Goal: Task Accomplishment & Management: Manage account settings

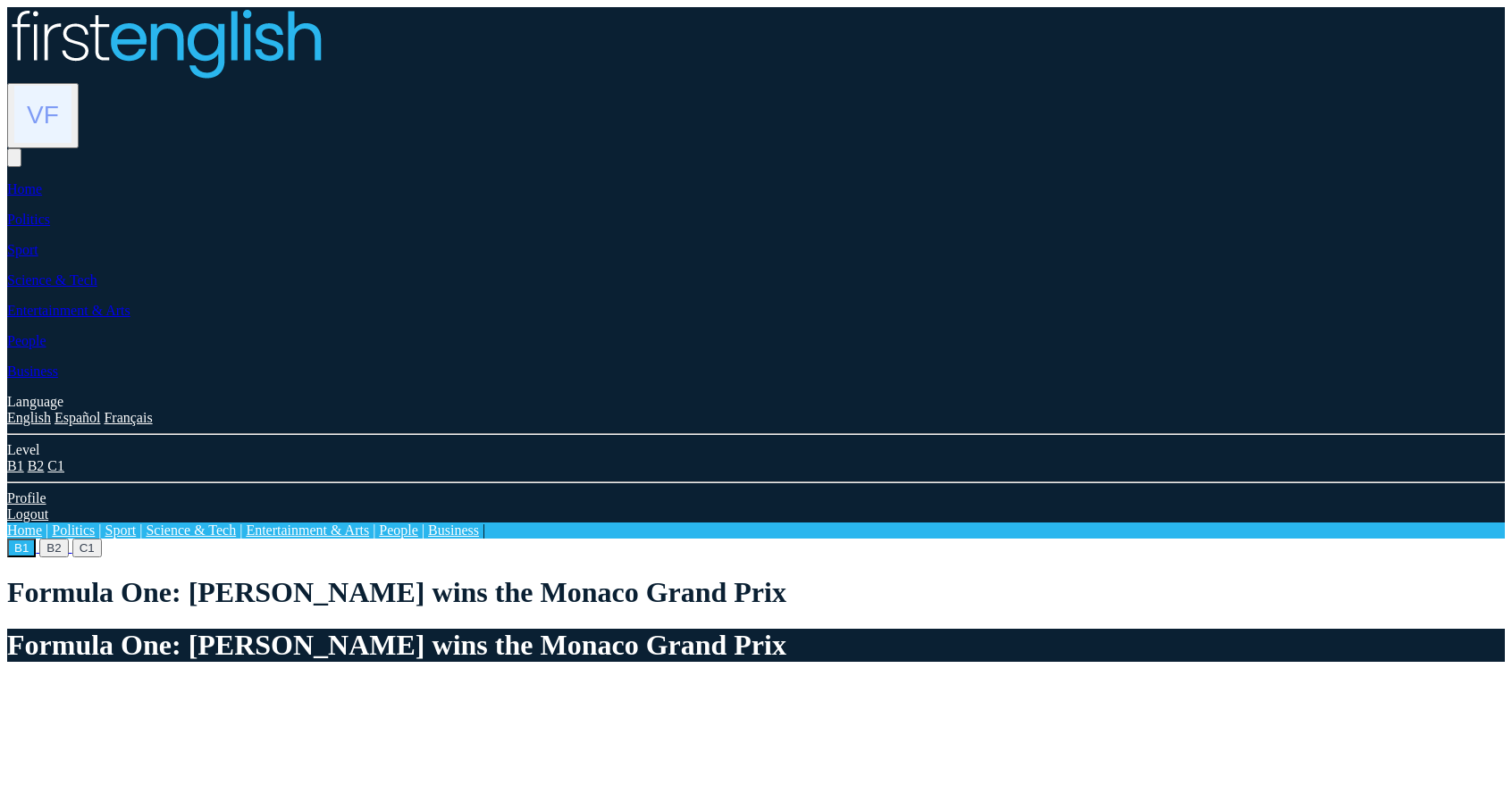
click at [71, 86] on img at bounding box center [43, 114] width 57 height 57
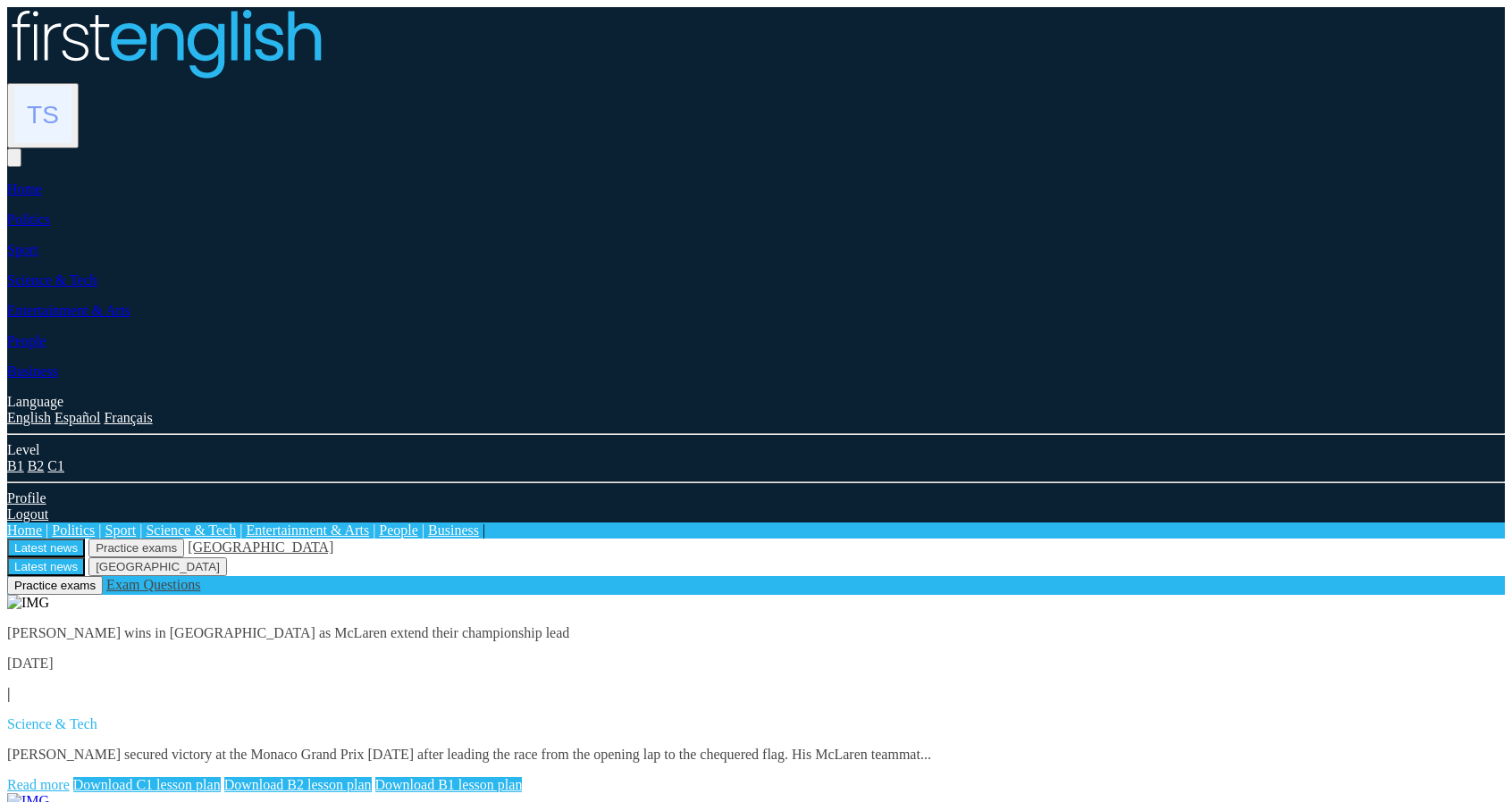
click at [71, 86] on img at bounding box center [43, 114] width 57 height 57
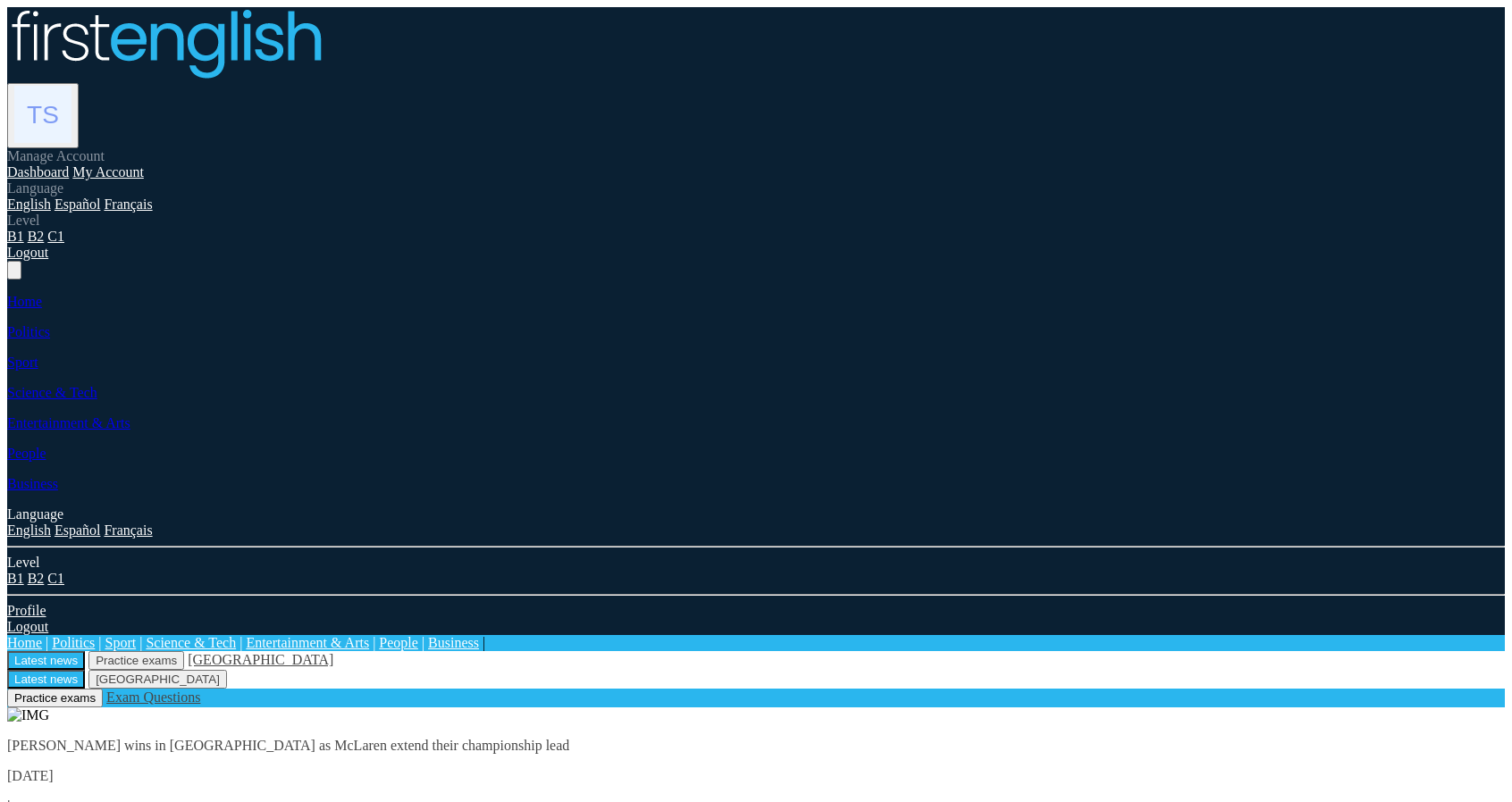
click at [144, 164] on link "My Account" at bounding box center [108, 172] width 71 height 16
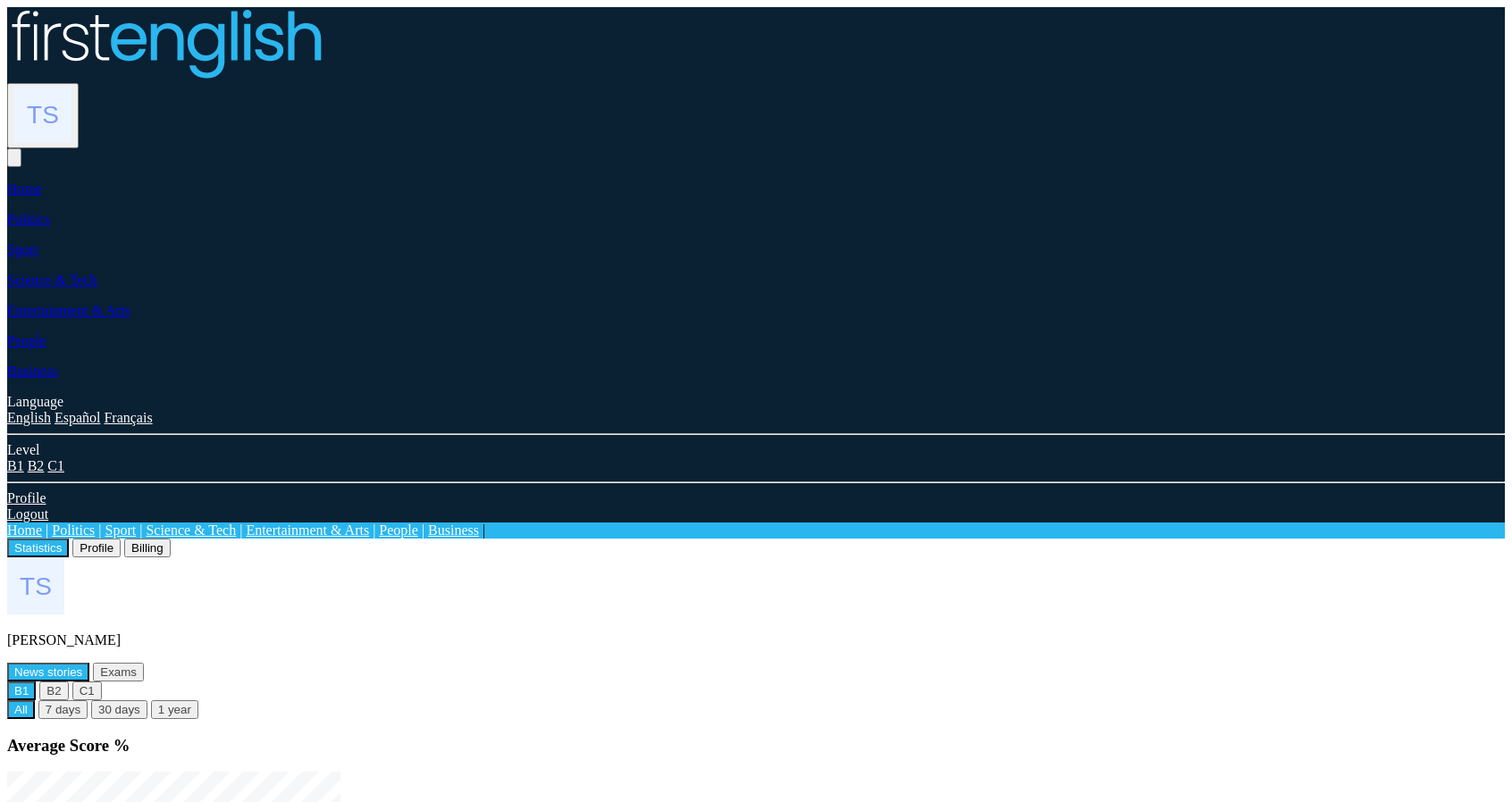
click at [120, 538] on button "Profile" at bounding box center [96, 547] width 48 height 19
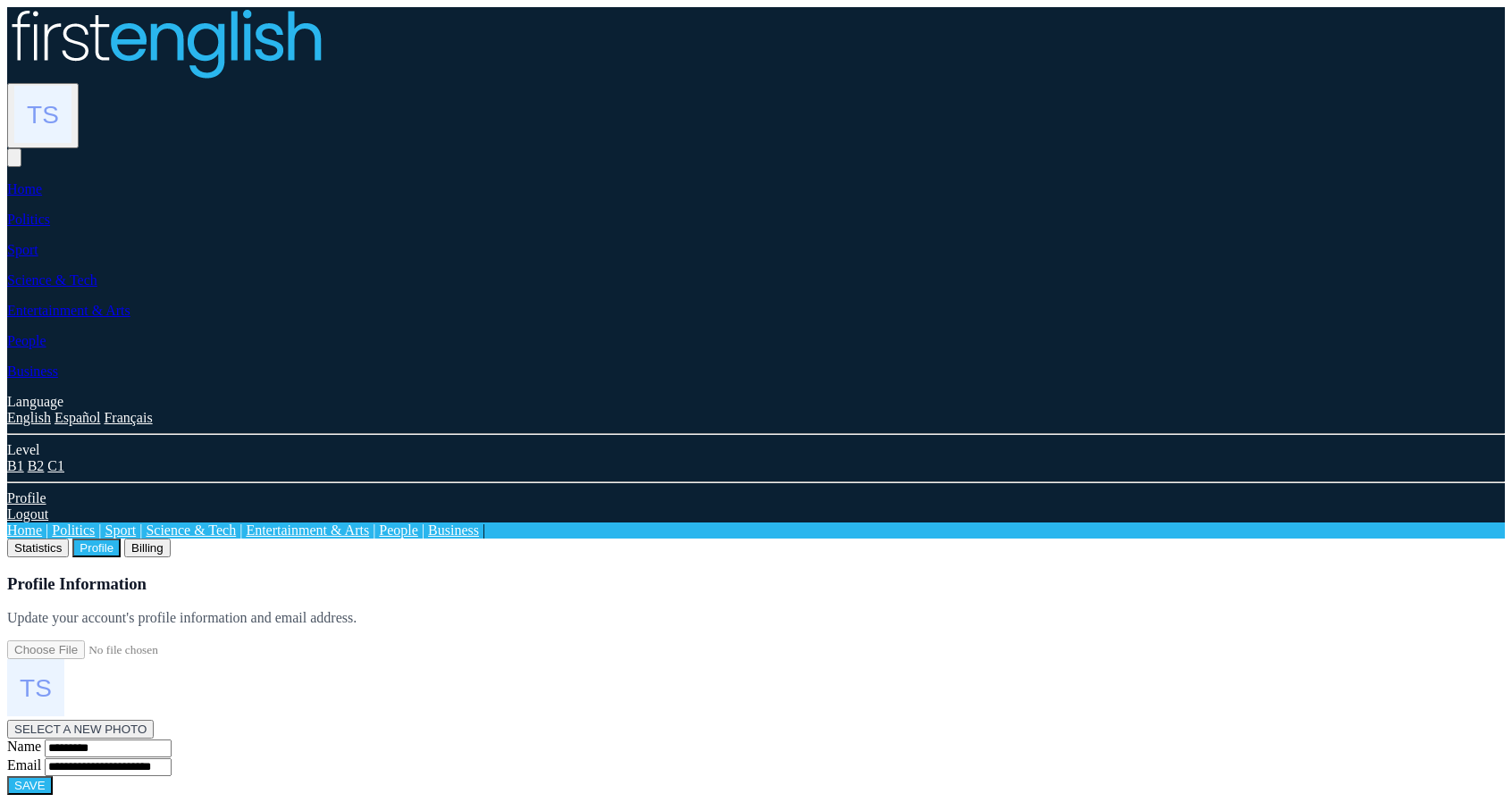
click at [171, 538] on button "Billing" at bounding box center [147, 547] width 47 height 19
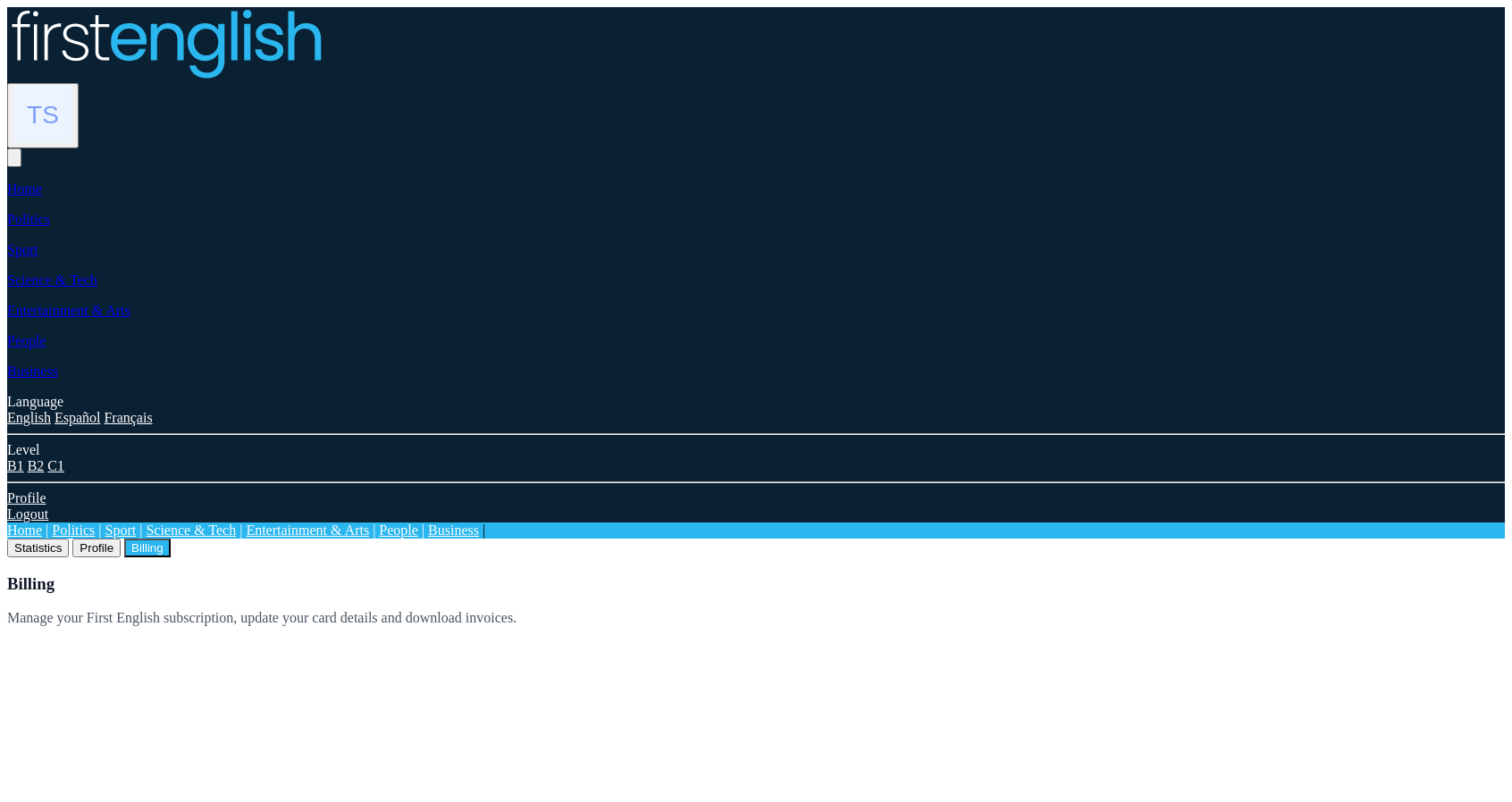
click at [120, 538] on button "Profile" at bounding box center [96, 547] width 48 height 19
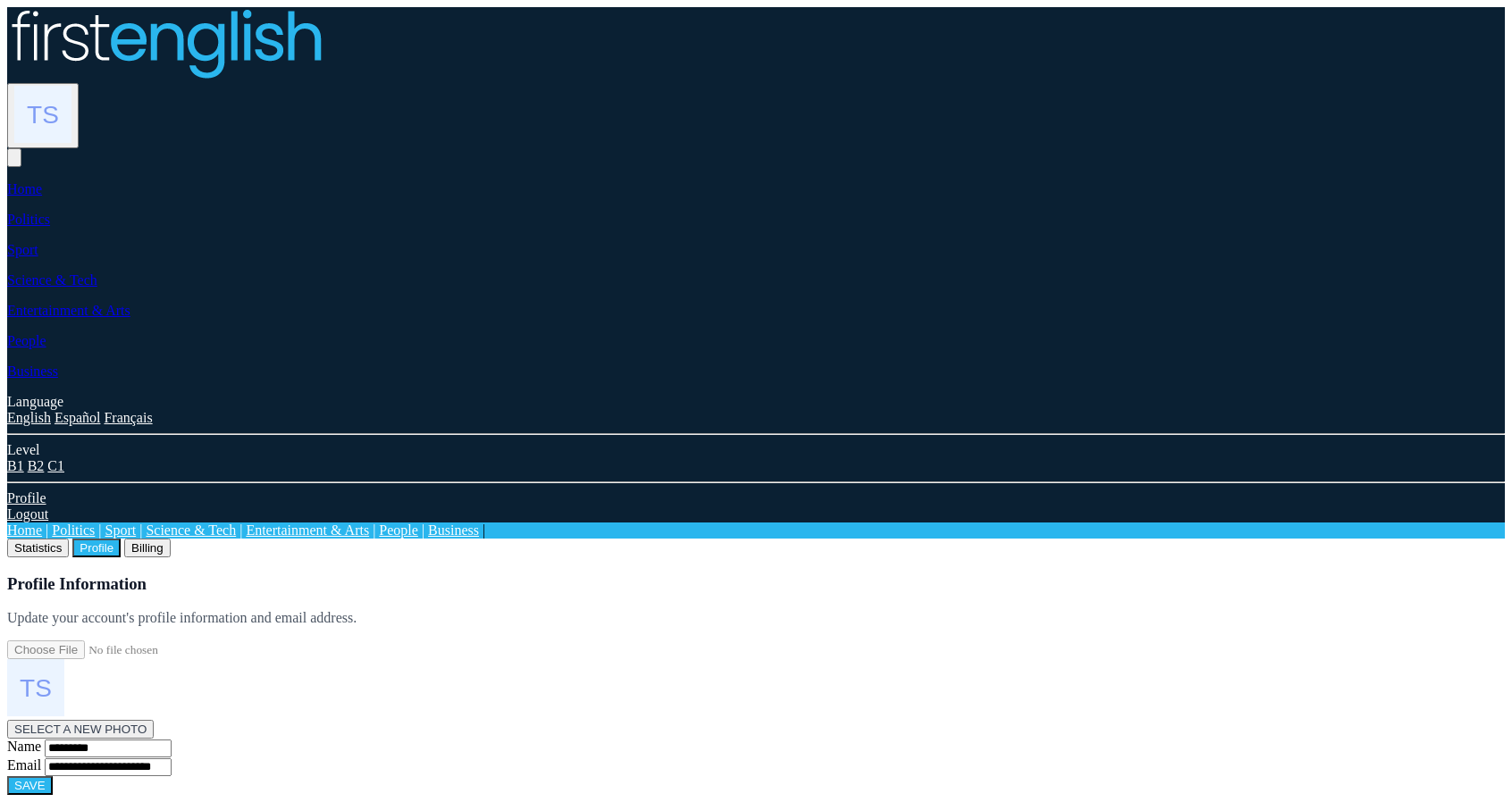
click at [68, 538] on button "Statistics" at bounding box center [38, 547] width 62 height 19
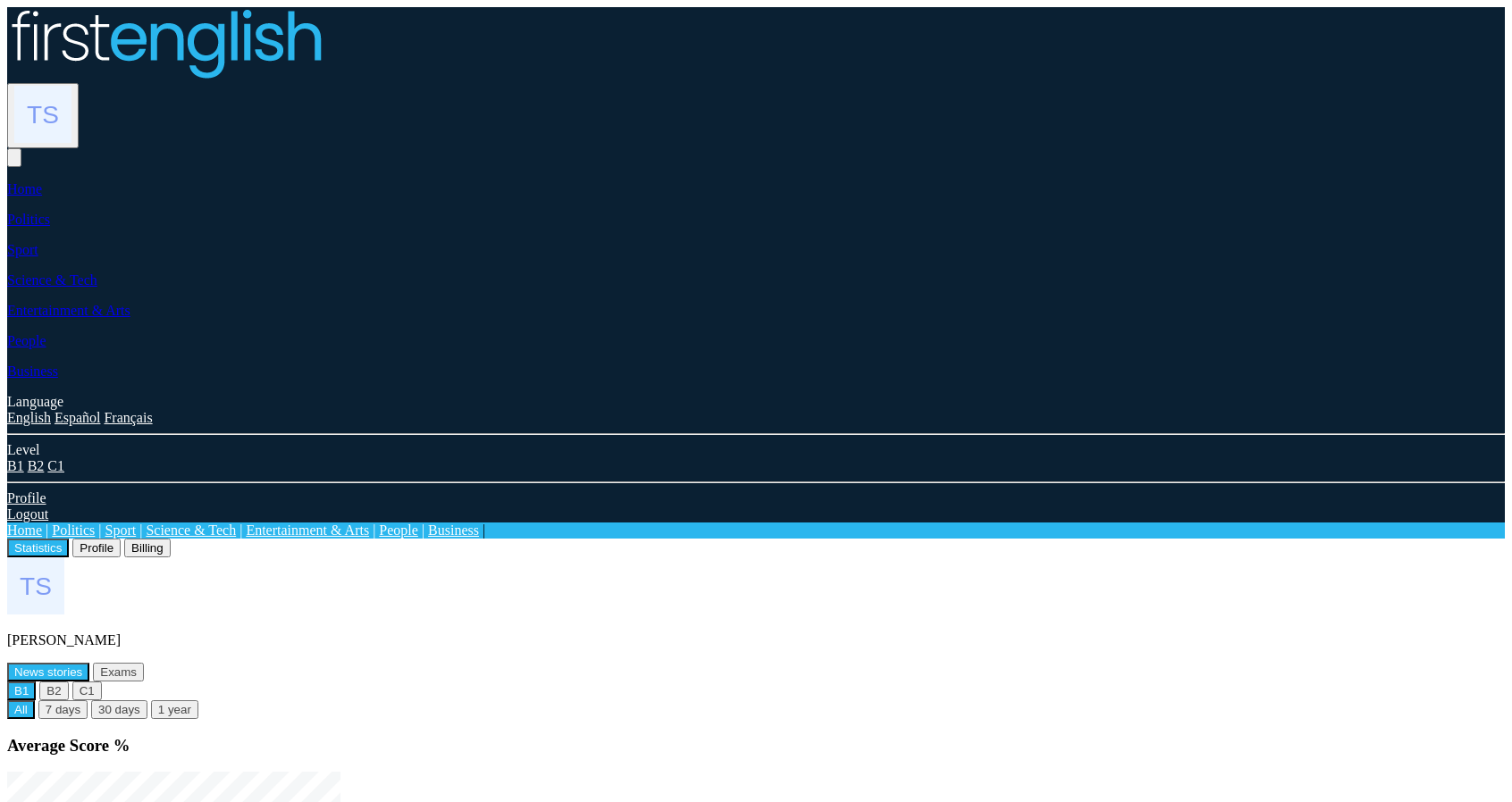
click at [71, 86] on img at bounding box center [43, 114] width 57 height 57
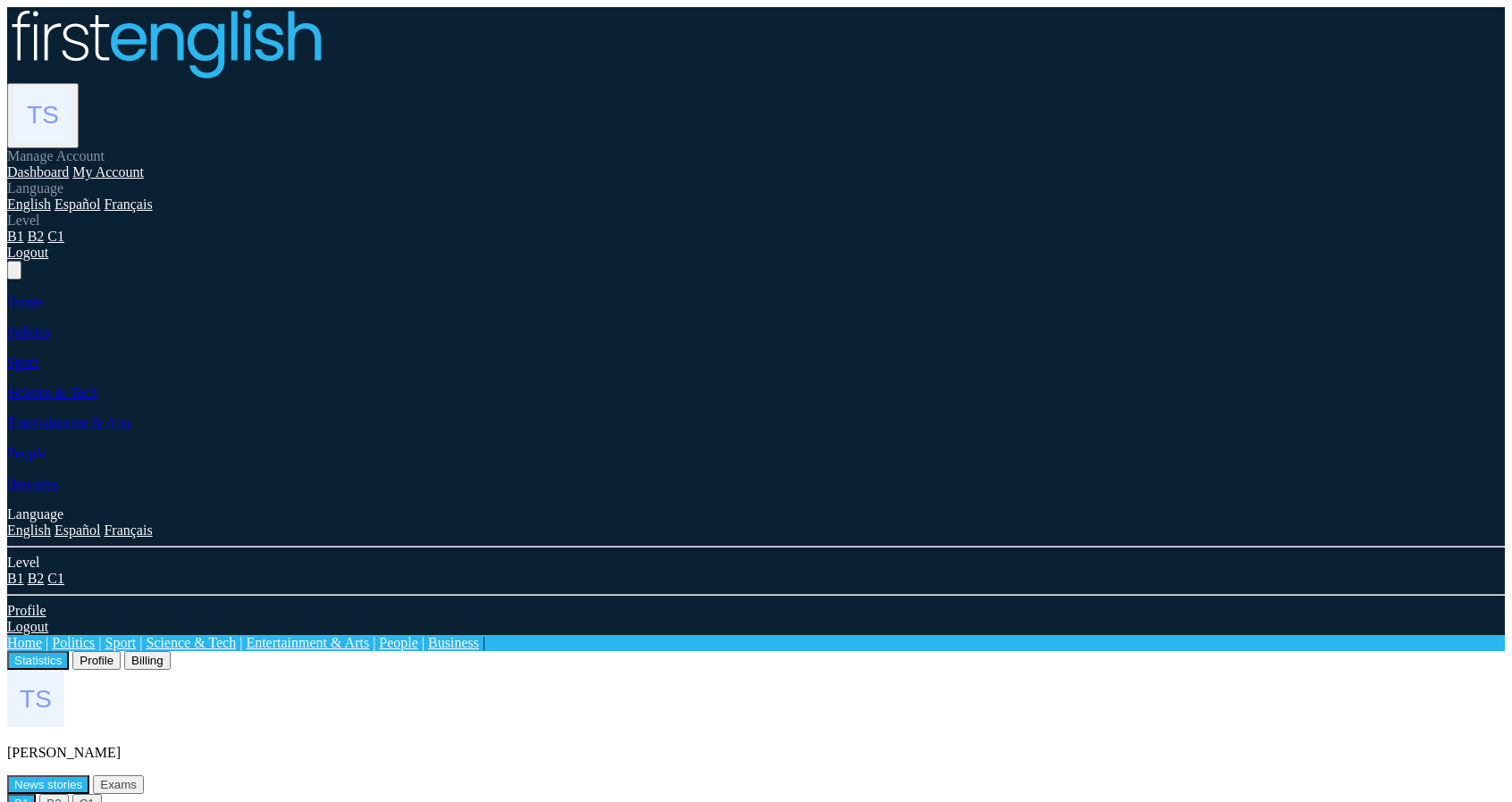
click at [48, 260] on link "Logout" at bounding box center [27, 252] width 41 height 16
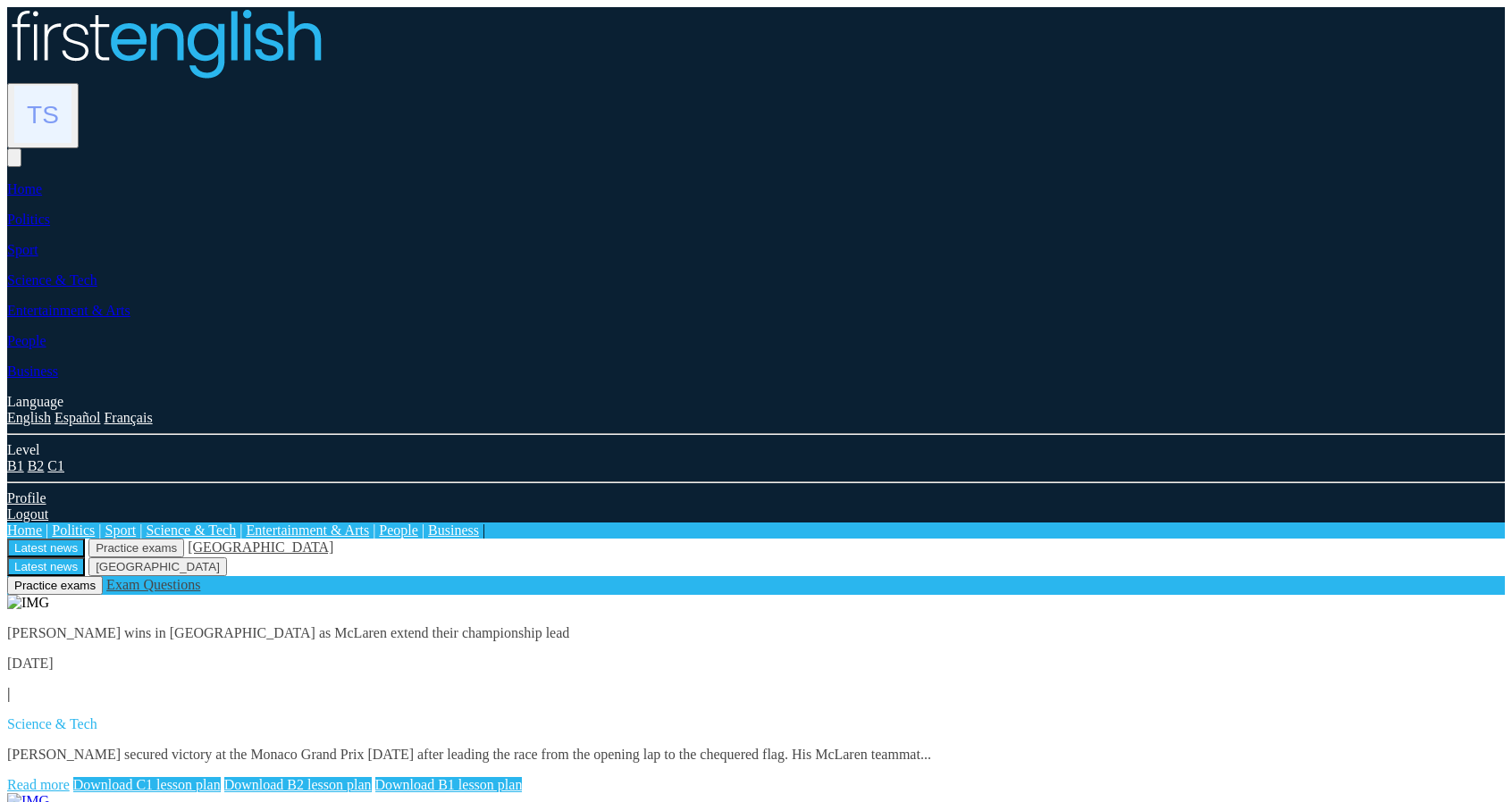
click at [71, 86] on img at bounding box center [43, 114] width 57 height 57
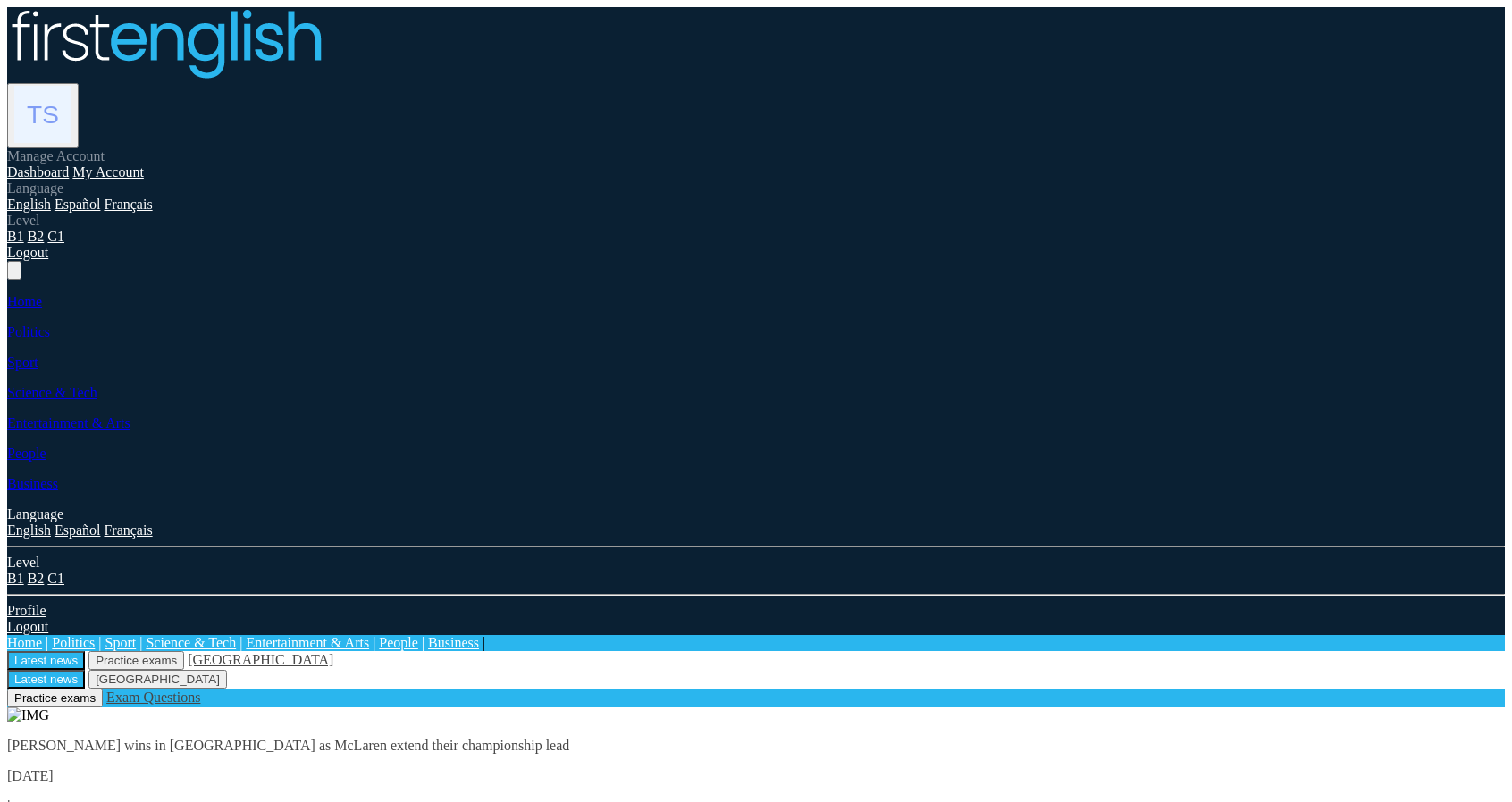
click at [48, 260] on link "Logout" at bounding box center [27, 252] width 41 height 16
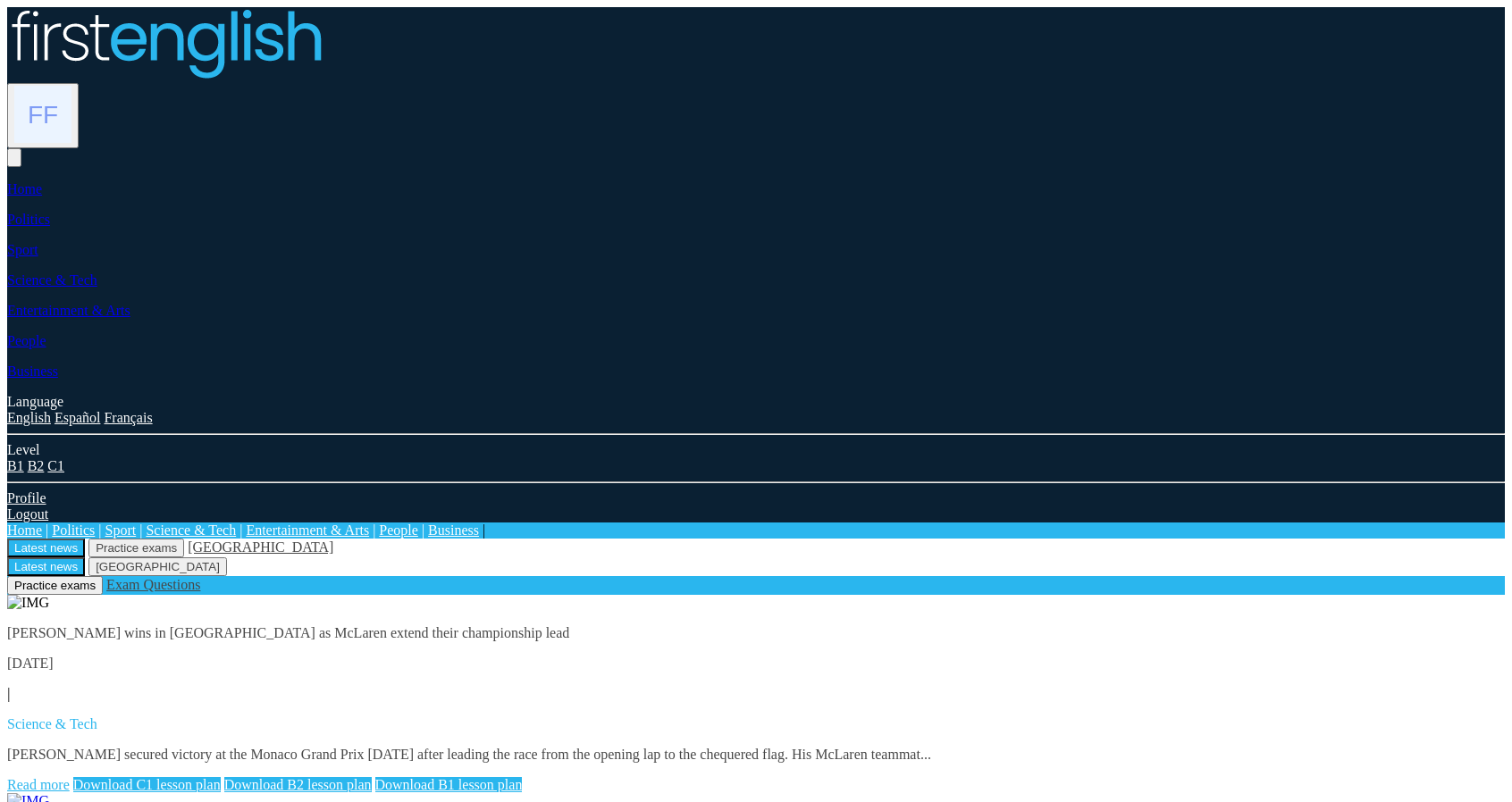
drag, startPoint x: 615, startPoint y: 366, endPoint x: 908, endPoint y: 371, distance: 293.0
drag, startPoint x: 892, startPoint y: 382, endPoint x: 660, endPoint y: 398, distance: 232.6
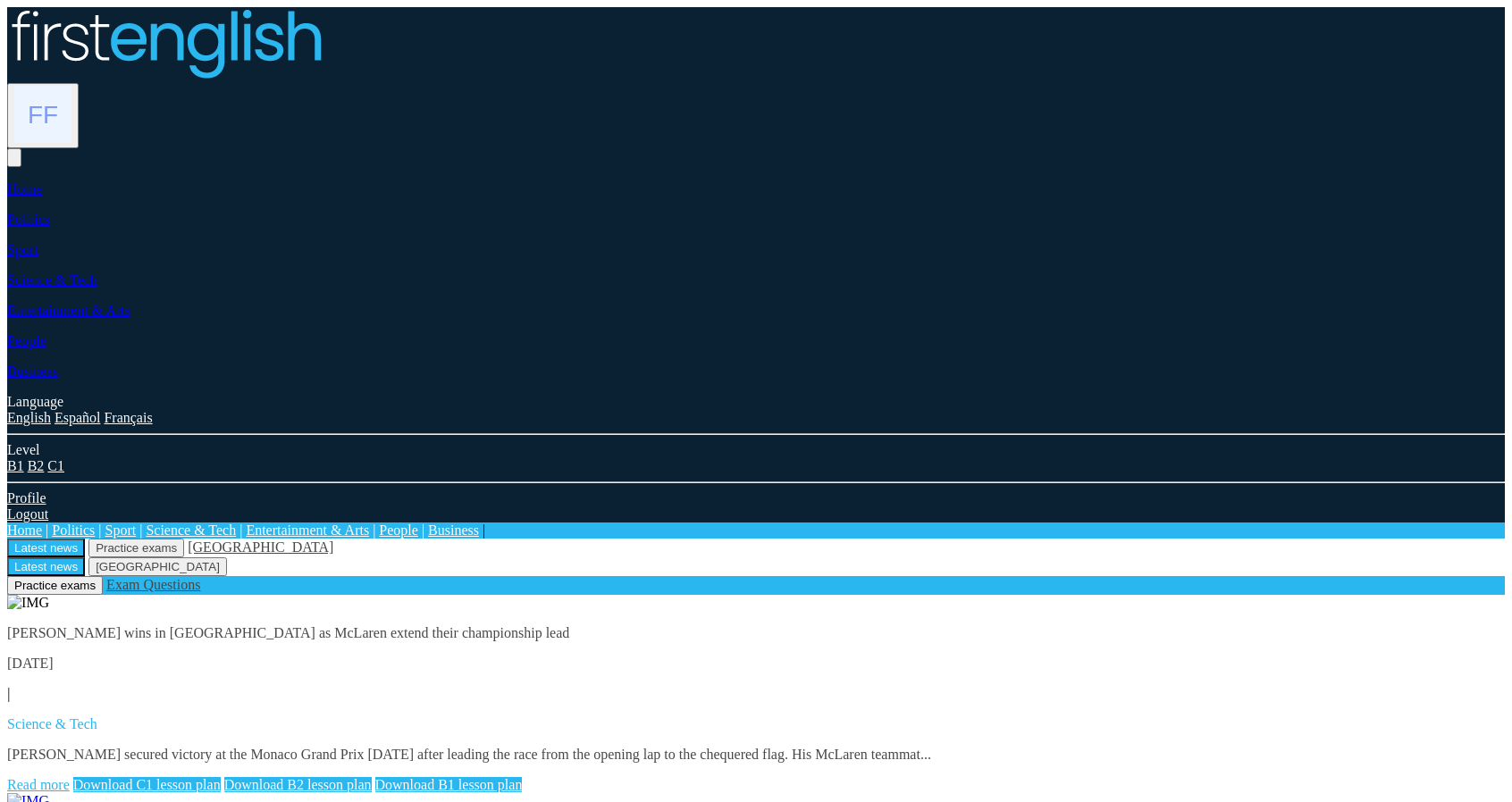
click at [71, 86] on img at bounding box center [43, 114] width 57 height 57
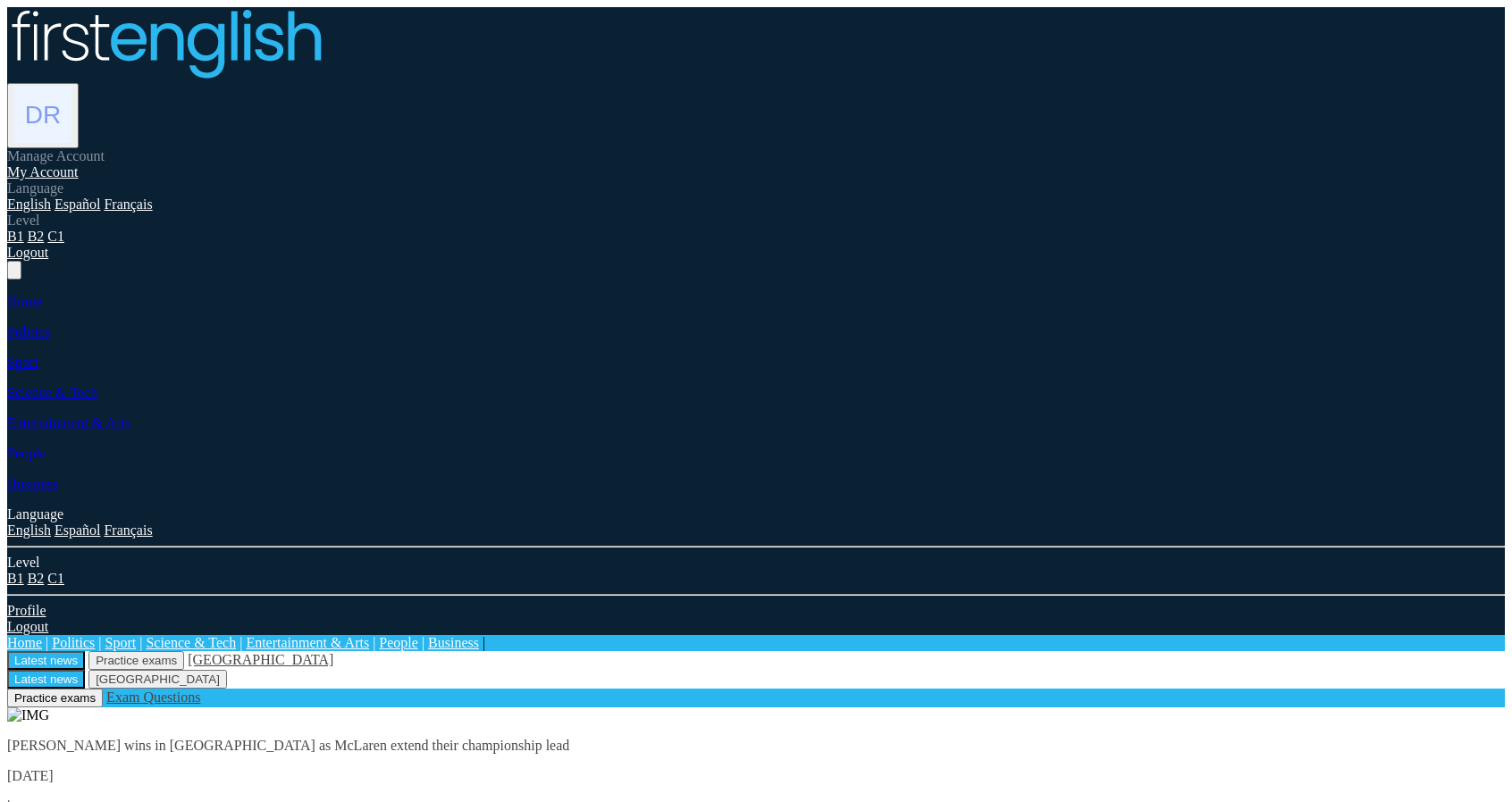
click at [78, 164] on link "My Account" at bounding box center [43, 172] width 71 height 16
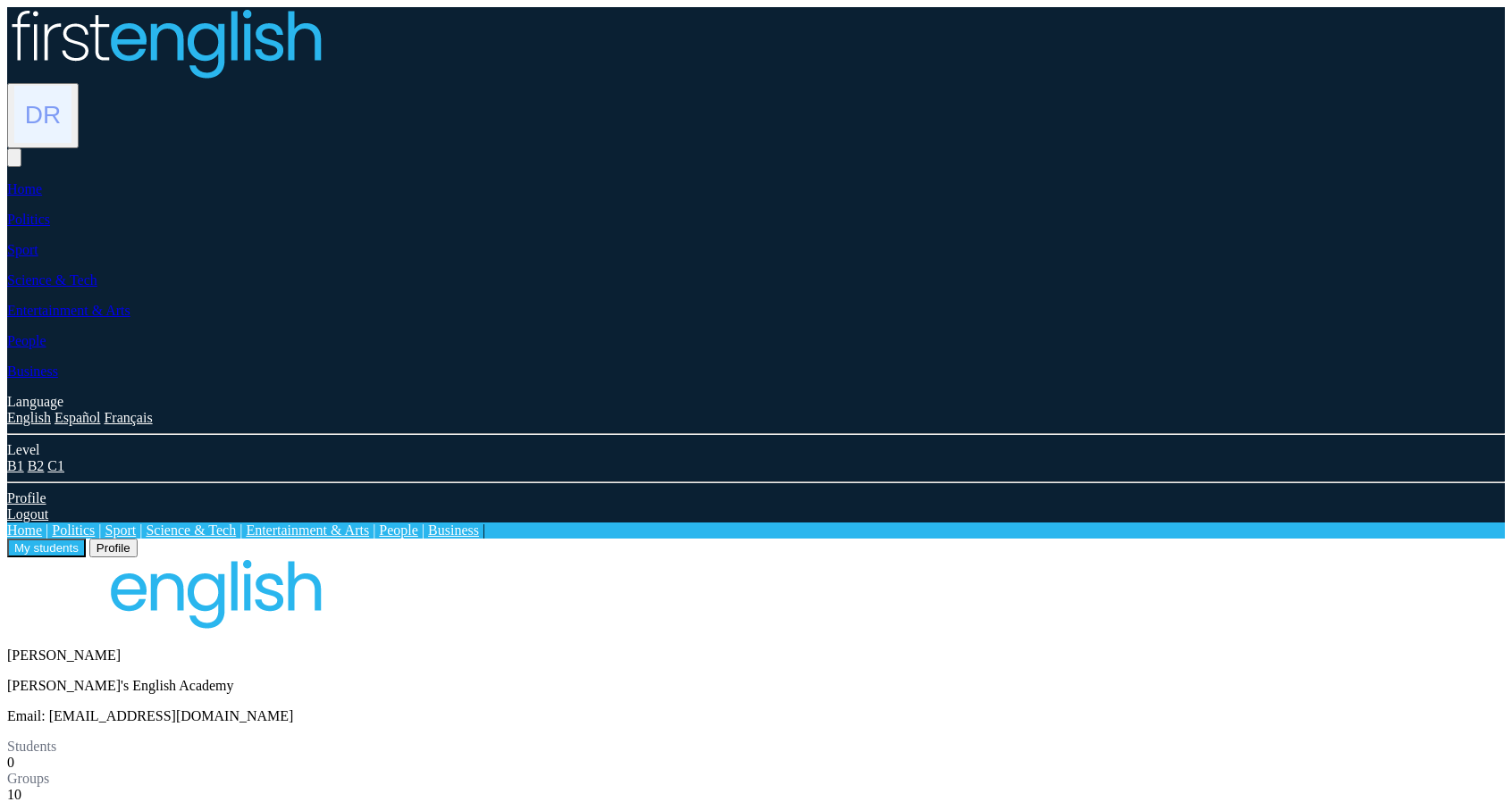
drag, startPoint x: 628, startPoint y: 405, endPoint x: 545, endPoint y: 406, distance: 83.0
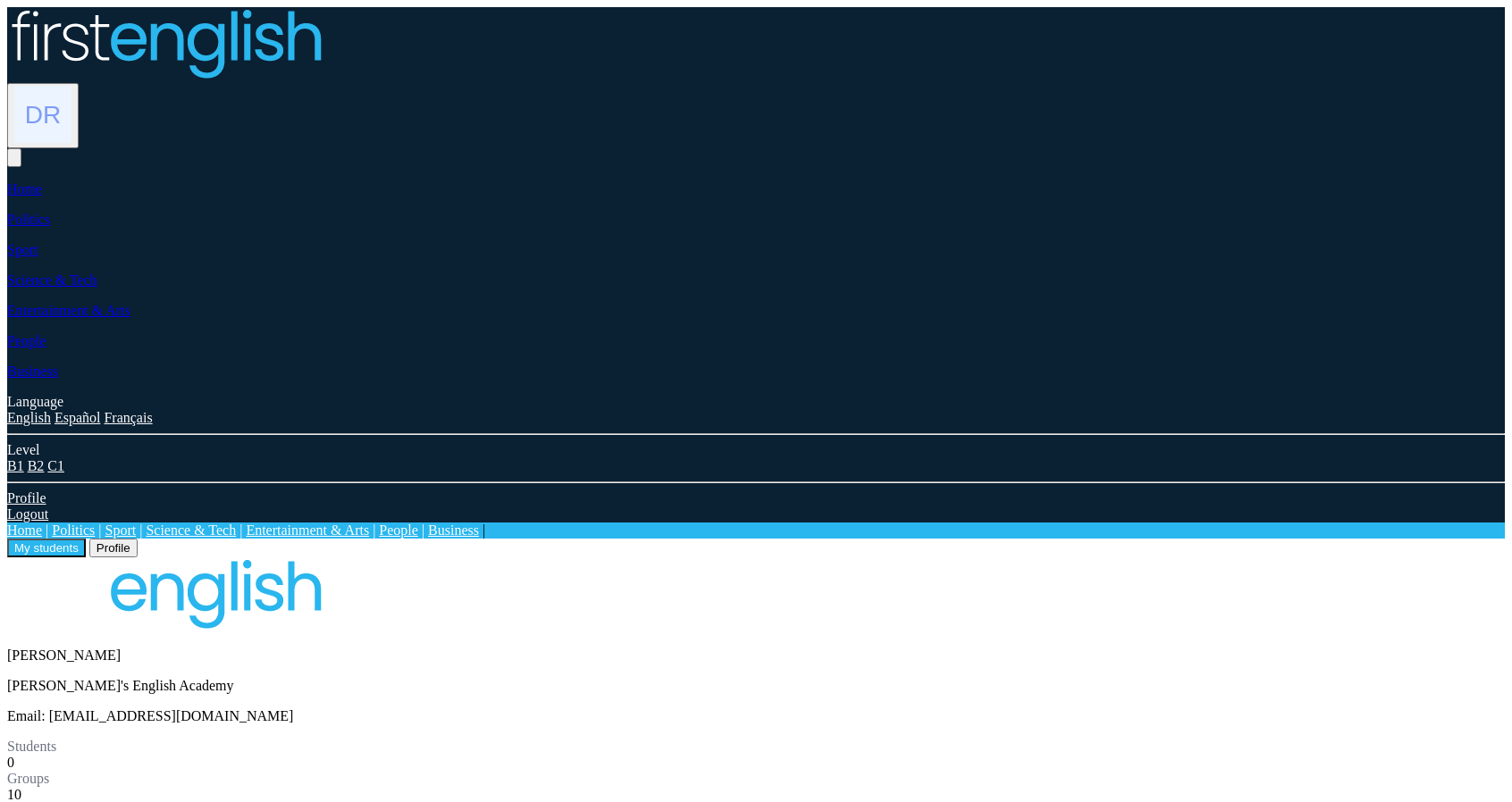
type input "*"
type input "**********"
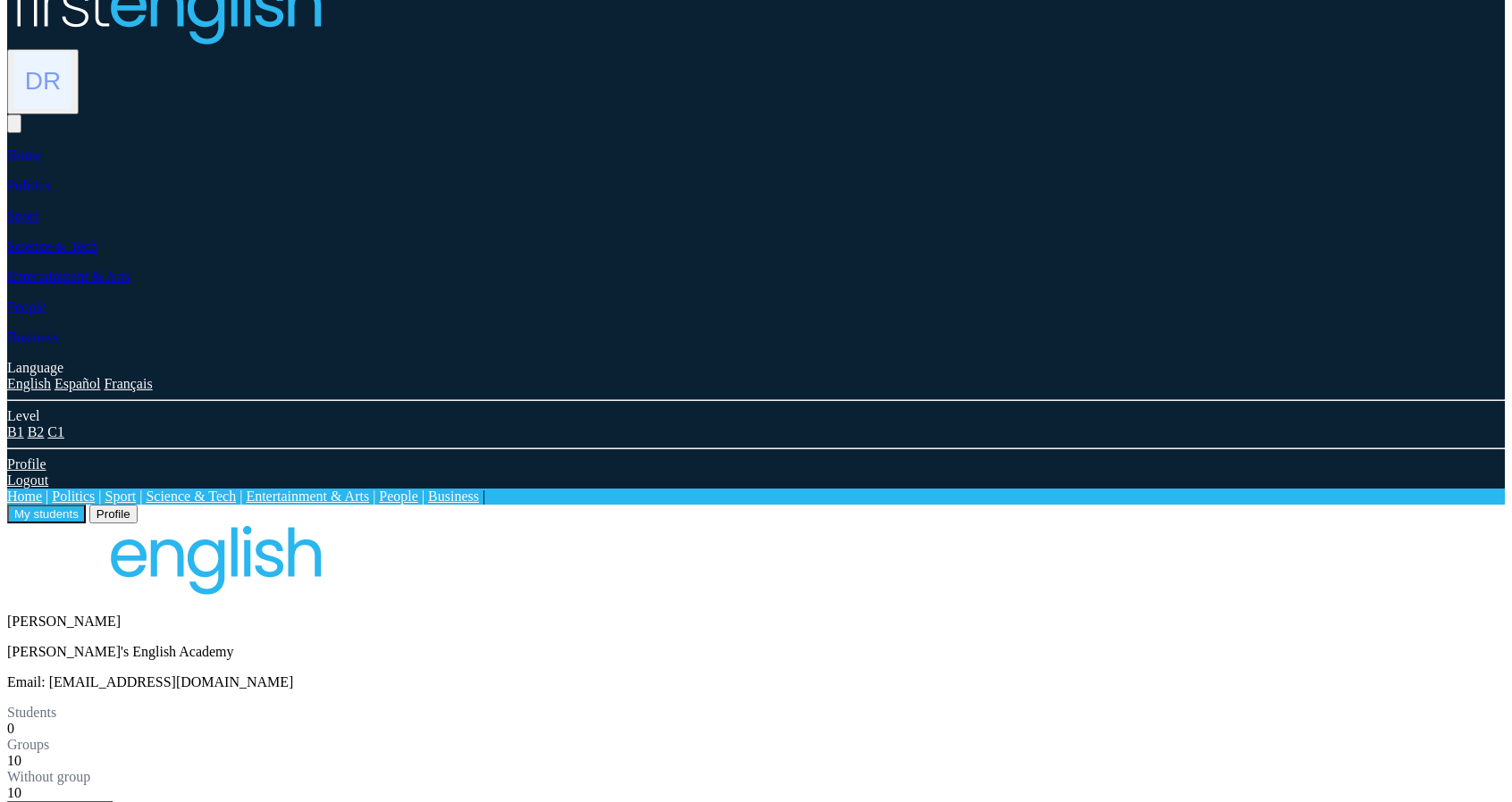
scroll to position [113, 0]
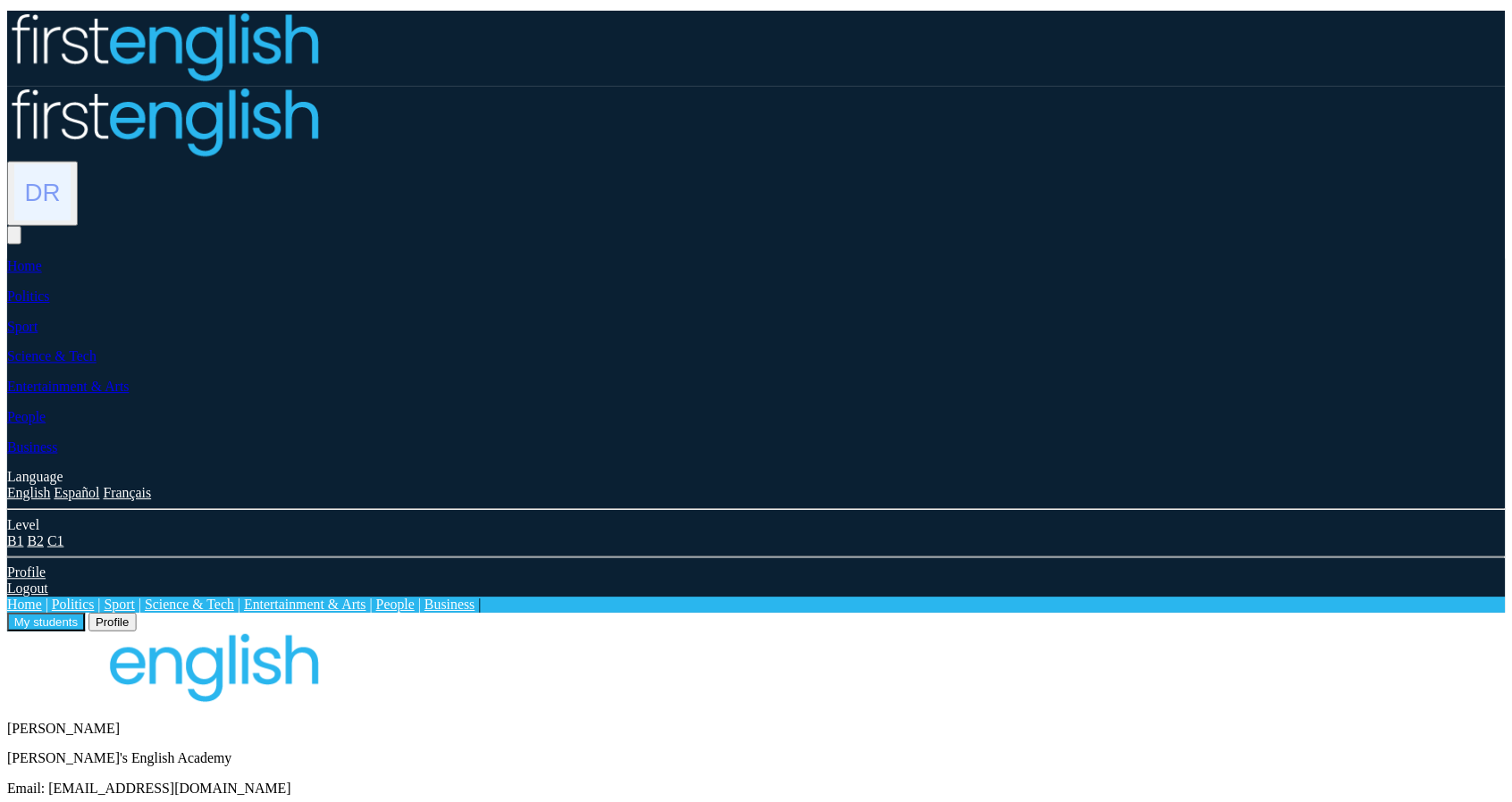
scroll to position [113, 0]
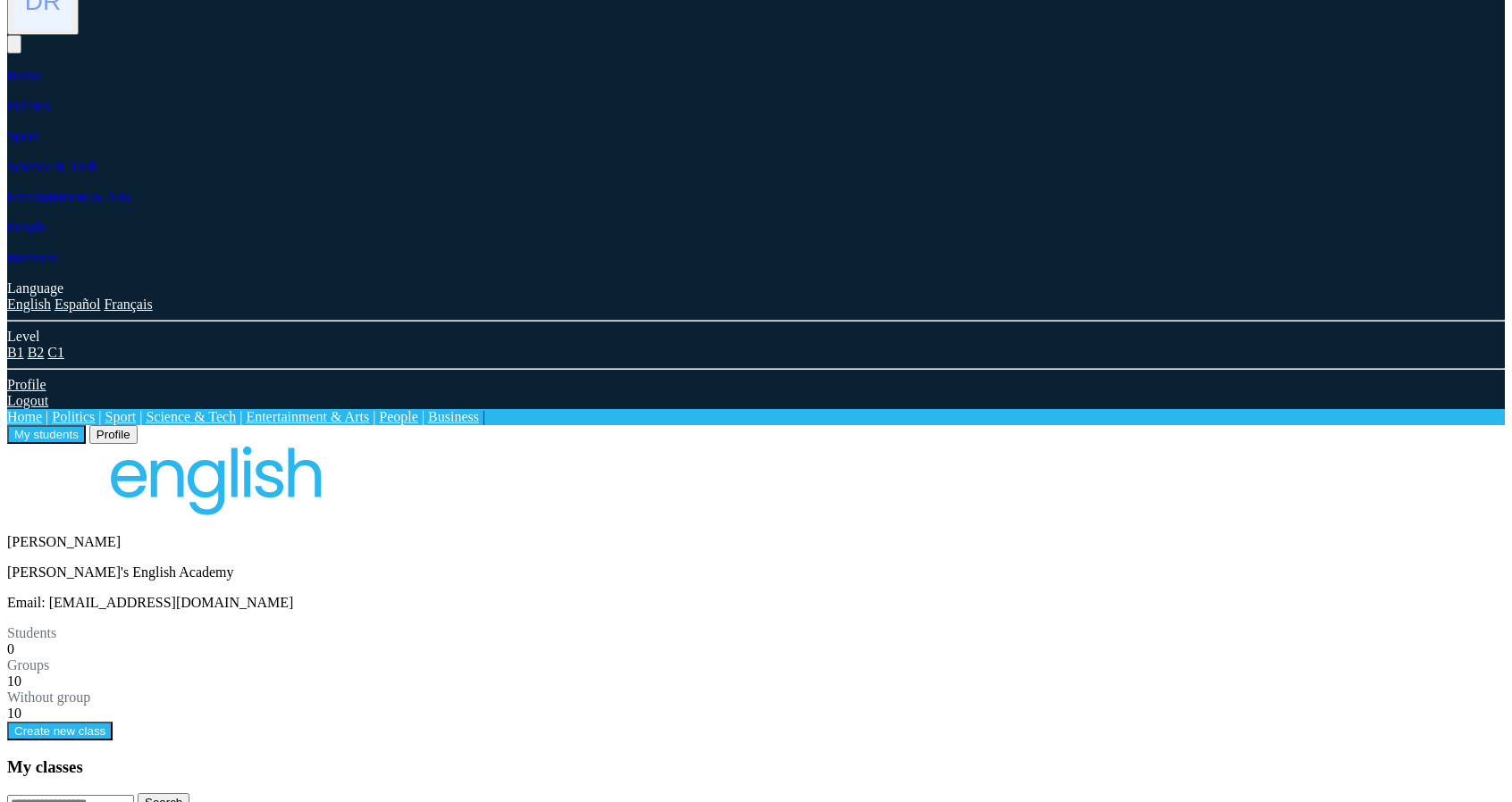
select select "*"
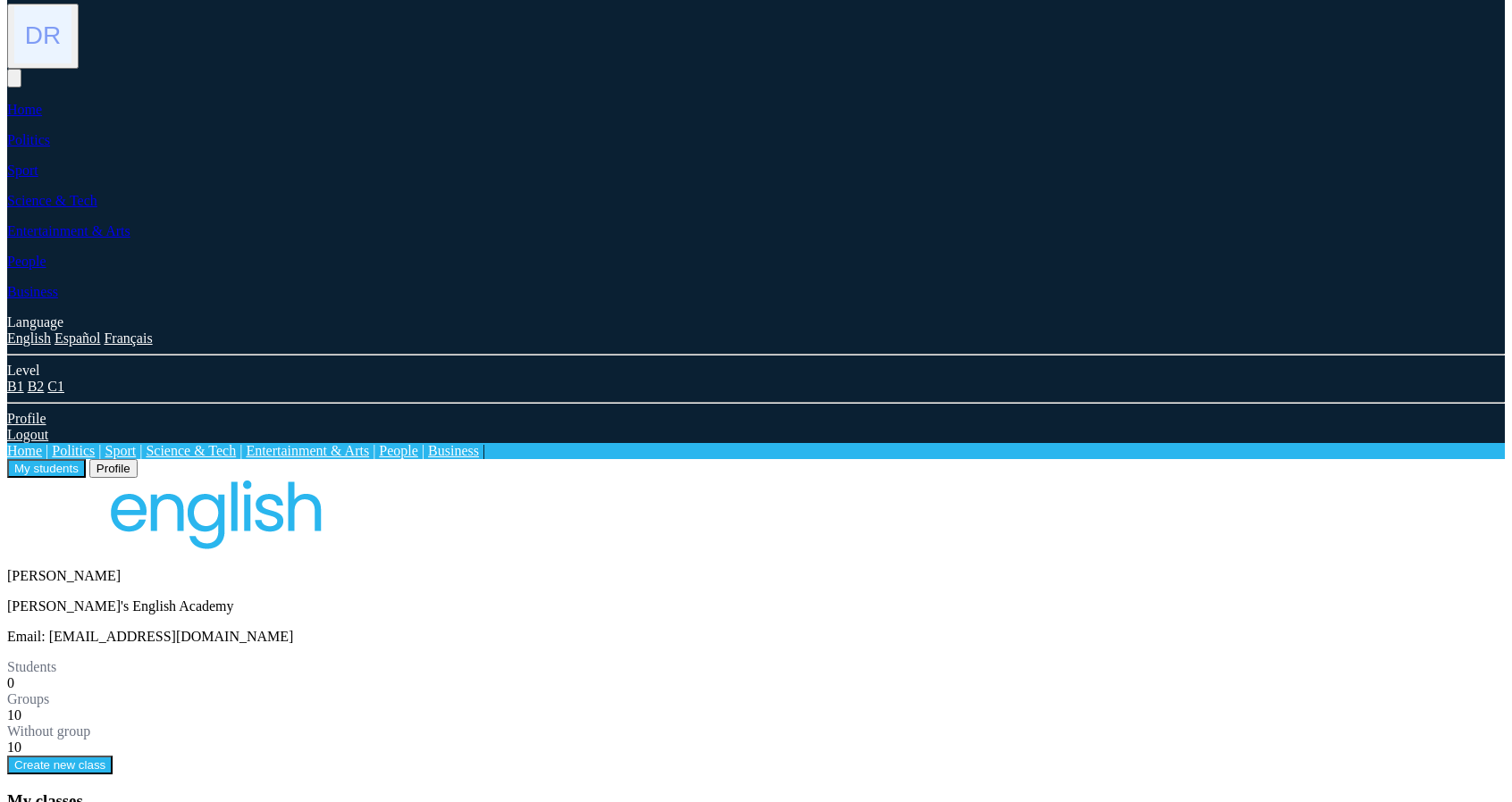
scroll to position [113, 0]
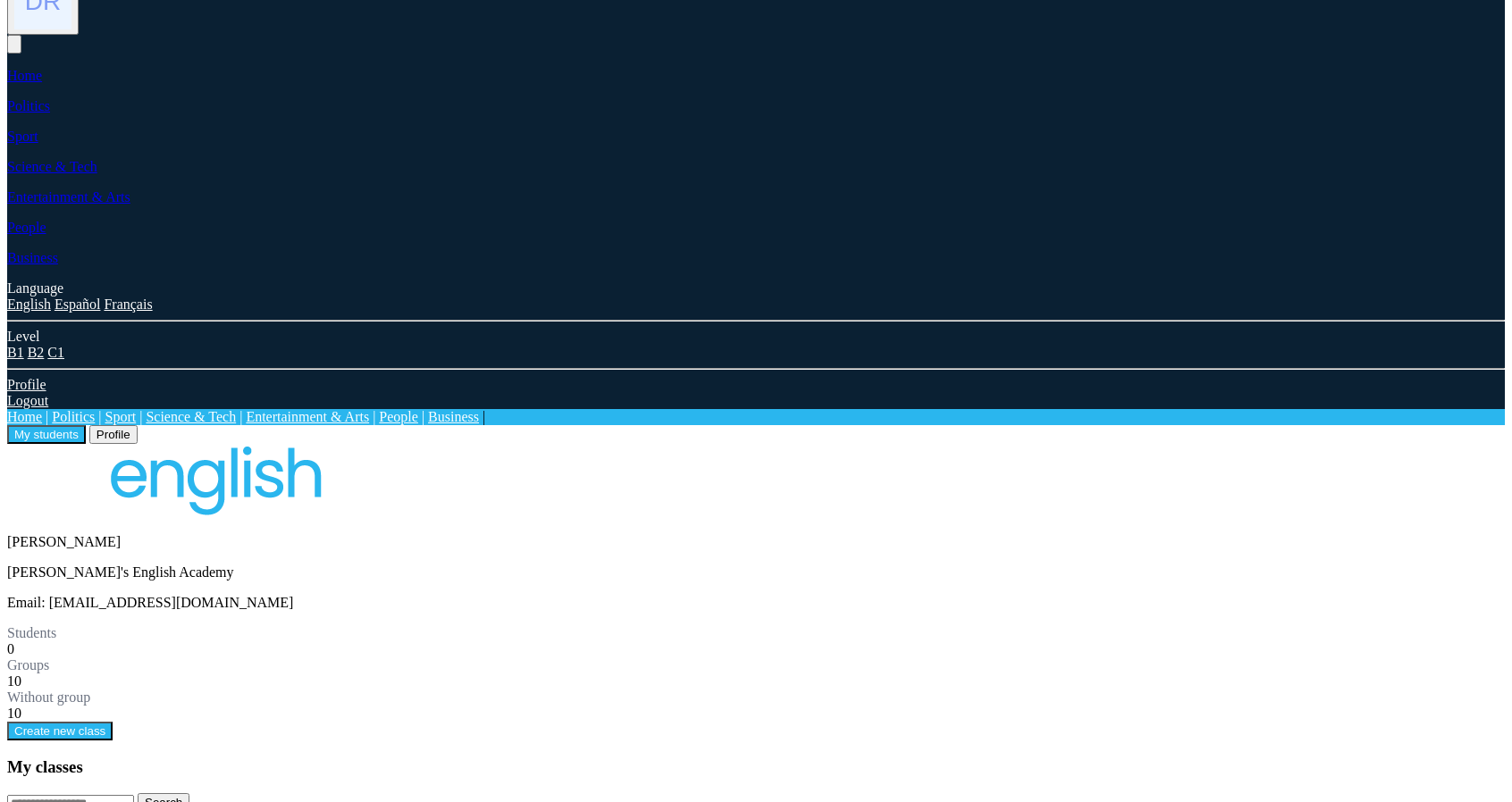
click at [89, 474] on div "My students Profile Denise Royle Carmen's English Academy Teacher:" at bounding box center [756, 772] width 1497 height 693
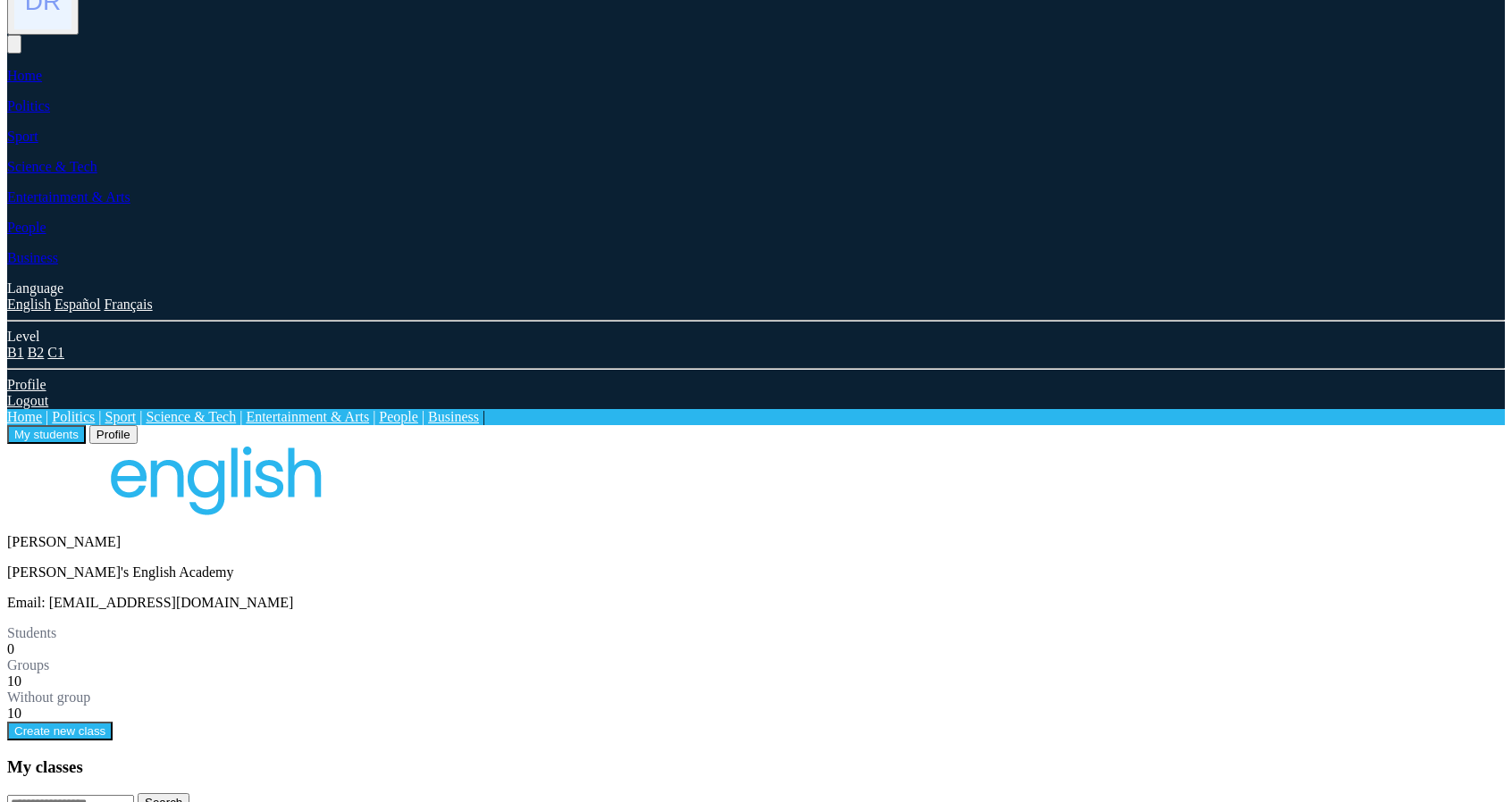
type input "*"
select select "*"
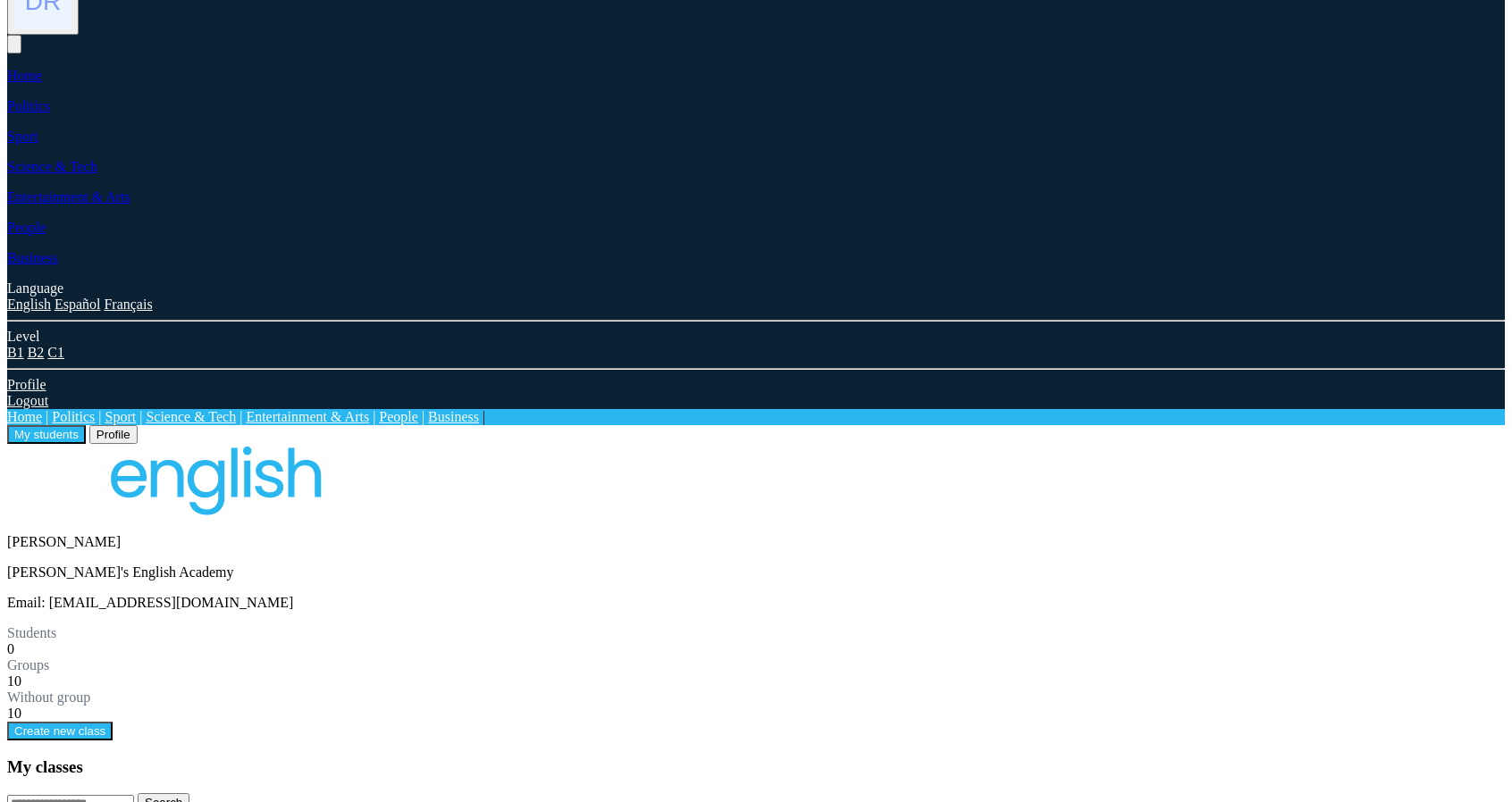
select select "*"
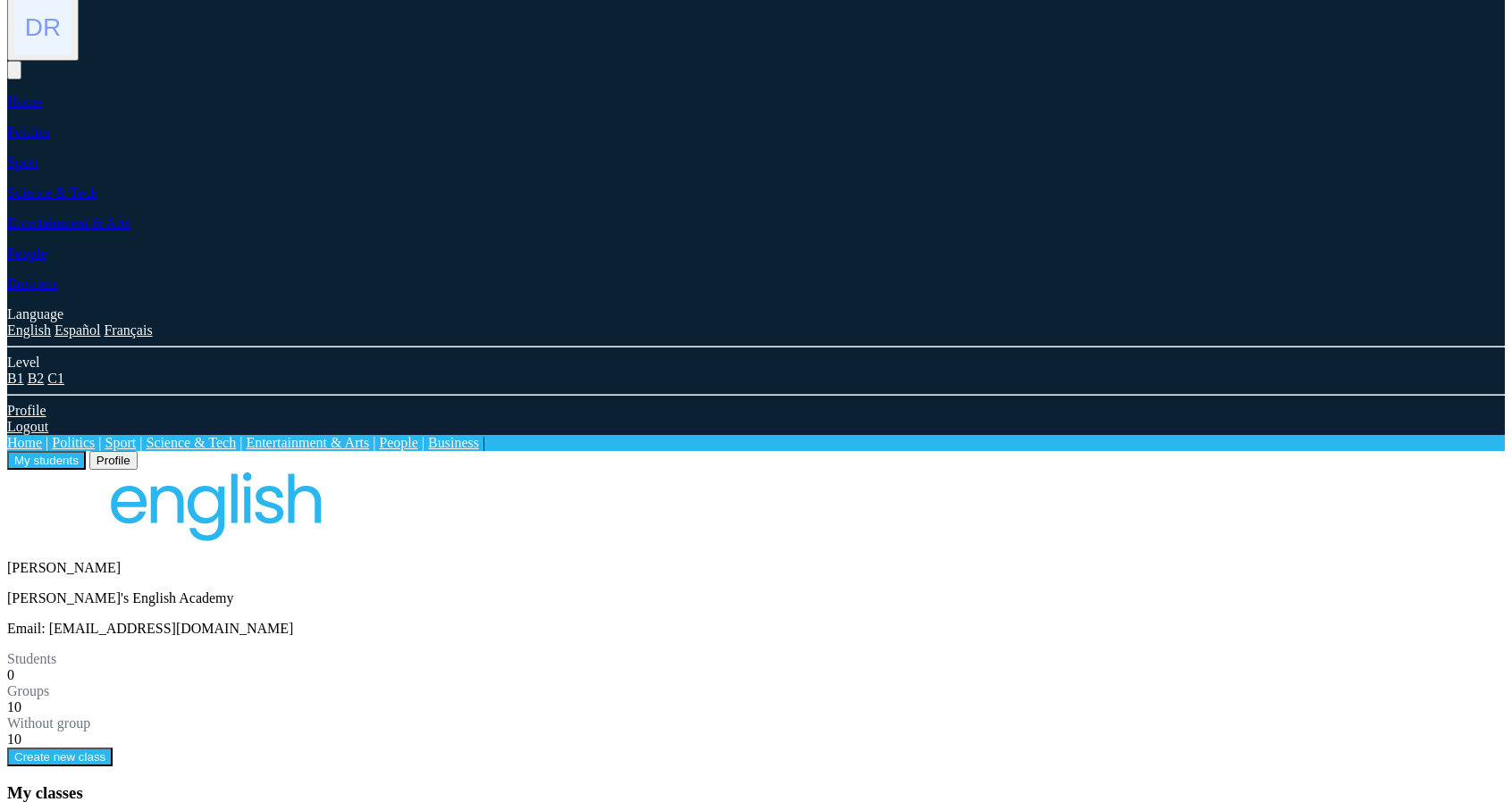
scroll to position [0, 0]
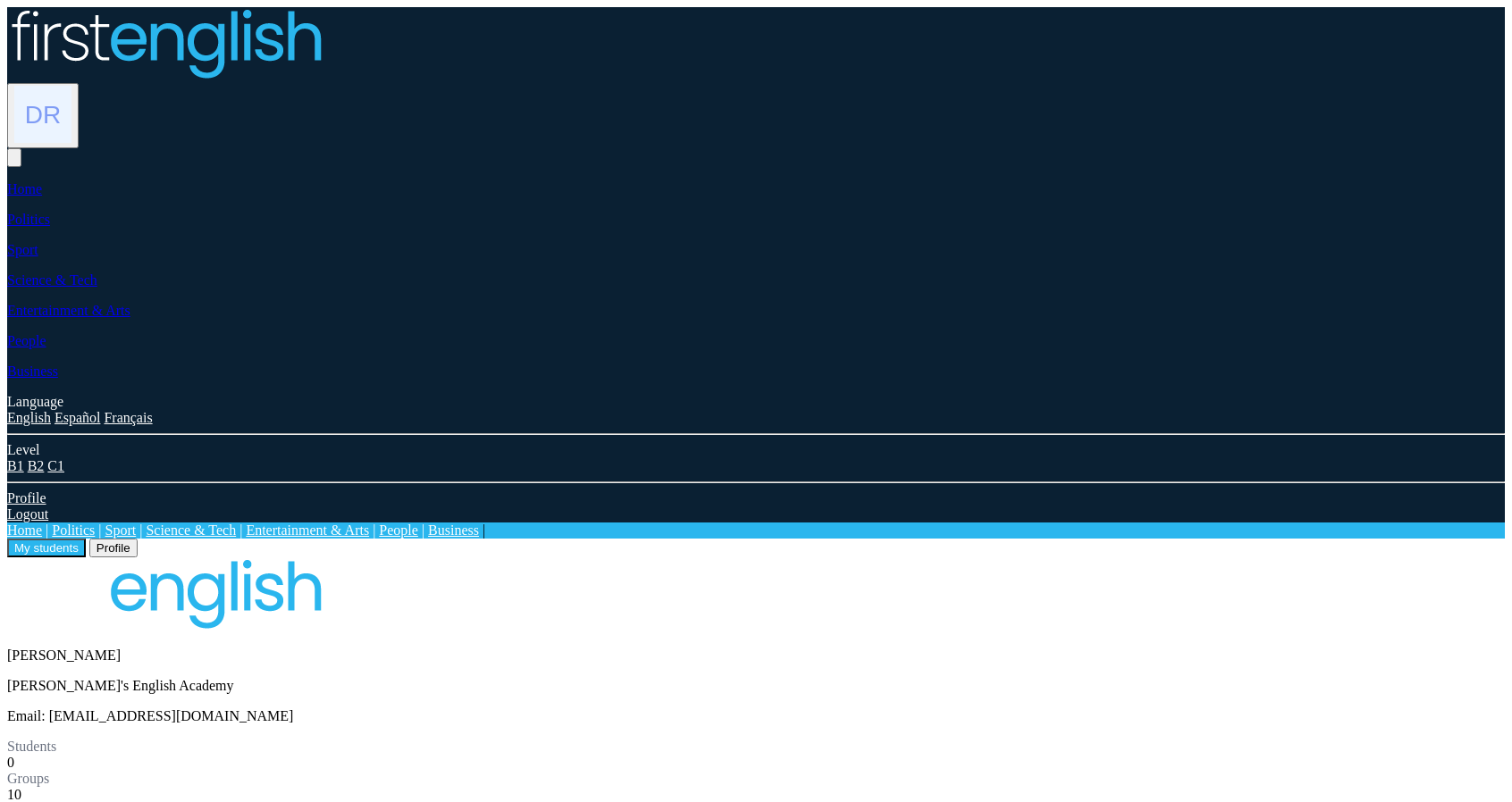
drag, startPoint x: 236, startPoint y: 130, endPoint x: 584, endPoint y: 104, distance: 349.0
click at [138, 539] on span "My students Profile" at bounding box center [72, 547] width 130 height 16
click at [71, 86] on img at bounding box center [43, 114] width 57 height 57
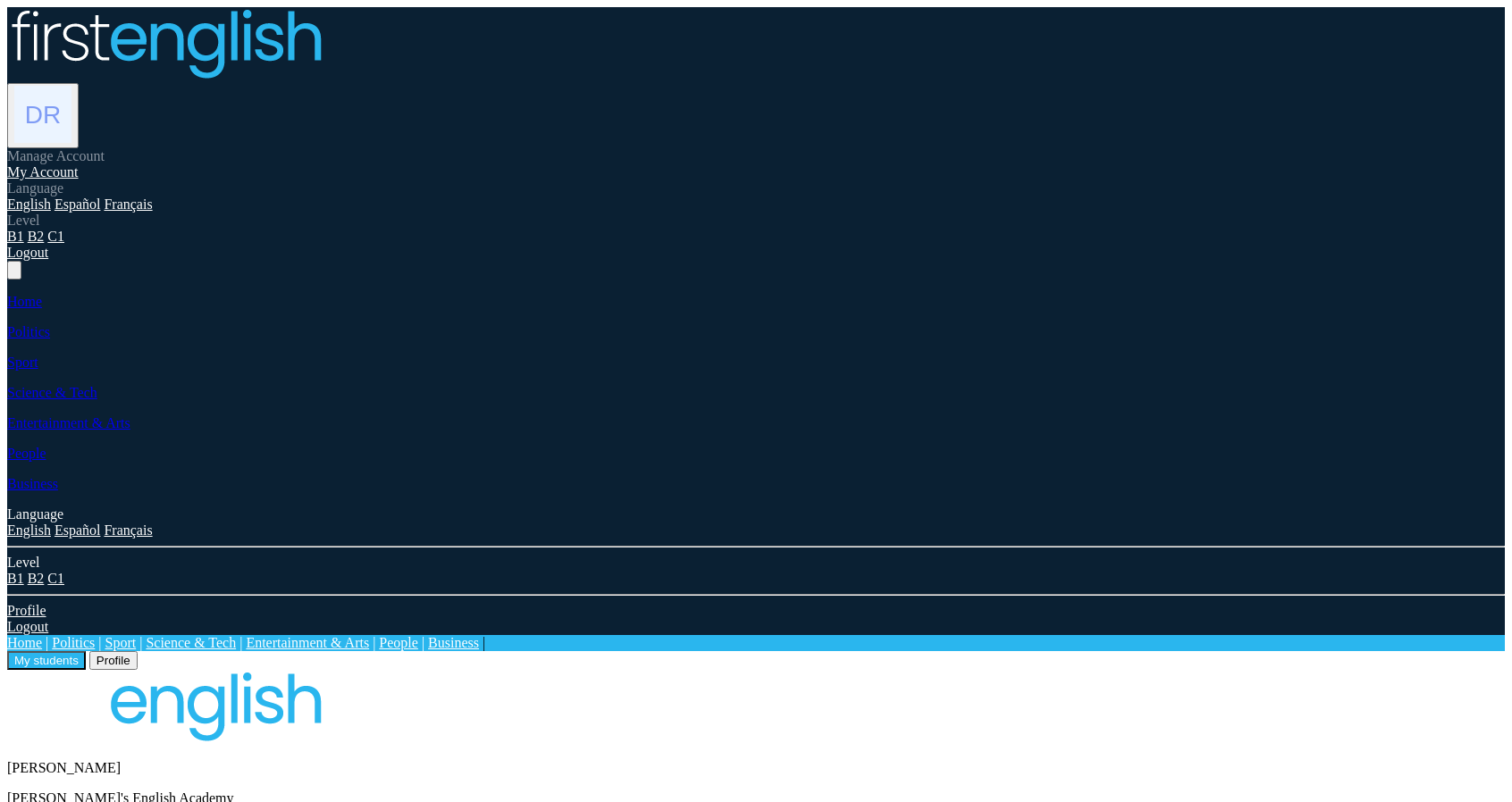
click at [71, 86] on img at bounding box center [43, 114] width 57 height 57
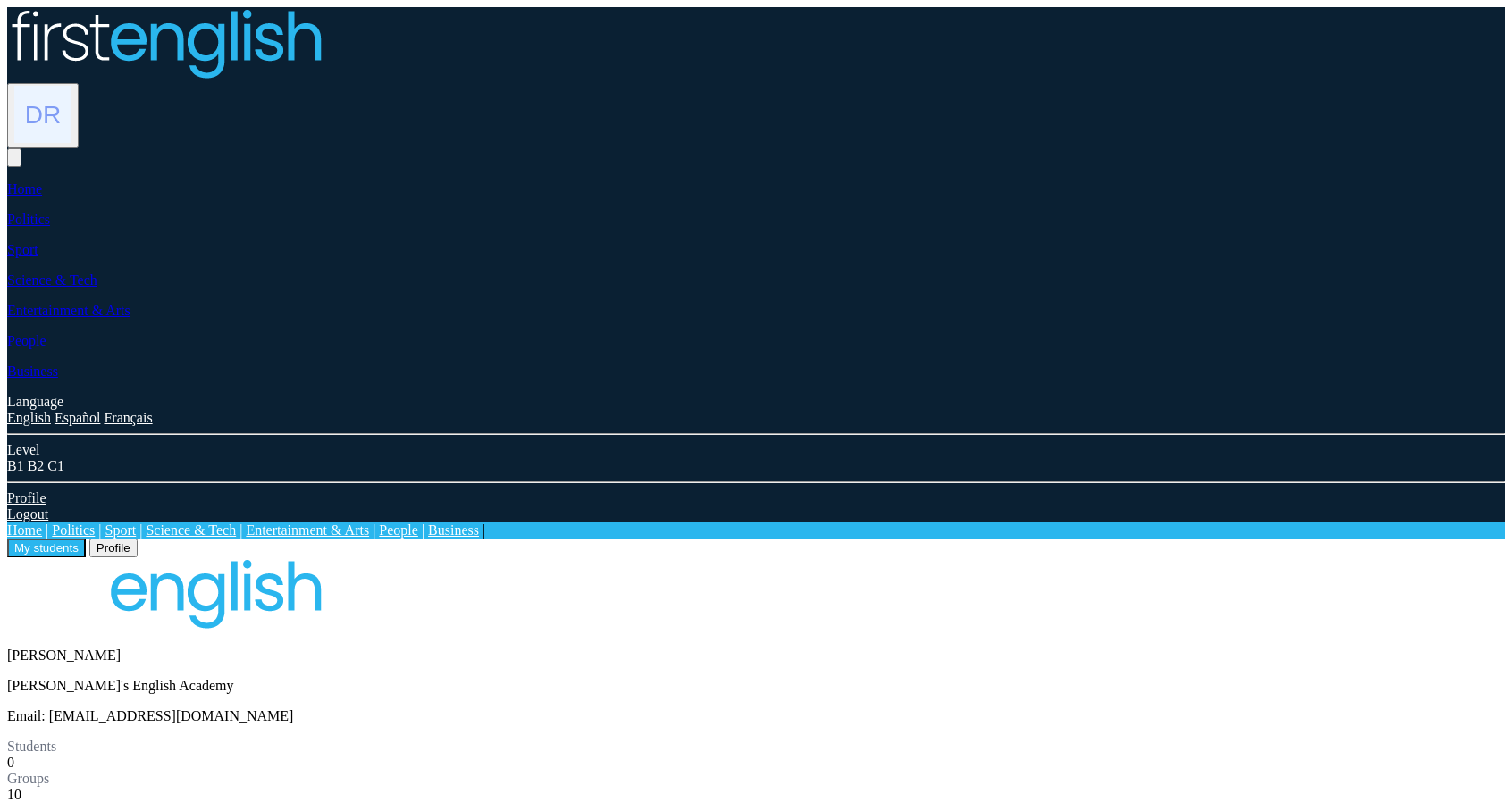
click at [71, 86] on img at bounding box center [43, 114] width 57 height 57
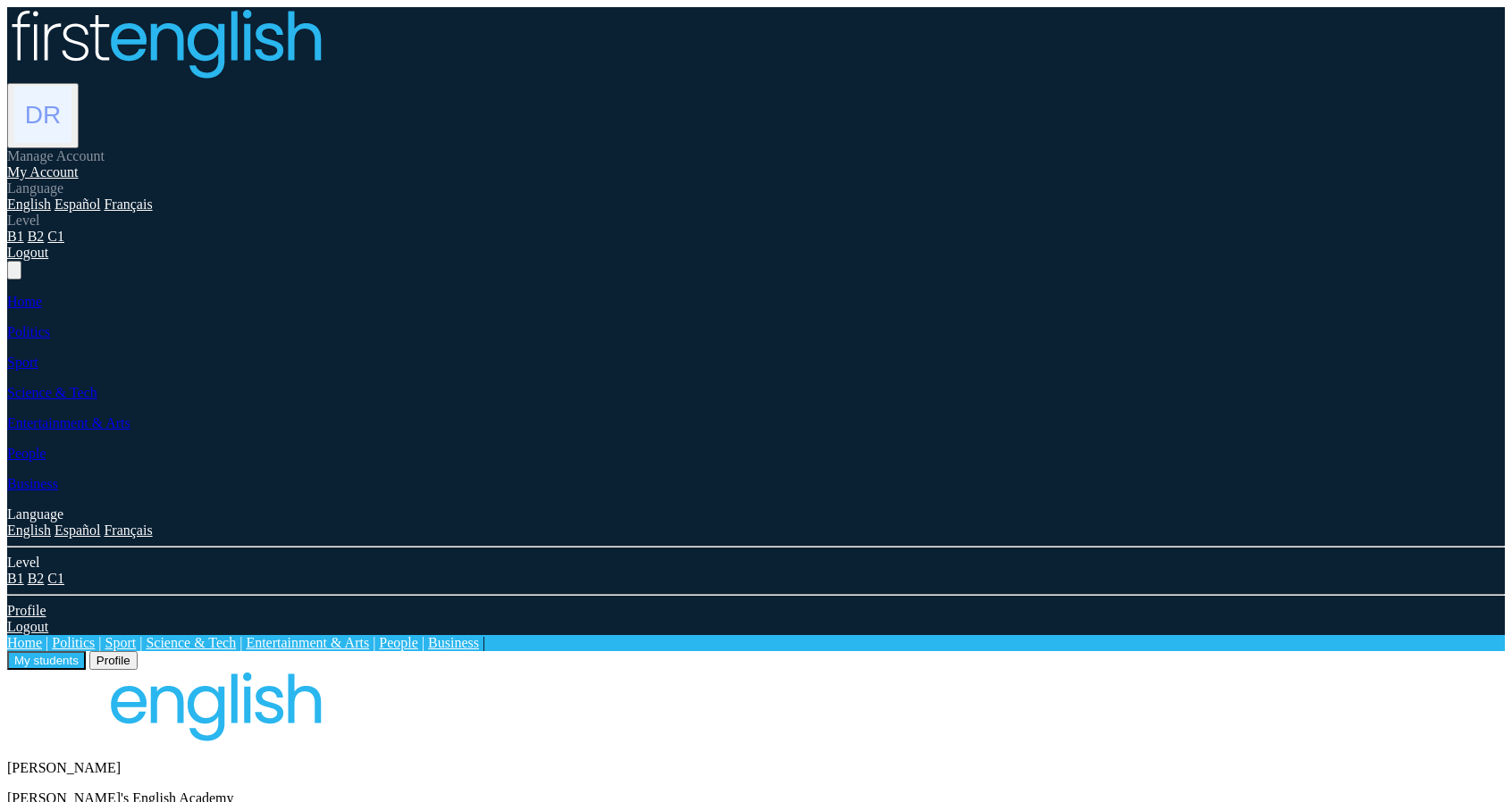
click at [48, 260] on link "Logout" at bounding box center [27, 252] width 41 height 16
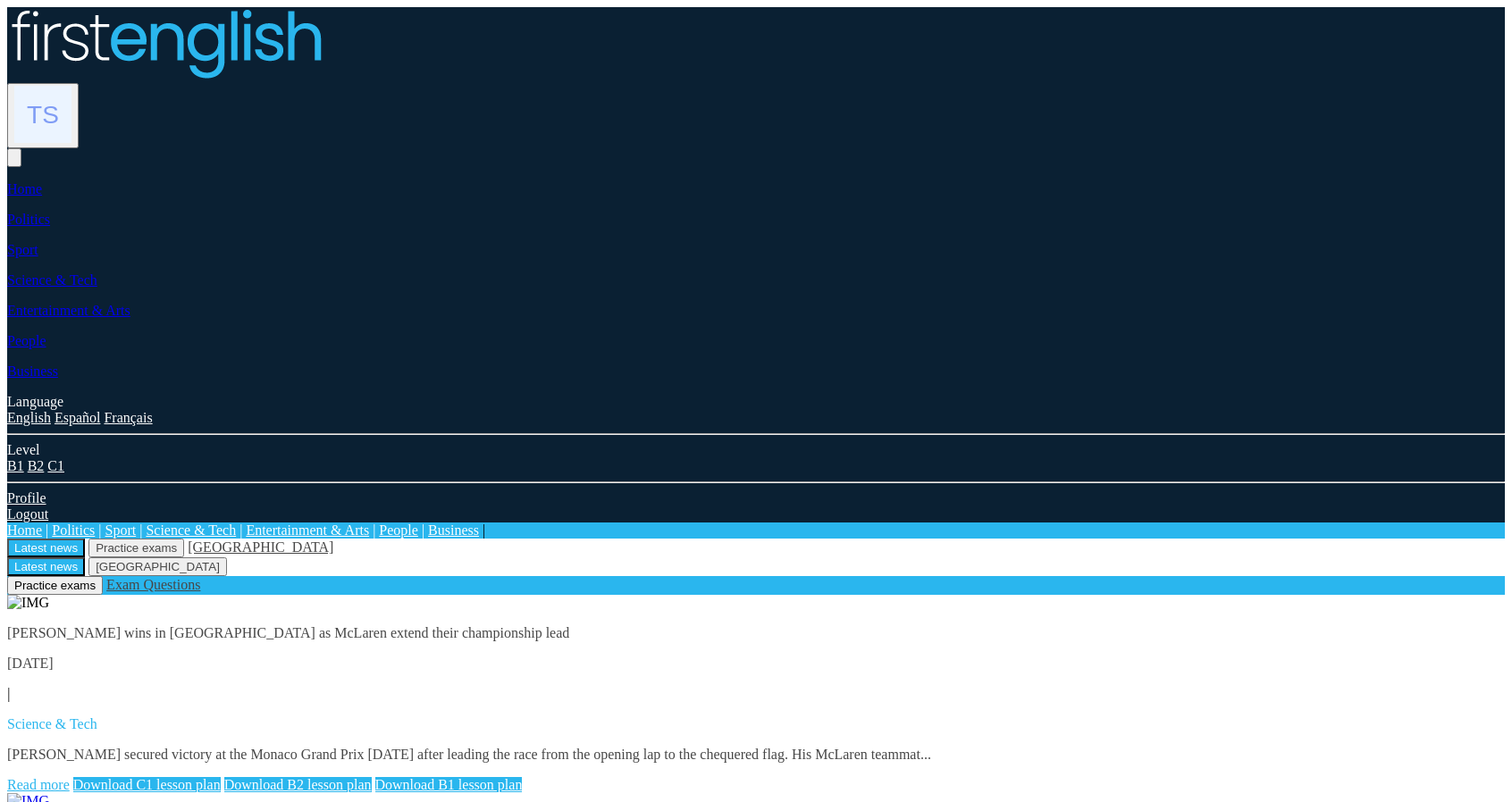
click at [71, 86] on img at bounding box center [43, 114] width 57 height 57
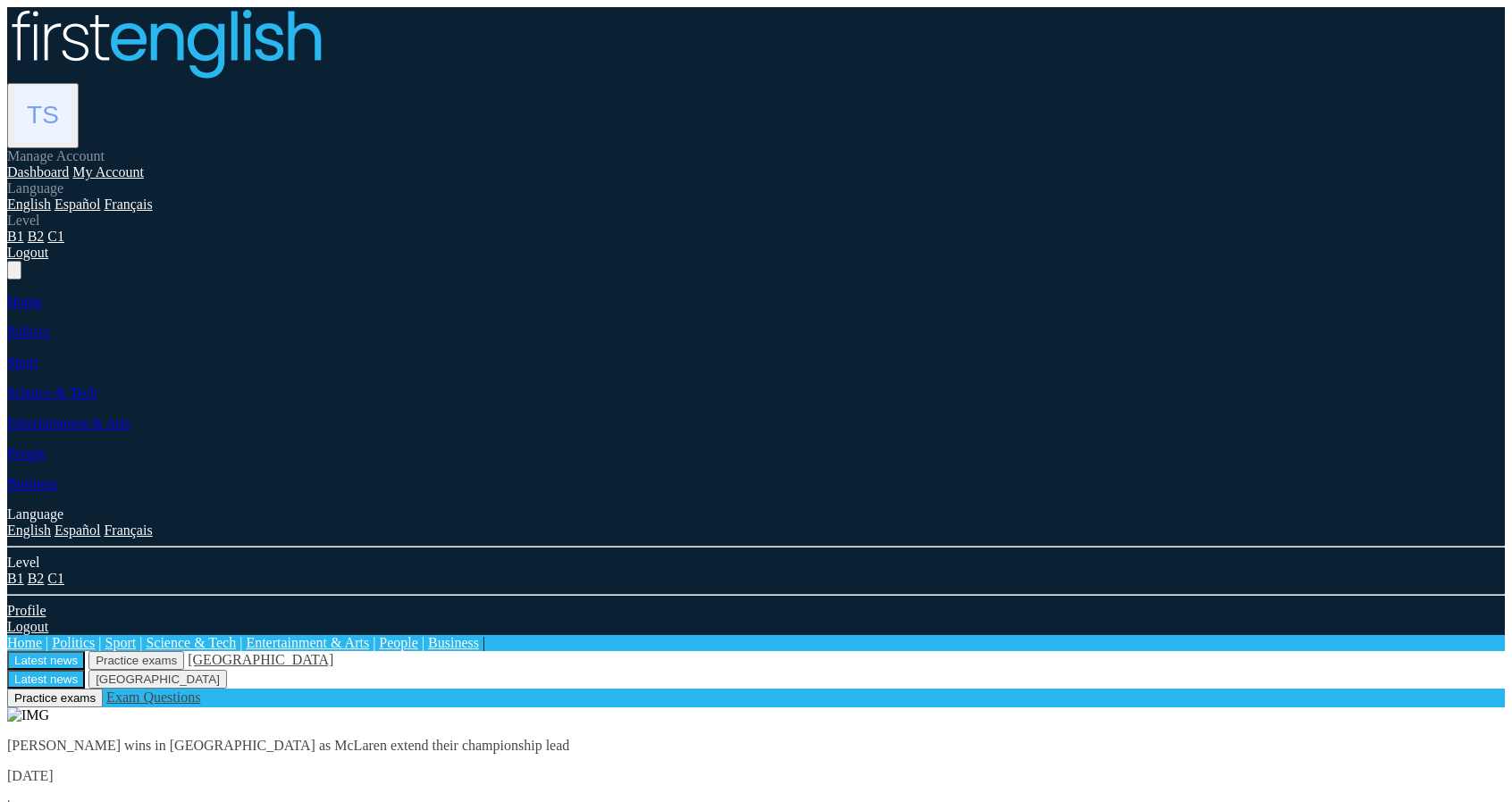
click at [68, 164] on link "Dashboard" at bounding box center [38, 172] width 62 height 16
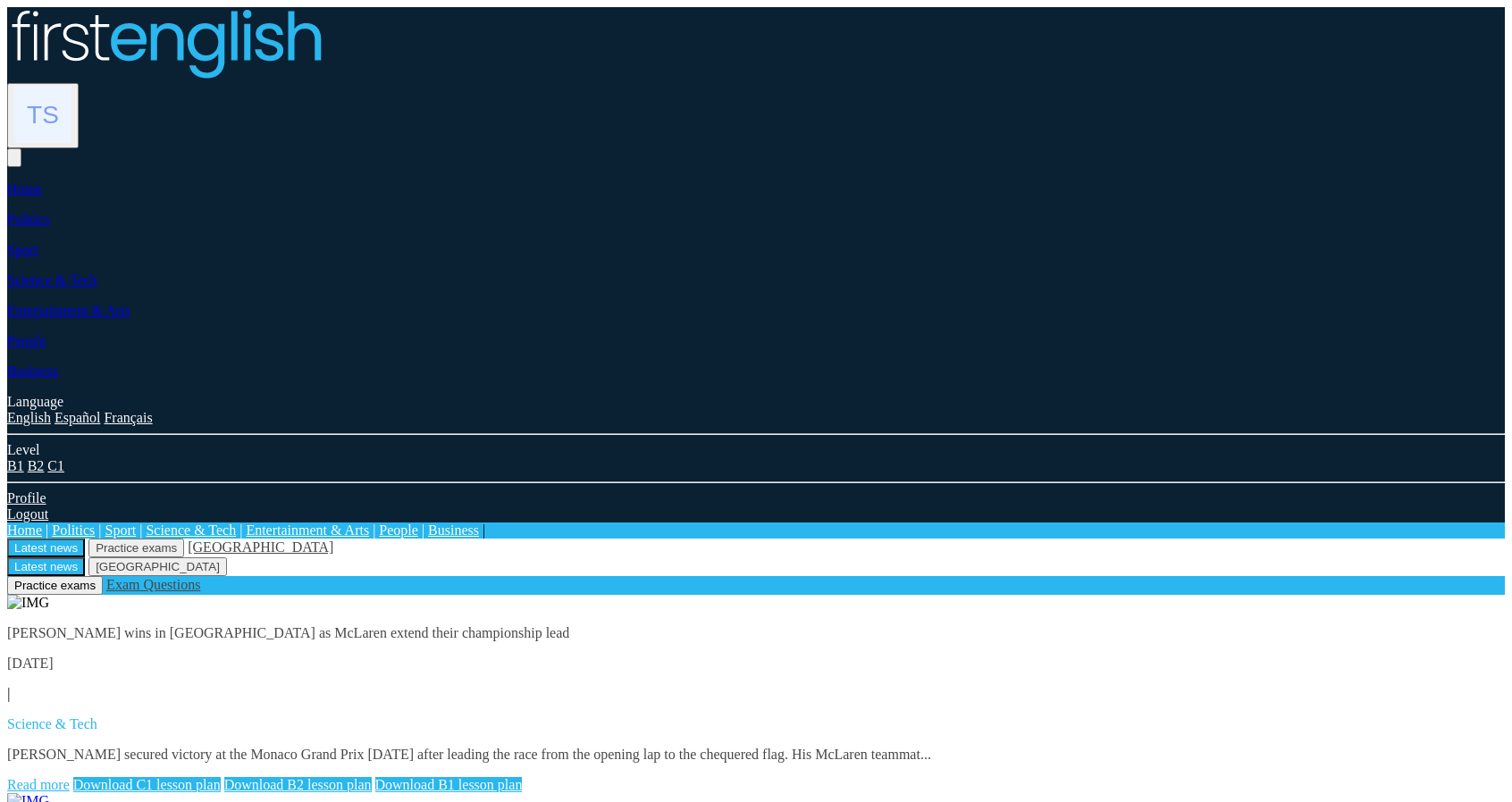
click at [71, 86] on img at bounding box center [43, 114] width 57 height 57
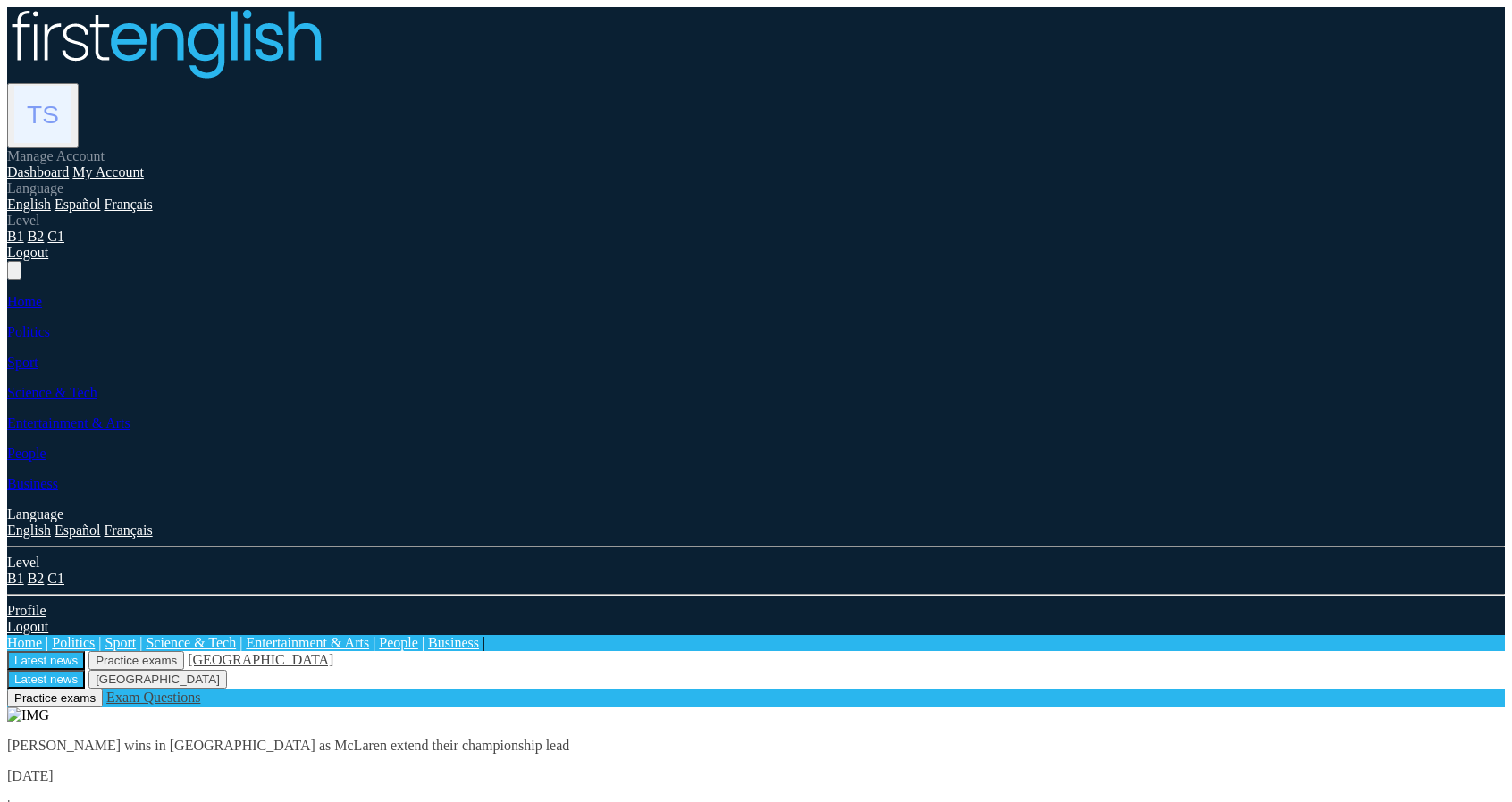
click at [144, 164] on link "My Account" at bounding box center [108, 172] width 71 height 16
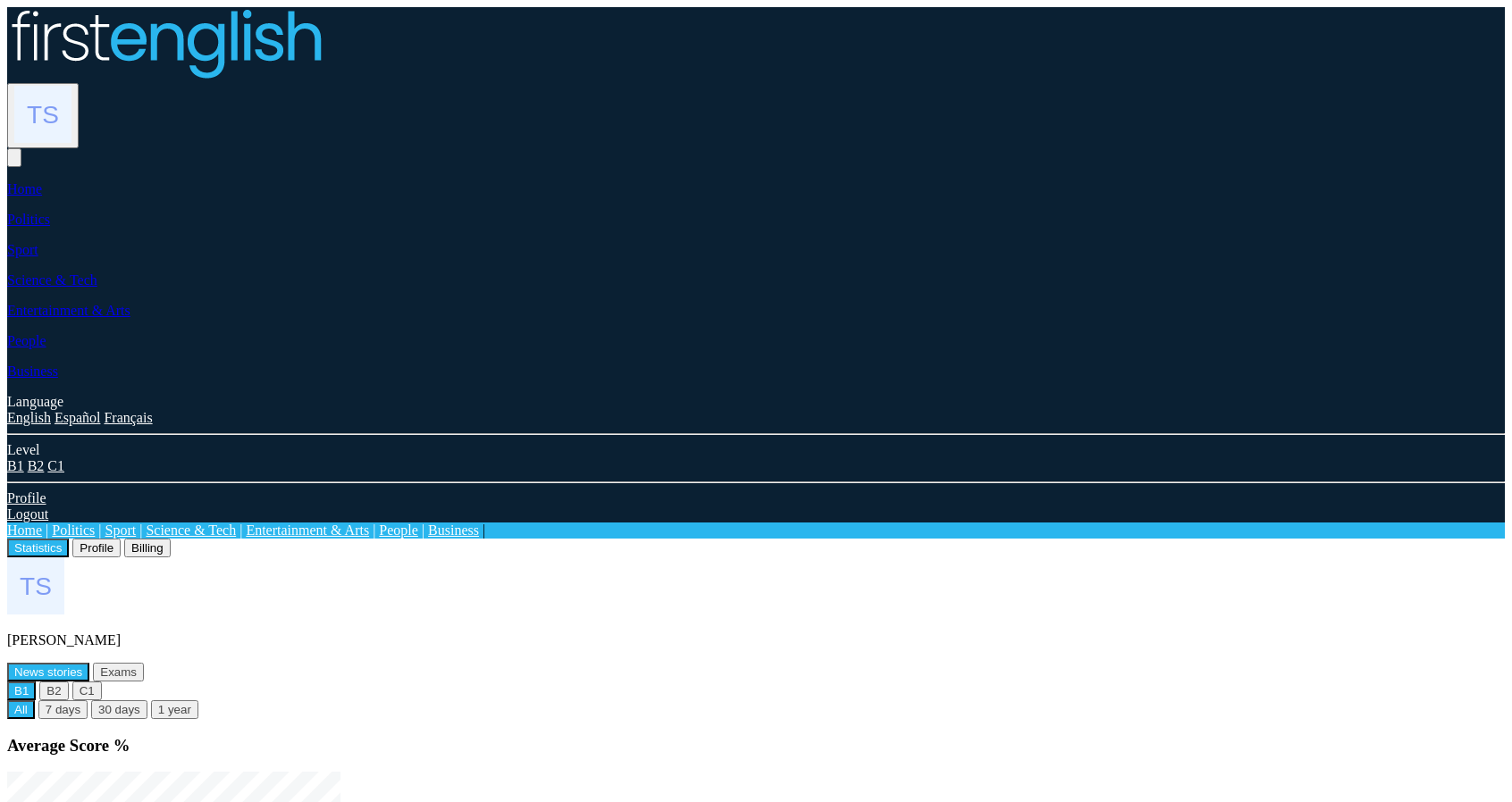
click at [42, 523] on link "Home" at bounding box center [25, 530] width 35 height 16
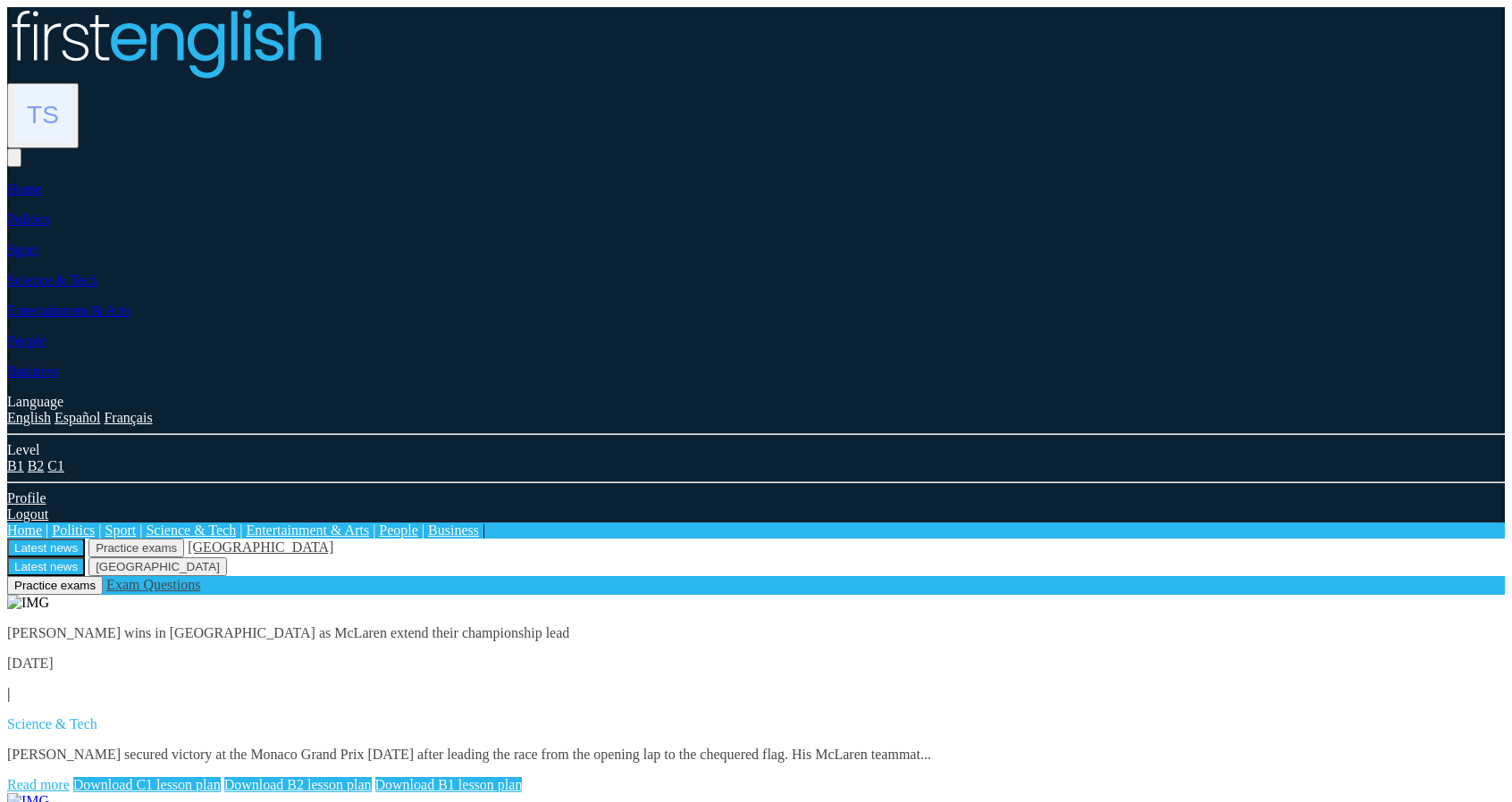
click at [71, 86] on img at bounding box center [43, 114] width 57 height 57
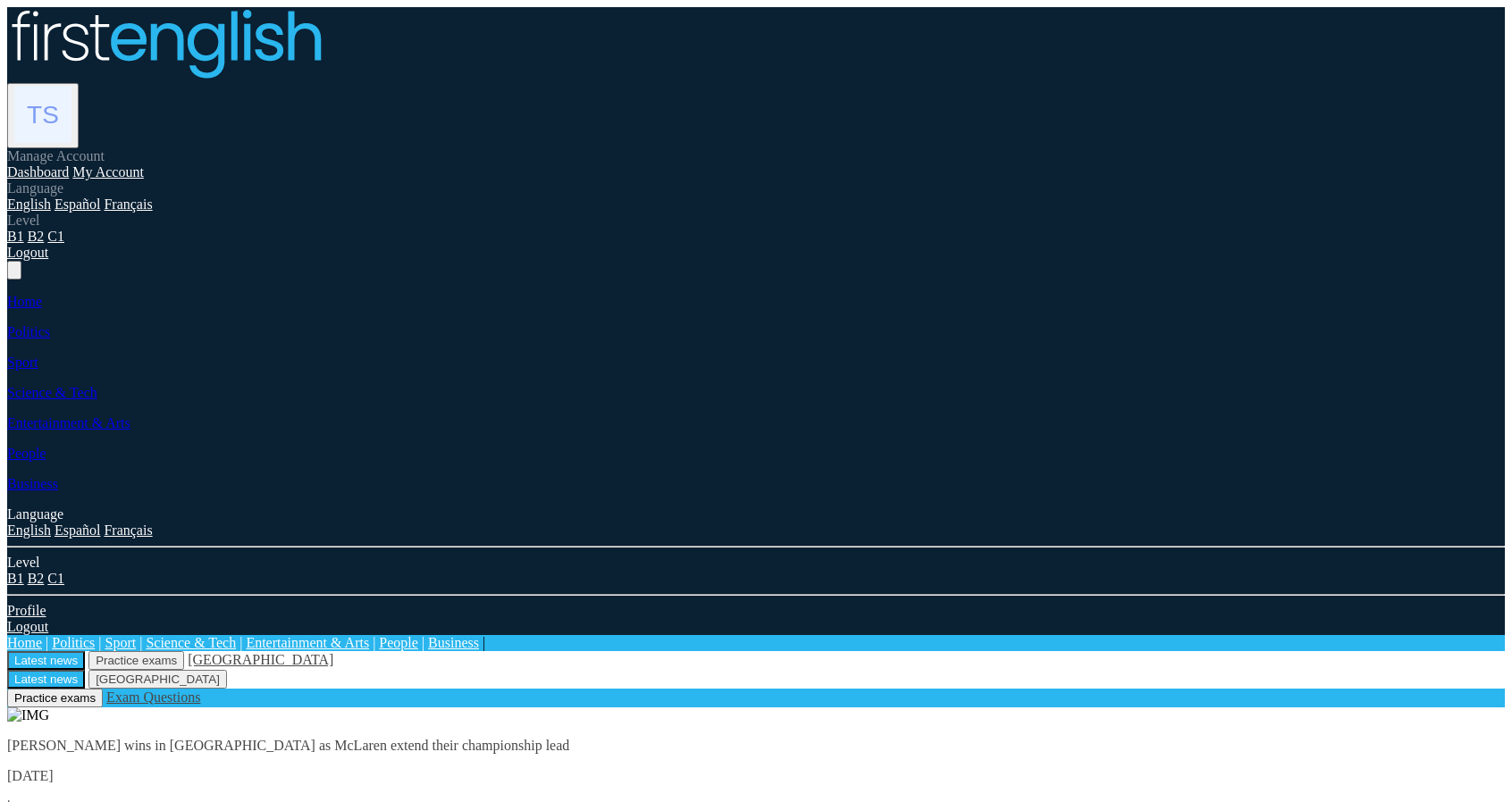
click at [144, 164] on link "My Account" at bounding box center [108, 172] width 71 height 16
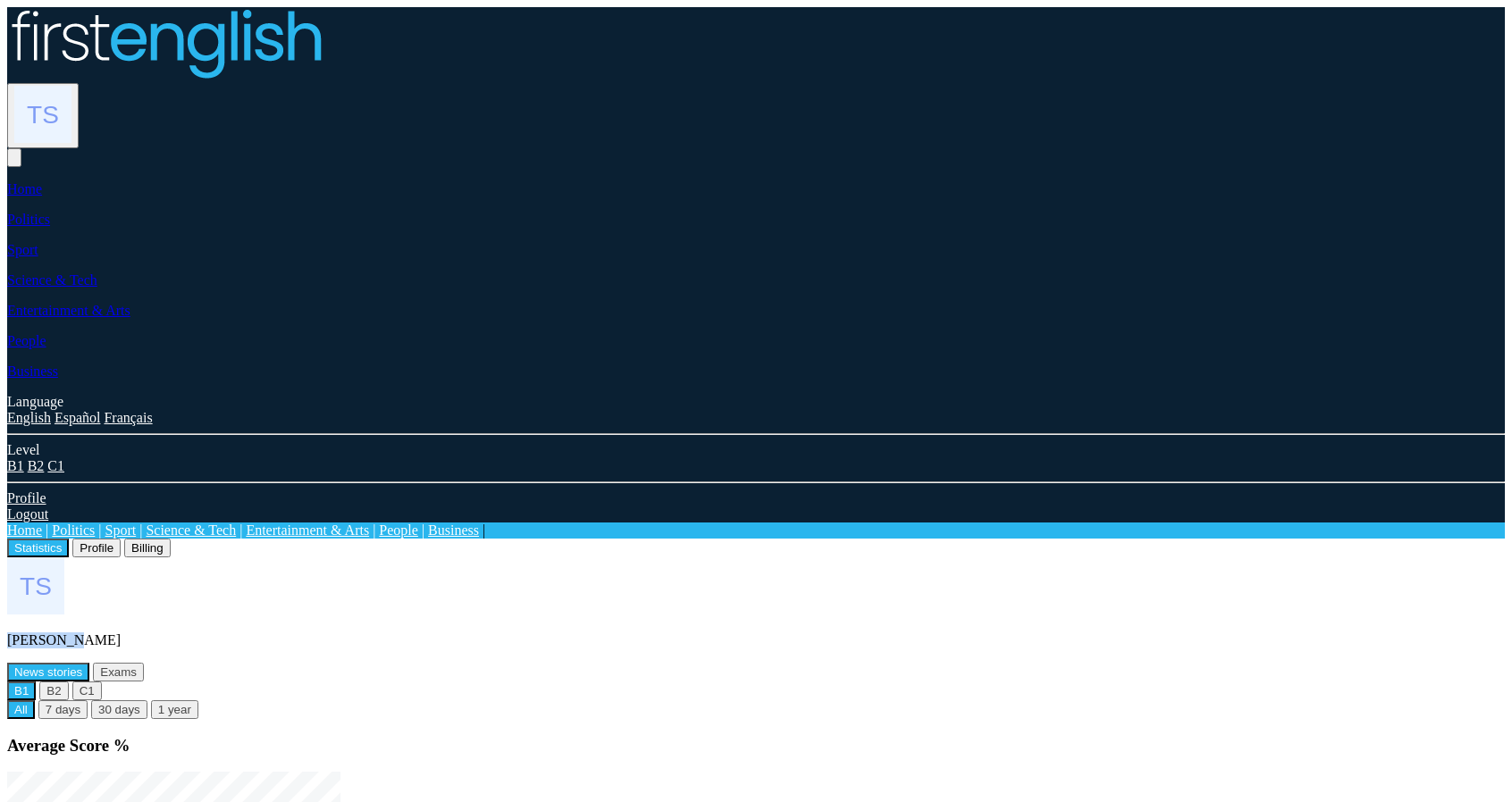
drag, startPoint x: 527, startPoint y: 246, endPoint x: 335, endPoint y: 236, distance: 192.3
click at [335, 557] on div "Tom Sharp" at bounding box center [756, 603] width 1497 height 91
click at [668, 557] on div "Tom Sharp" at bounding box center [756, 603] width 1497 height 91
click at [120, 538] on button "Profile" at bounding box center [96, 547] width 48 height 19
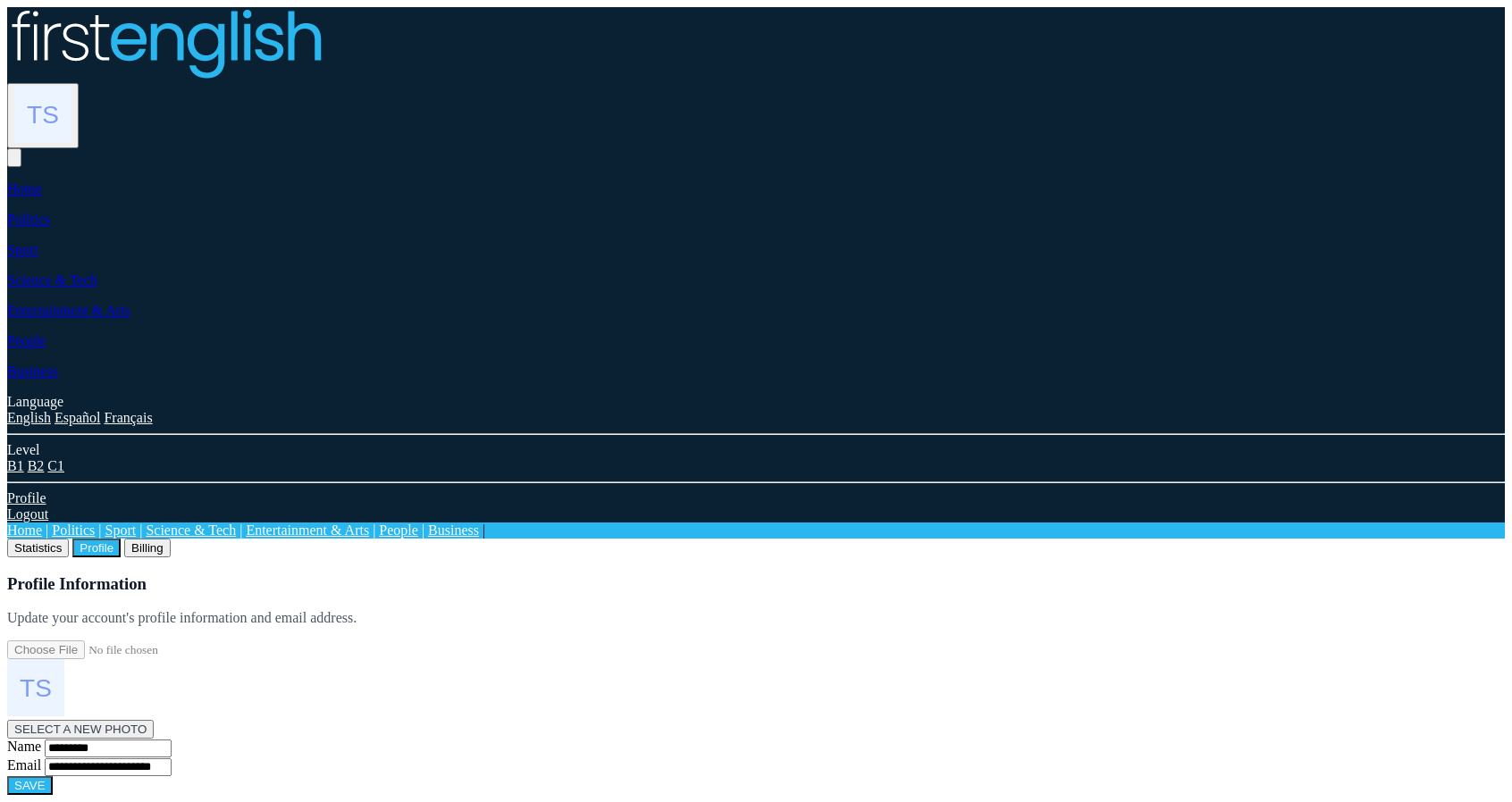
click at [171, 538] on button "Billing" at bounding box center [147, 547] width 47 height 19
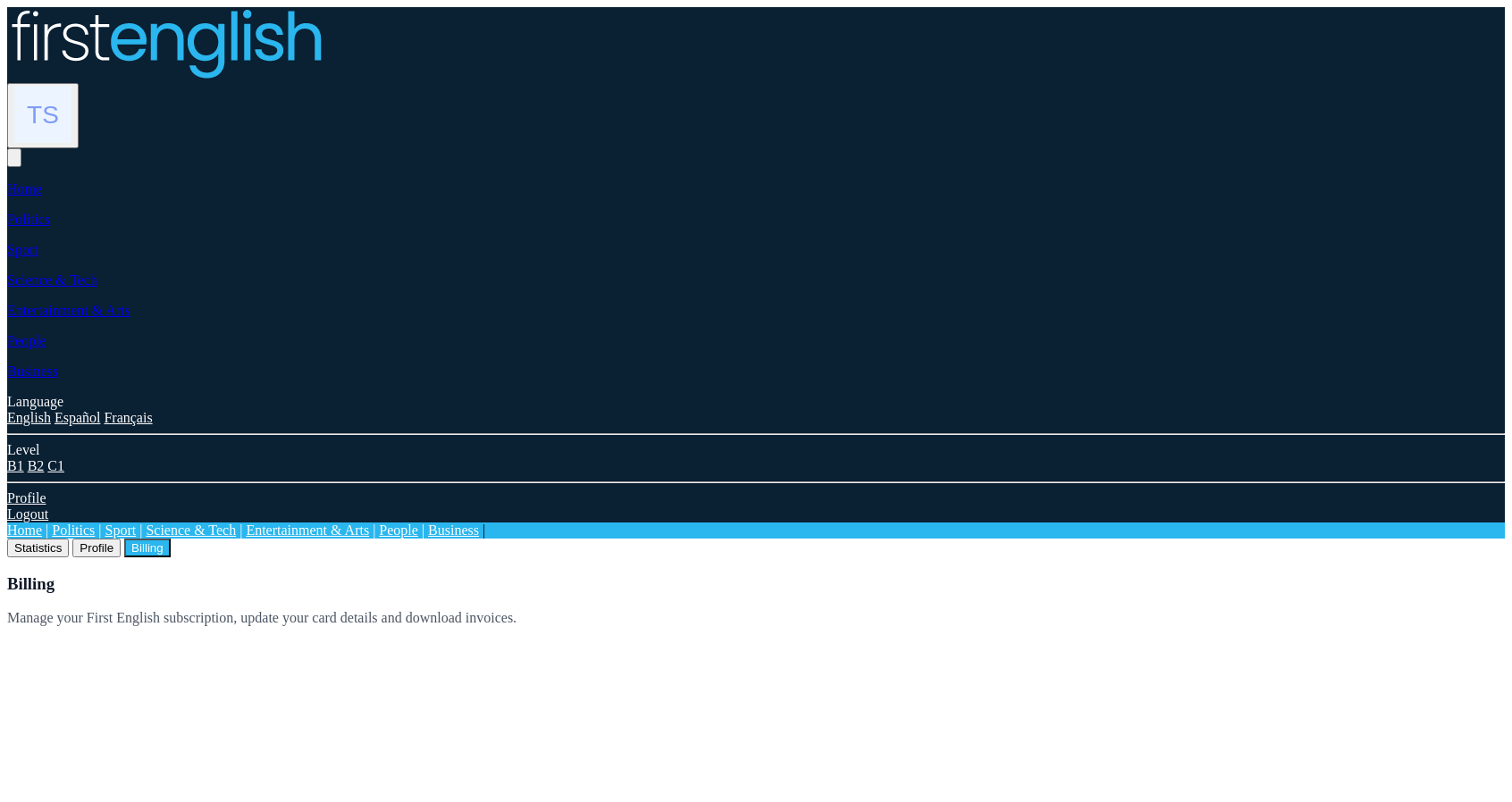
click at [120, 538] on button "Profile" at bounding box center [96, 547] width 48 height 19
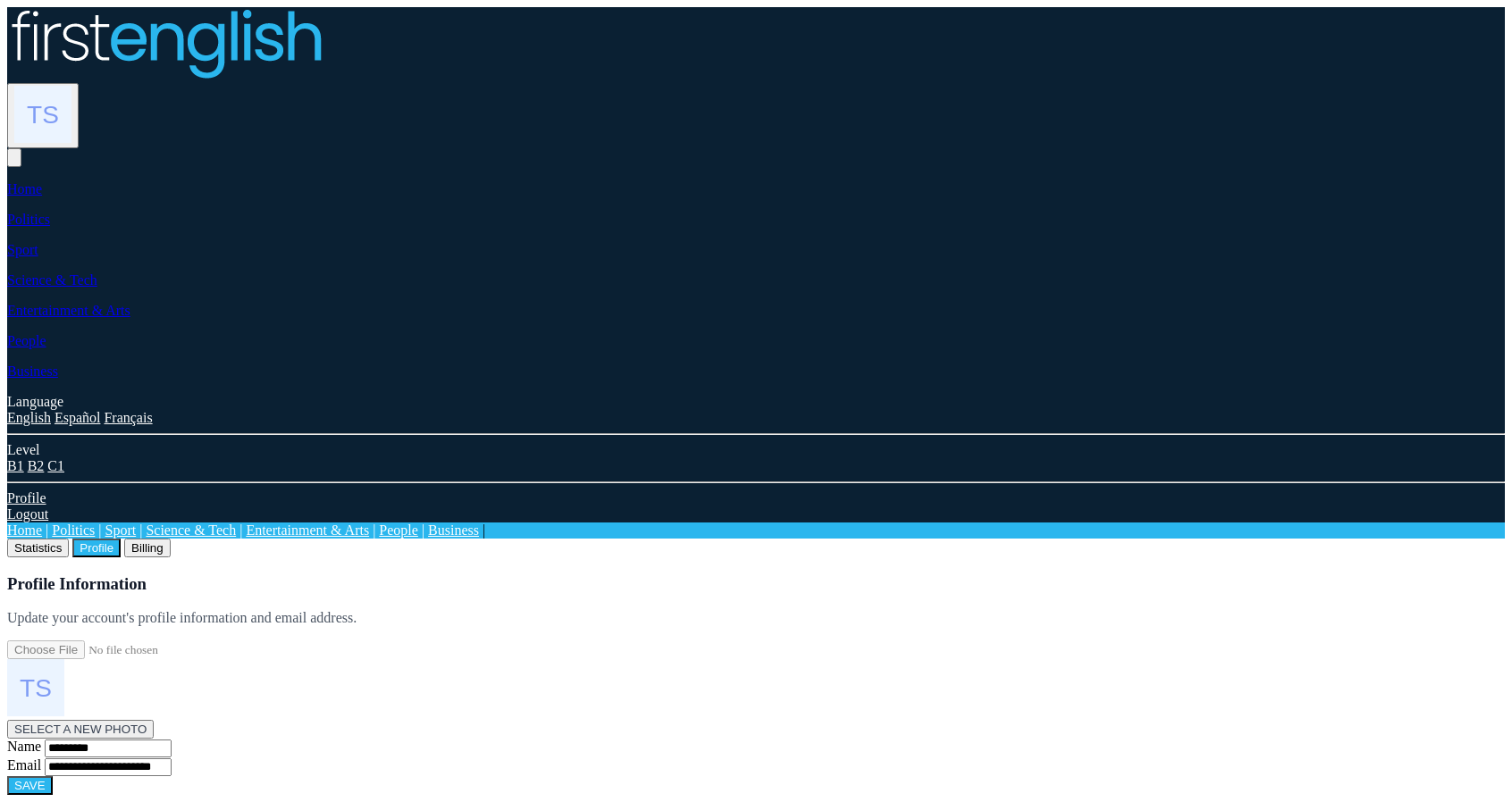
click at [68, 538] on button "Statistics" at bounding box center [38, 547] width 62 height 19
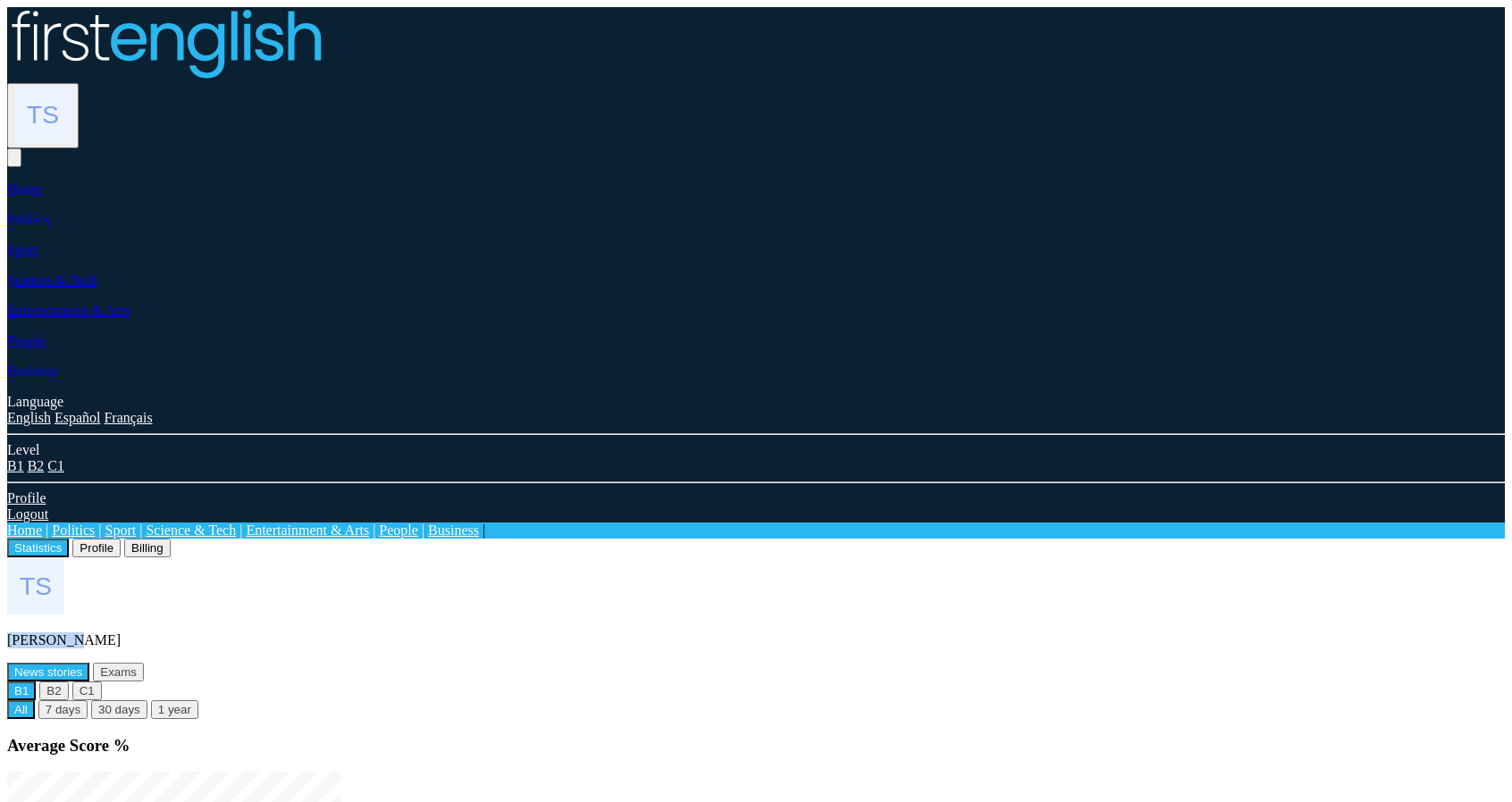
click at [558, 557] on div "Tom Sharp" at bounding box center [756, 603] width 1497 height 91
click at [572, 557] on div "Tom Sharp" at bounding box center [756, 603] width 1497 height 91
drag, startPoint x: 360, startPoint y: 168, endPoint x: 470, endPoint y: 188, distance: 111.8
click at [572, 557] on div "Tom Sharp" at bounding box center [756, 603] width 1497 height 91
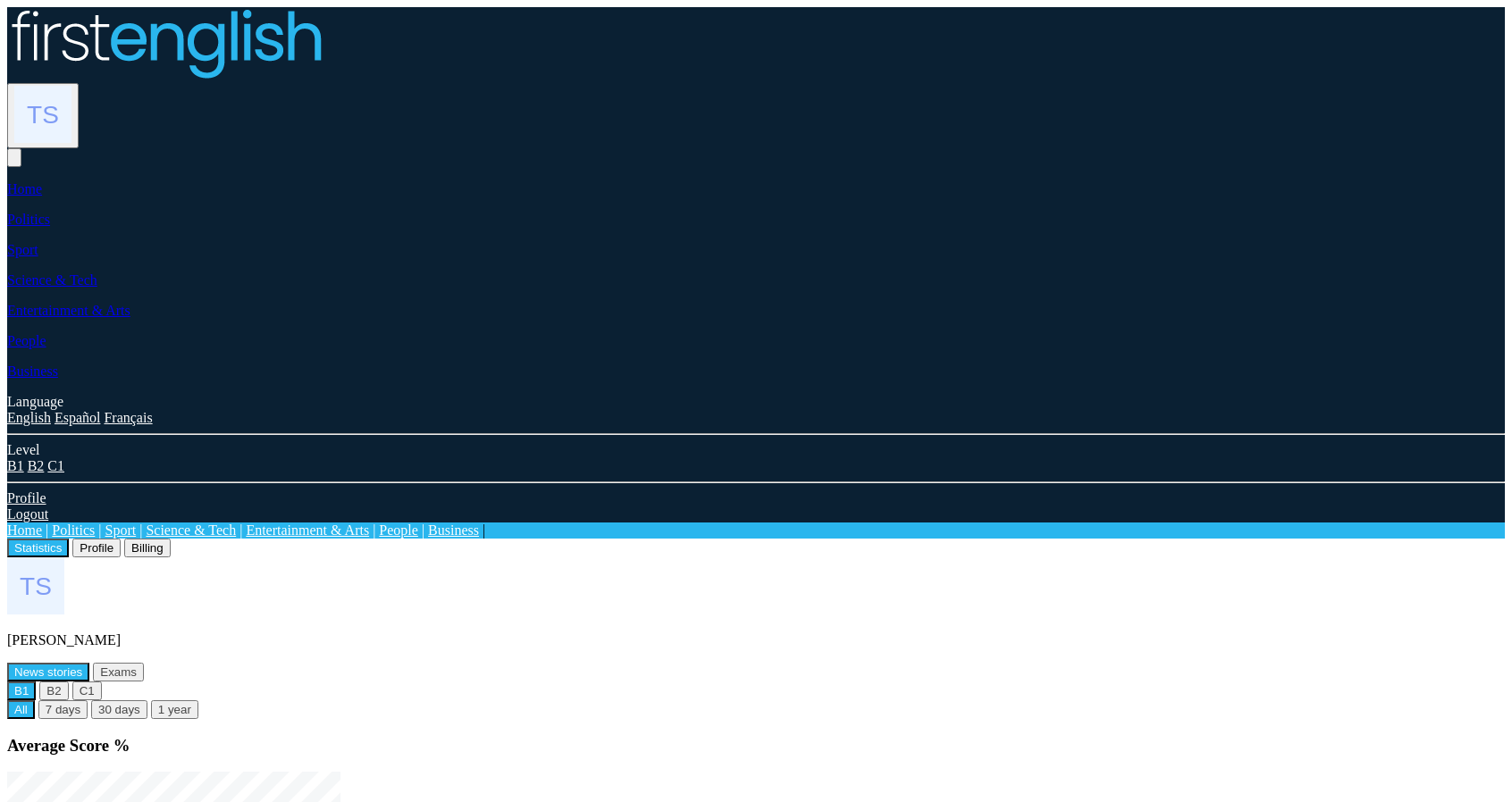
drag, startPoint x: 296, startPoint y: 134, endPoint x: 212, endPoint y: 141, distance: 84.3
click at [212, 538] on div "Statistics Profile Billing" at bounding box center [756, 547] width 1497 height 19
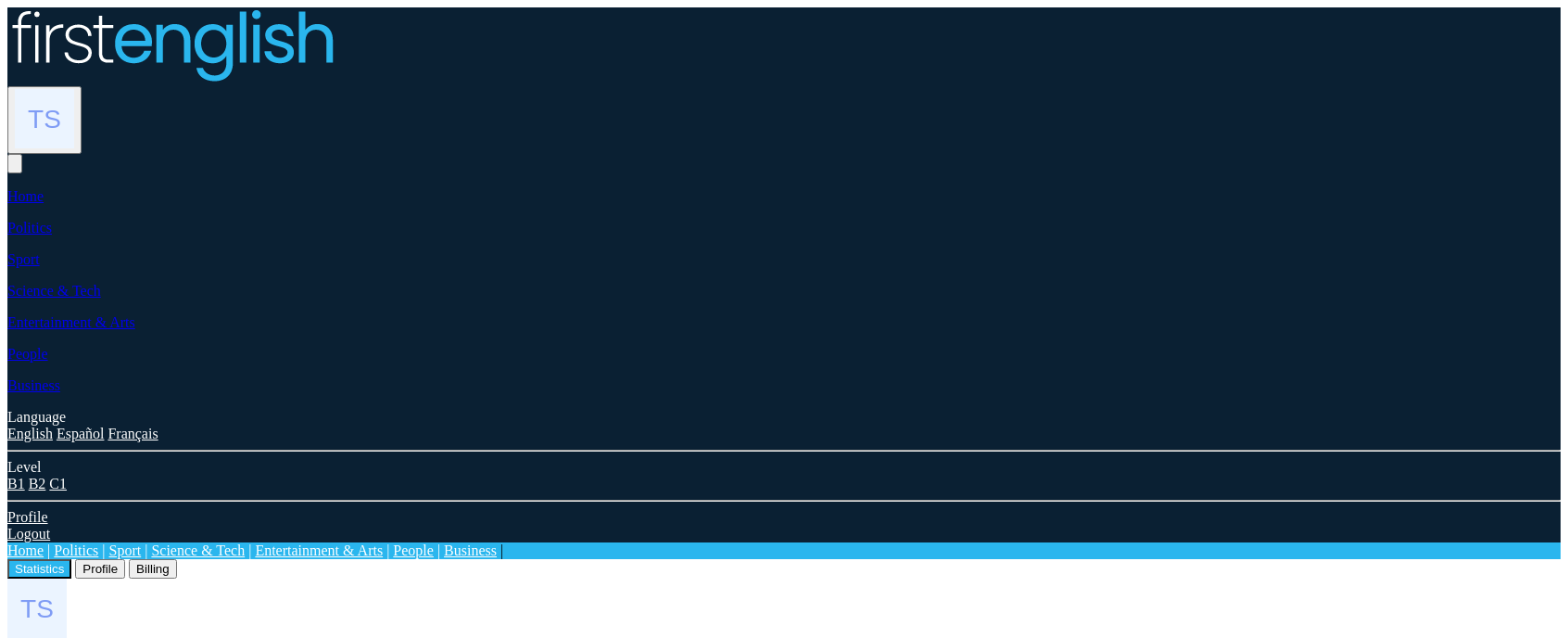
click at [74, 89] on img at bounding box center [44, 118] width 60 height 60
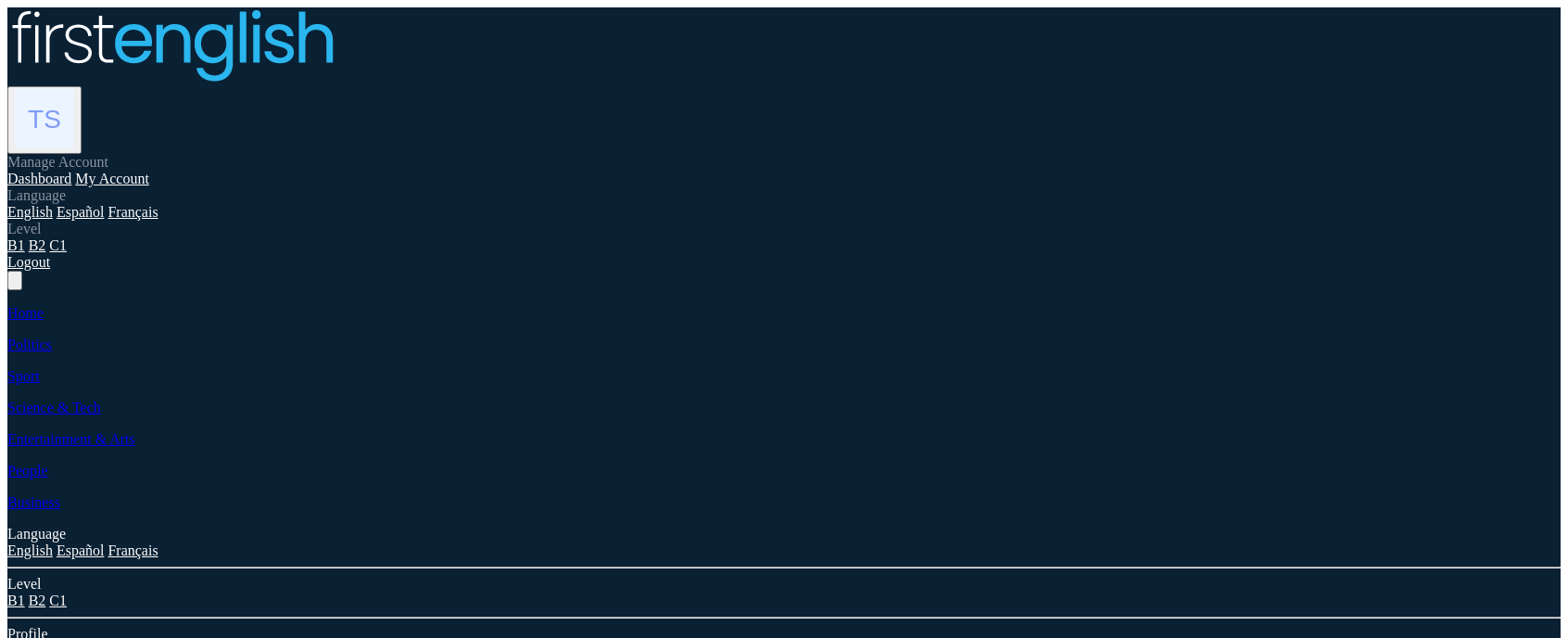
click at [50, 270] on link "Logout" at bounding box center [28, 261] width 43 height 16
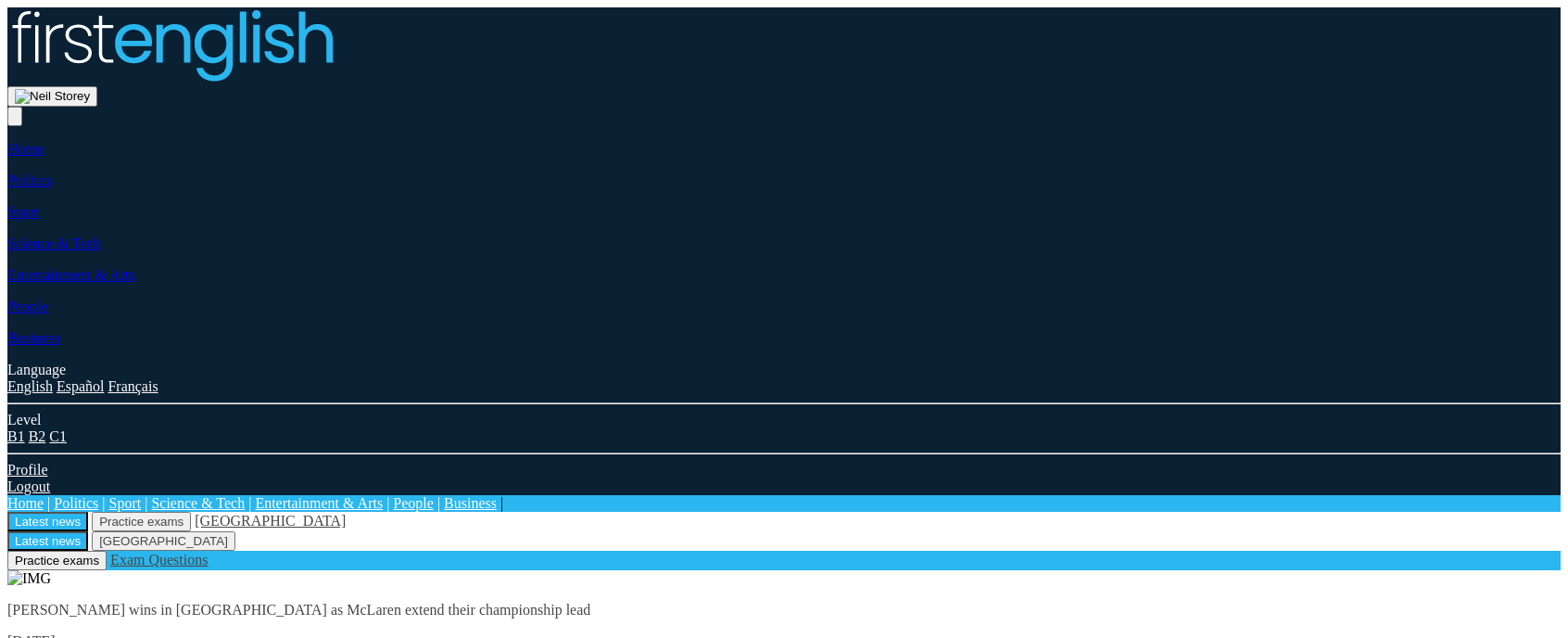
click at [90, 89] on img at bounding box center [52, 97] width 75 height 15
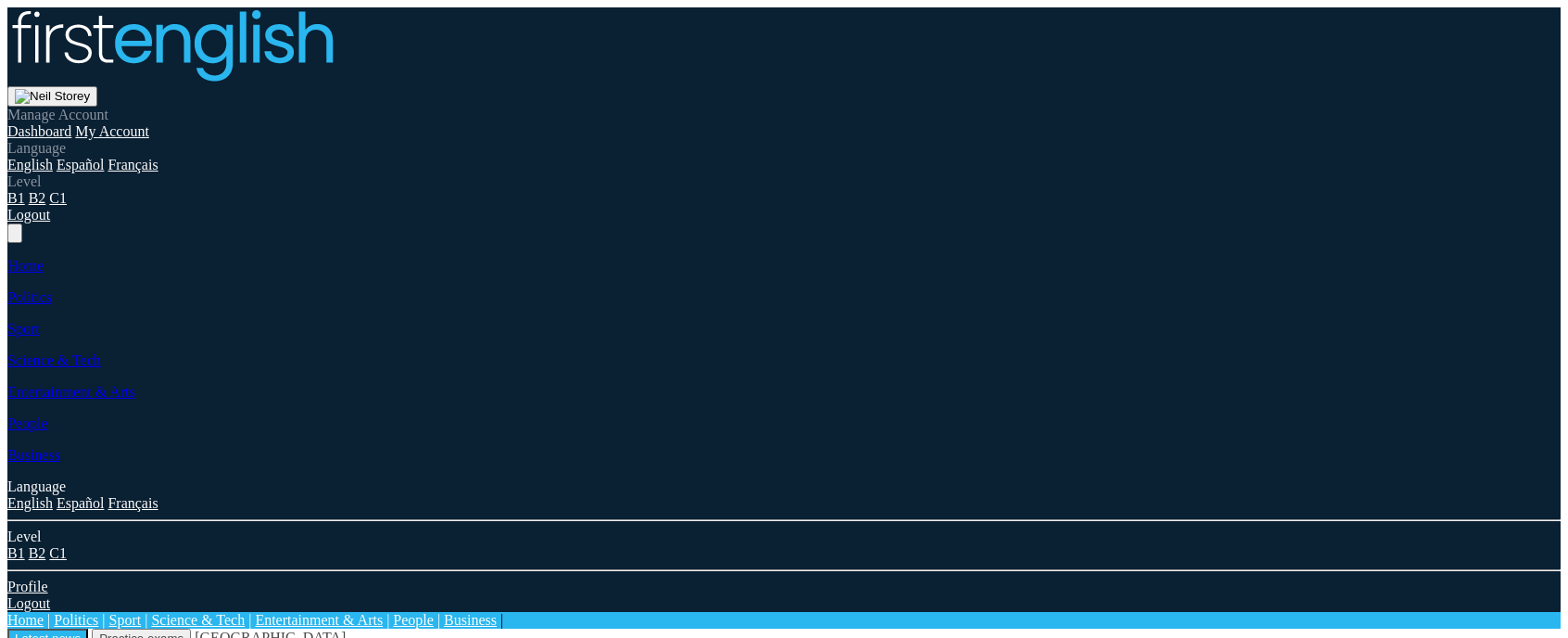
click at [150, 139] on link "My Account" at bounding box center [112, 131] width 74 height 16
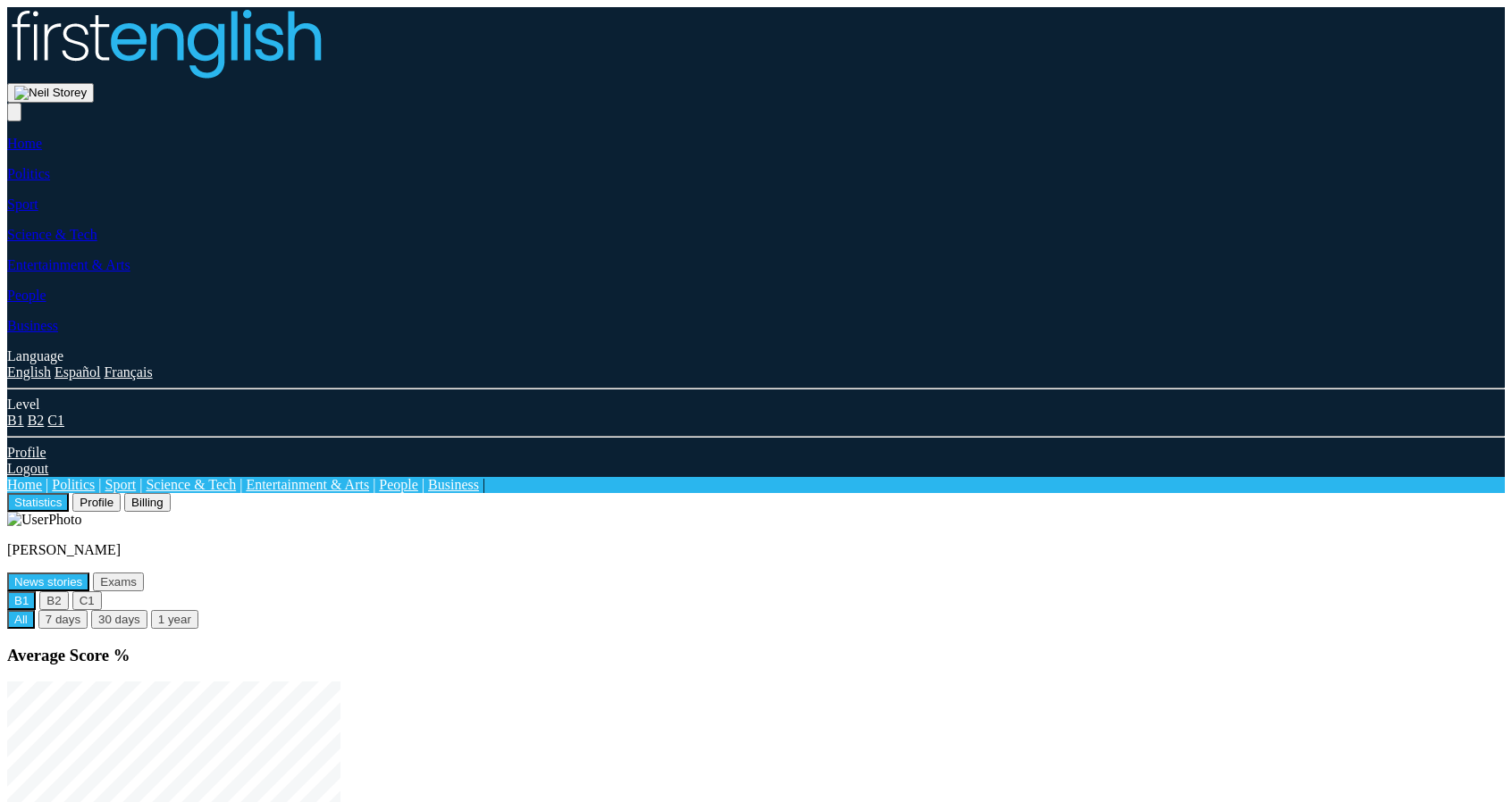
click at [87, 86] on img at bounding box center [50, 93] width 72 height 15
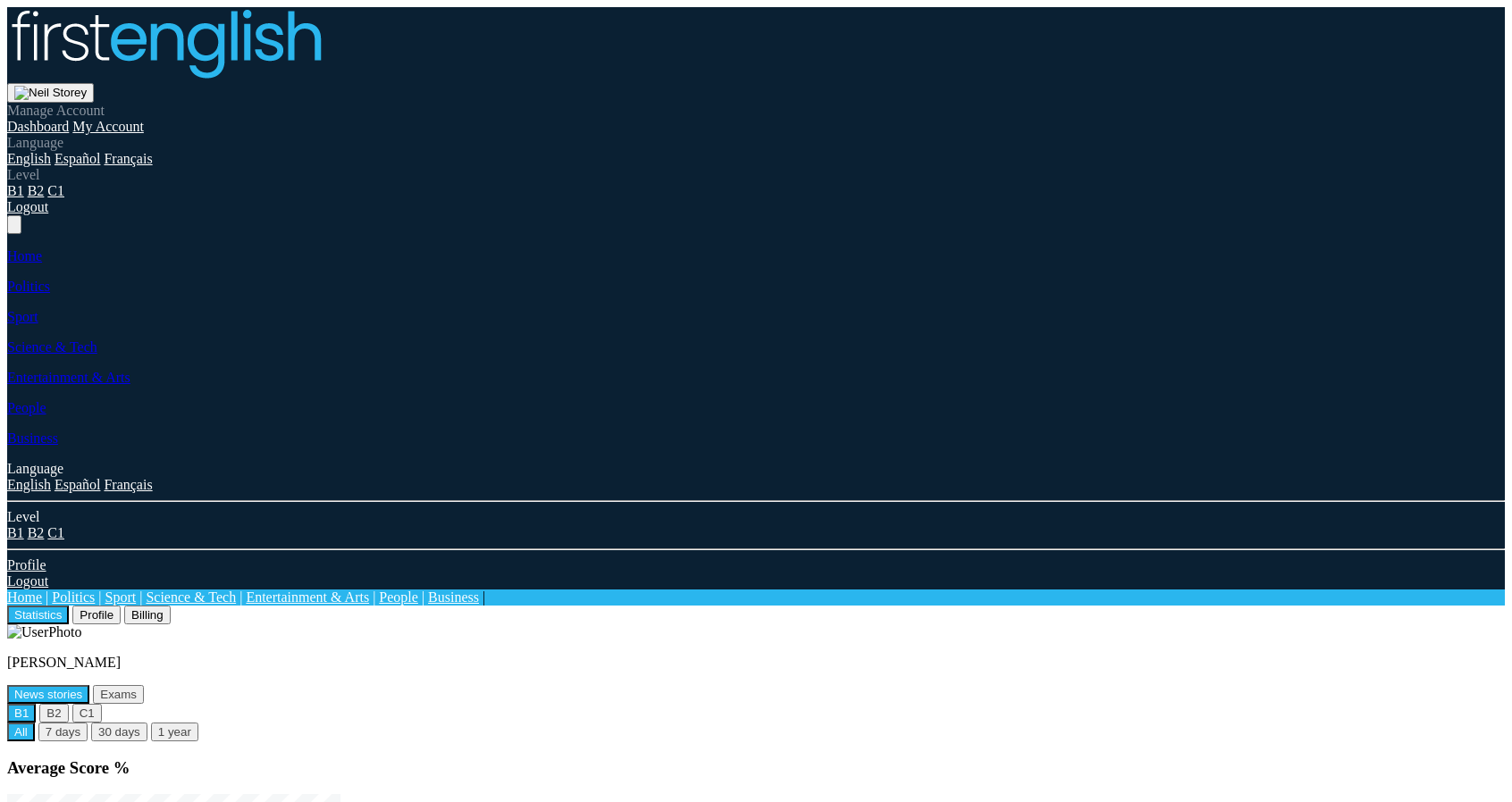
click at [48, 214] on link "Logout" at bounding box center [27, 206] width 41 height 16
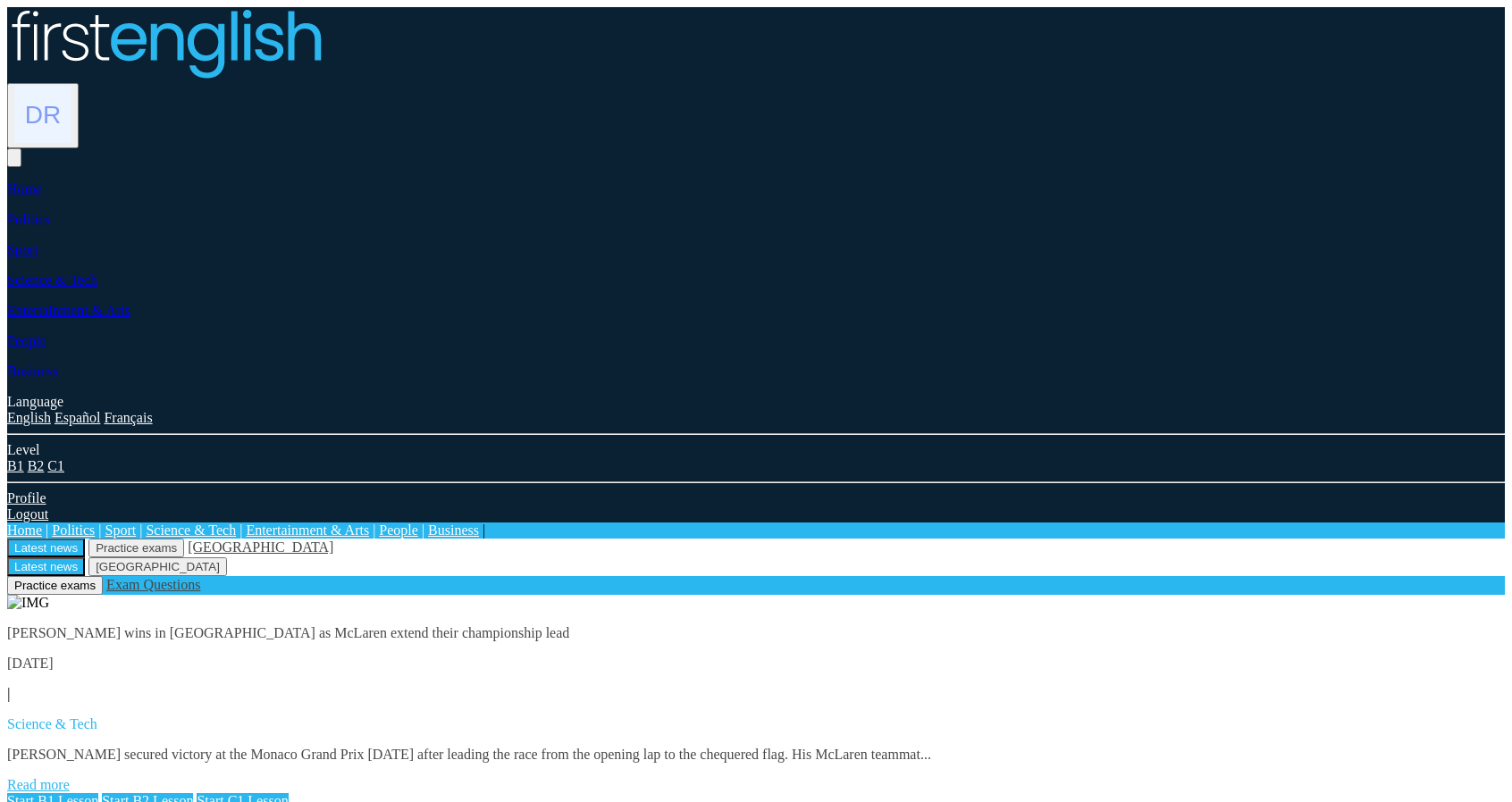
click at [71, 86] on img at bounding box center [43, 114] width 57 height 57
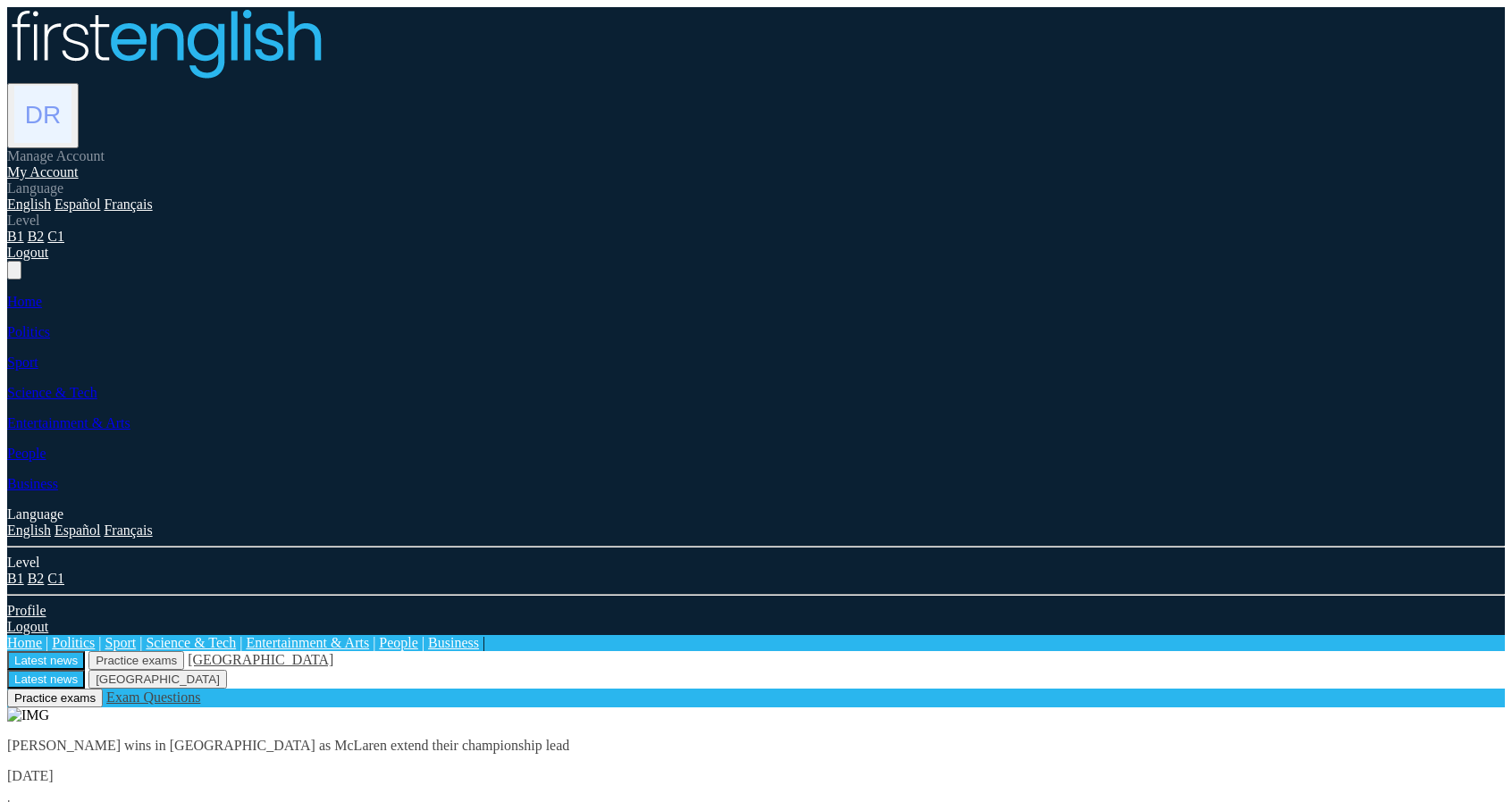
click at [78, 164] on link "My Account" at bounding box center [43, 172] width 71 height 16
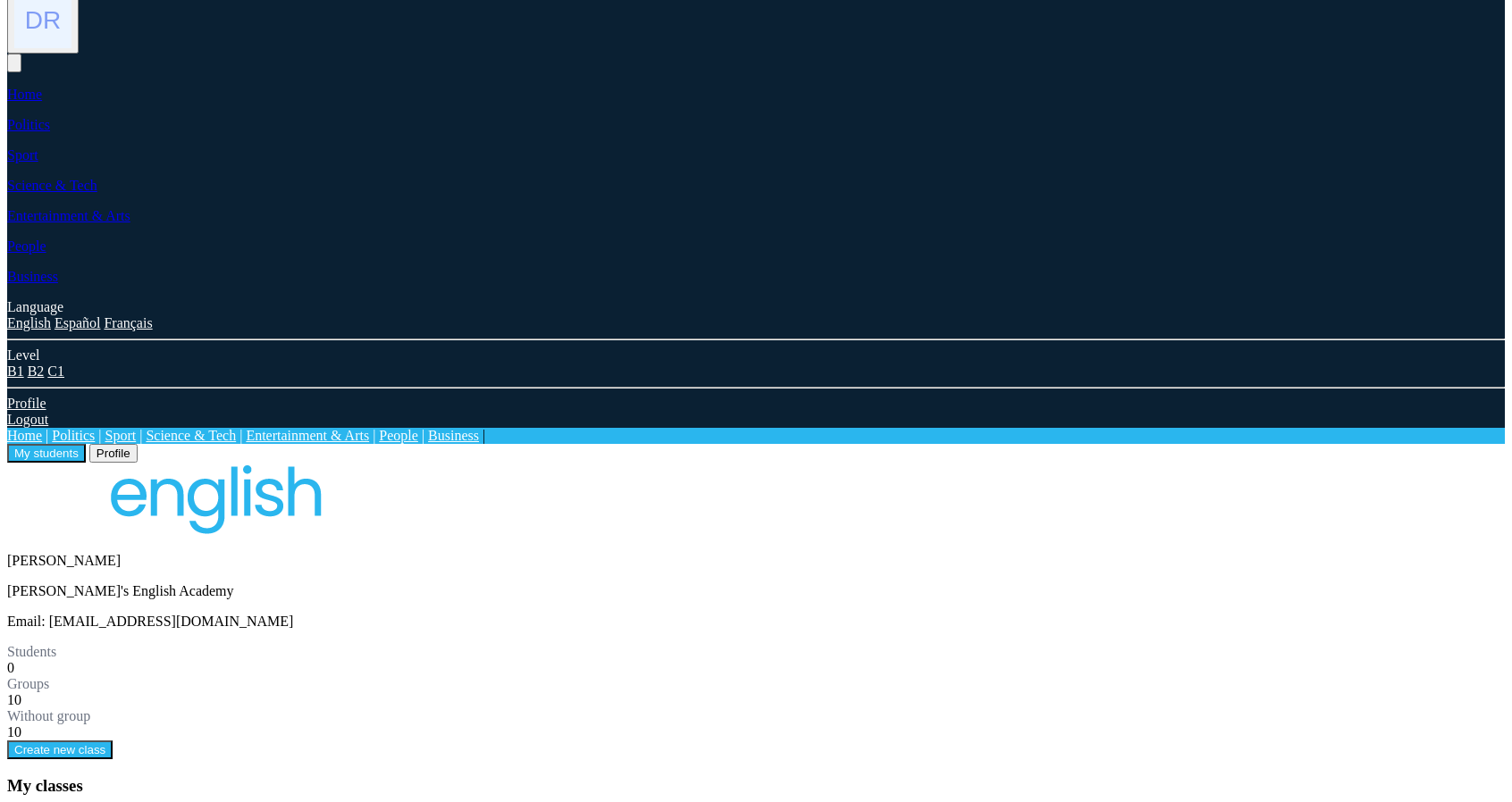
scroll to position [113, 0]
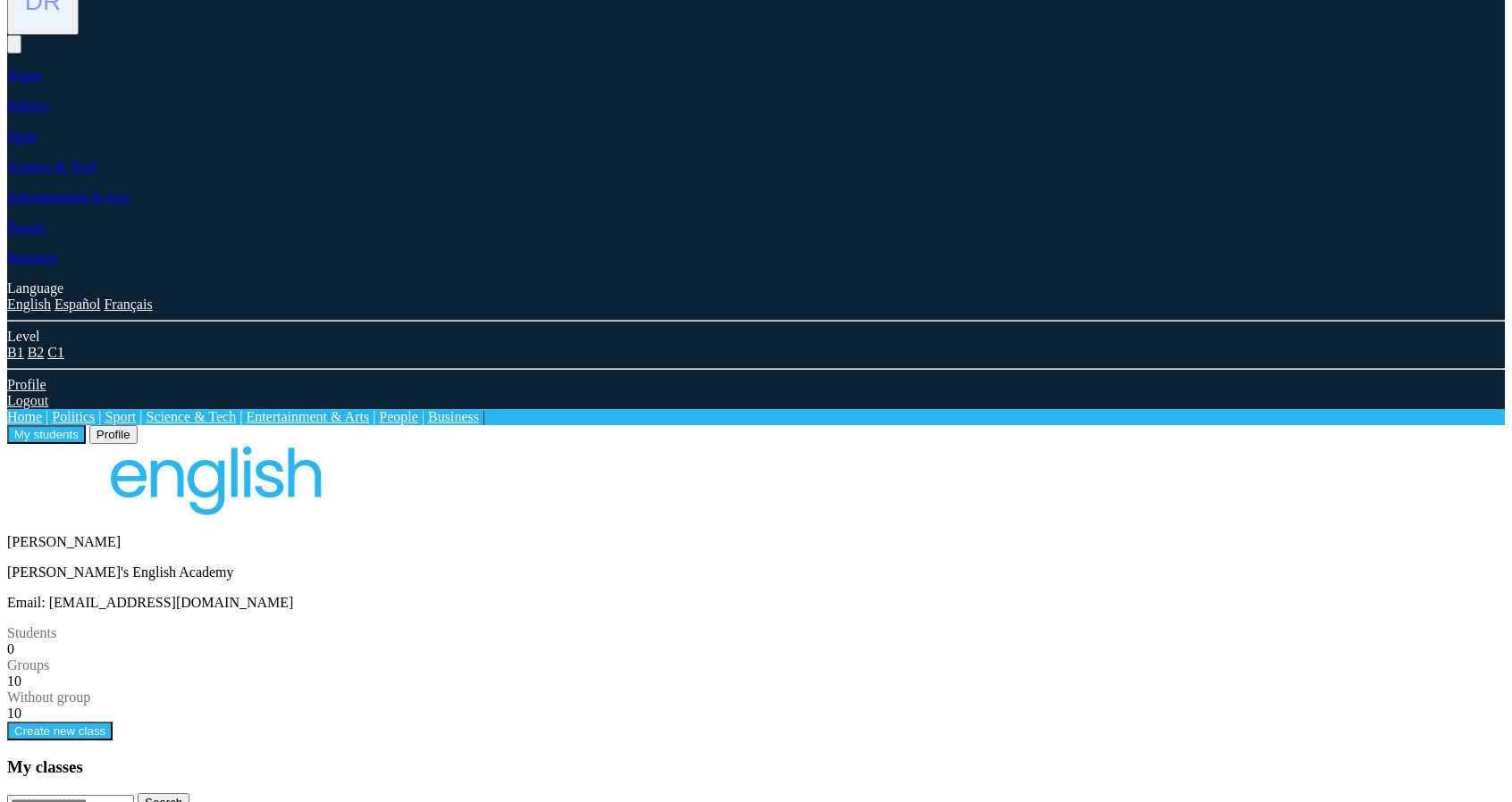
click at [543, 673] on div "10" at bounding box center [756, 682] width 1497 height 16
drag, startPoint x: 372, startPoint y: 245, endPoint x: 505, endPoint y: 242, distance: 133.0
click at [379, 641] on div "0" at bounding box center [756, 650] width 1497 height 16
click at [860, 690] on div "Without group" at bounding box center [756, 698] width 1497 height 16
drag, startPoint x: 225, startPoint y: 324, endPoint x: 641, endPoint y: 451, distance: 435.0
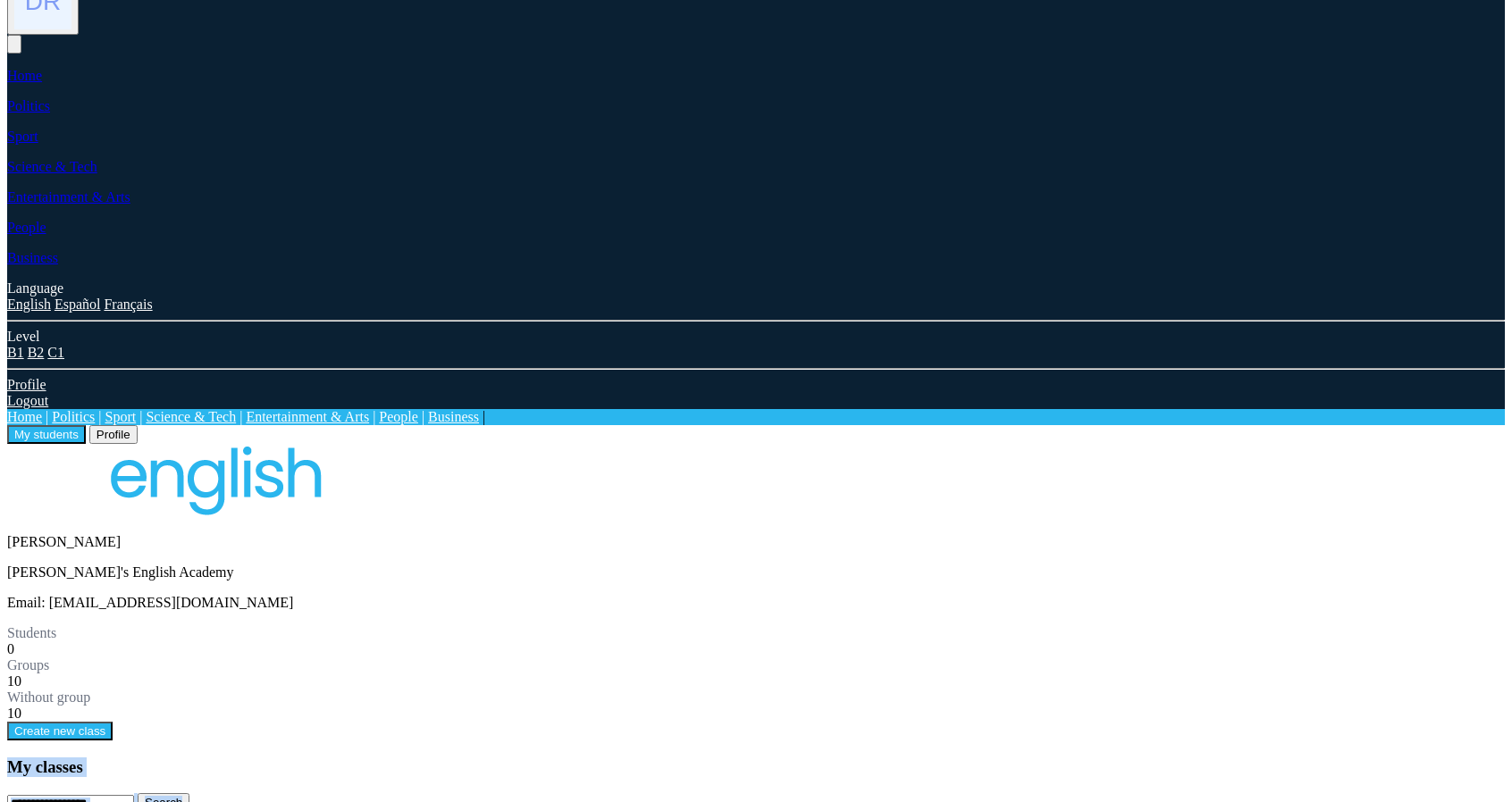
click at [288, 757] on div "My classes Search Name Students Created Actions Test by [PERSON_NAME] 0 [DATE] …" at bounding box center [756, 817] width 1497 height 119
click at [1396, 425] on div "My students Profile [PERSON_NAME]'s English Academy Teacher:" at bounding box center [756, 772] width 1497 height 693
drag, startPoint x: 221, startPoint y: 330, endPoint x: 1356, endPoint y: 430, distance: 1139.4
click at [1356, 430] on div "My students Profile Denise Royle Carmen's English Academy Teacher:" at bounding box center [756, 772] width 1497 height 693
drag, startPoint x: 225, startPoint y: 500, endPoint x: 1096, endPoint y: 560, distance: 873.1
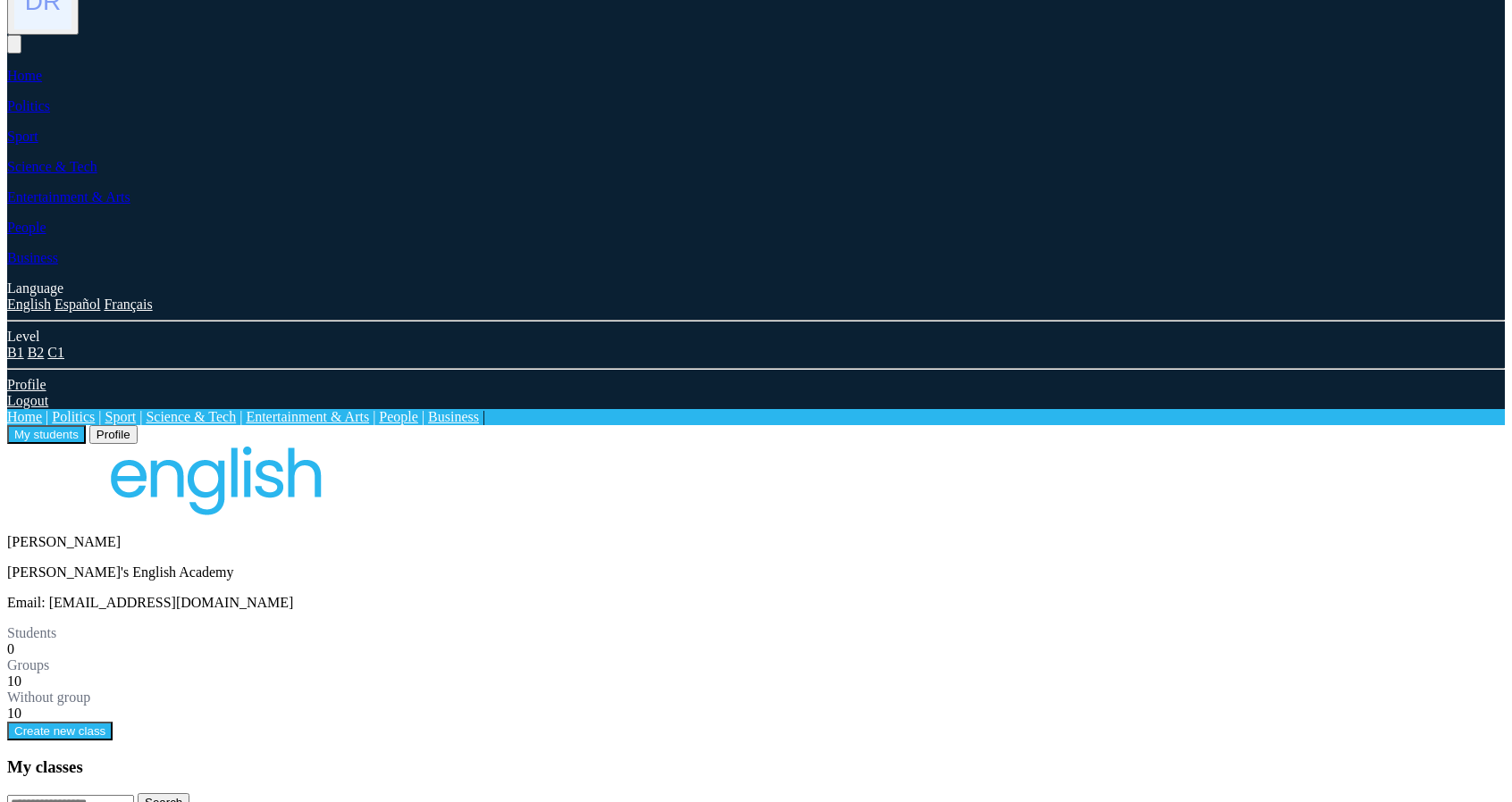
drag, startPoint x: 203, startPoint y: 622, endPoint x: 1320, endPoint y: 692, distance: 1119.2
click at [1326, 693] on div "Denise Royle Carmen's English Academy Email: neilstorey5+Entyy2TT1@gmail.com St…" at bounding box center [756, 781] width 1497 height 674
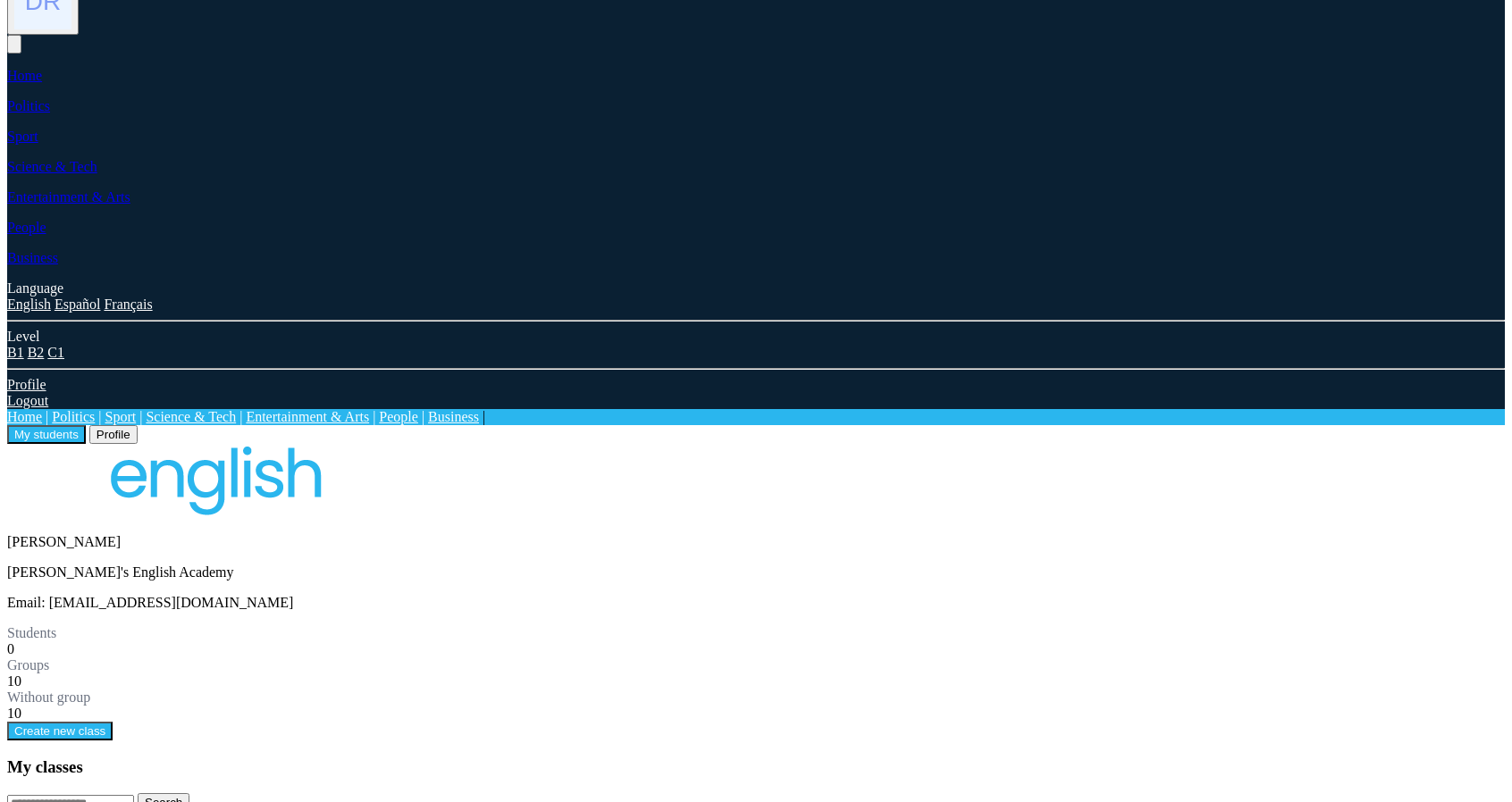
drag, startPoint x: 545, startPoint y: 381, endPoint x: 757, endPoint y: 392, distance: 212.3
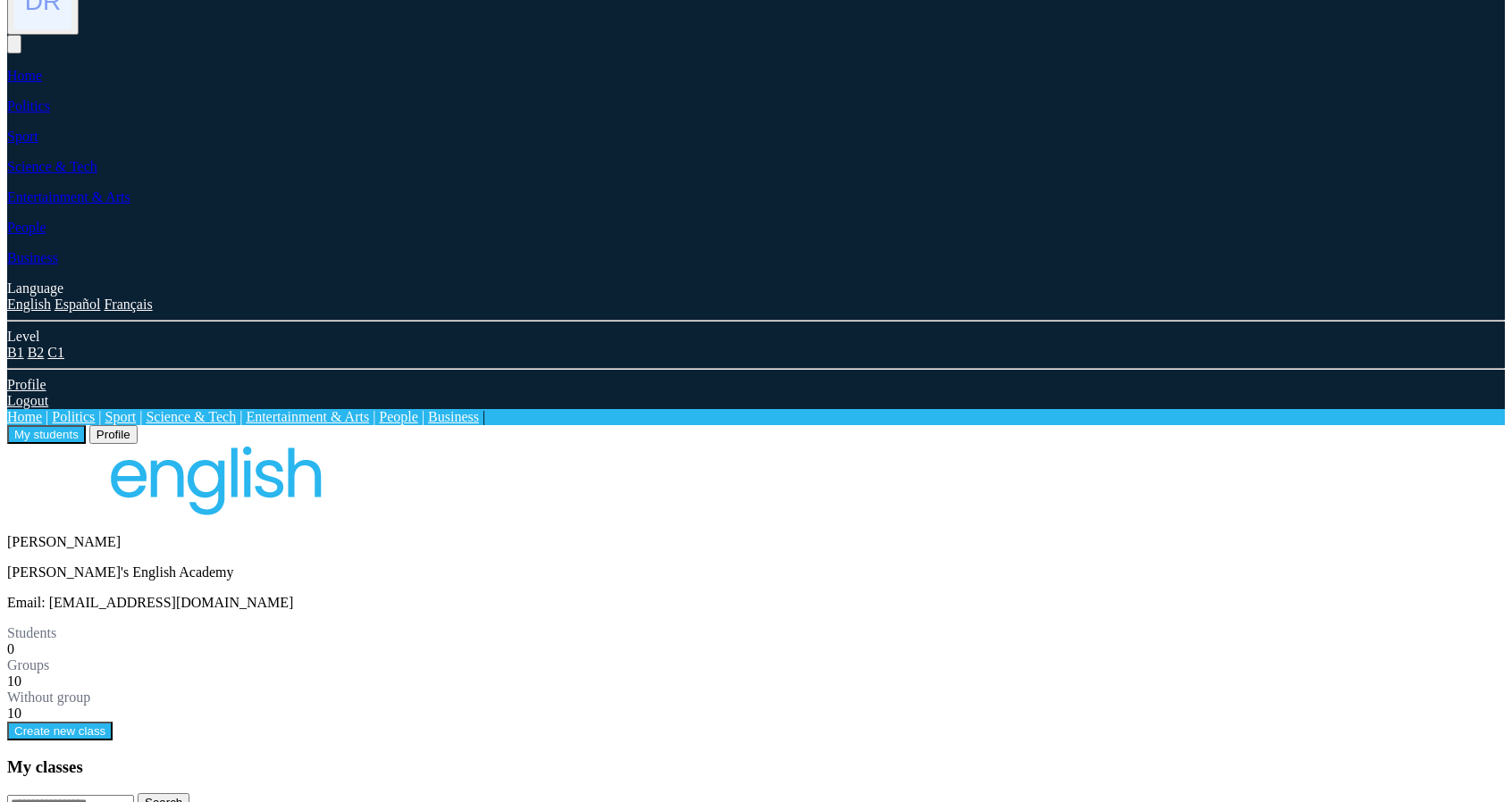
drag, startPoint x: 179, startPoint y: 322, endPoint x: 1394, endPoint y: 623, distance: 1251.7
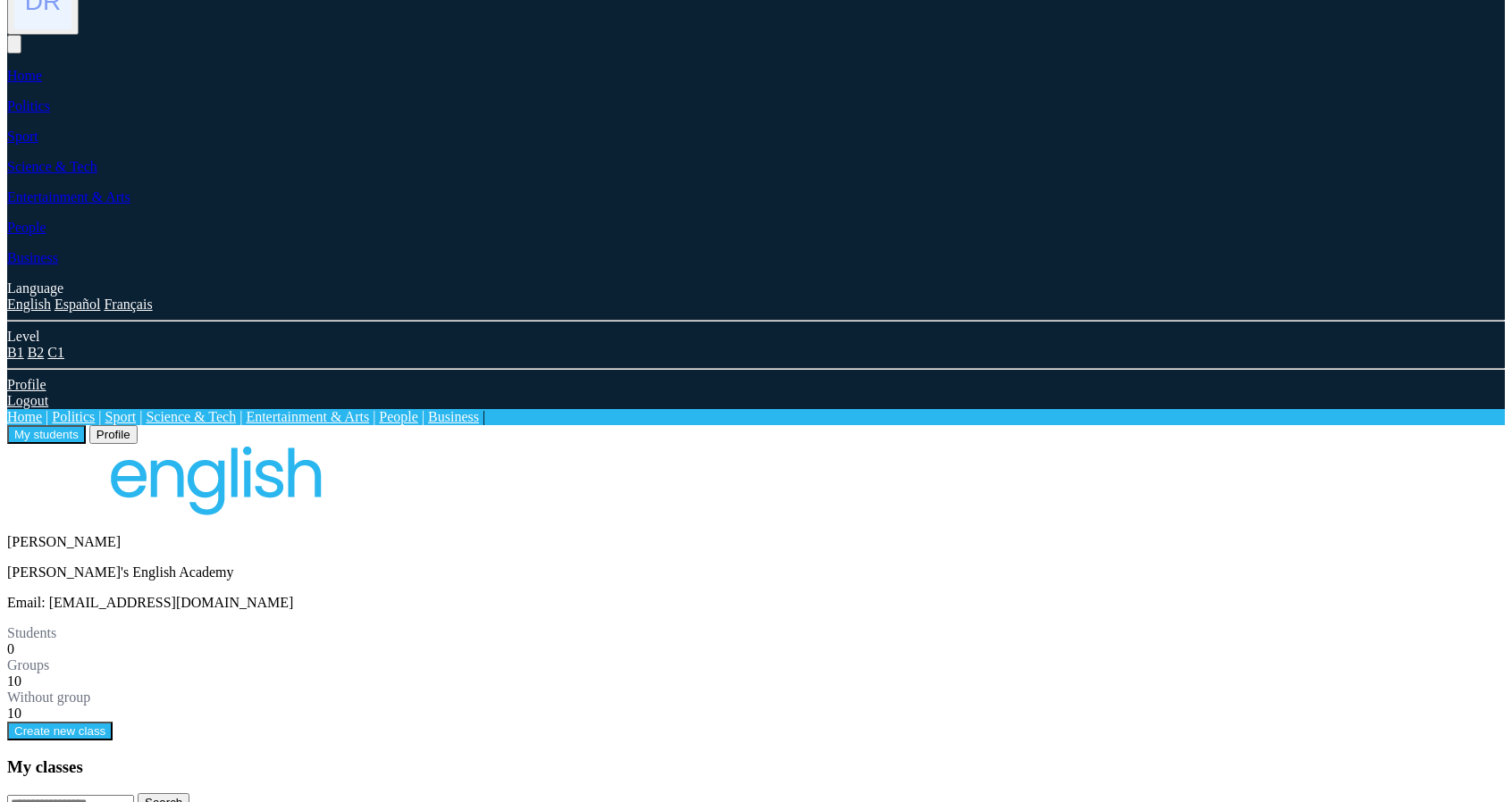
click at [1296, 654] on div "My students Profile Denise Royle Carmen's English Academy Teacher:" at bounding box center [756, 772] width 1497 height 693
click at [1394, 623] on div "My students Profile [PERSON_NAME]'s English Academy Teacher:" at bounding box center [756, 772] width 1497 height 693
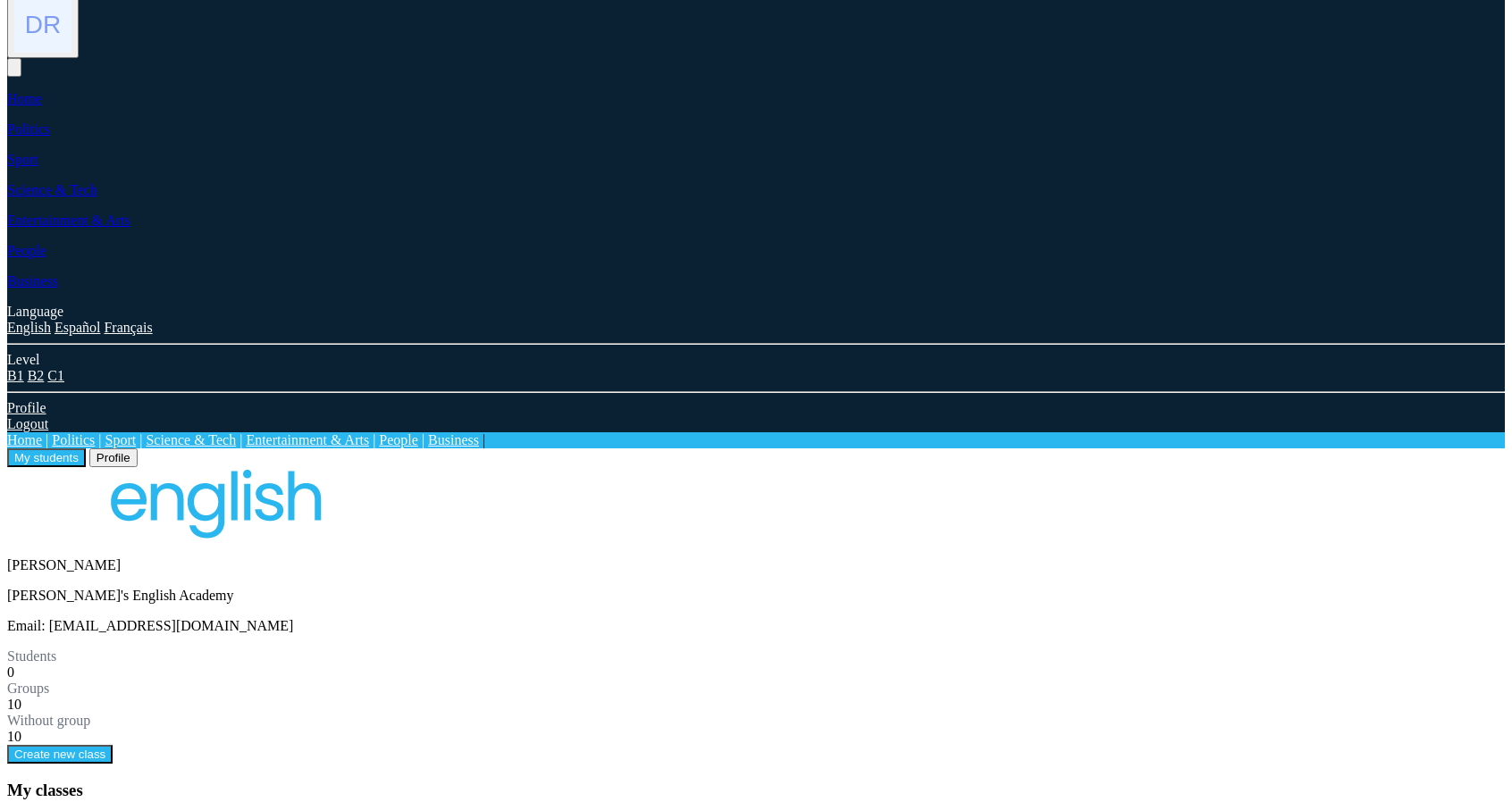
scroll to position [113, 0]
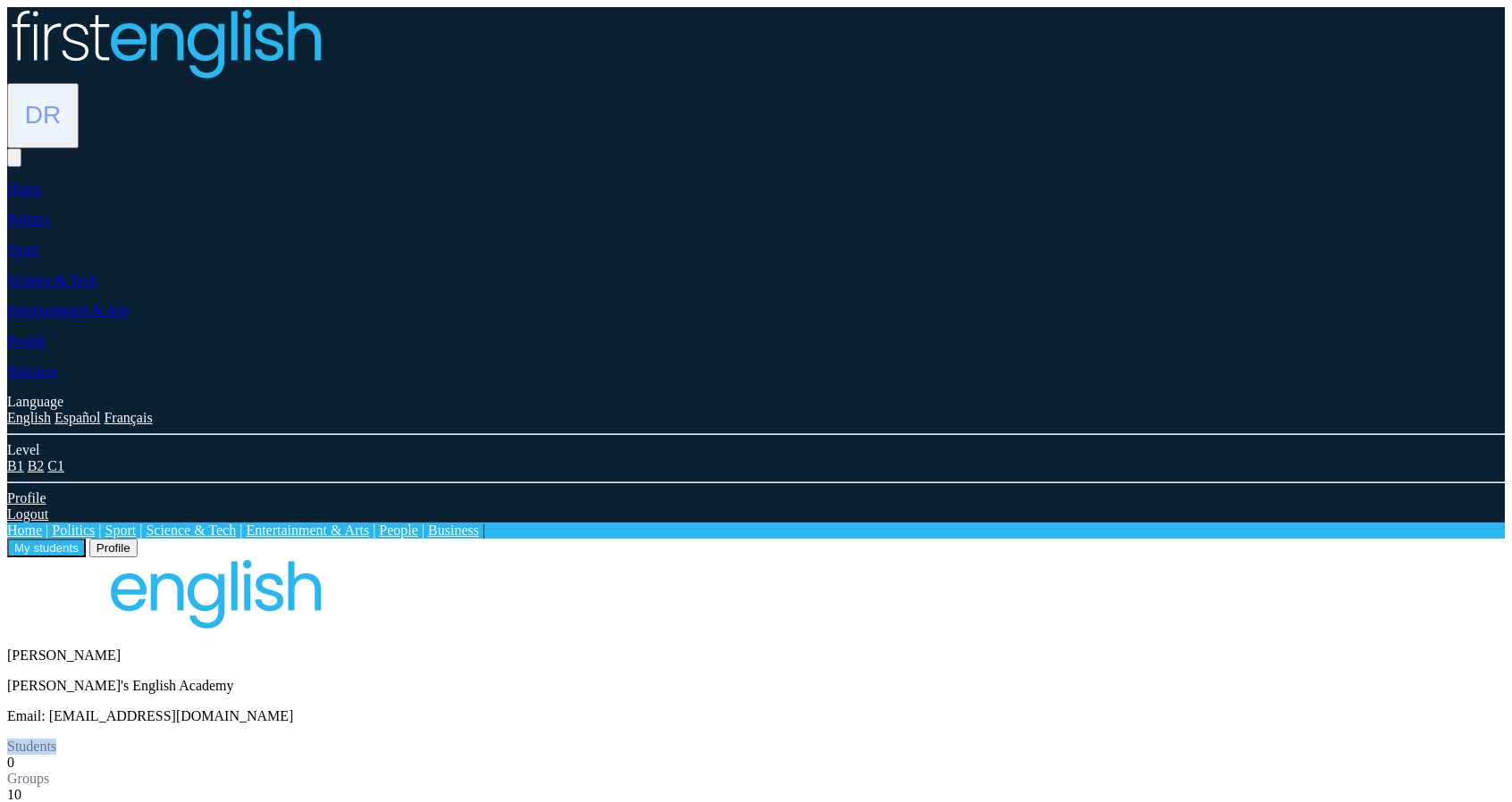
drag, startPoint x: 213, startPoint y: 337, endPoint x: 305, endPoint y: 344, distance: 92.3
click at [304, 739] on div "Students 0" at bounding box center [756, 755] width 1497 height 32
click at [502, 771] on div "Groups 10" at bounding box center [756, 786] width 1497 height 32
click at [138, 538] on button "Profile" at bounding box center [113, 547] width 48 height 19
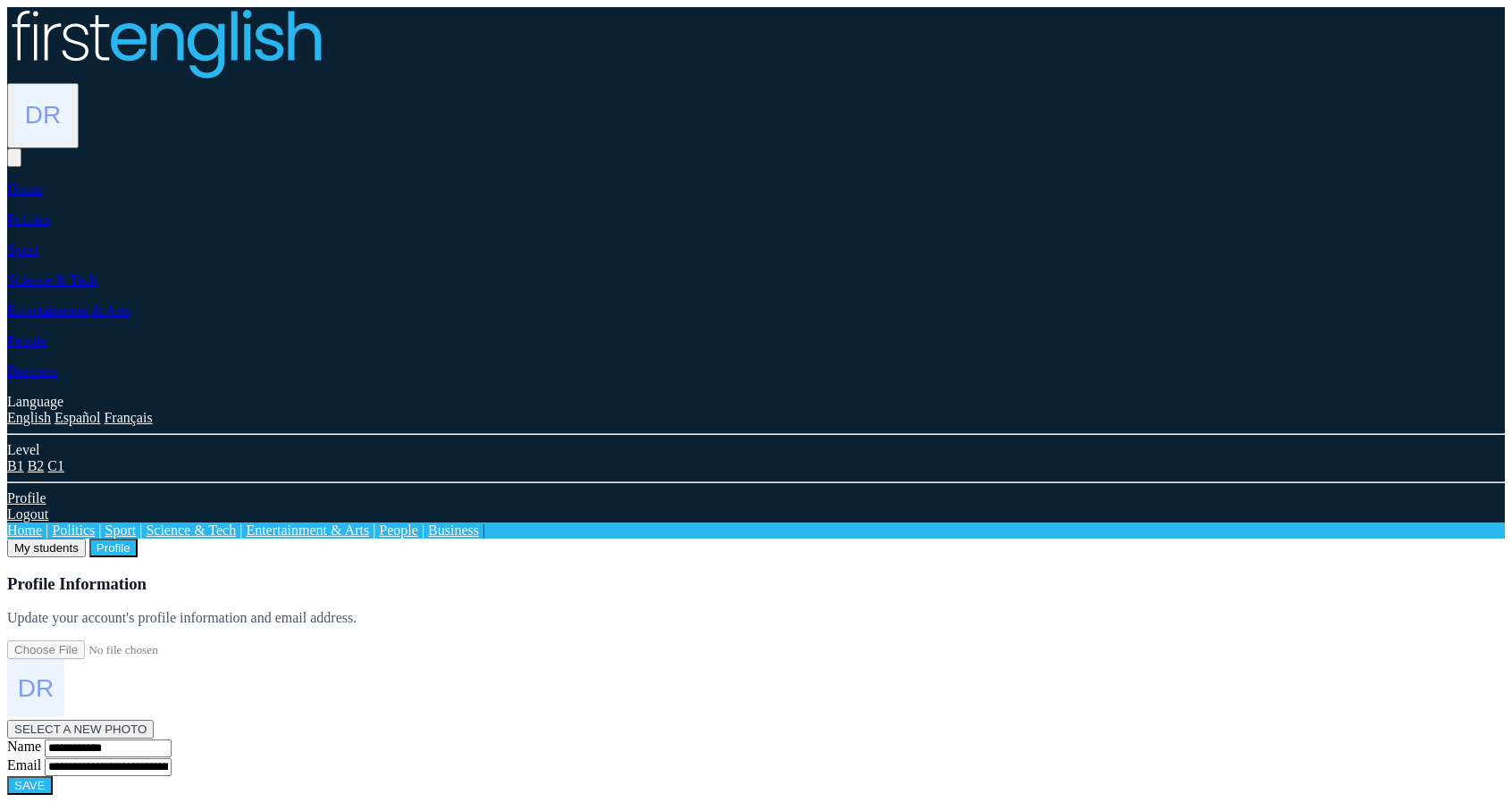
click at [86, 538] on button "My students" at bounding box center [47, 547] width 78 height 19
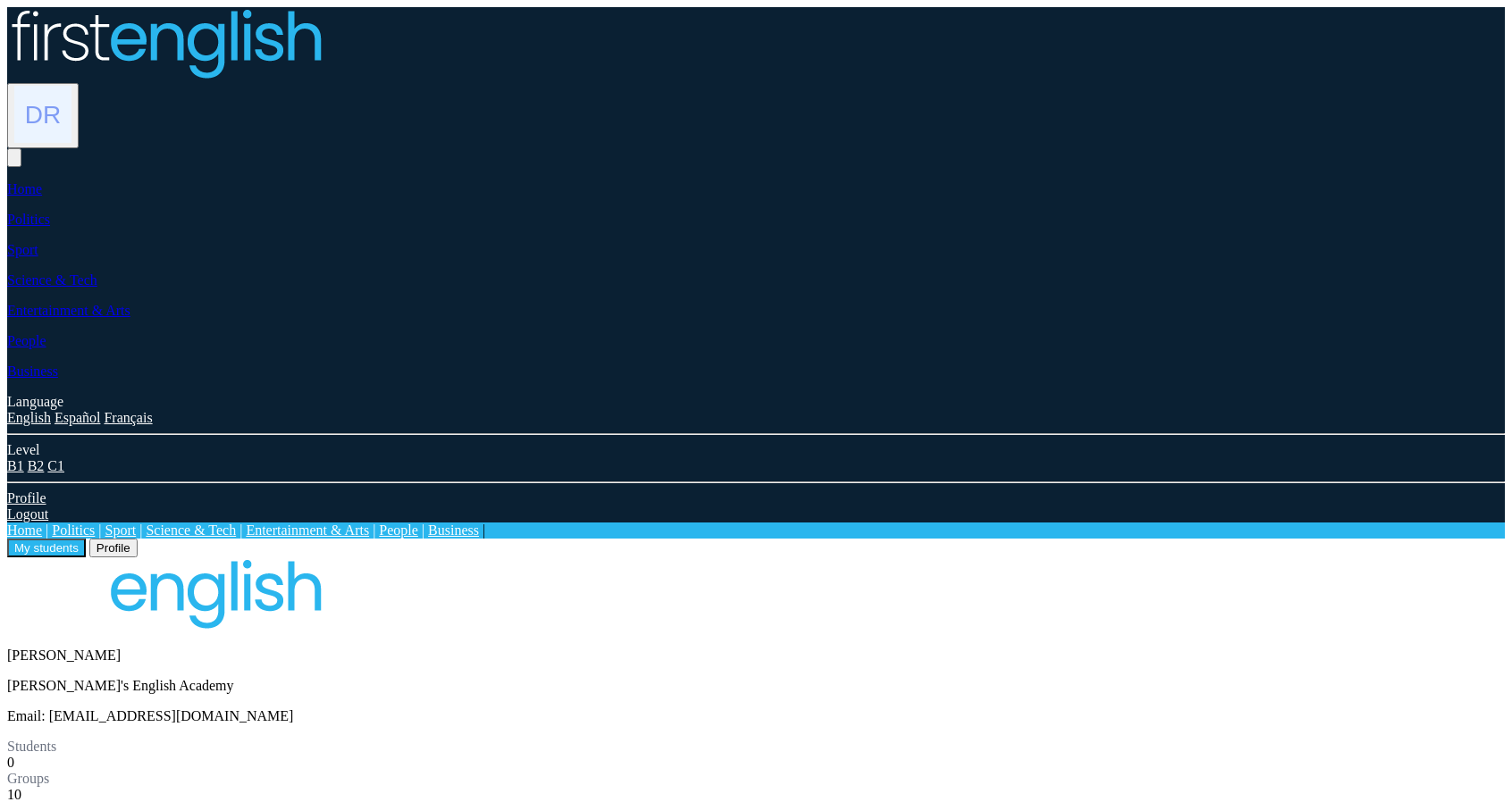
click at [138, 538] on button "Profile" at bounding box center [113, 547] width 48 height 19
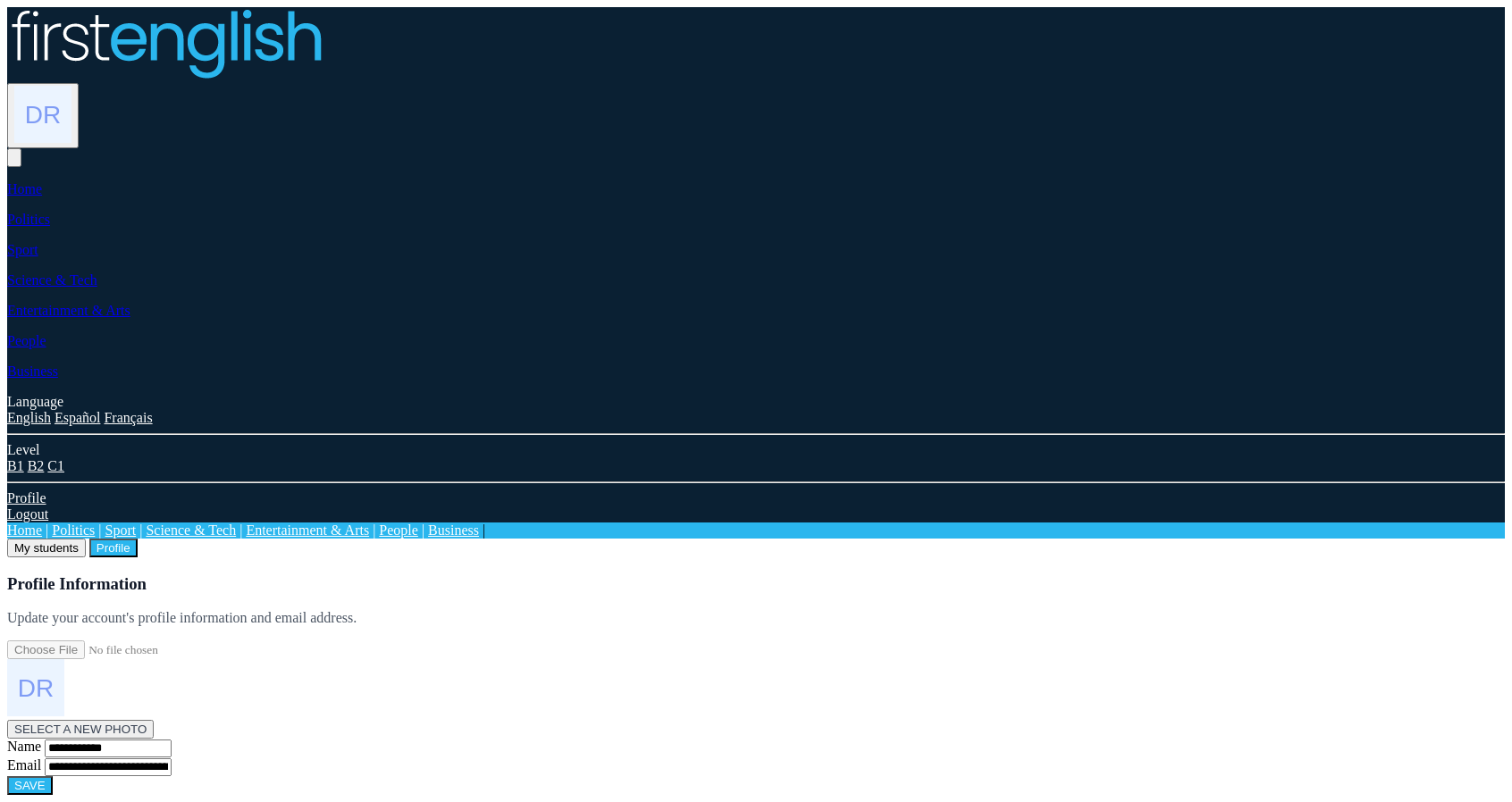
click at [86, 538] on button "My students" at bounding box center [47, 547] width 78 height 19
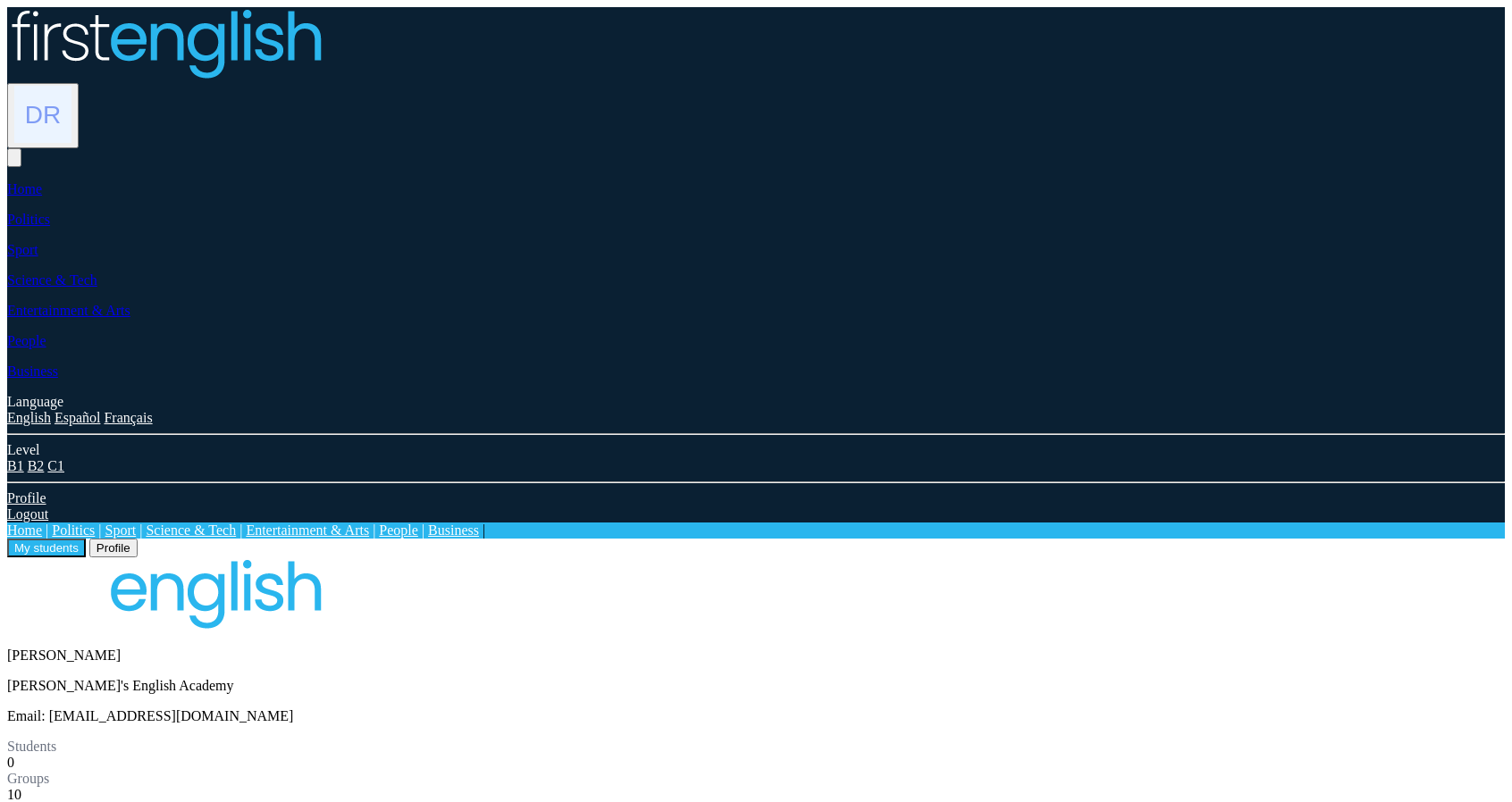
drag, startPoint x: 881, startPoint y: 343, endPoint x: 772, endPoint y: 345, distance: 109.0
copy div "Without group"
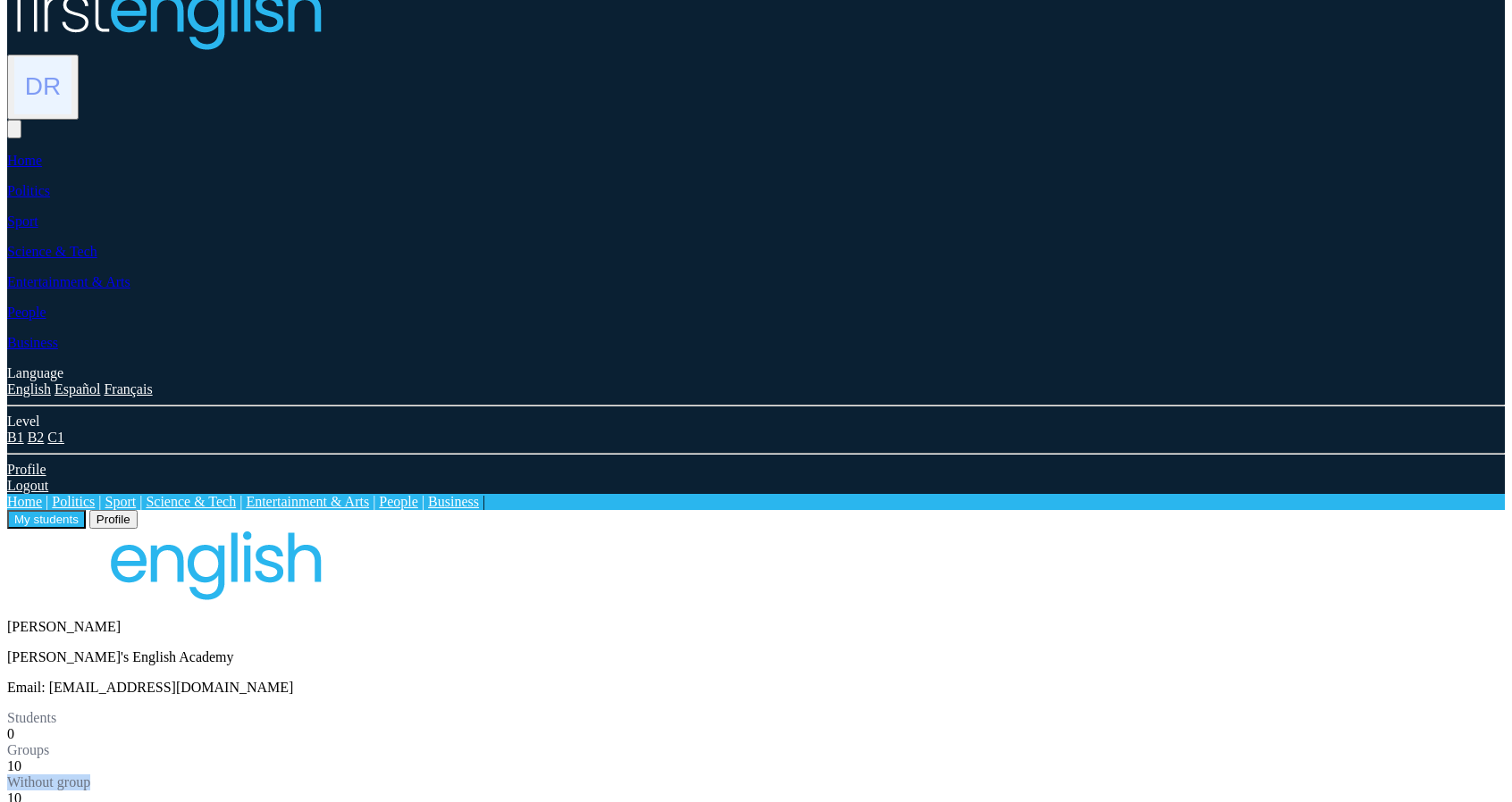
scroll to position [113, 0]
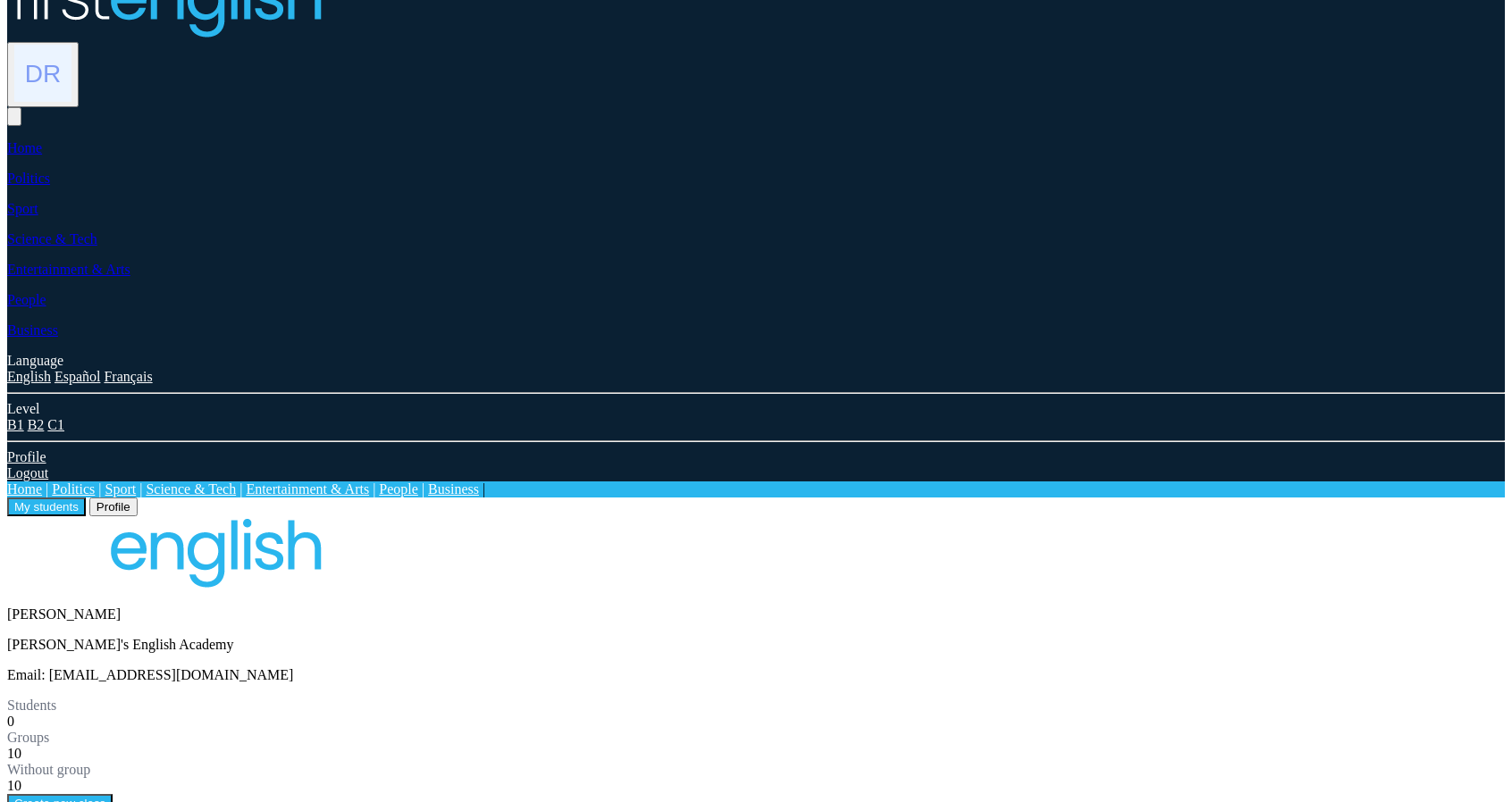
scroll to position [113, 0]
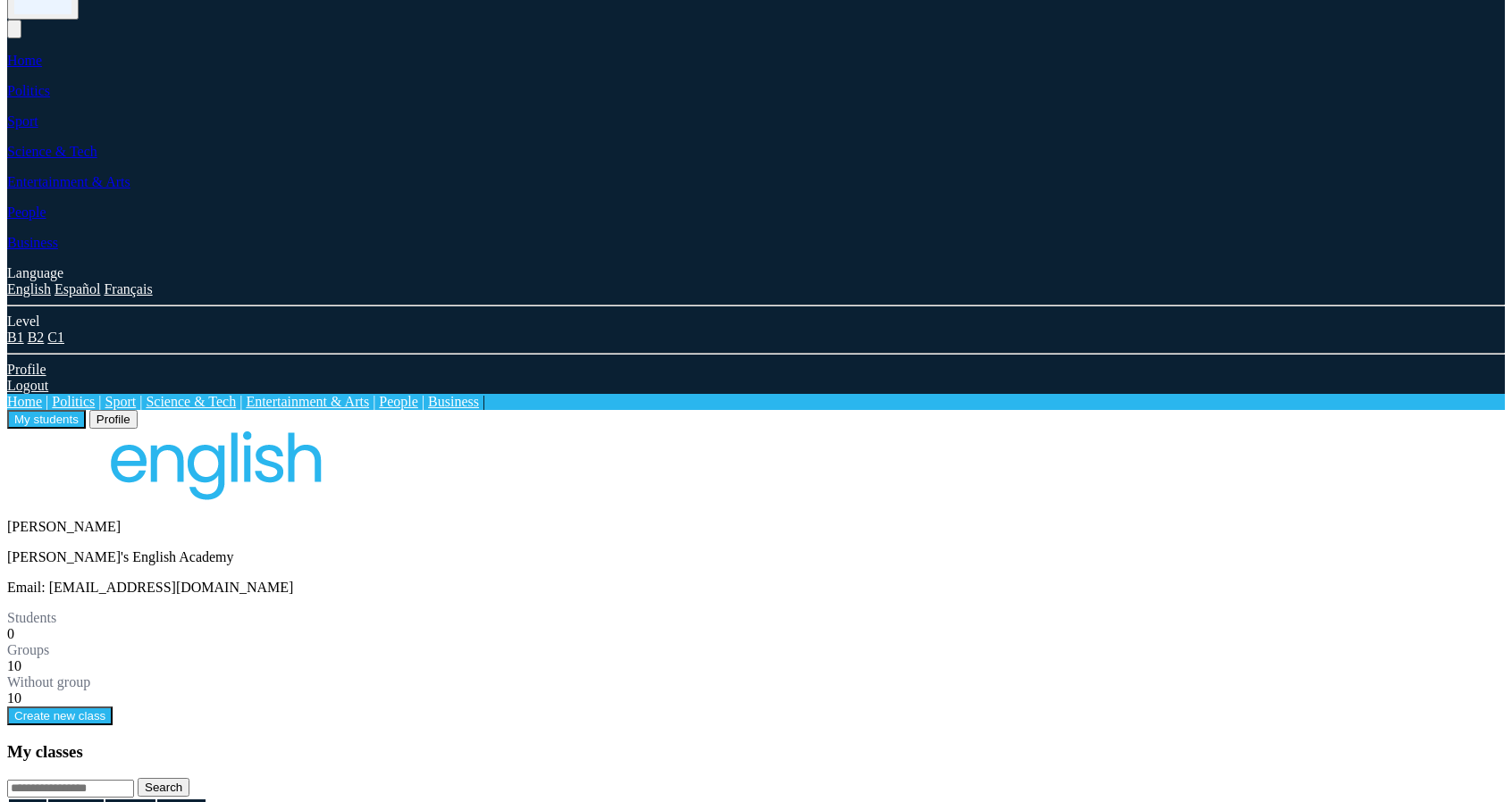
scroll to position [130, 0]
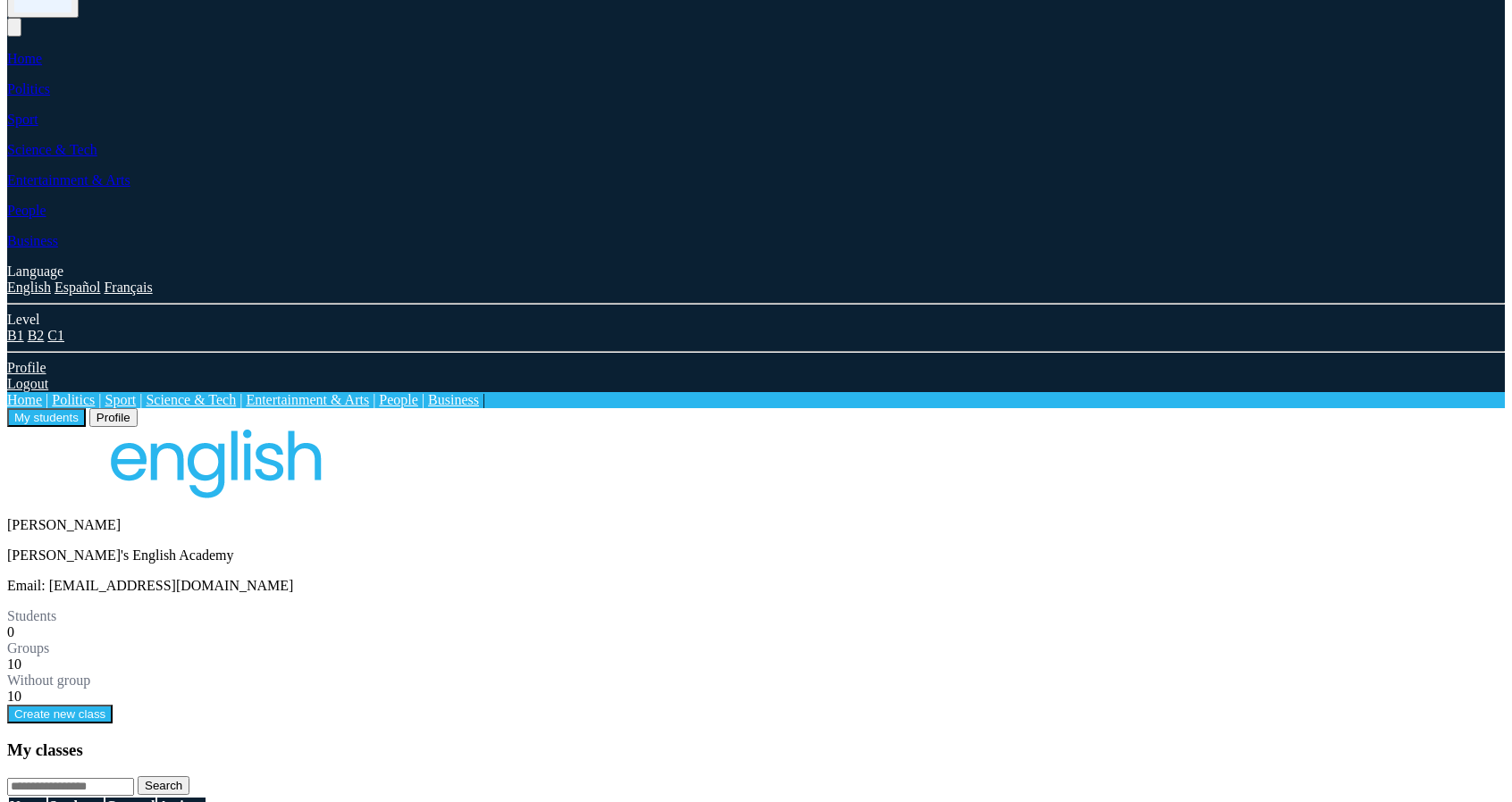
click at [112, 705] on button "Create new class" at bounding box center [60, 714] width 106 height 19
type input "**********"
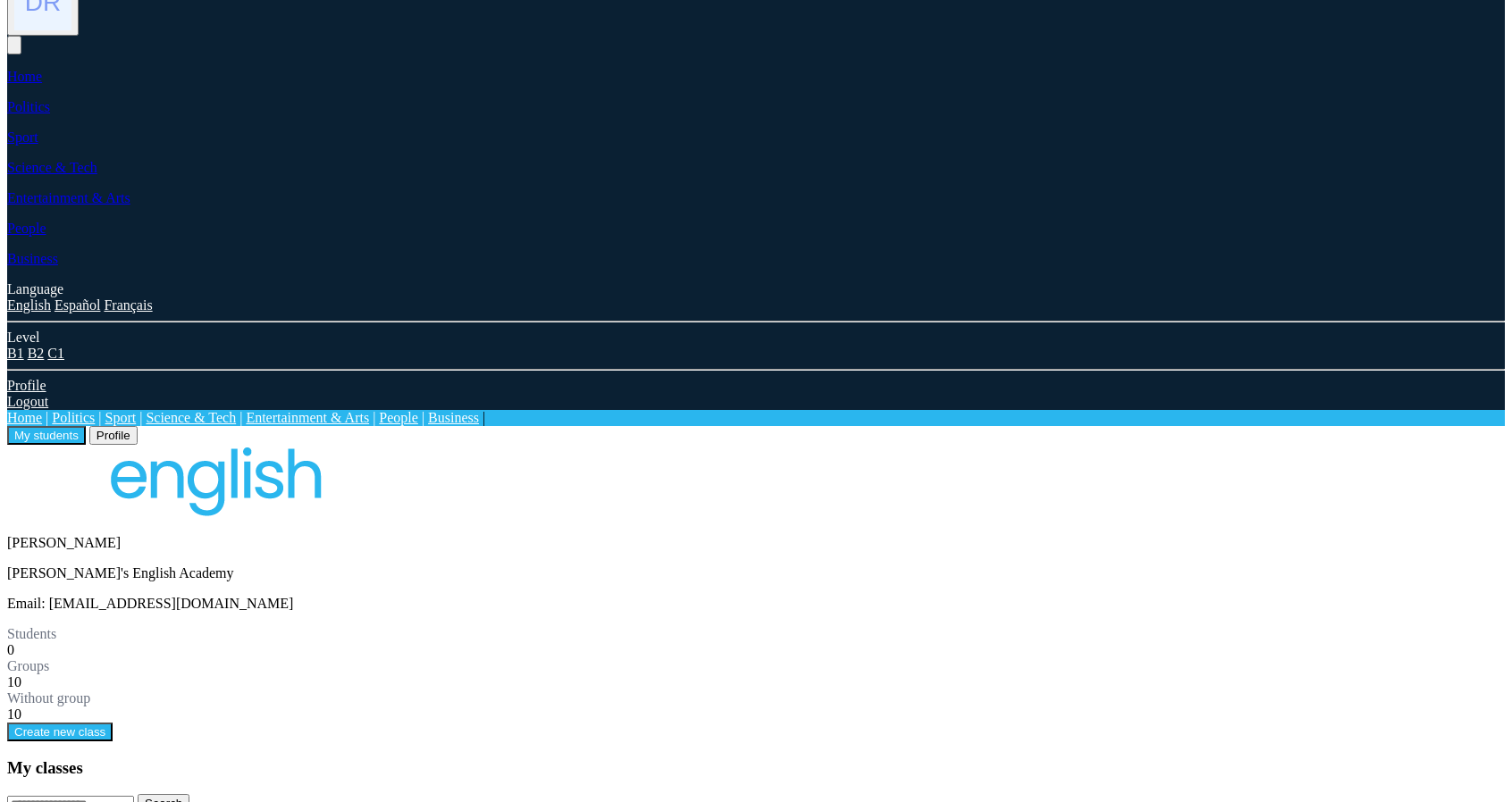
scroll to position [113, 0]
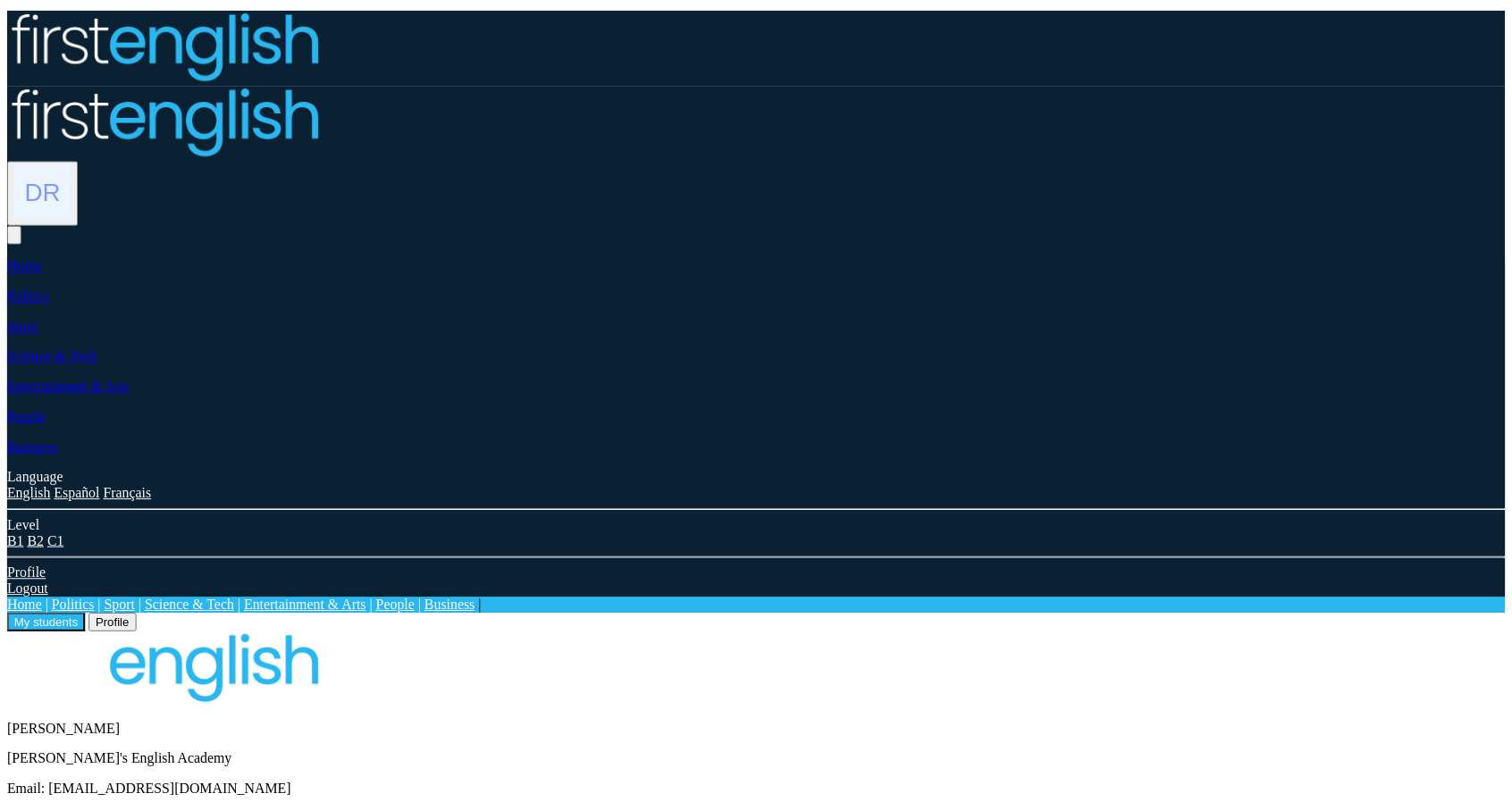
scroll to position [113, 0]
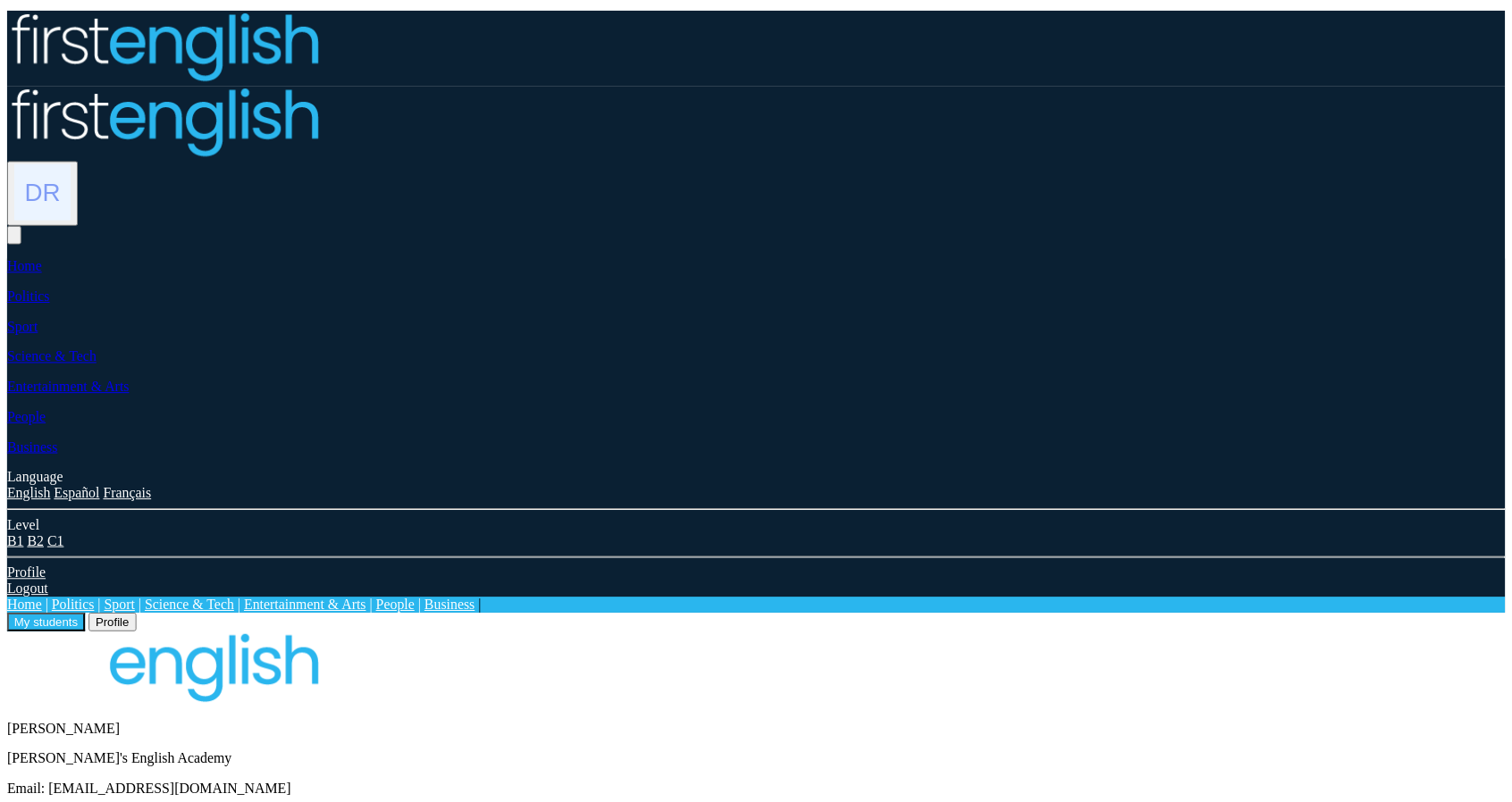
scroll to position [113, 0]
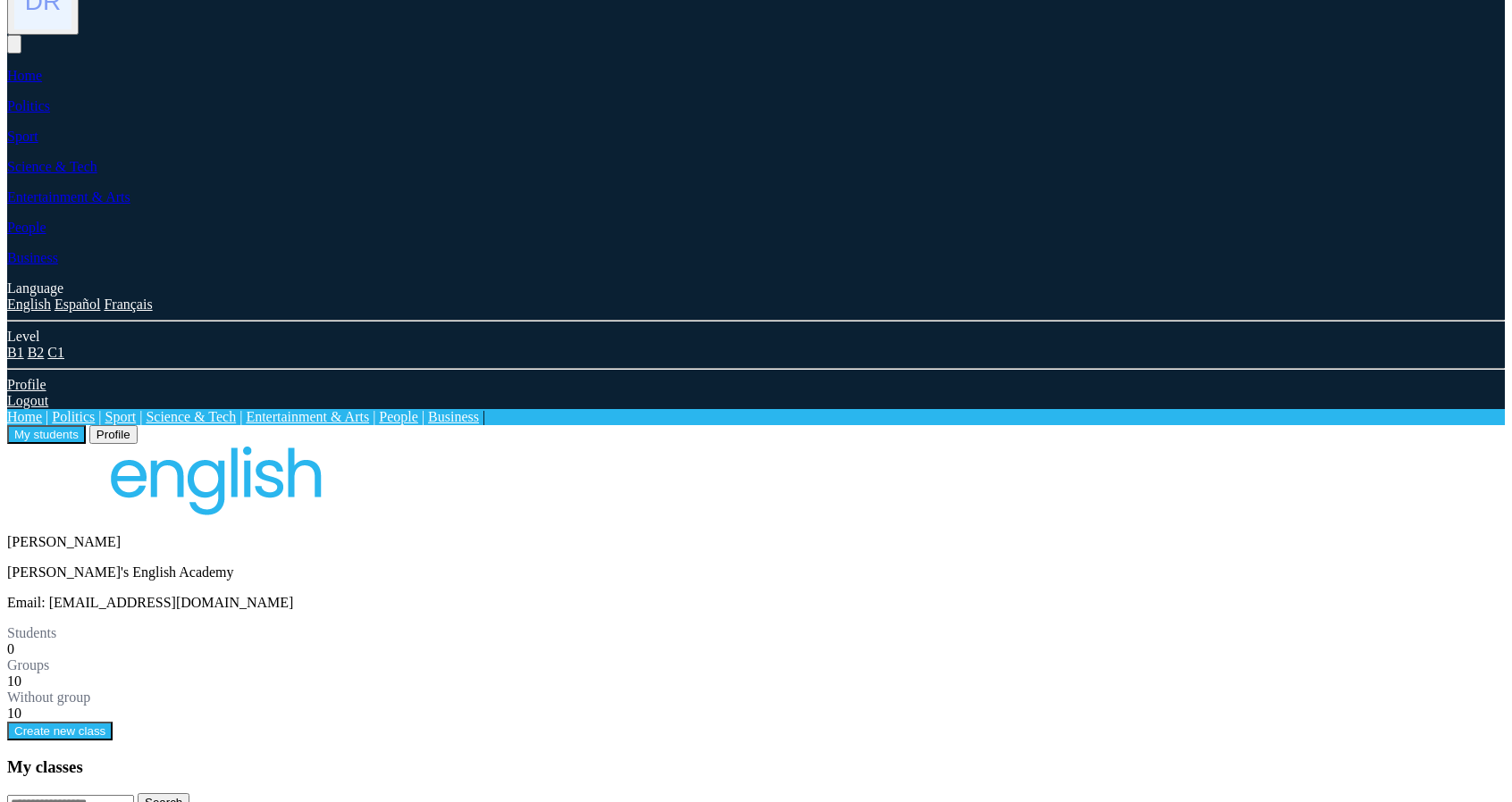
drag, startPoint x: 224, startPoint y: 630, endPoint x: 386, endPoint y: 631, distance: 162.0
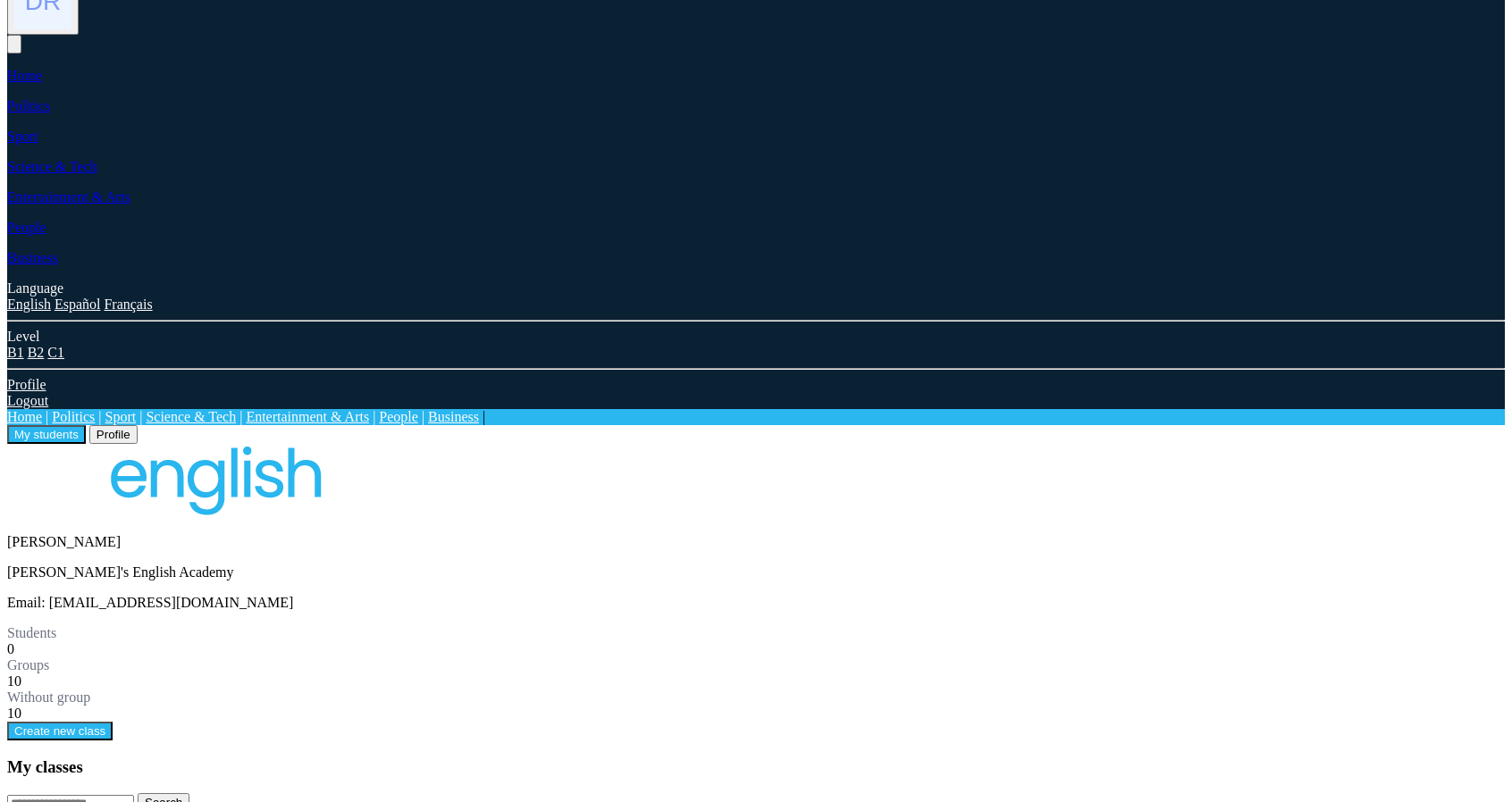
drag, startPoint x: 241, startPoint y: 708, endPoint x: 370, endPoint y: 721, distance: 129.7
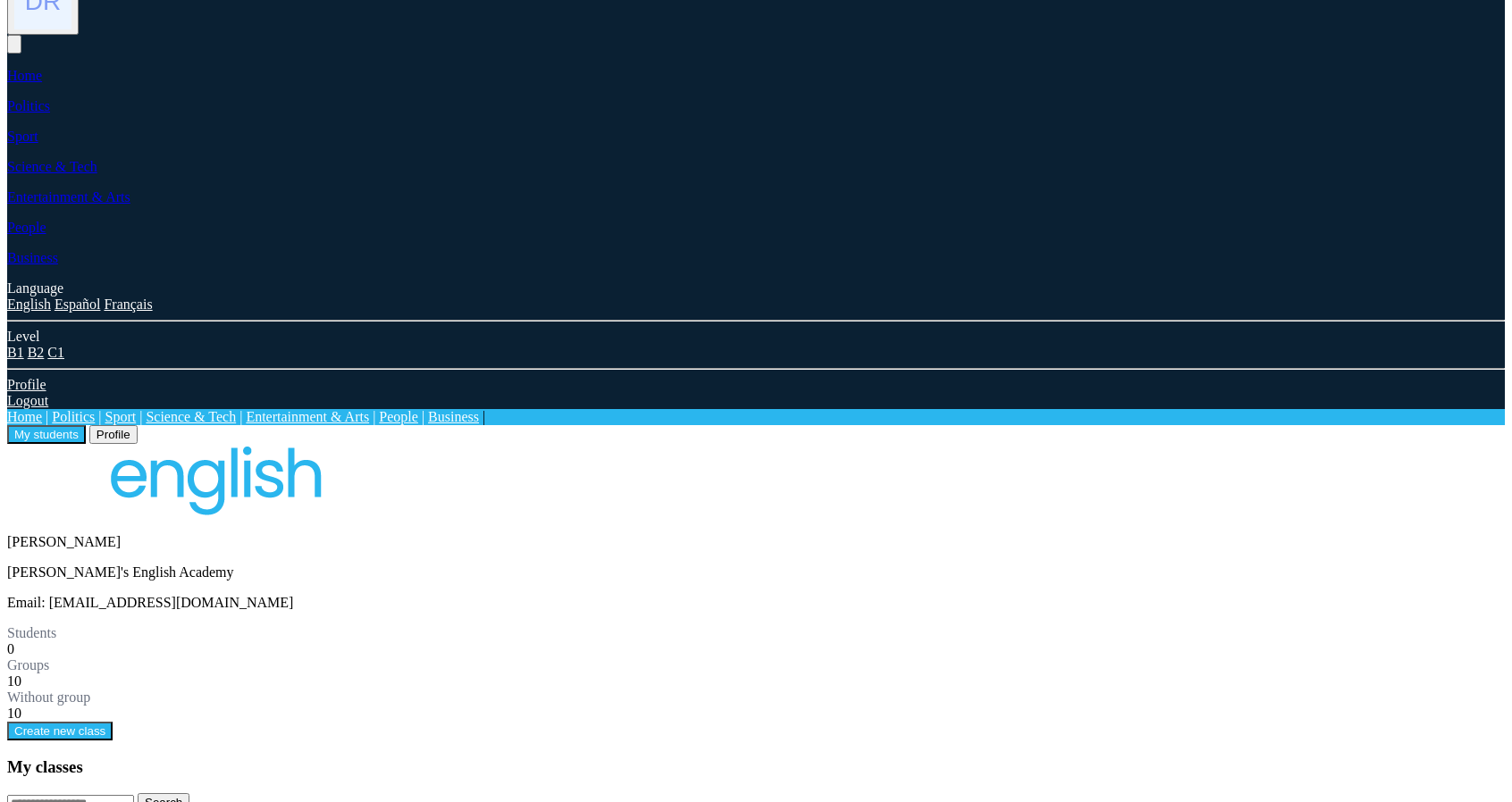
click at [112, 722] on button "Create new class" at bounding box center [60, 731] width 106 height 19
drag, startPoint x: 339, startPoint y: 724, endPoint x: 248, endPoint y: 720, distance: 91.1
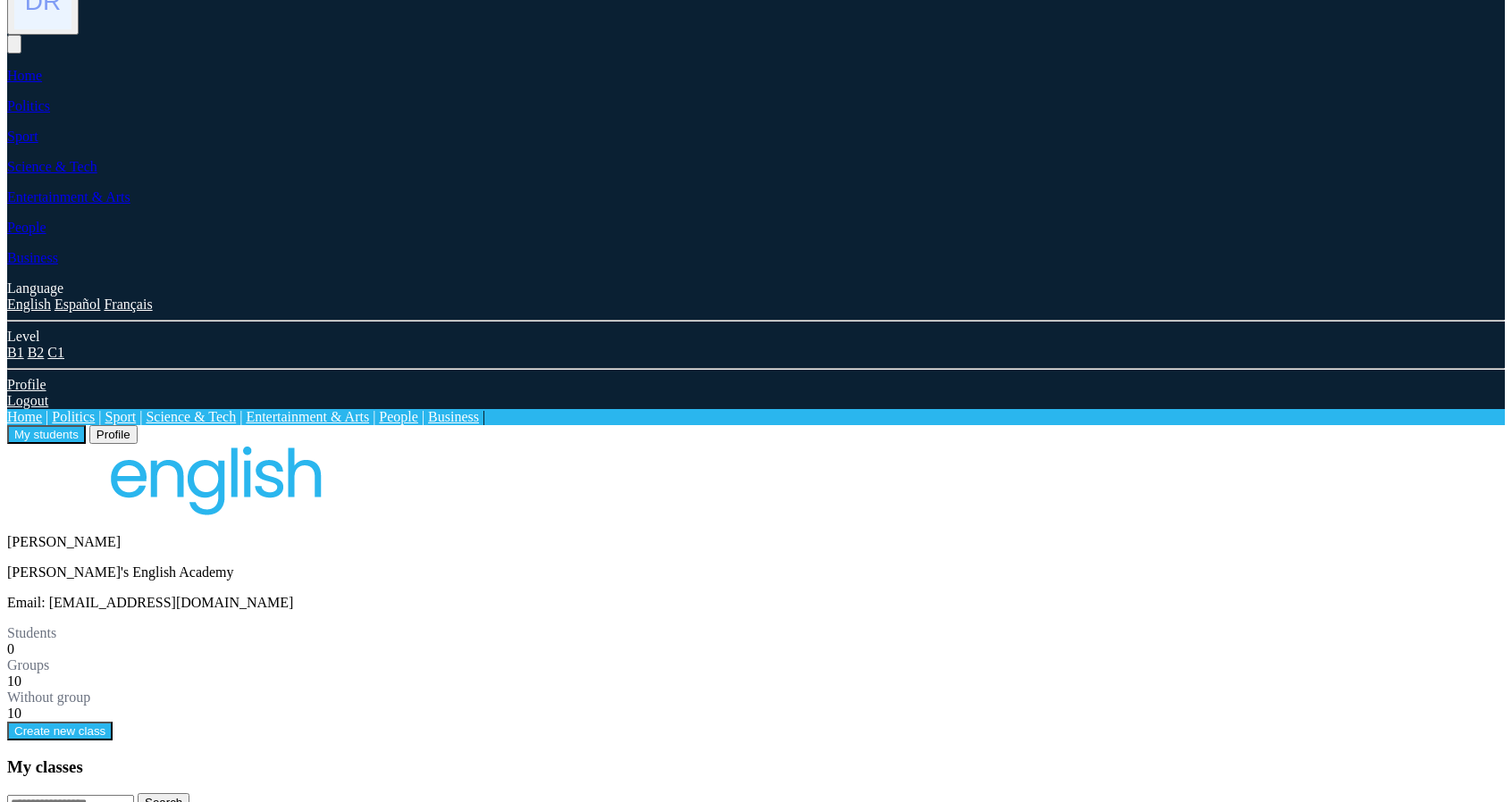
drag, startPoint x: 1216, startPoint y: 621, endPoint x: 1281, endPoint y: 622, distance: 65.0
click at [71, 29] on img at bounding box center [43, 1] width 57 height 57
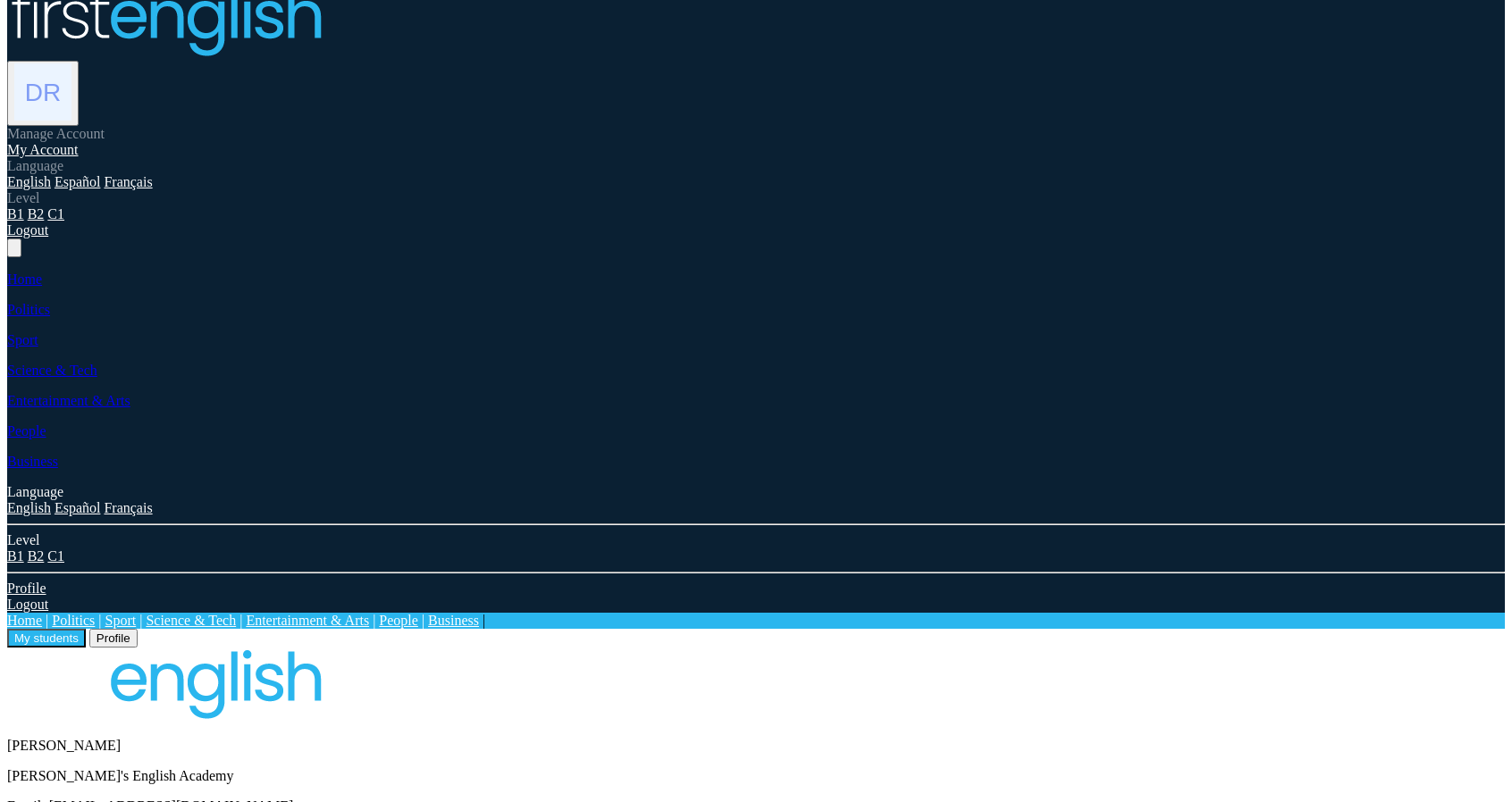
scroll to position [0, 0]
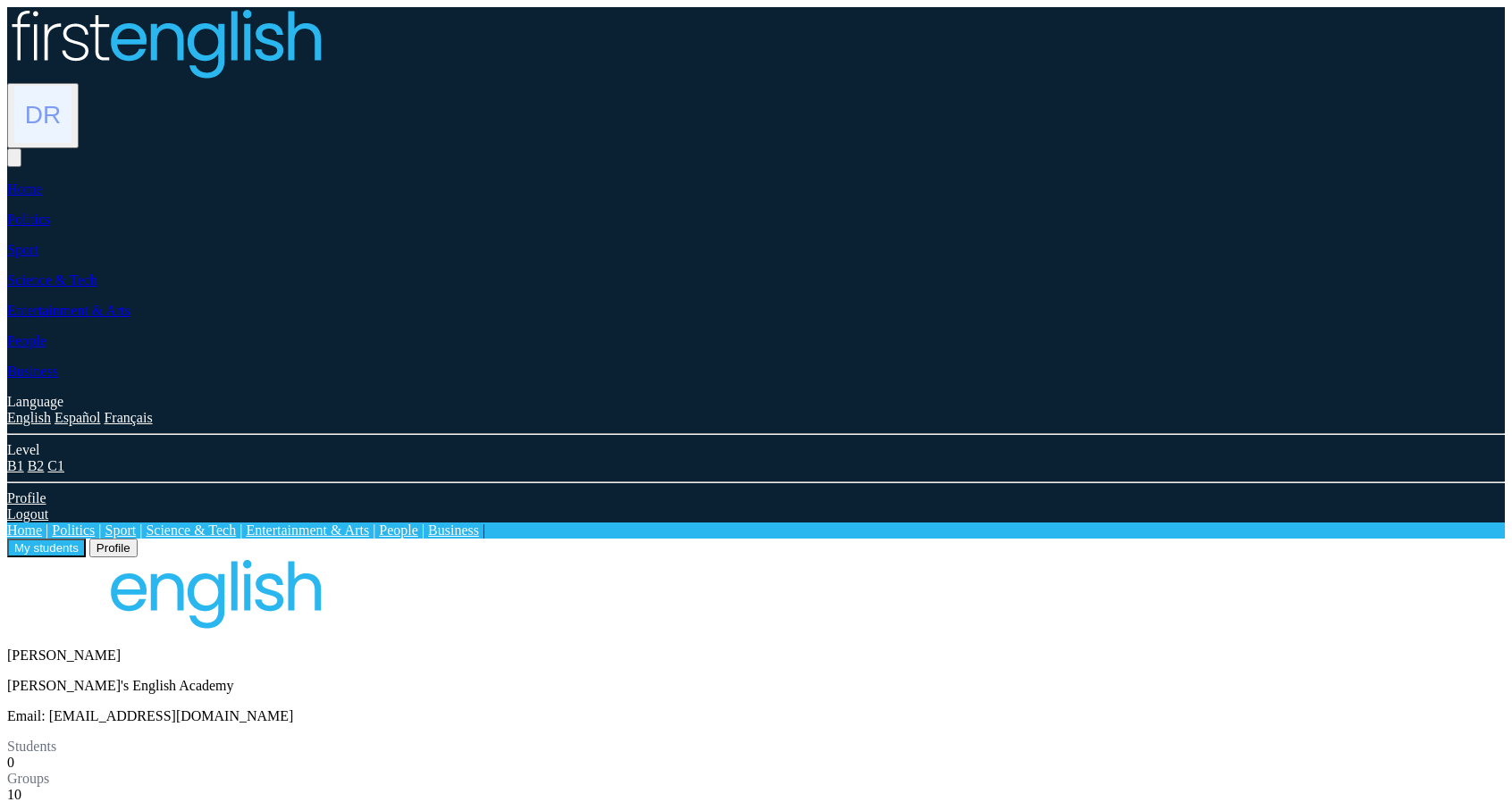
click at [71, 86] on img at bounding box center [43, 114] width 57 height 57
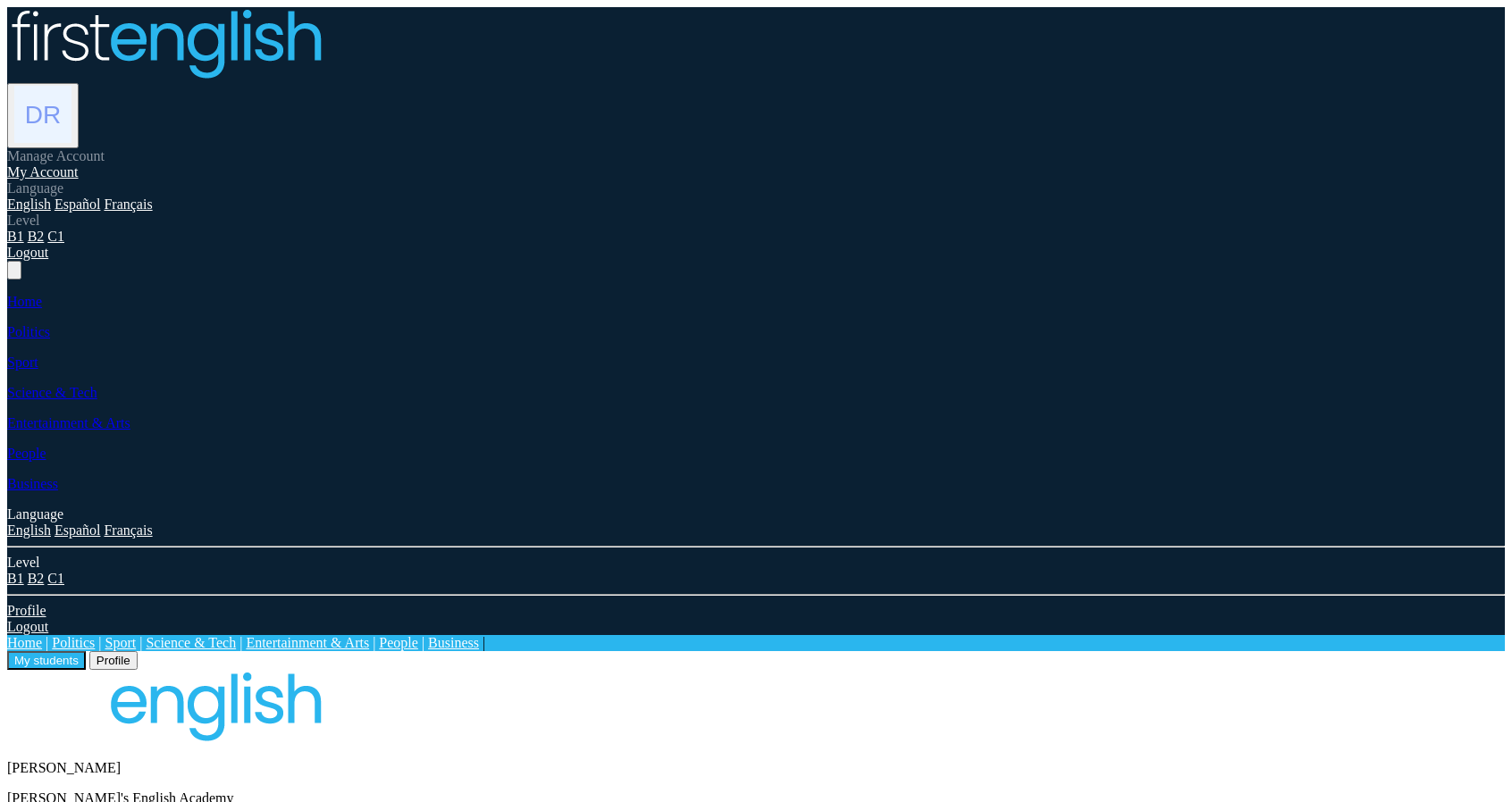
click at [48, 260] on link "Logout" at bounding box center [27, 252] width 41 height 16
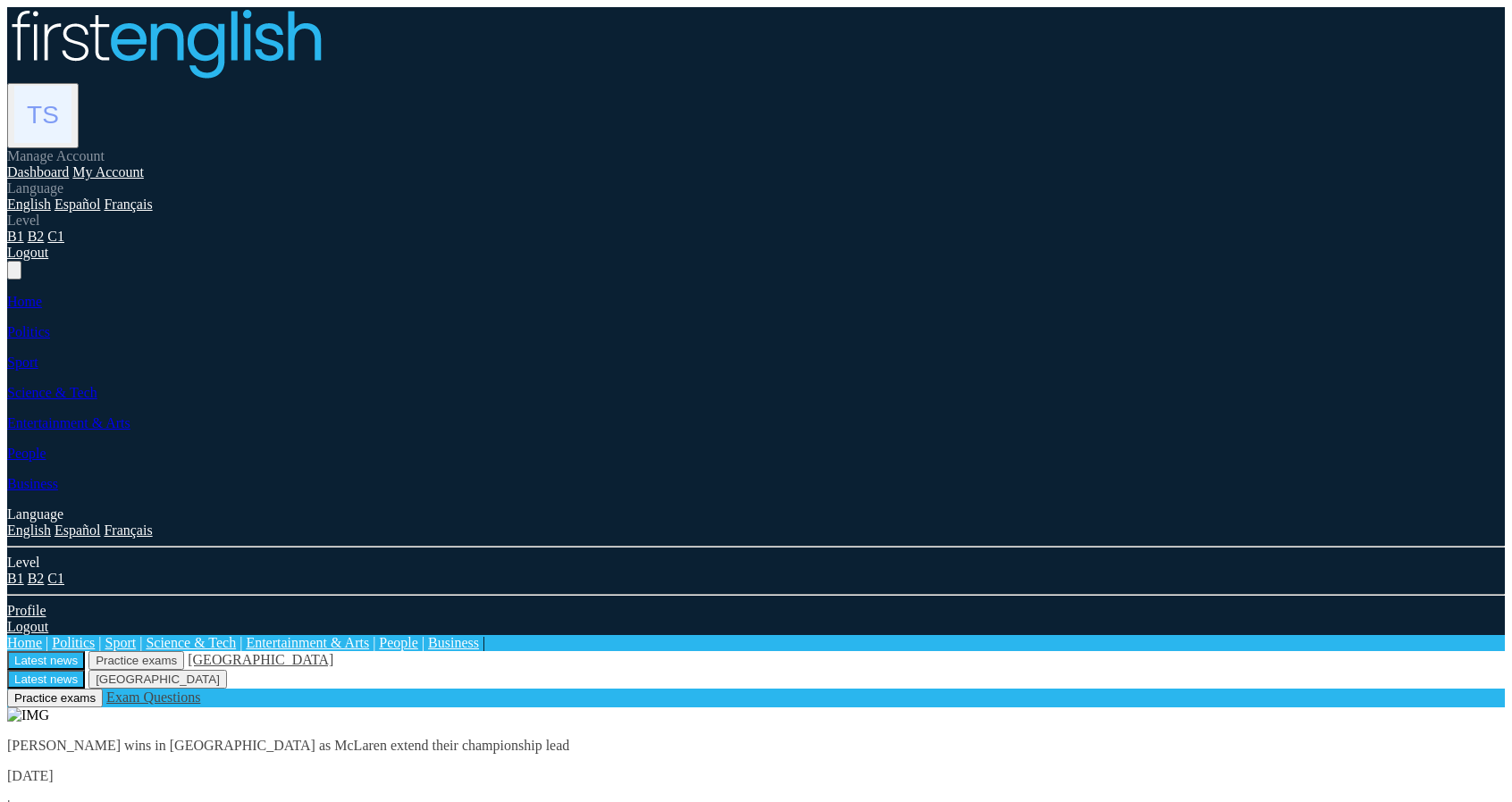
click at [144, 164] on link "My Account" at bounding box center [108, 172] width 71 height 16
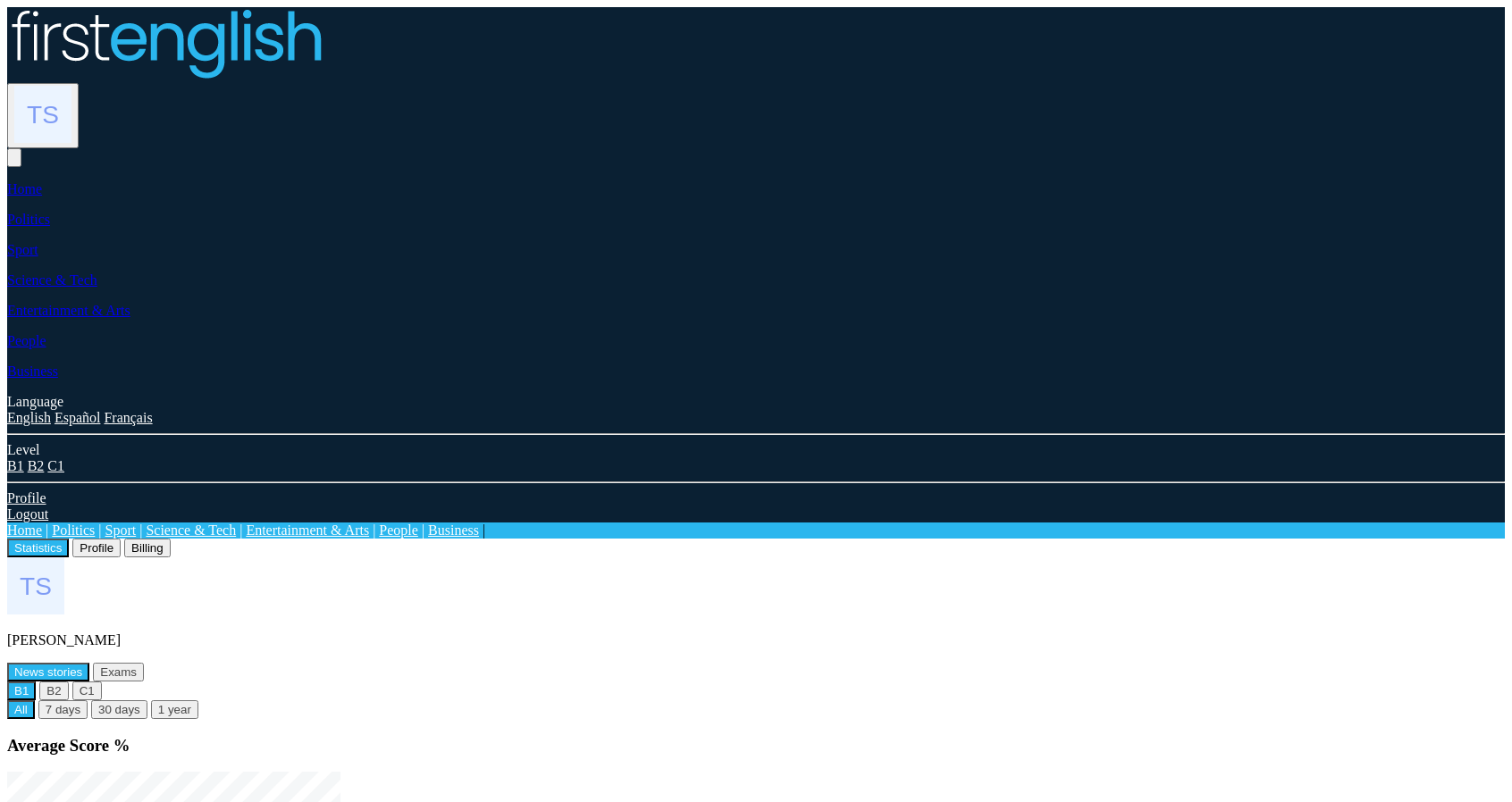
click at [120, 538] on button "Profile" at bounding box center [96, 547] width 48 height 19
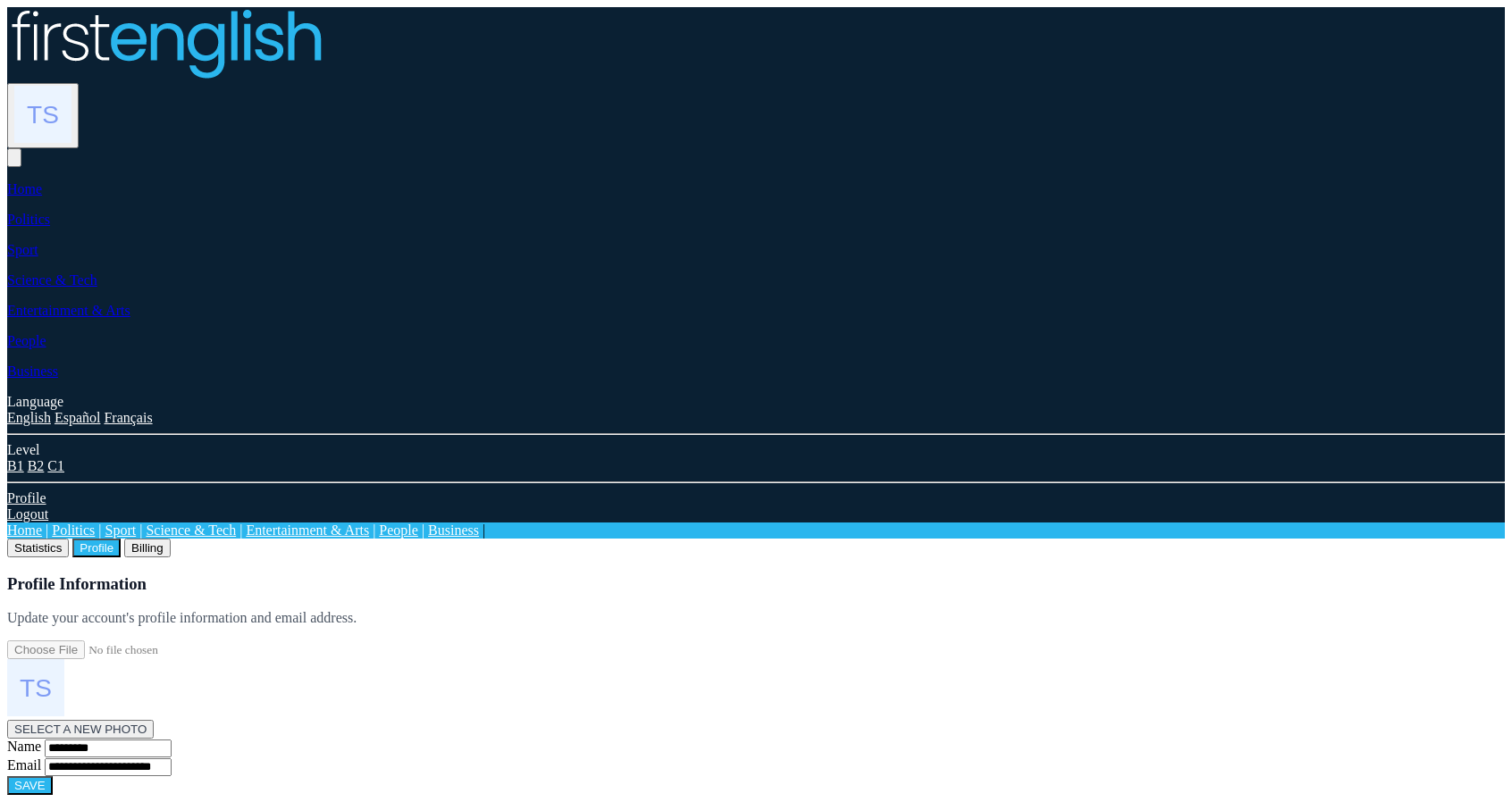
click at [68, 538] on button "Statistics" at bounding box center [38, 547] width 62 height 19
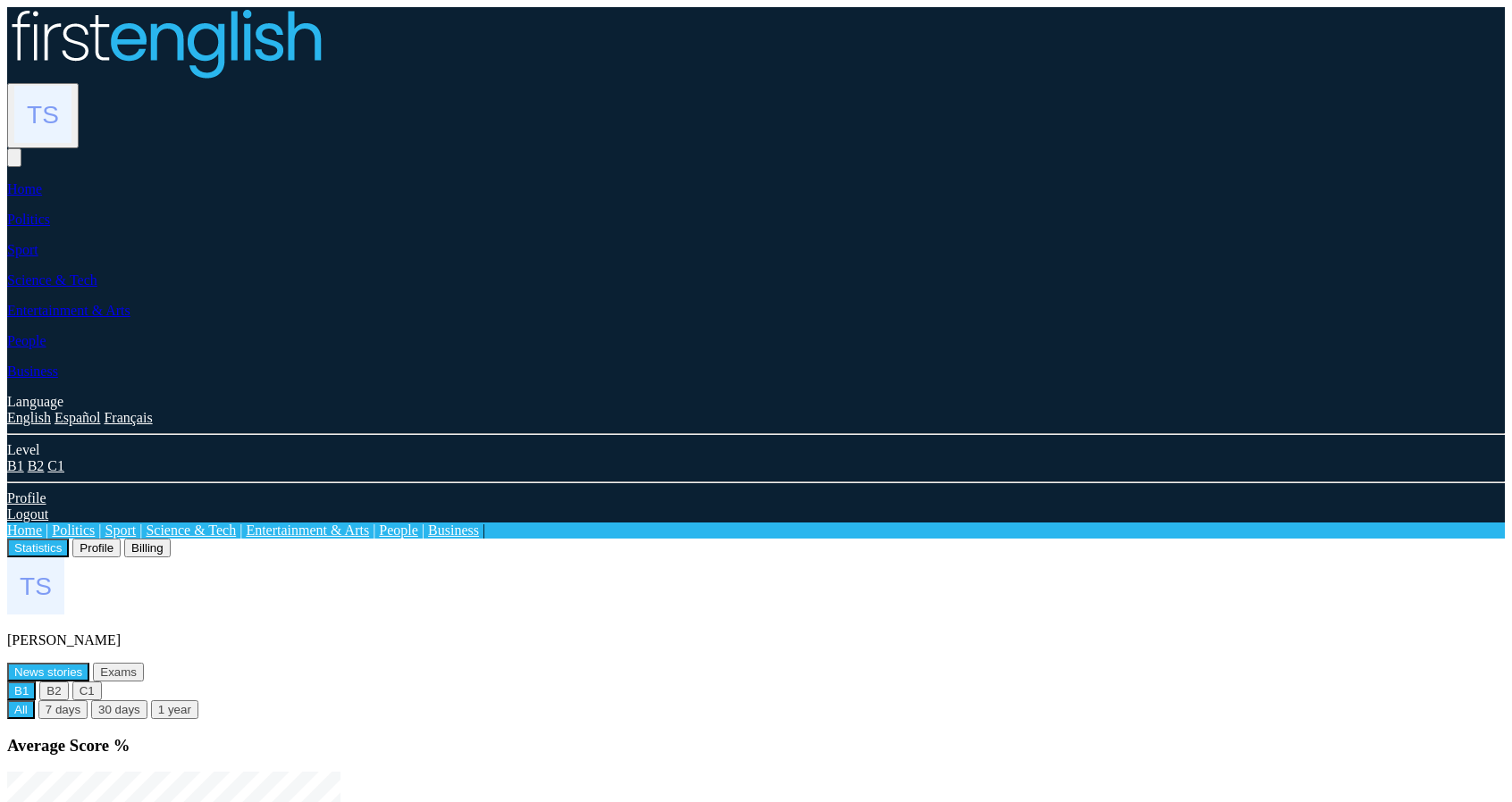
click at [71, 86] on img at bounding box center [43, 114] width 57 height 57
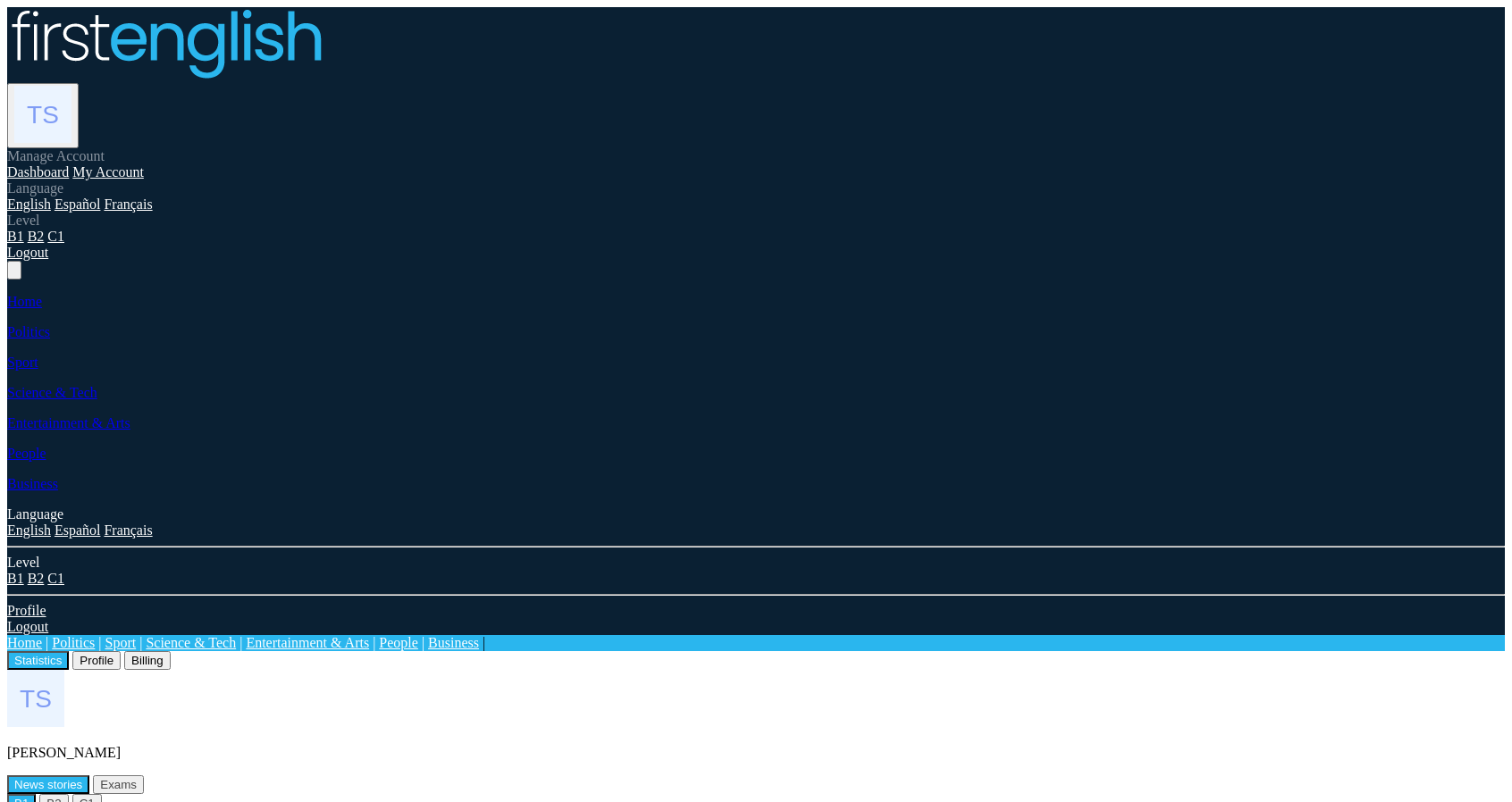
click at [48, 260] on link "Logout" at bounding box center [27, 252] width 41 height 16
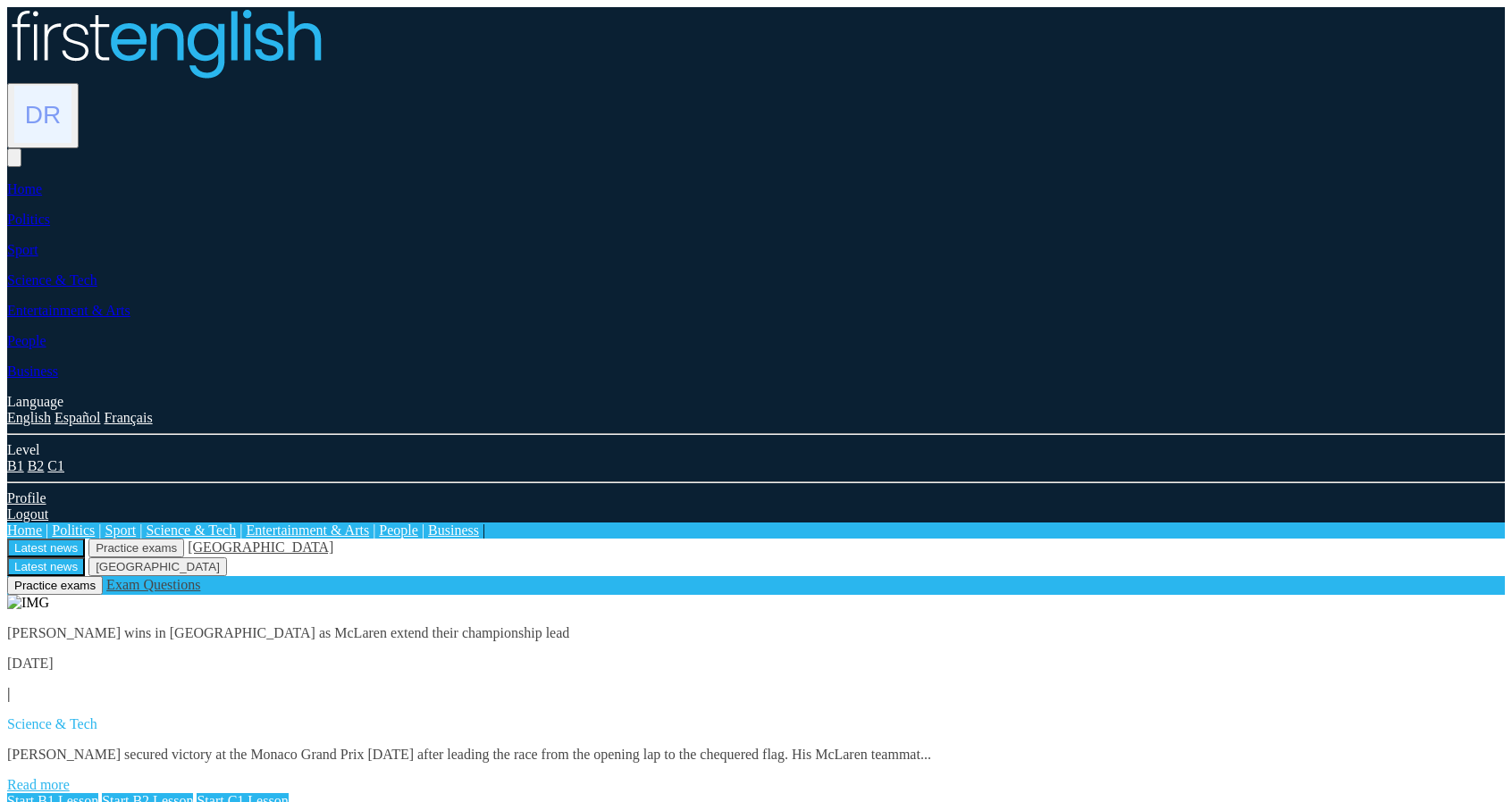
click at [71, 86] on img at bounding box center [43, 114] width 57 height 57
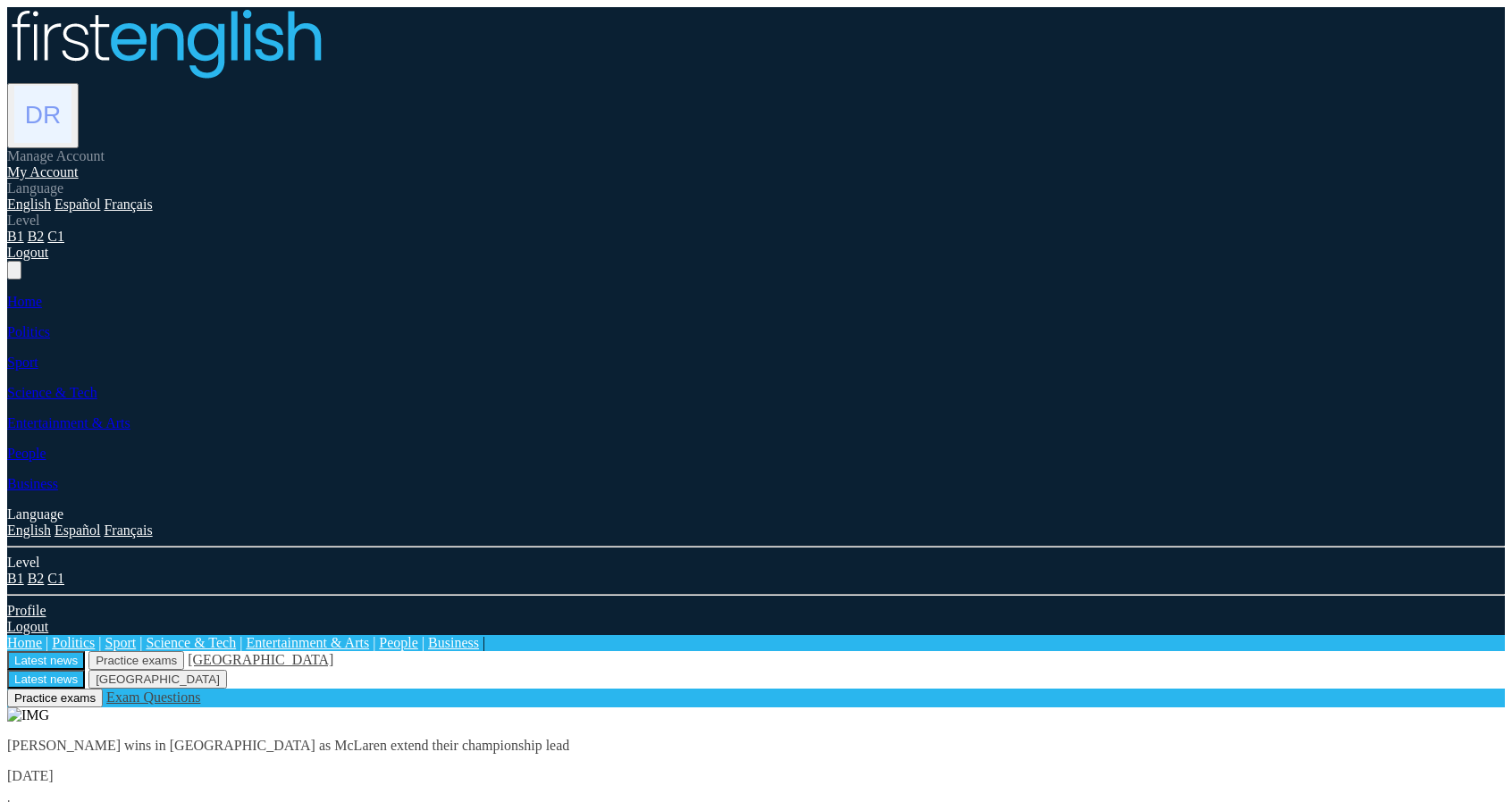
click at [78, 164] on link "My Account" at bounding box center [43, 172] width 71 height 16
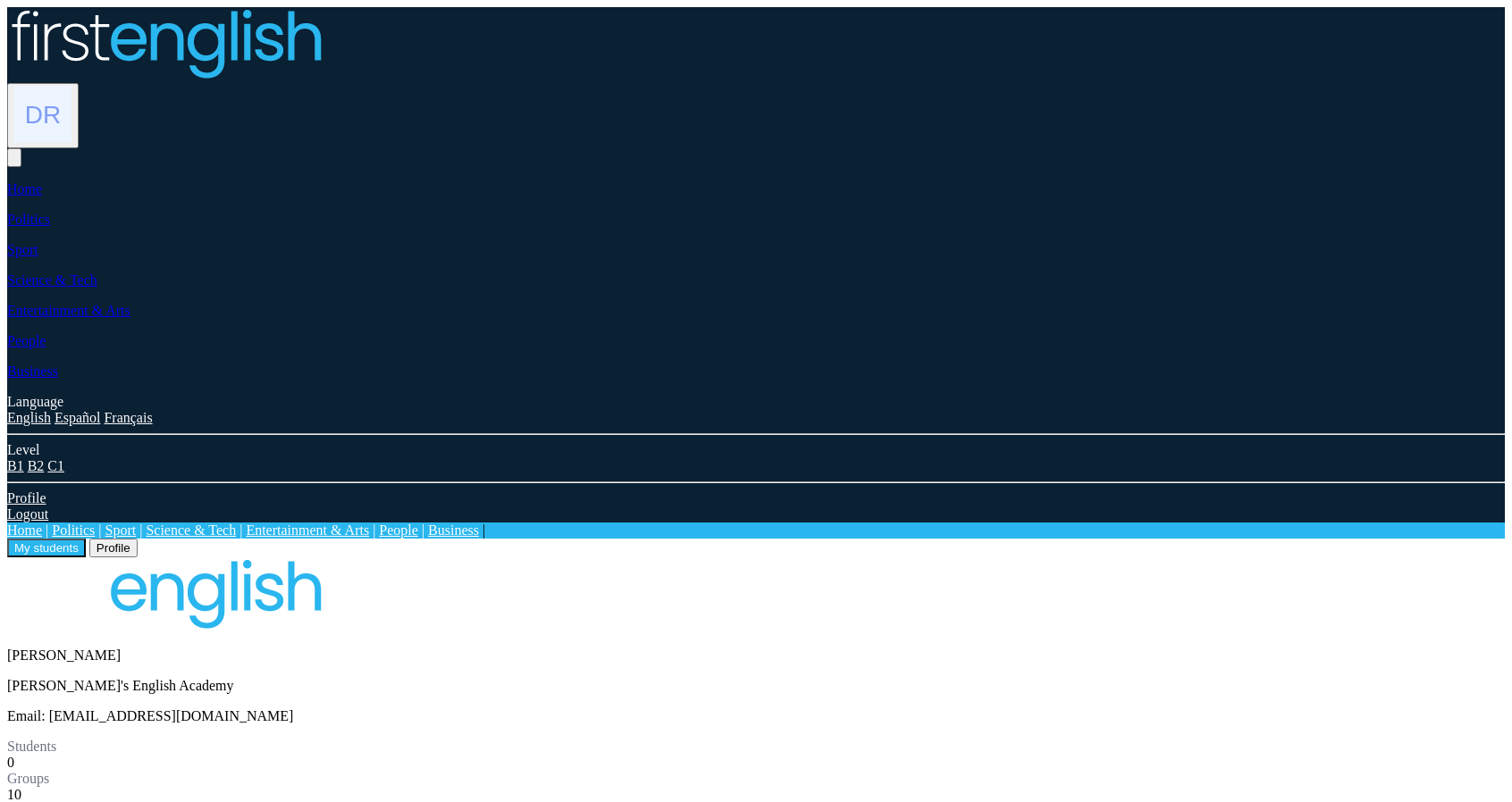
drag, startPoint x: 328, startPoint y: 266, endPoint x: 636, endPoint y: 271, distance: 308.0
click at [636, 557] on div "[PERSON_NAME]'s English Academy Email: [EMAIL_ADDRESS][DOMAIN_NAME]" at bounding box center [756, 641] width 1497 height 167
click at [377, 709] on p "Email: [EMAIL_ADDRESS][DOMAIN_NAME]" at bounding box center [756, 717] width 1497 height 16
drag, startPoint x: 322, startPoint y: 276, endPoint x: 620, endPoint y: 273, distance: 298.0
click at [620, 557] on div "[PERSON_NAME]'s English Academy Email: [EMAIL_ADDRESS][DOMAIN_NAME]" at bounding box center [756, 641] width 1497 height 167
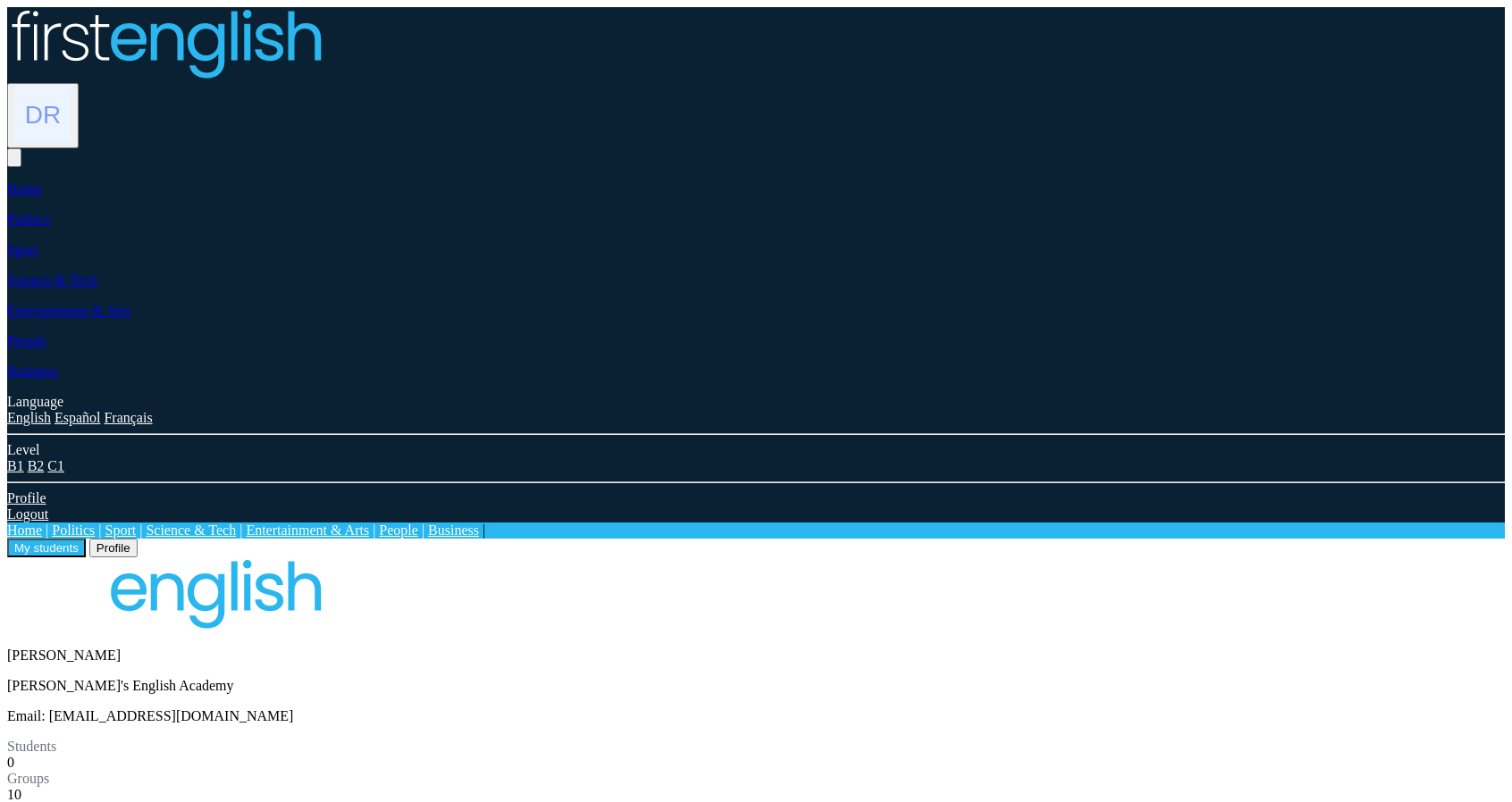
drag, startPoint x: 470, startPoint y: 501, endPoint x: 580, endPoint y: 503, distance: 110.0
click at [138, 538] on button "Profile" at bounding box center [113, 547] width 48 height 19
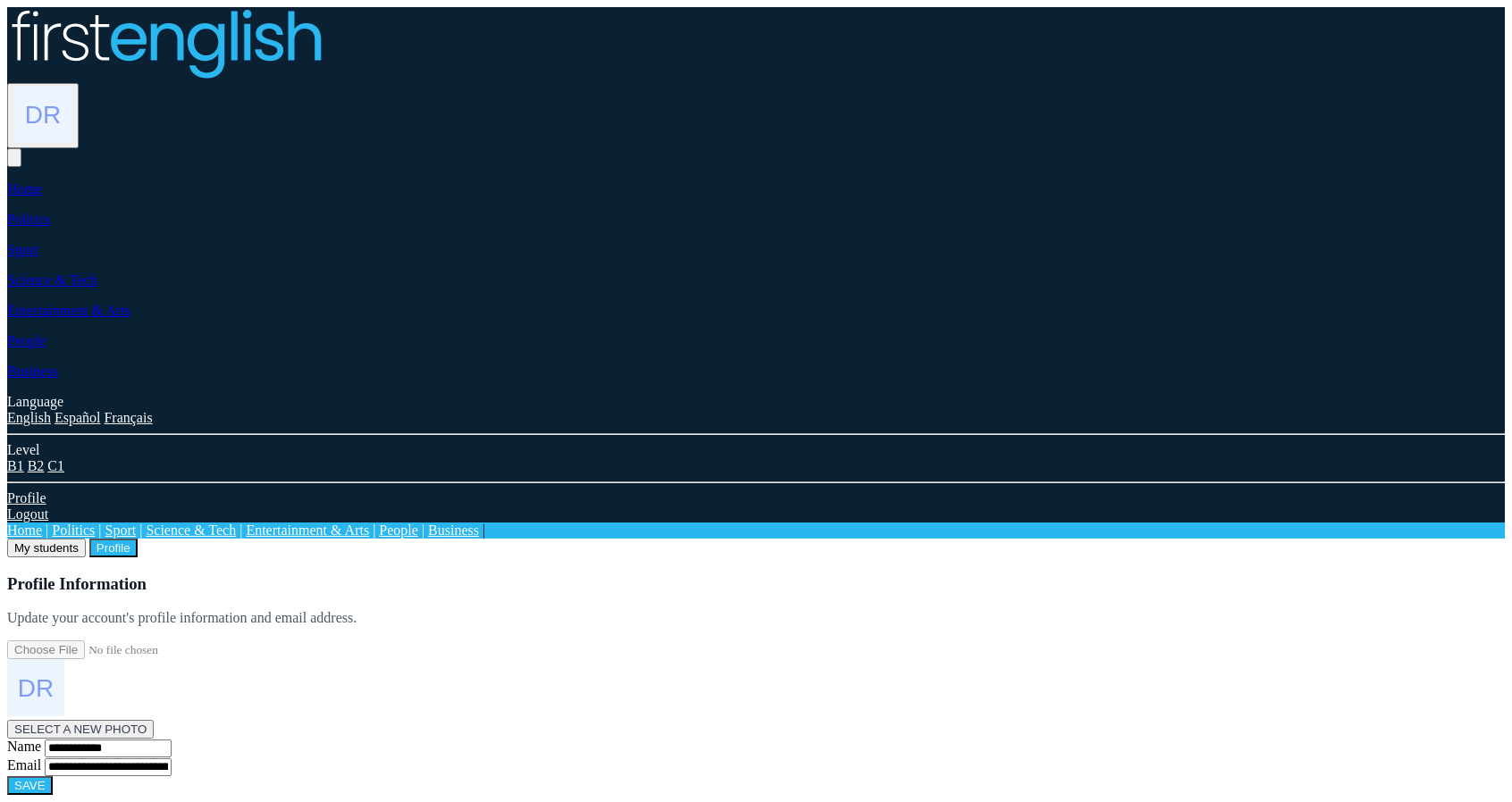
click at [86, 538] on button "My students" at bounding box center [47, 547] width 78 height 19
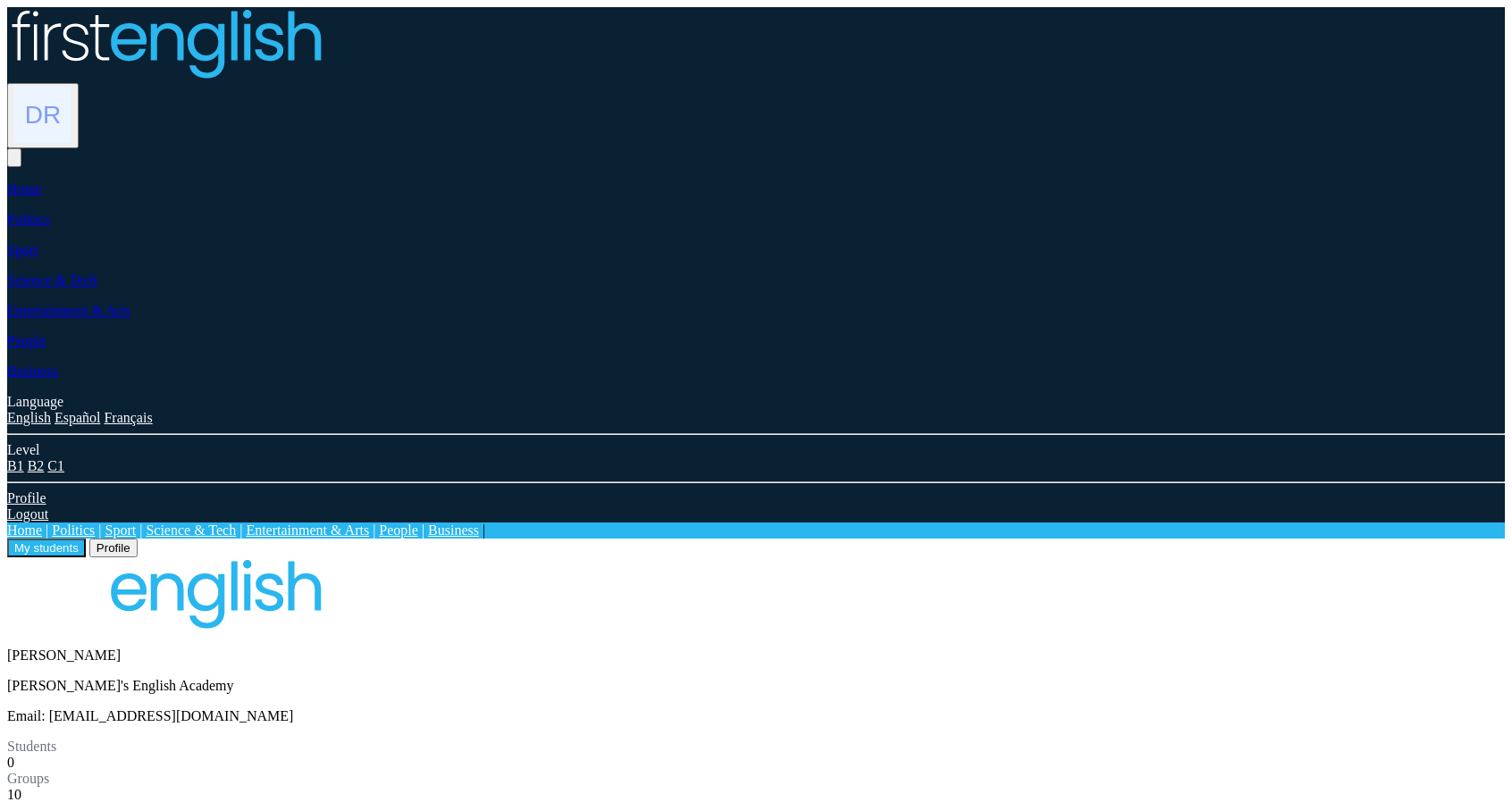
drag, startPoint x: 614, startPoint y: 279, endPoint x: 327, endPoint y: 210, distance: 295.2
click at [327, 557] on div "Denise Royle Carmen's English Academy Email: neilstorey5+Entyy2TT1@gmail.com" at bounding box center [756, 641] width 1497 height 167
click at [647, 557] on div "Denise Royle Carmen's English Academy Email: neilstorey5+Entyy2TT1@gmail.com" at bounding box center [756, 641] width 1497 height 167
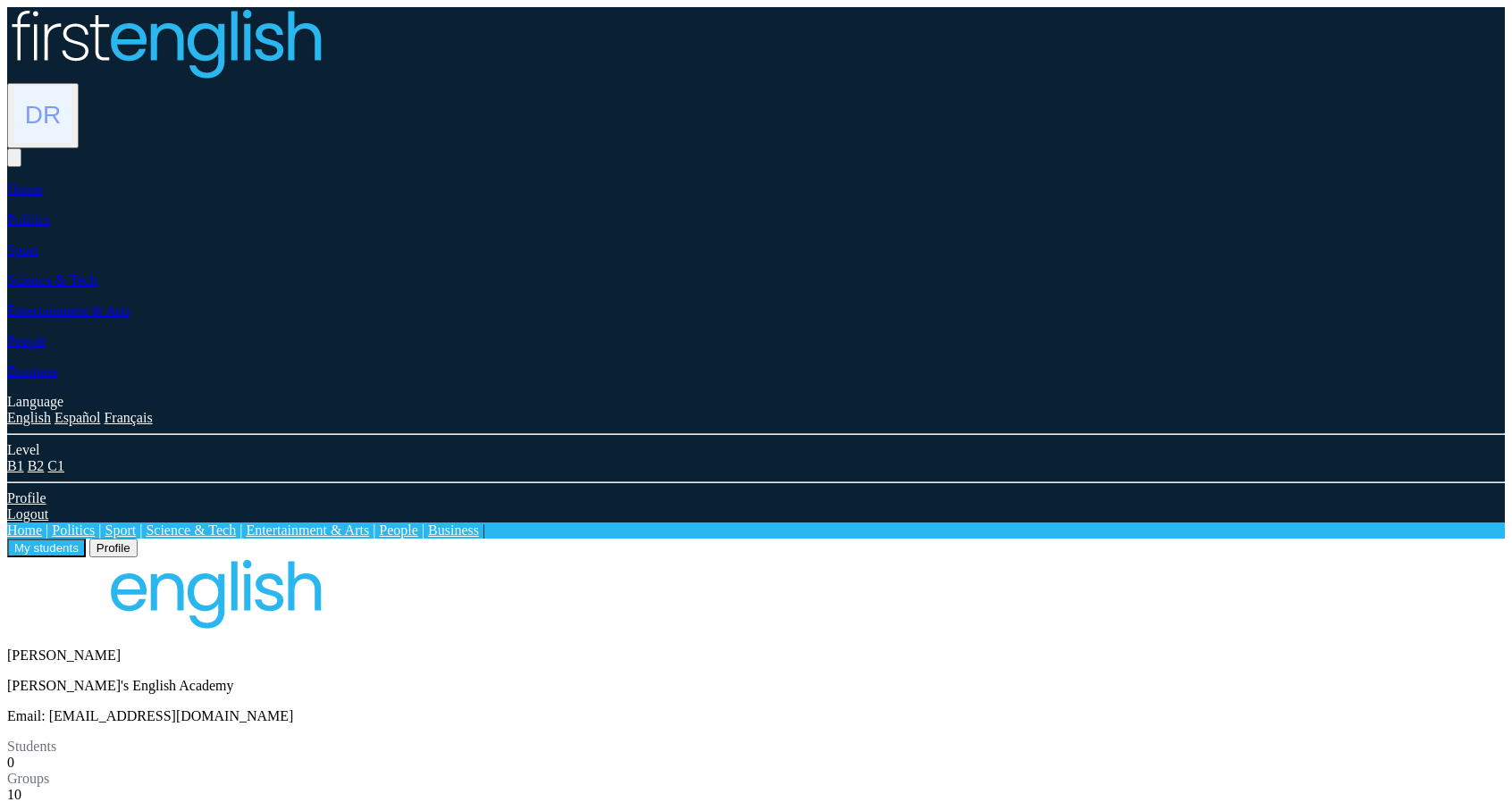
drag, startPoint x: 610, startPoint y: 272, endPoint x: 318, endPoint y: 219, distance: 296.8
click at [318, 557] on div "Denise Royle Carmen's English Academy Email: neilstorey5+Entyy2TT1@gmail.com" at bounding box center [756, 641] width 1497 height 167
click at [619, 557] on div "Denise Royle Carmen's English Academy Email: neilstorey5+Entyy2TT1@gmail.com" at bounding box center [756, 641] width 1497 height 167
drag, startPoint x: 322, startPoint y: 214, endPoint x: 673, endPoint y: 269, distance: 355.3
click at [673, 557] on div "Denise Royle Carmen's English Academy Email: neilstorey5+Entyy2TT1@gmail.com" at bounding box center [756, 641] width 1497 height 167
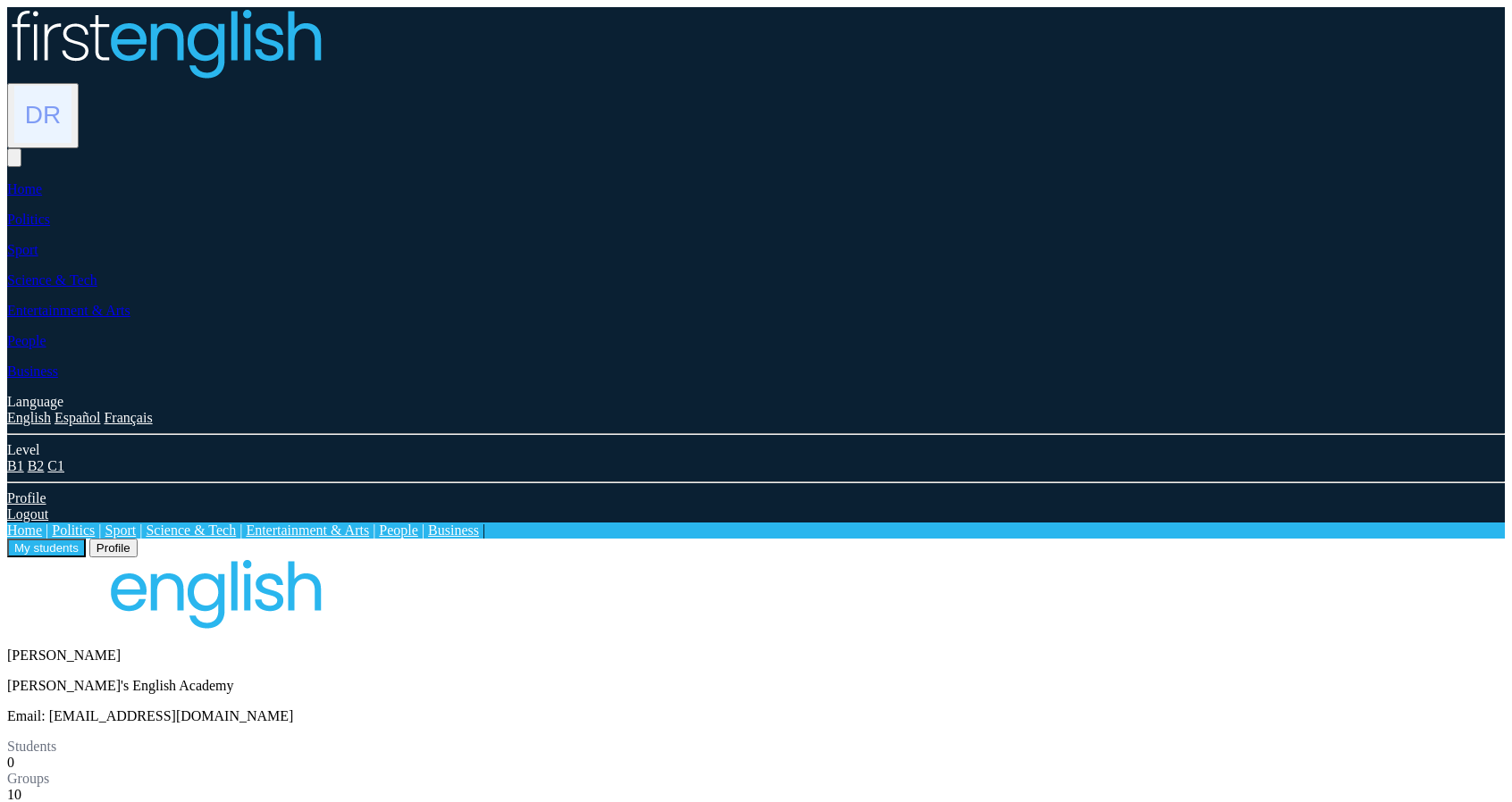
click at [627, 557] on div "Denise Royle Carmen's English Academy Email: neilstorey5+Entyy2TT1@gmail.com" at bounding box center [756, 641] width 1497 height 167
drag, startPoint x: 785, startPoint y: 340, endPoint x: 913, endPoint y: 340, distance: 128.0
copy div "Without group"
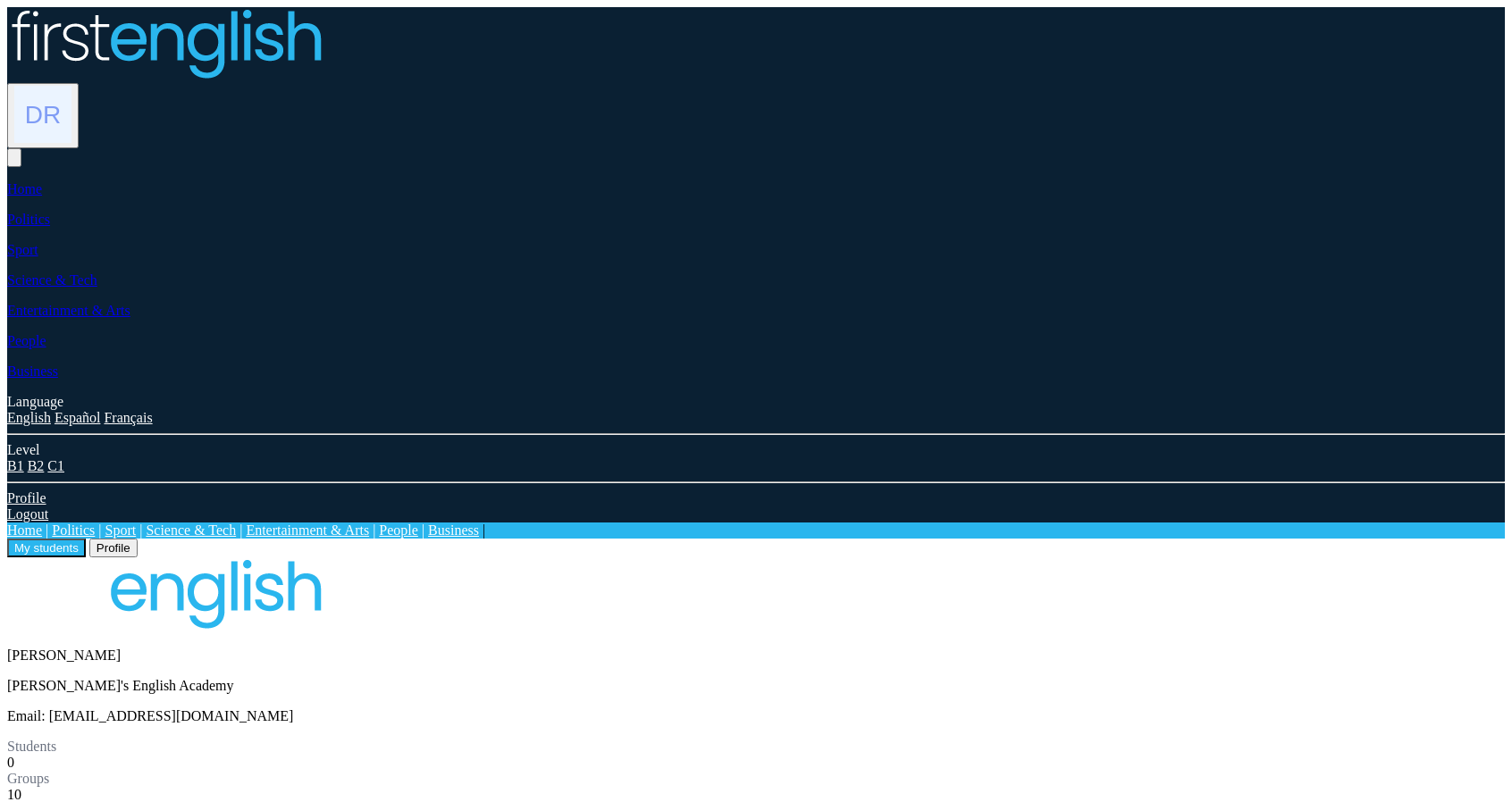
click at [138, 488] on button "Profile" at bounding box center [113, 547] width 48 height 19
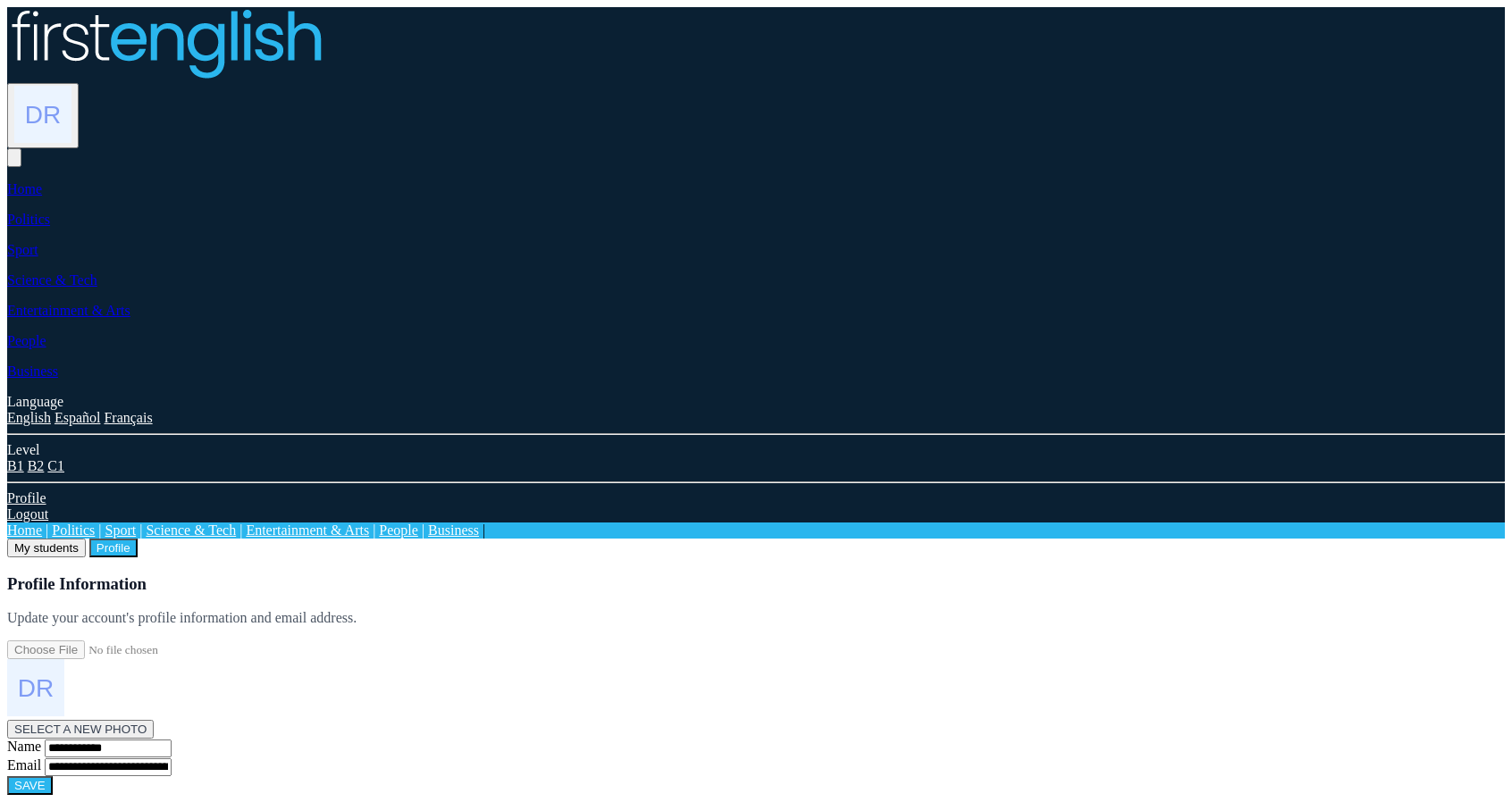
click at [86, 488] on button "My students" at bounding box center [47, 547] width 78 height 19
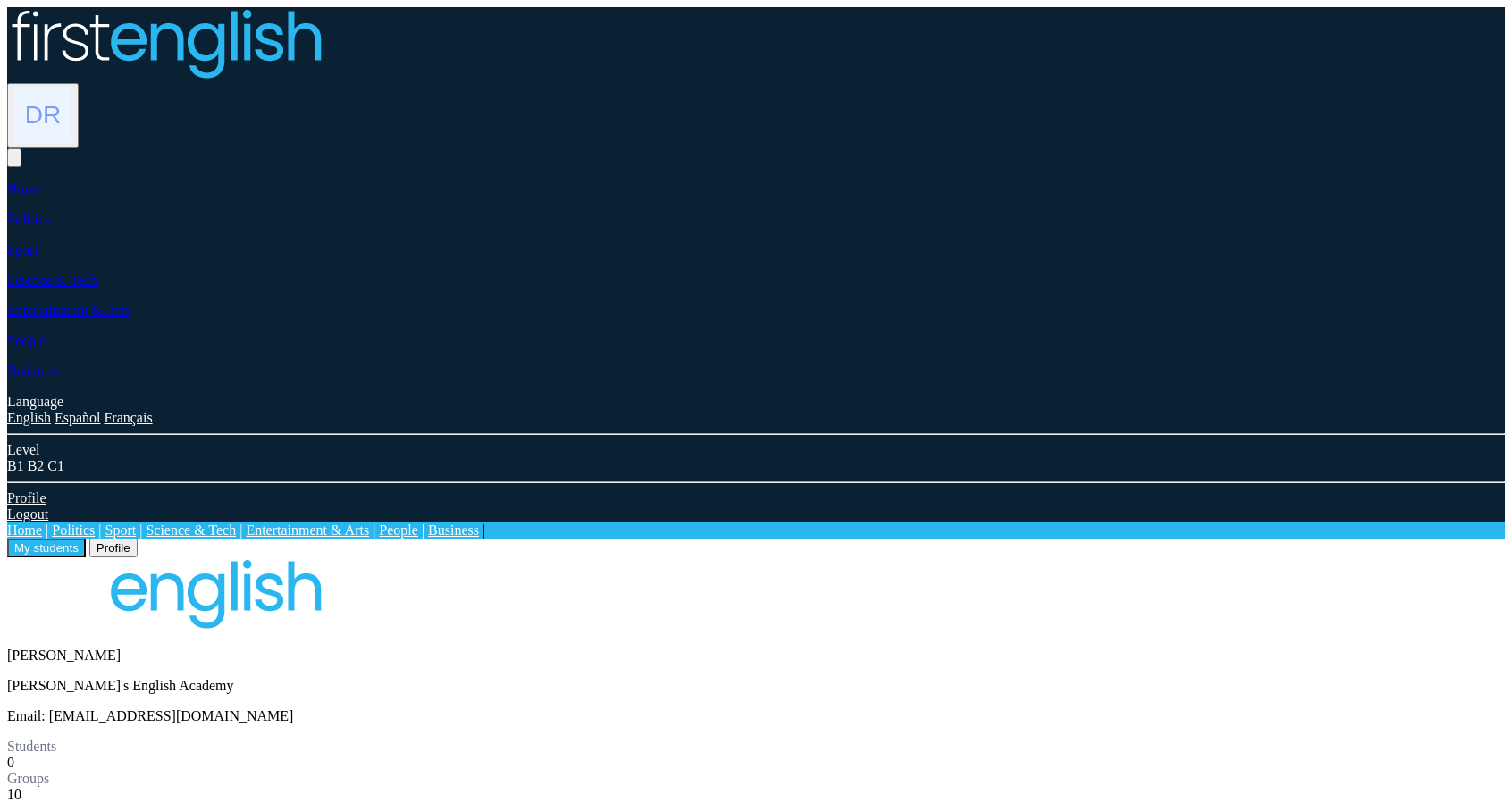
click at [138, 538] on button "Profile" at bounding box center [113, 547] width 48 height 19
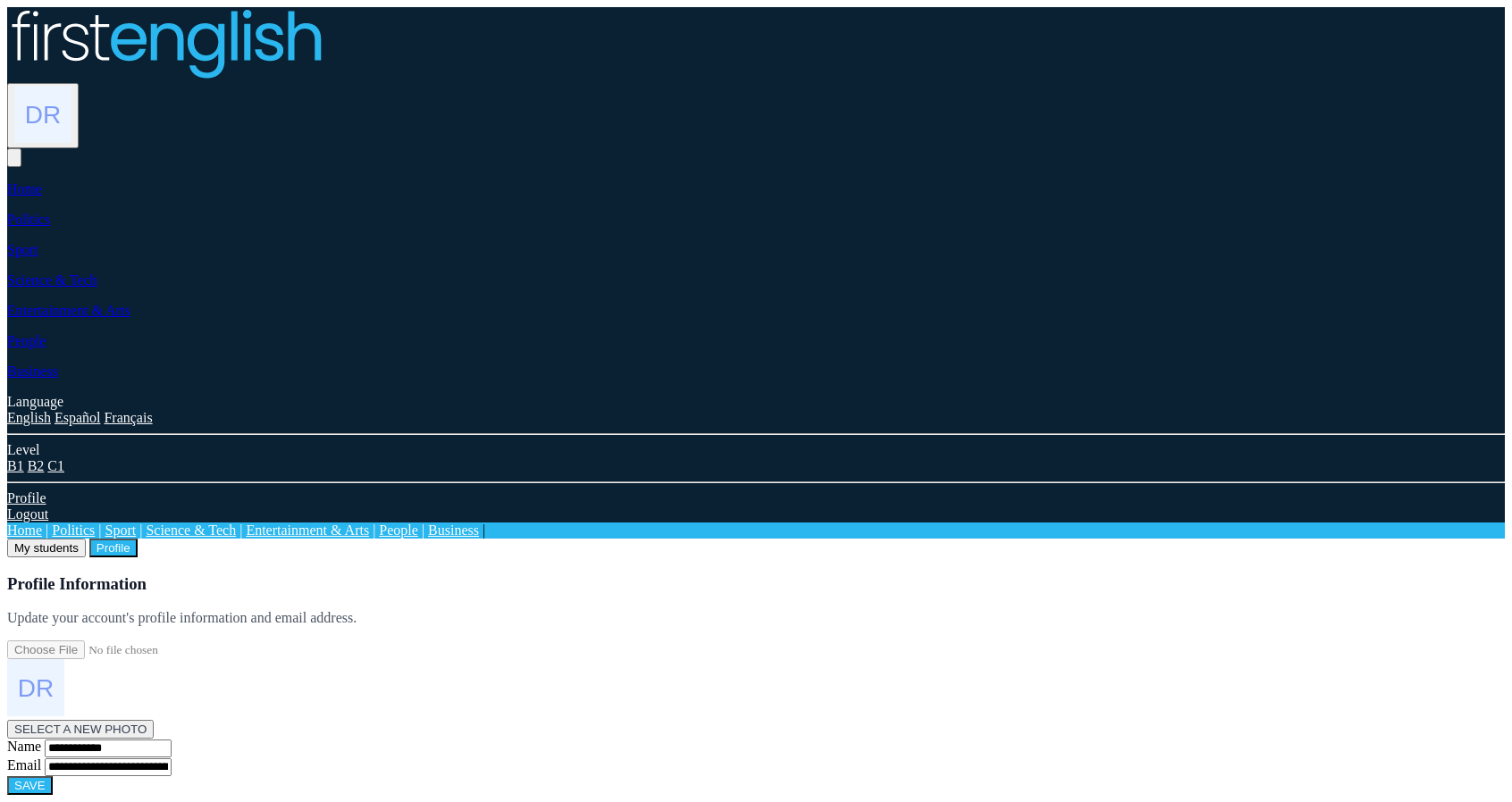
click at [86, 538] on button "My students" at bounding box center [47, 547] width 78 height 19
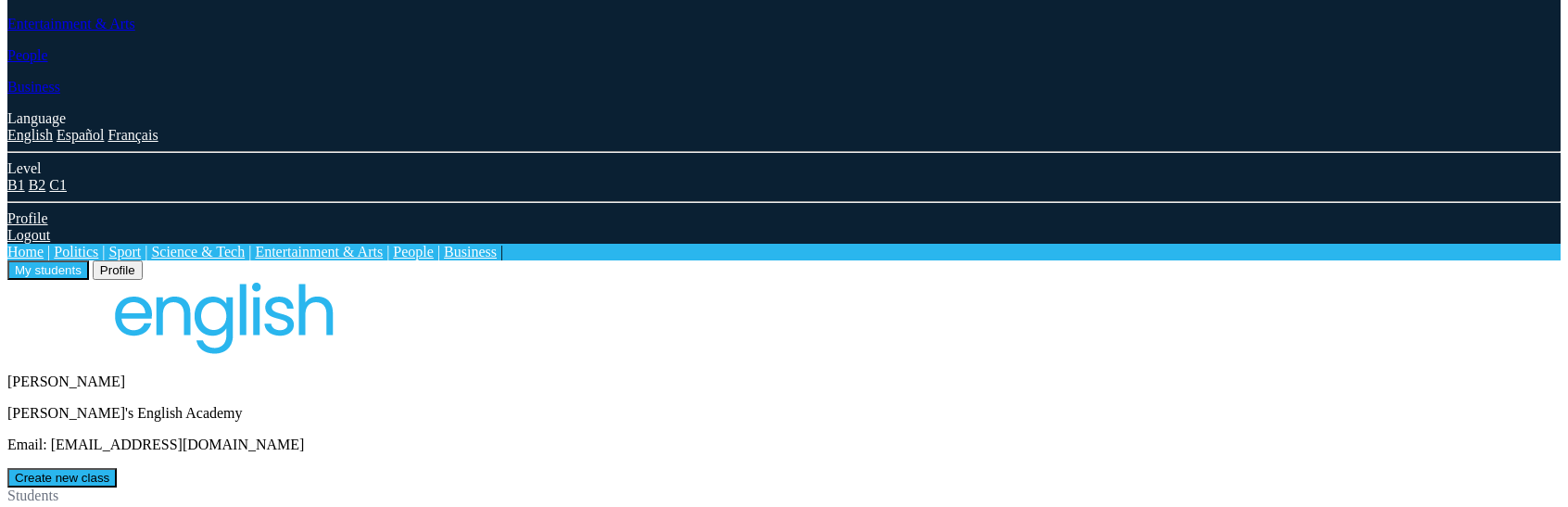
scroll to position [255, 0]
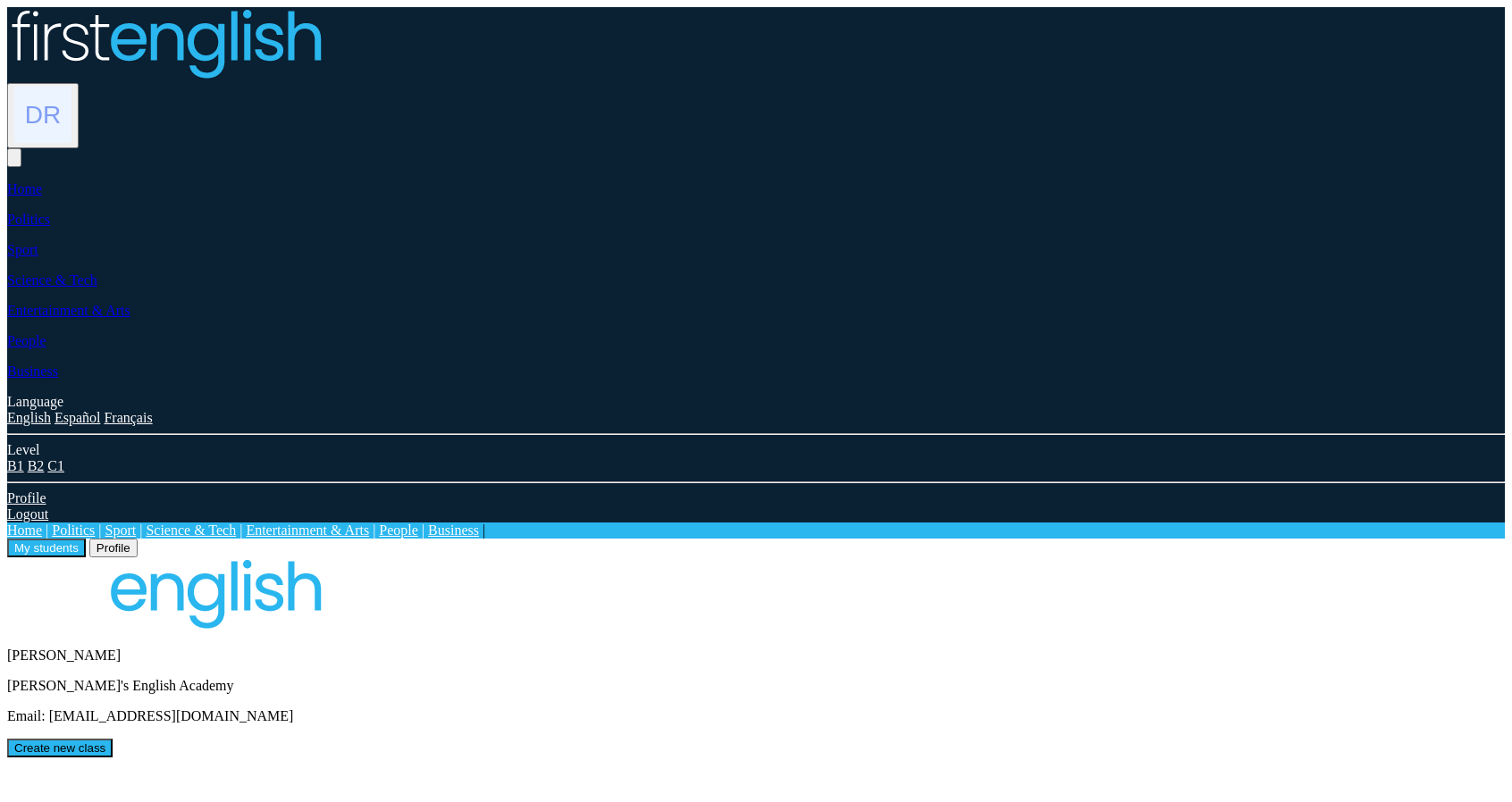
click at [138, 538] on button "Profile" at bounding box center [113, 547] width 48 height 19
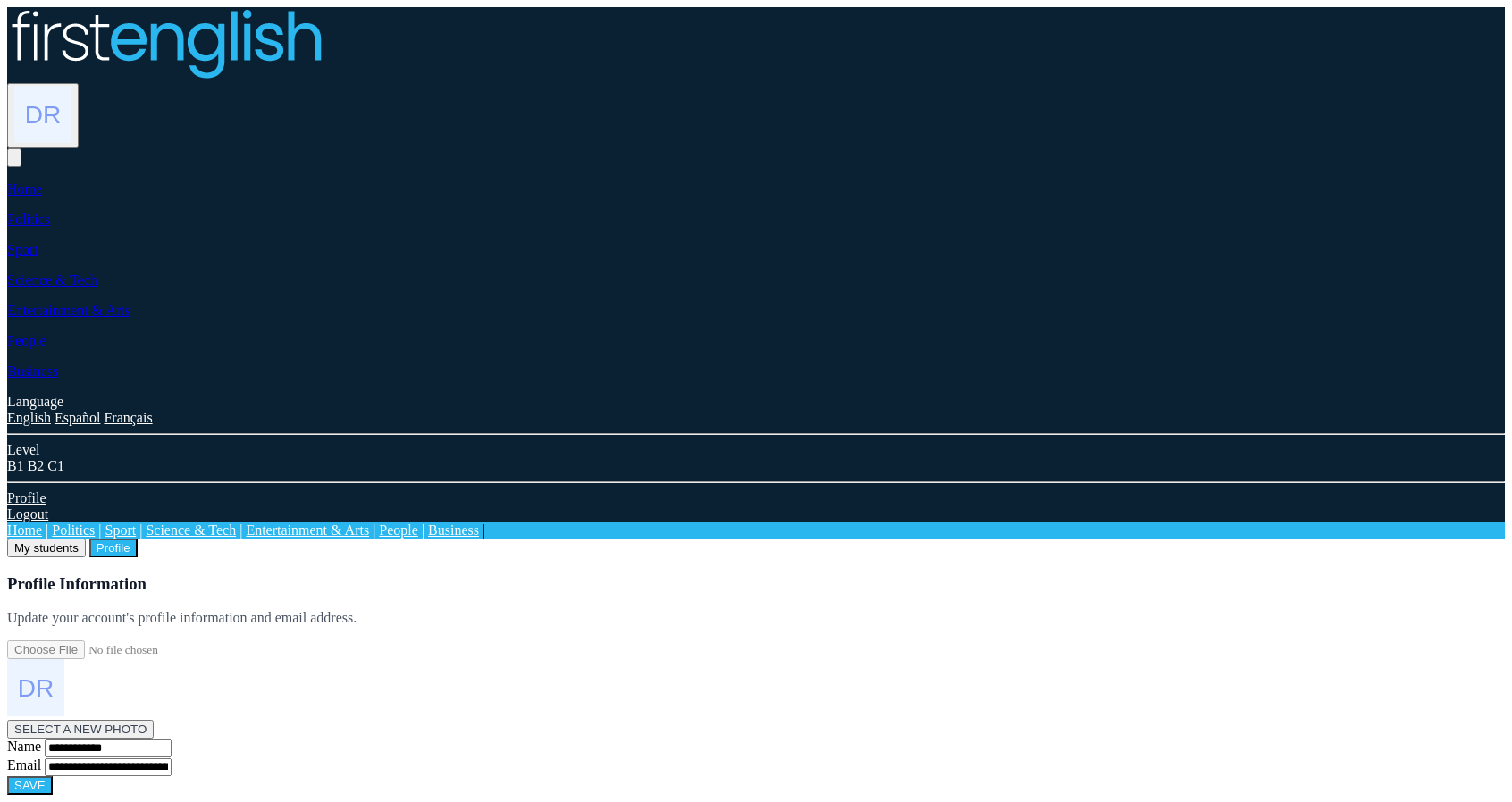
click at [86, 538] on button "My students" at bounding box center [47, 547] width 78 height 19
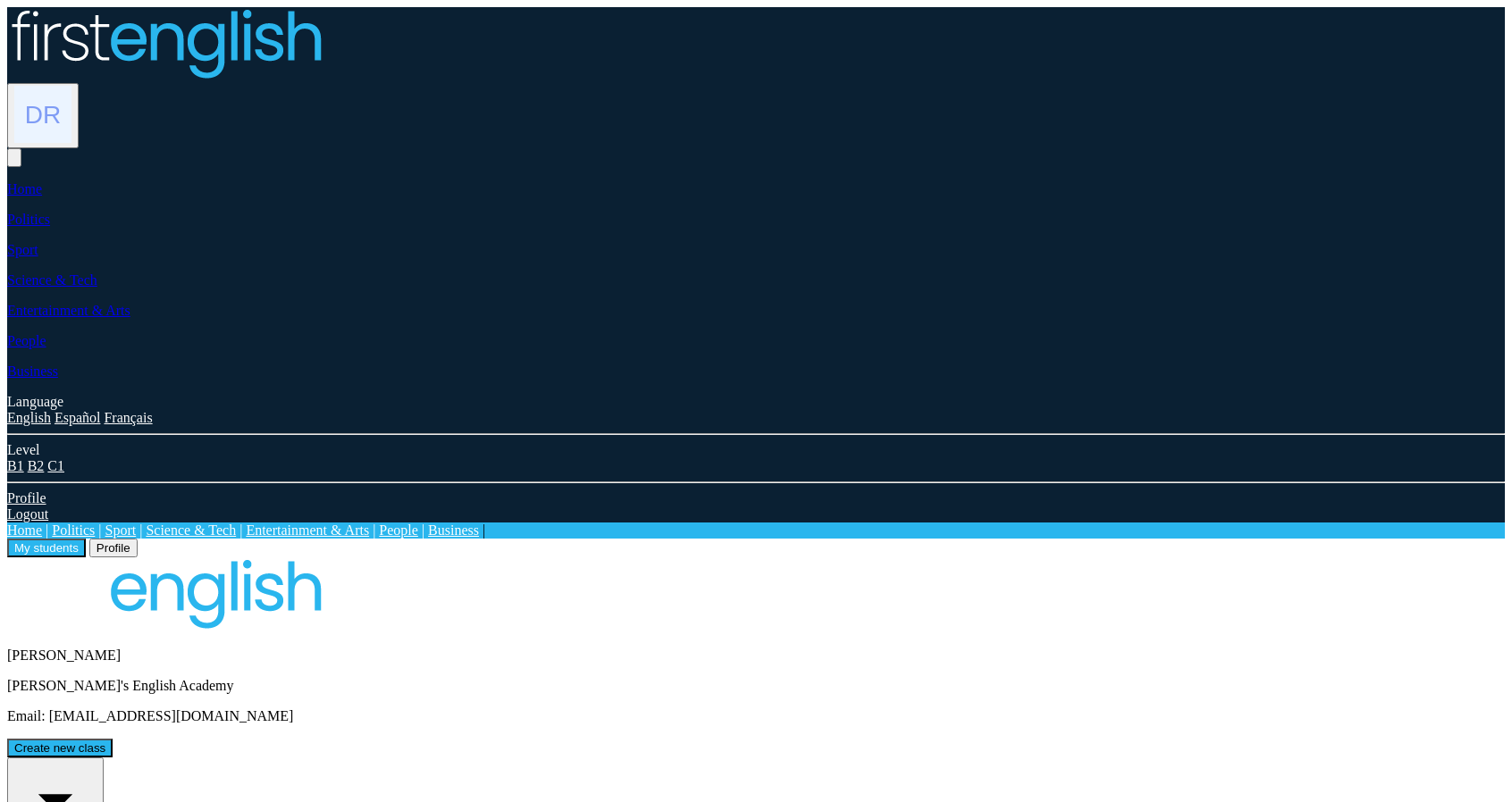
click at [104, 757] on button "All students (4)" at bounding box center [56, 809] width 97 height 104
click at [1352, 538] on div "My students Profile [PERSON_NAME]'s English Academy Teacher:" at bounding box center [756, 749] width 1497 height 422
click at [104, 757] on button "All students (4)" at bounding box center [56, 809] width 97 height 104
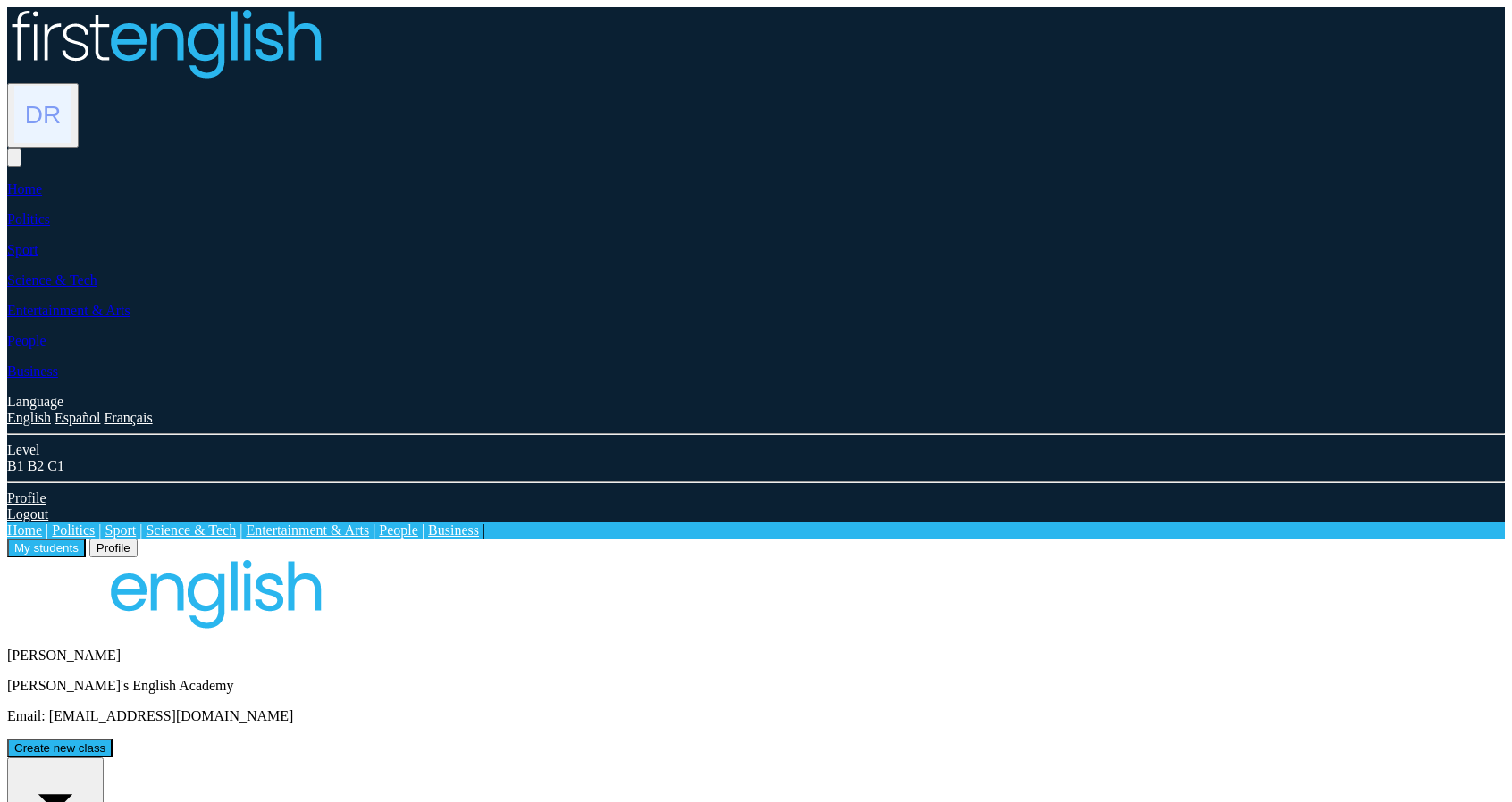
click at [104, 757] on button "All students (4)" at bounding box center [56, 809] width 97 height 104
click at [1406, 538] on div "My students Profile Denise Royle Carmen's English Academy Teacher:" at bounding box center [756, 749] width 1497 height 422
click at [104, 757] on button "All students (4)" at bounding box center [56, 809] width 97 height 104
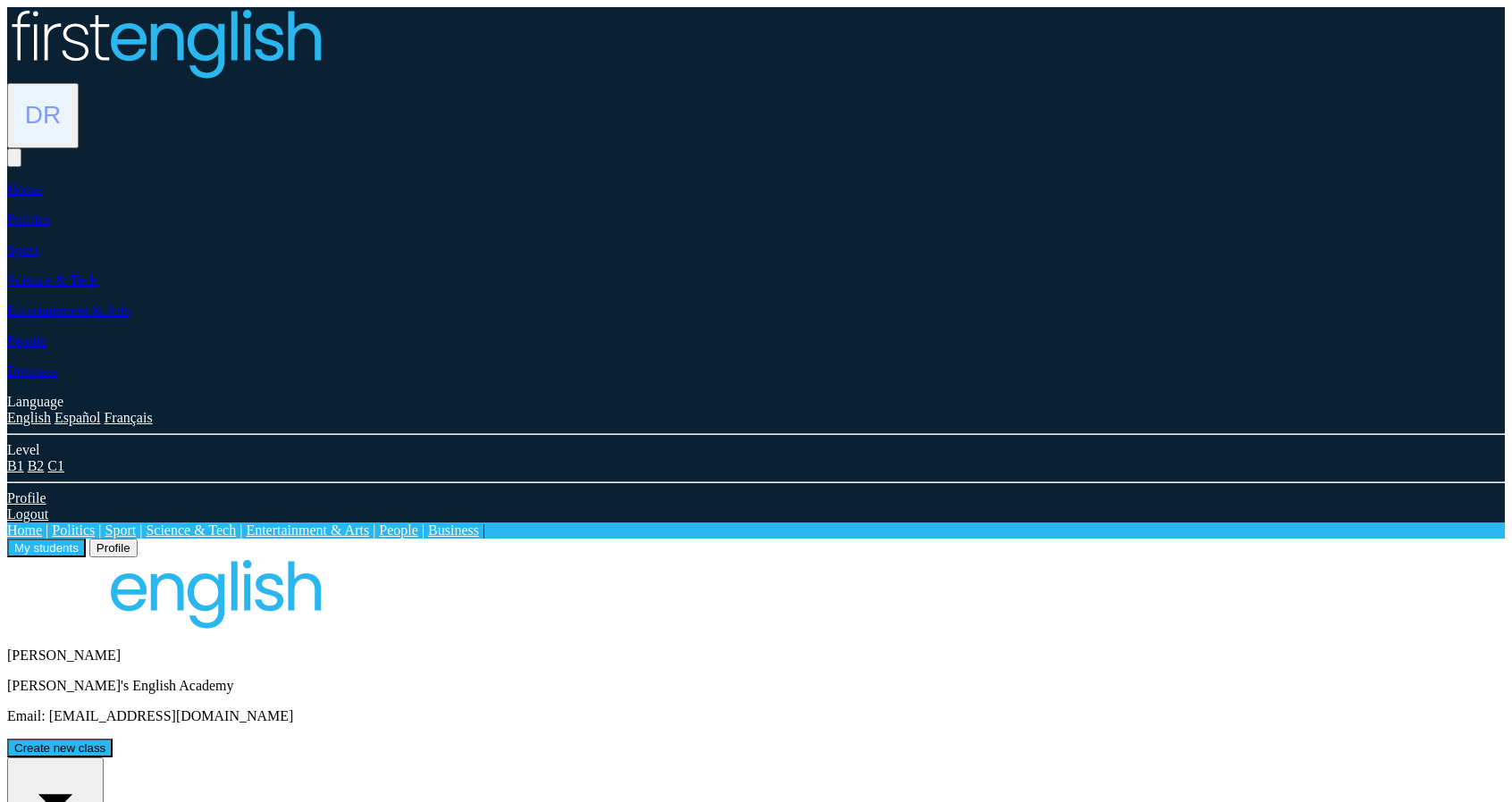
click at [106, 538] on div "My students Profile Denise Royle Carmen's English Academy Teacher:" at bounding box center [756, 699] width 1497 height 322
click at [86, 757] on button "All students" at bounding box center [47, 800] width 78 height 86
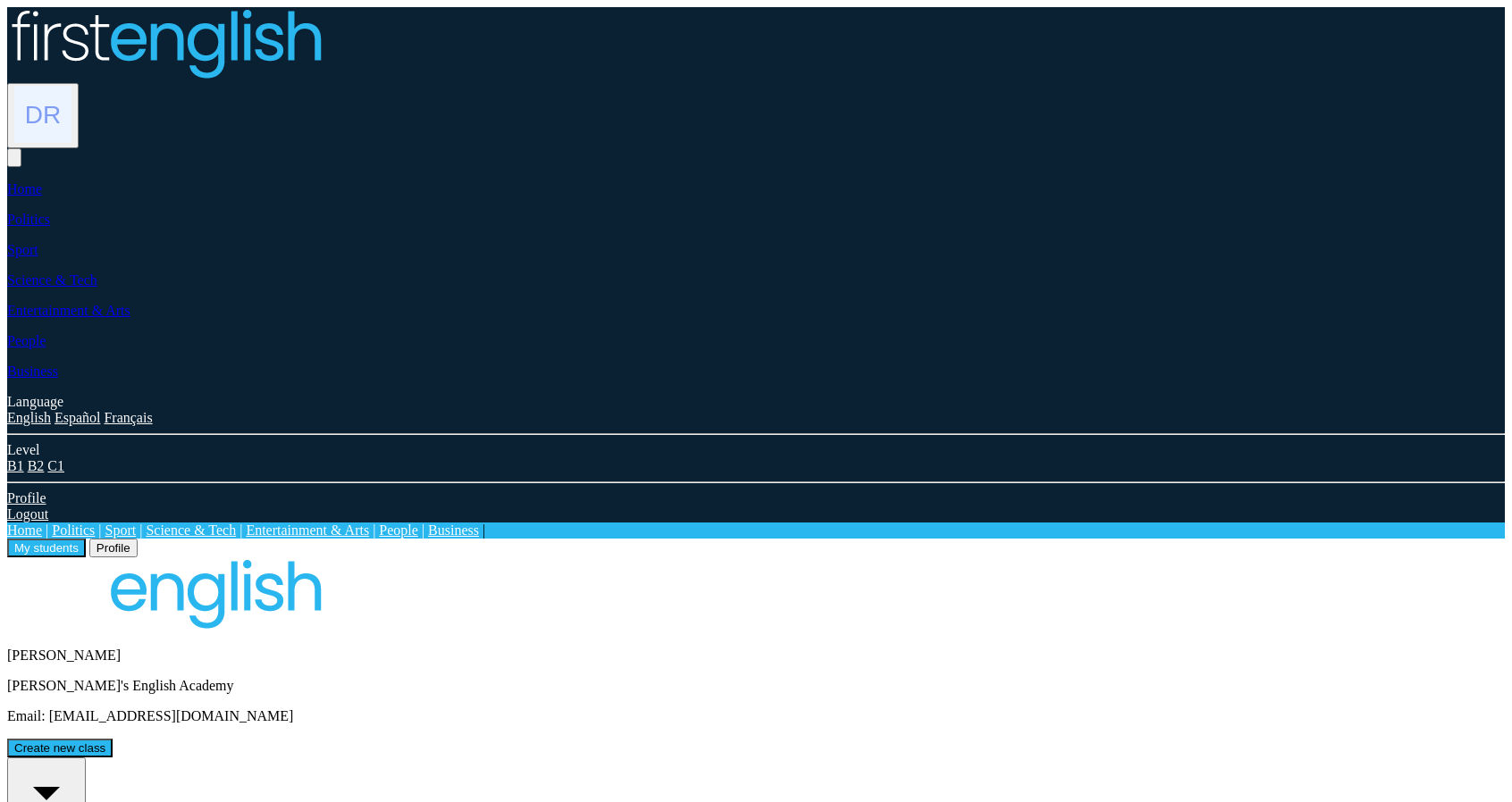
click at [86, 757] on button "All students" at bounding box center [47, 800] width 78 height 86
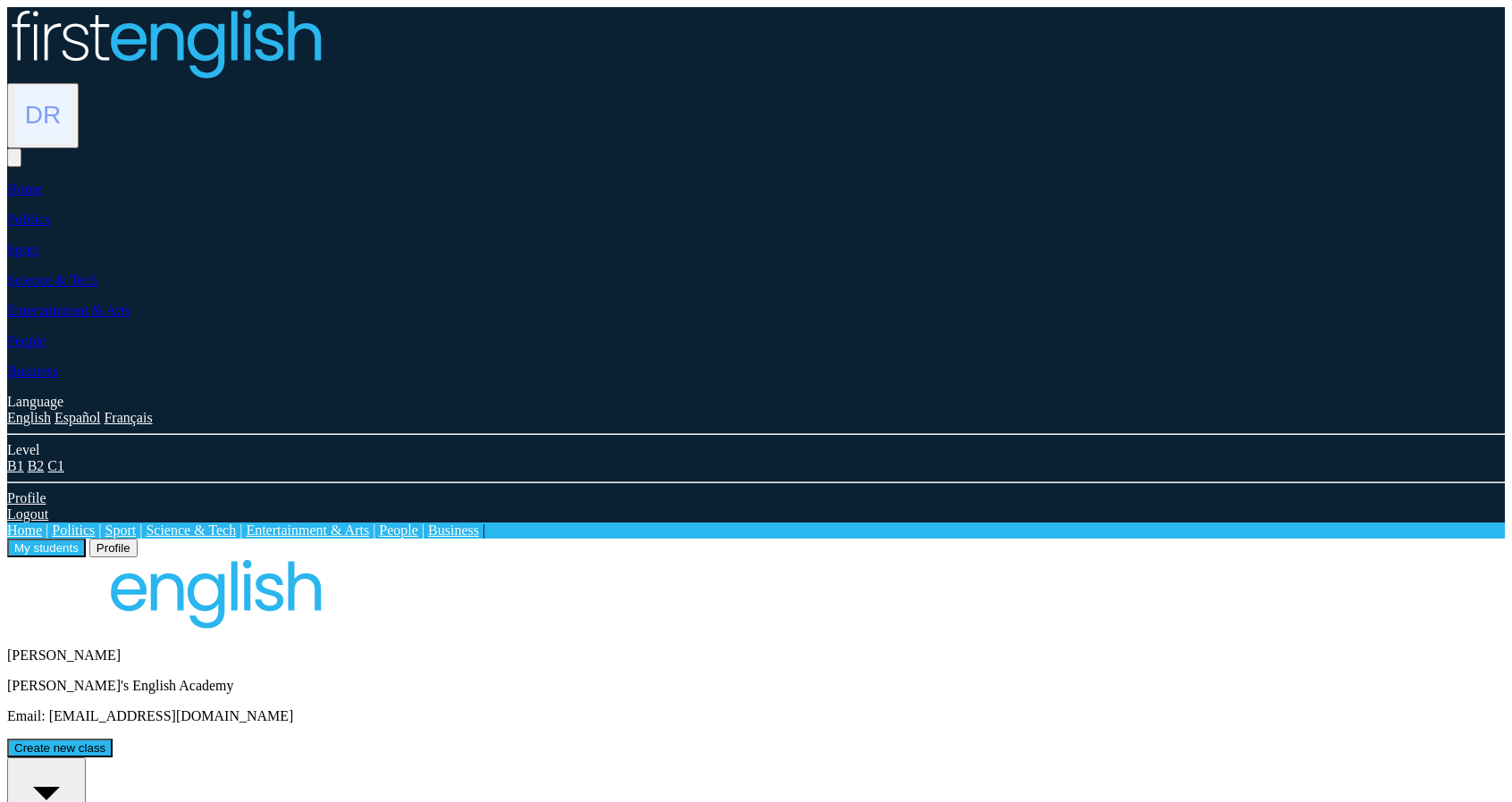
drag, startPoint x: 251, startPoint y: 415, endPoint x: 252, endPoint y: 445, distance: 30.0
click at [86, 757] on button "All students" at bounding box center [47, 800] width 78 height 86
click at [143, 538] on div "My students Profile [PERSON_NAME]'s English Academy Teacher:" at bounding box center [756, 691] width 1497 height 305
click at [86, 757] on button "All students" at bounding box center [47, 800] width 78 height 86
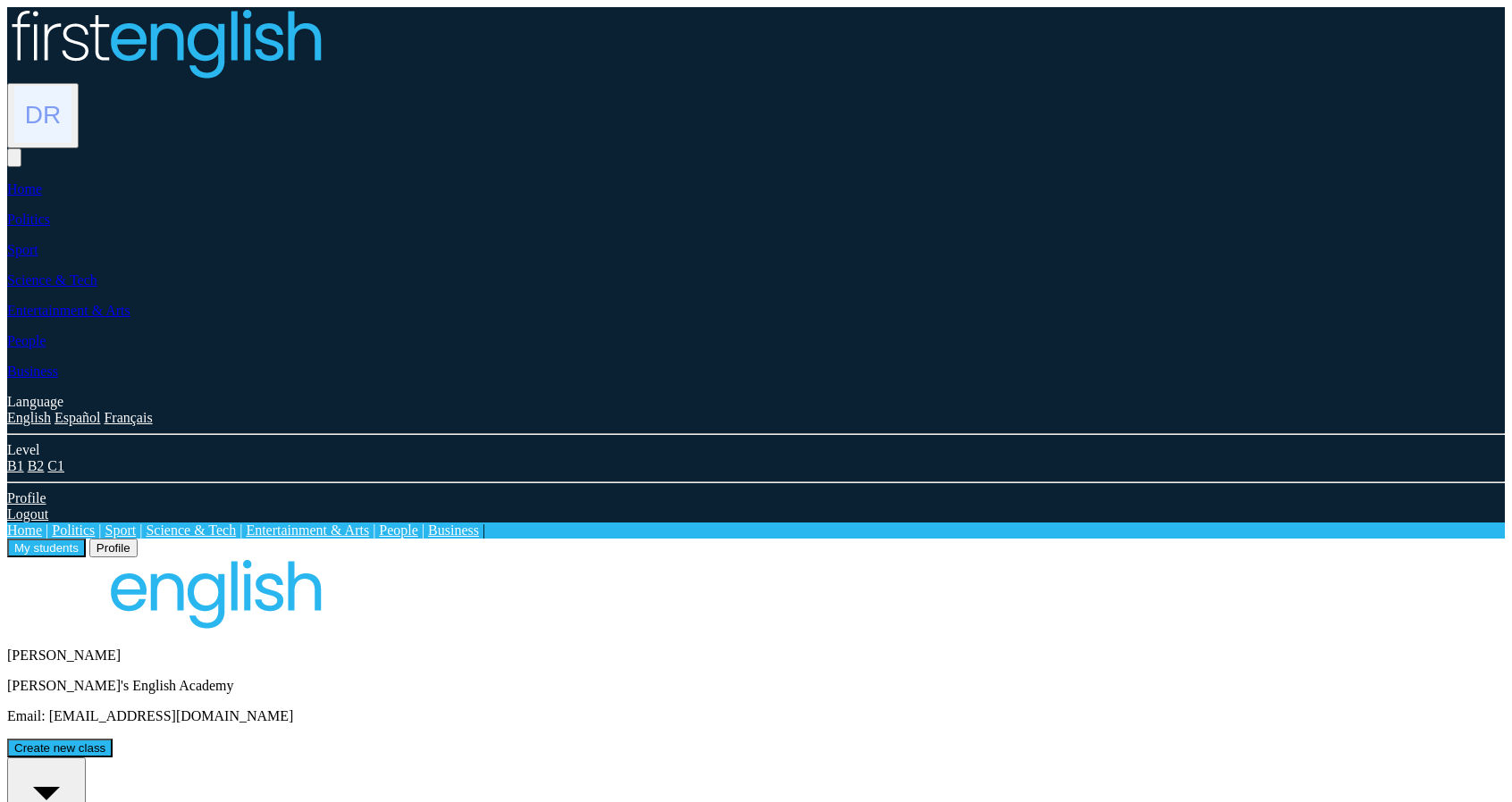
click at [86, 757] on button "All students" at bounding box center [47, 800] width 78 height 86
click at [1416, 538] on div "My students Profile Denise Royle Carmen's English Academy Teacher:" at bounding box center [756, 741] width 1497 height 405
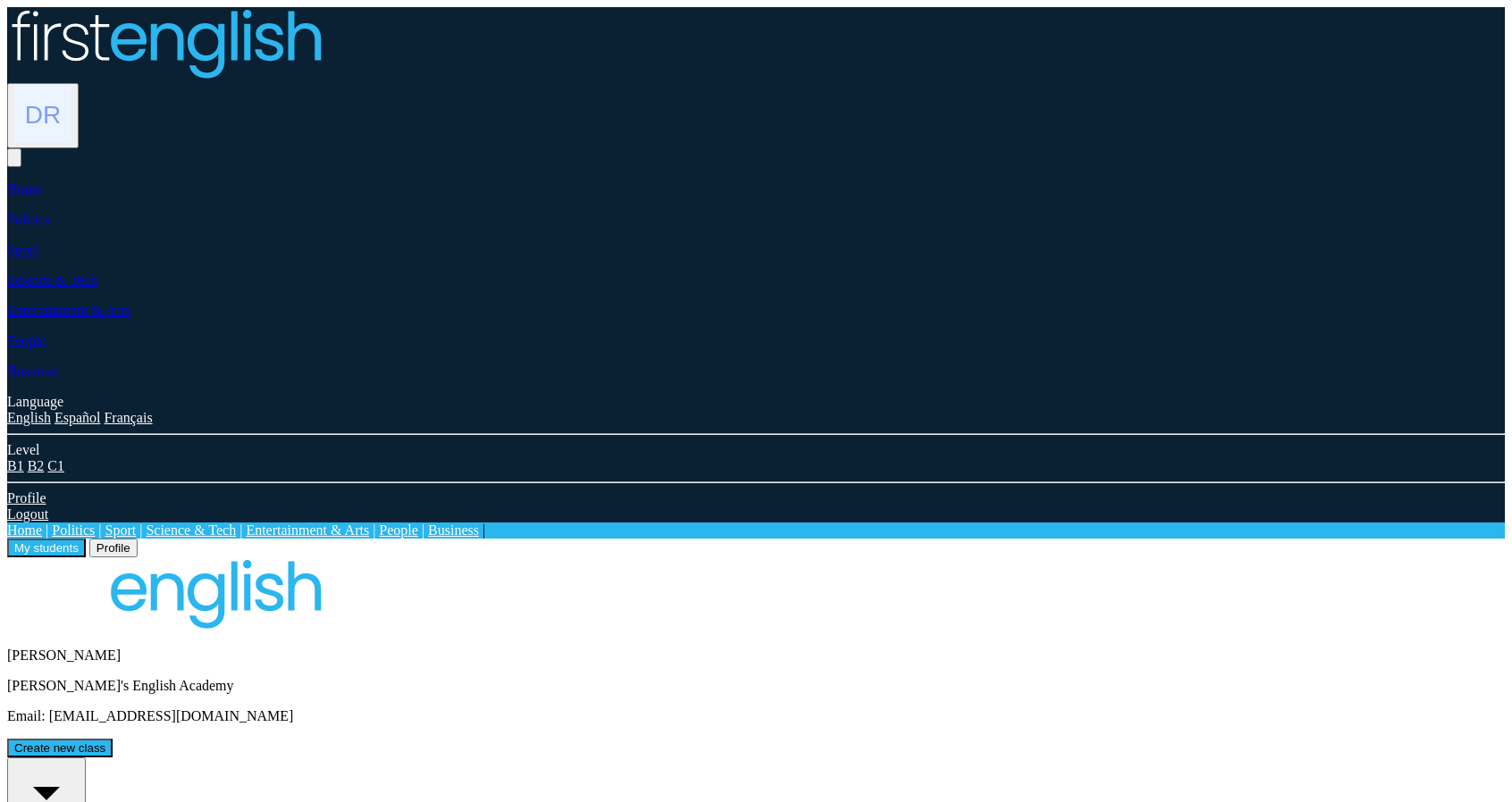
click at [86, 757] on button "All students" at bounding box center [47, 800] width 78 height 86
click at [104, 757] on button "All students ( 4 )" at bounding box center [56, 809] width 97 height 104
click at [610, 538] on div "My students Profile [PERSON_NAME]'s English Academy Teacher:" at bounding box center [756, 699] width 1497 height 322
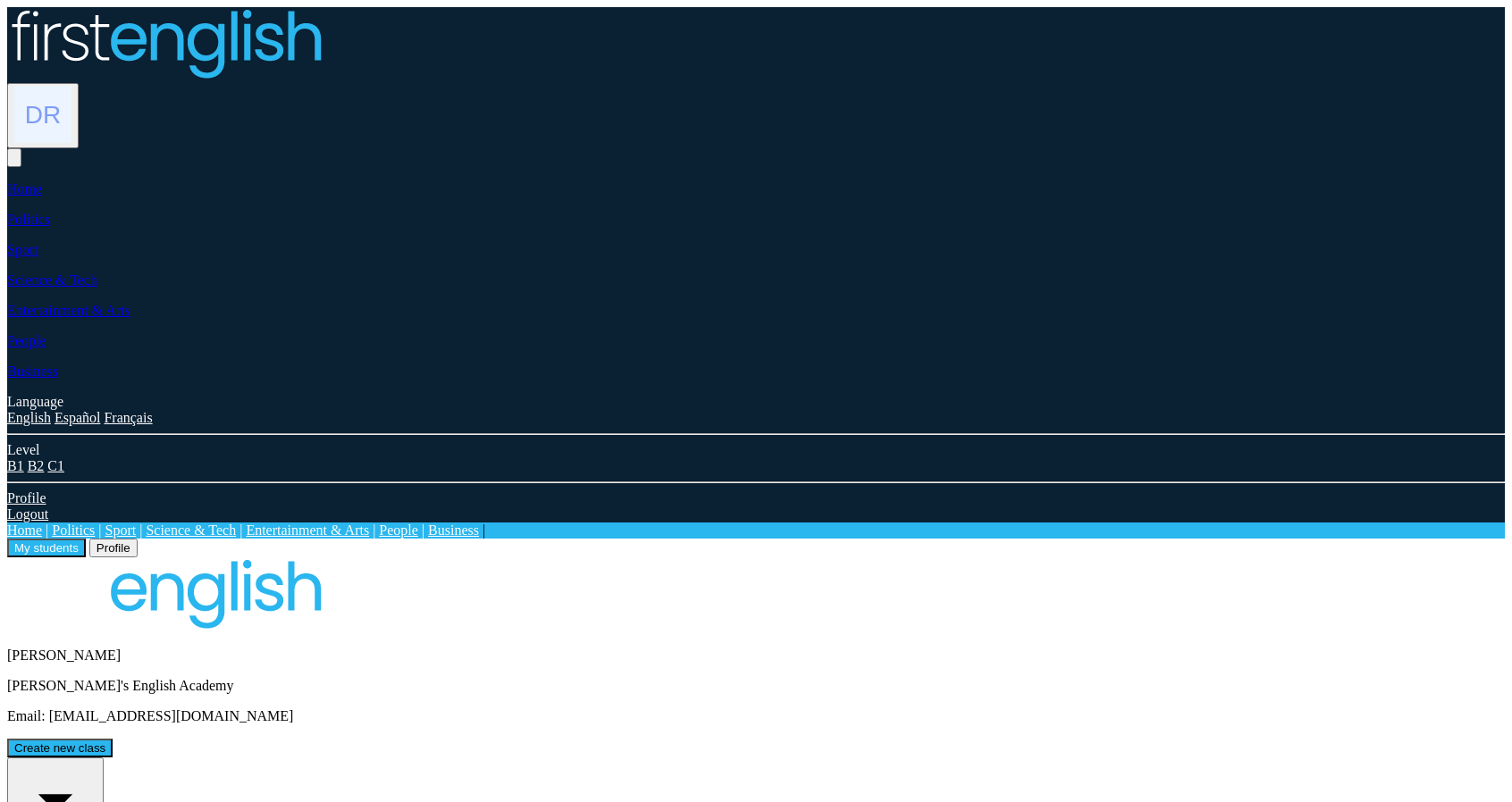
click at [104, 757] on button "All students ( 4 )" at bounding box center [56, 809] width 97 height 104
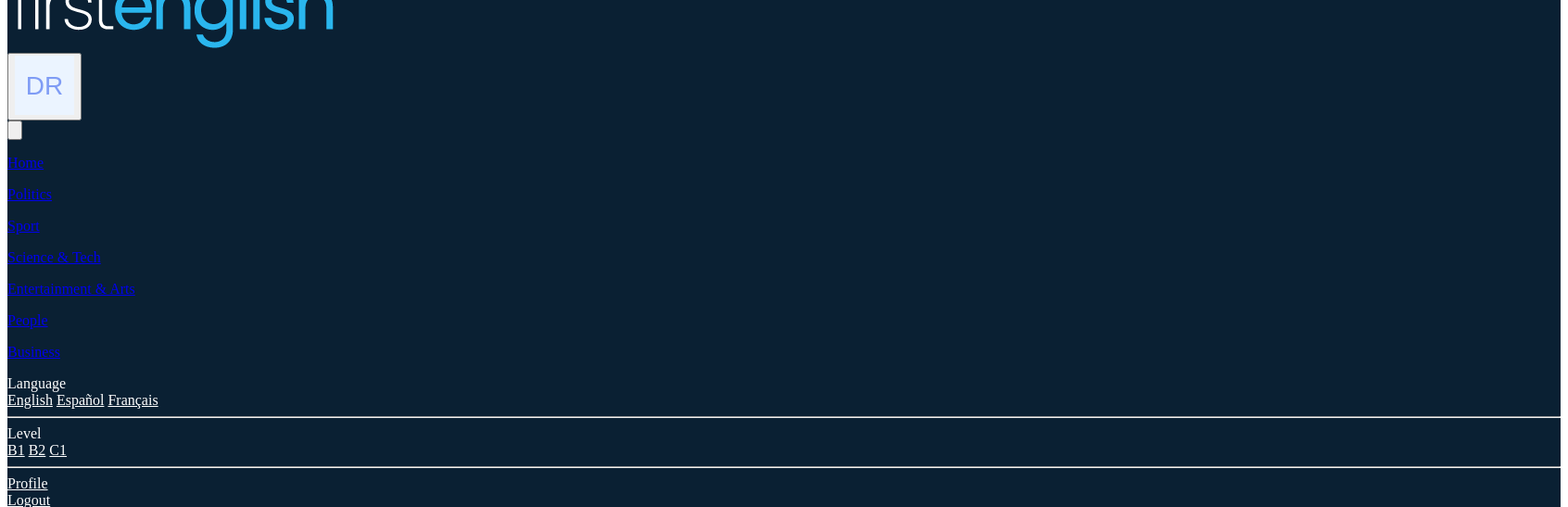
scroll to position [93, 0]
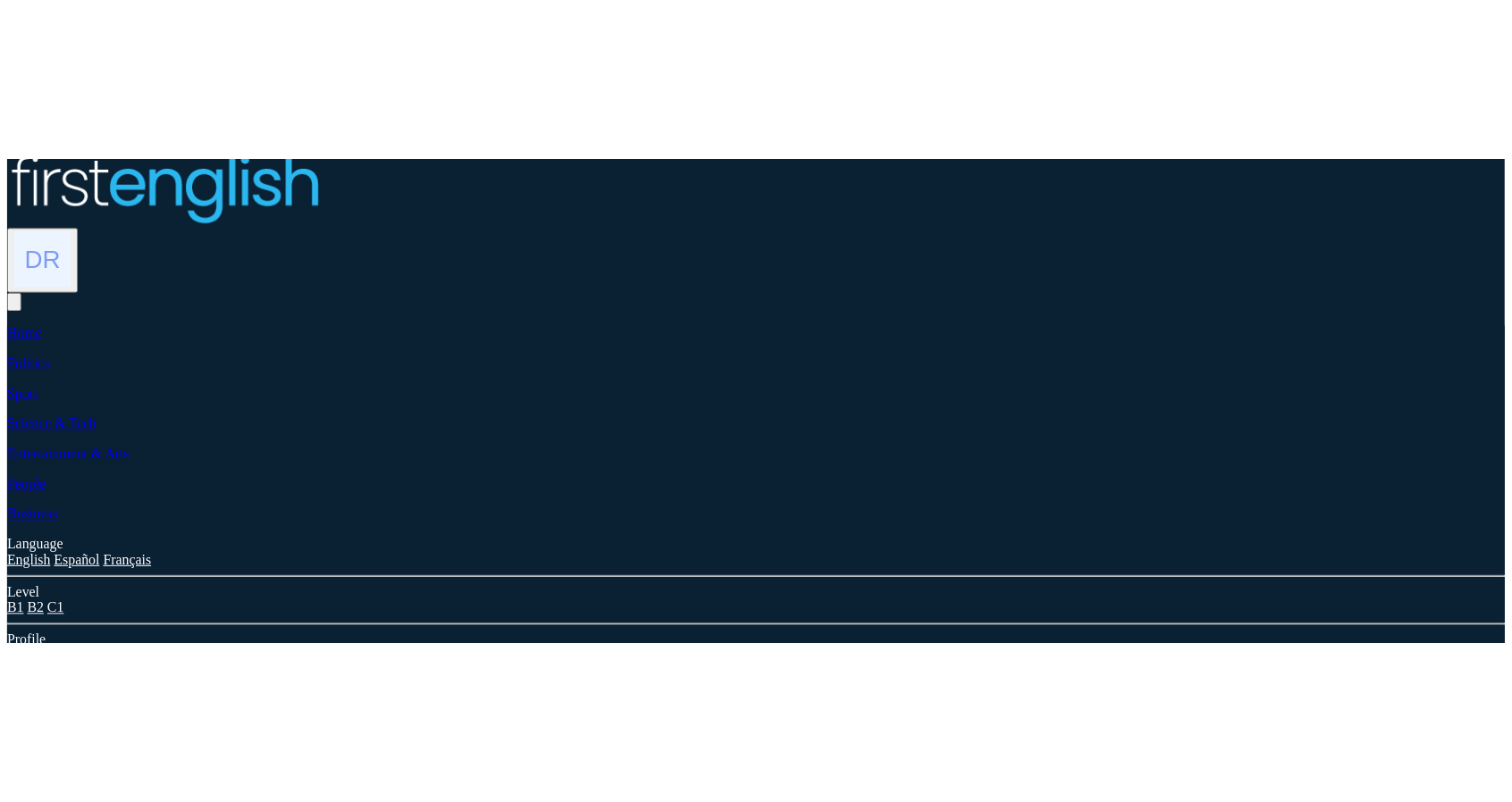
scroll to position [89, 0]
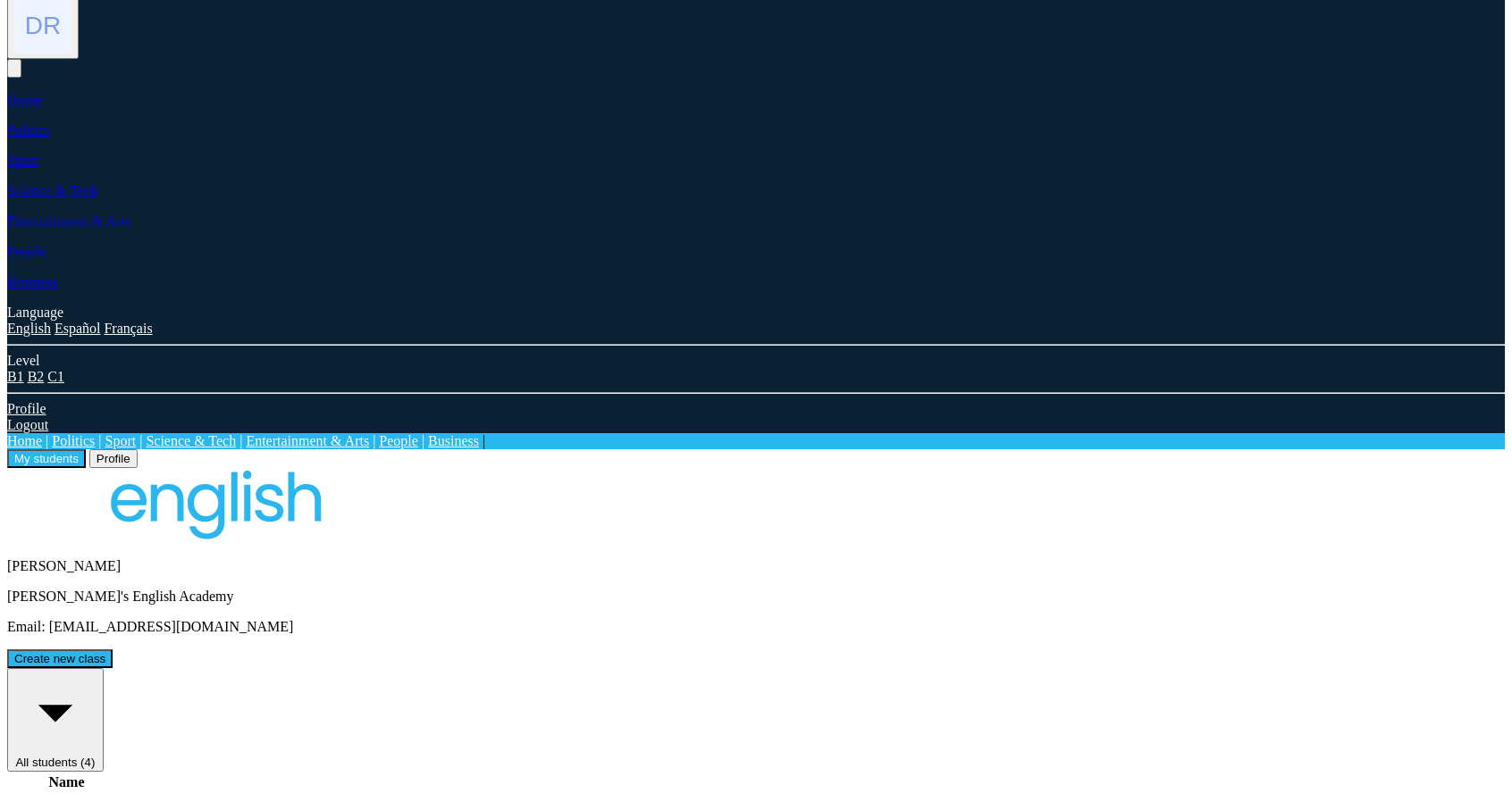
drag, startPoint x: 874, startPoint y: 369, endPoint x: 531, endPoint y: 376, distance: 343.1
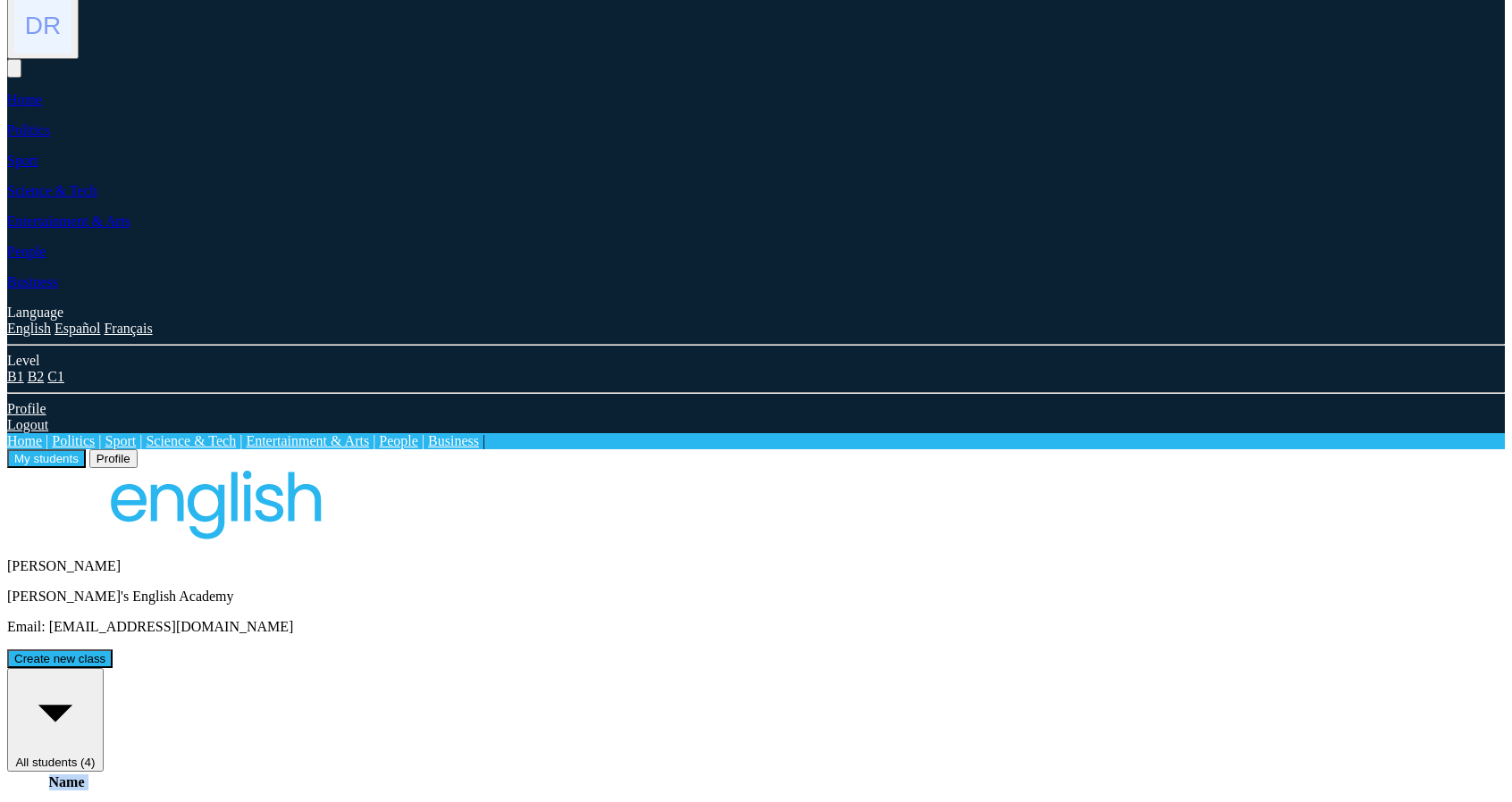
click at [85, 488] on span "Name" at bounding box center [67, 782] width 36 height 16
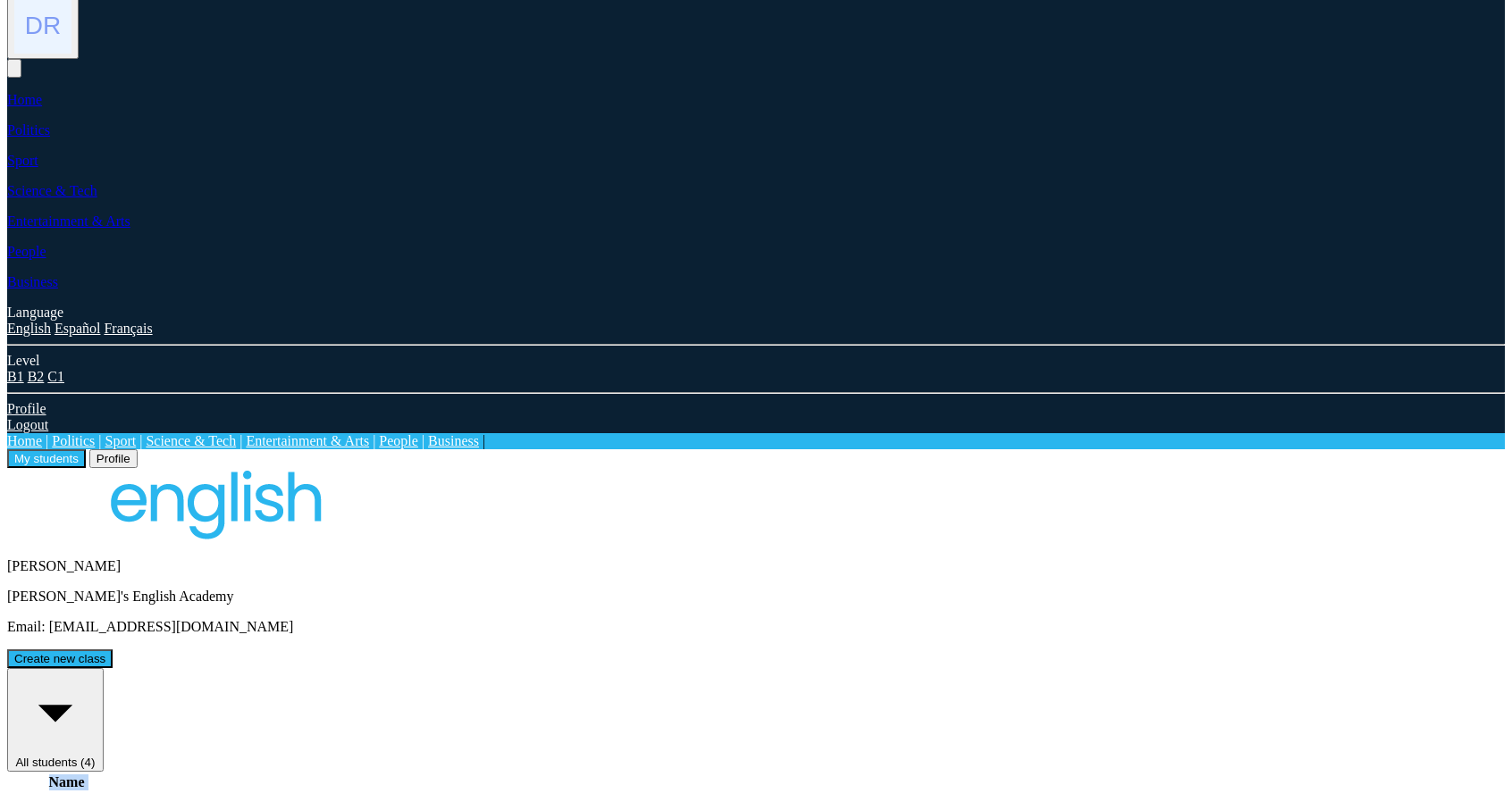
click at [85, 488] on span "Name" at bounding box center [67, 782] width 36 height 16
click at [475, 488] on div "My students Profile Denise Royle Carmen's English Academy Teacher:" at bounding box center [756, 719] width 1497 height 539
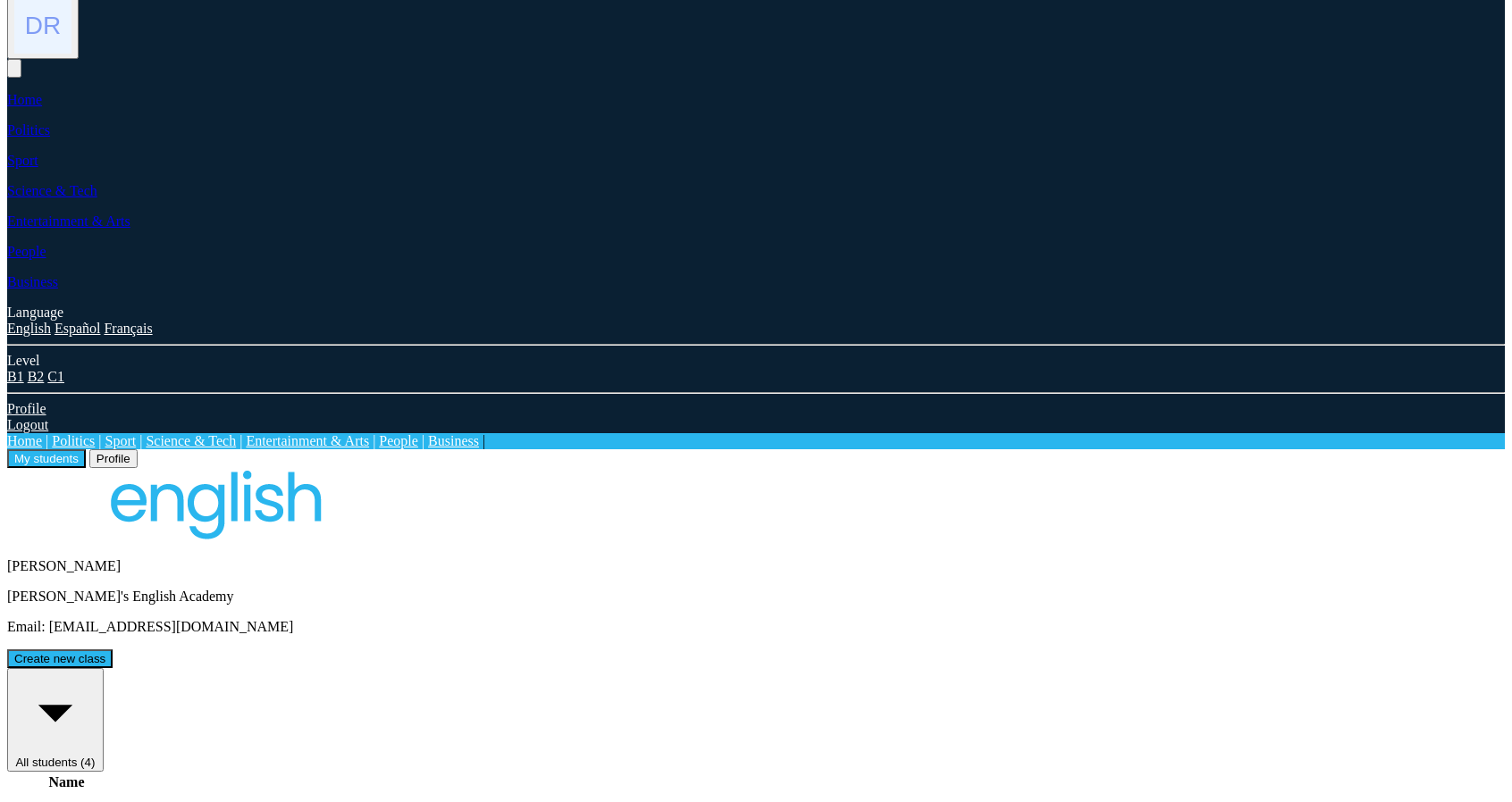
click at [433, 488] on div "My students Profile Denise Royle Carmen's English Academy Teacher:" at bounding box center [756, 719] width 1497 height 539
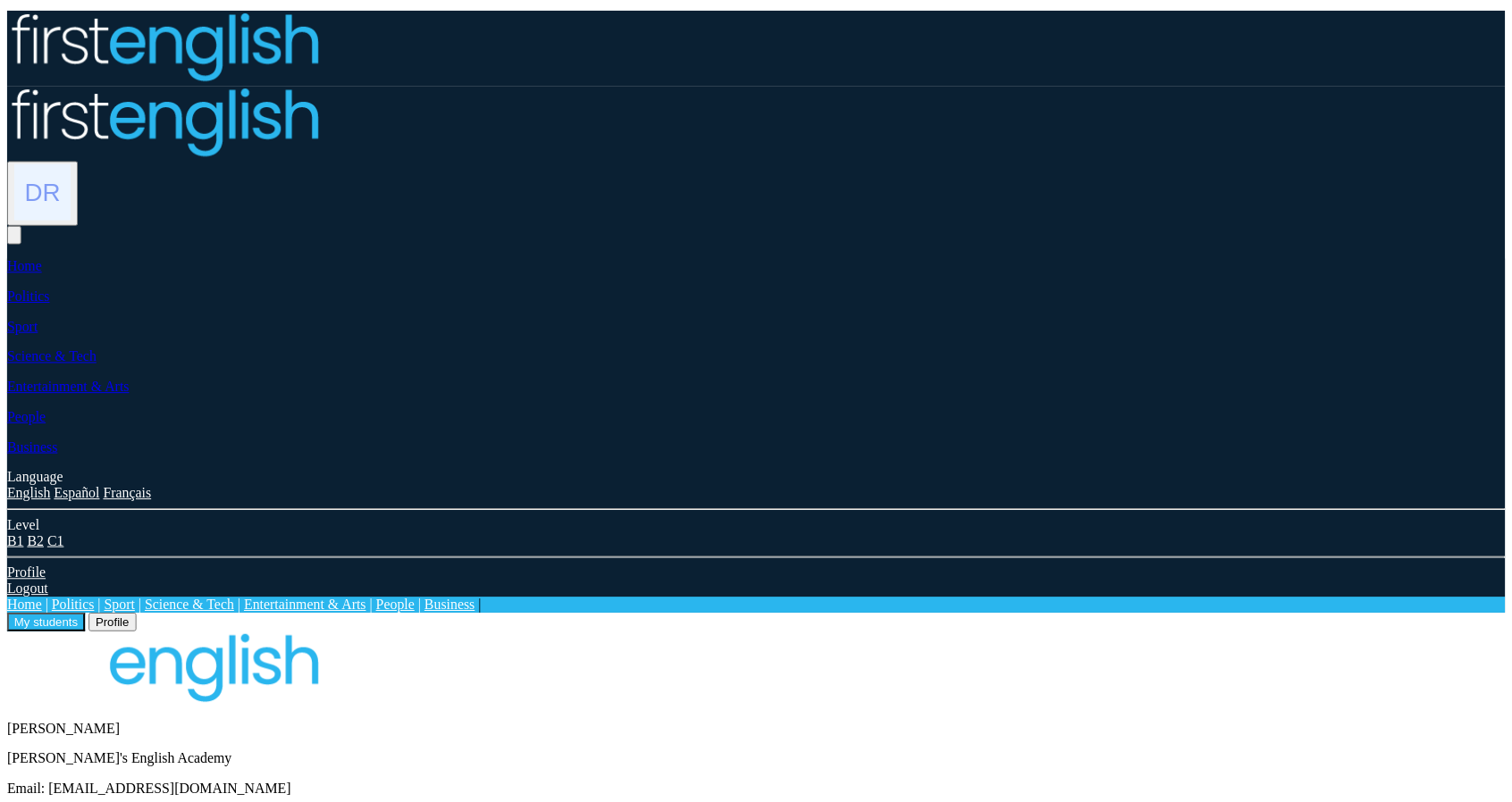
scroll to position [89, 0]
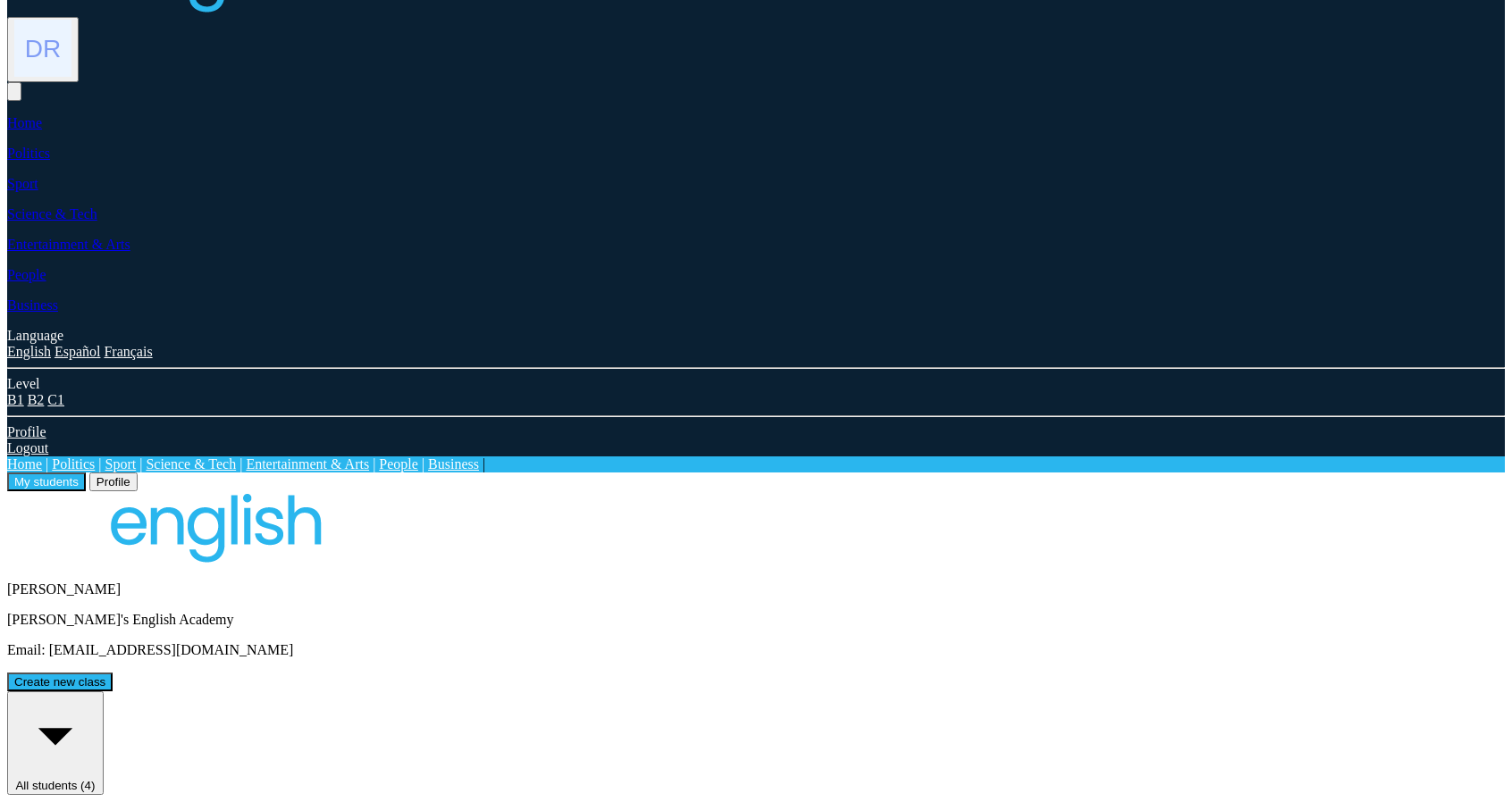
click at [104, 692] on button "All students ( 4 )" at bounding box center [56, 744] width 97 height 104
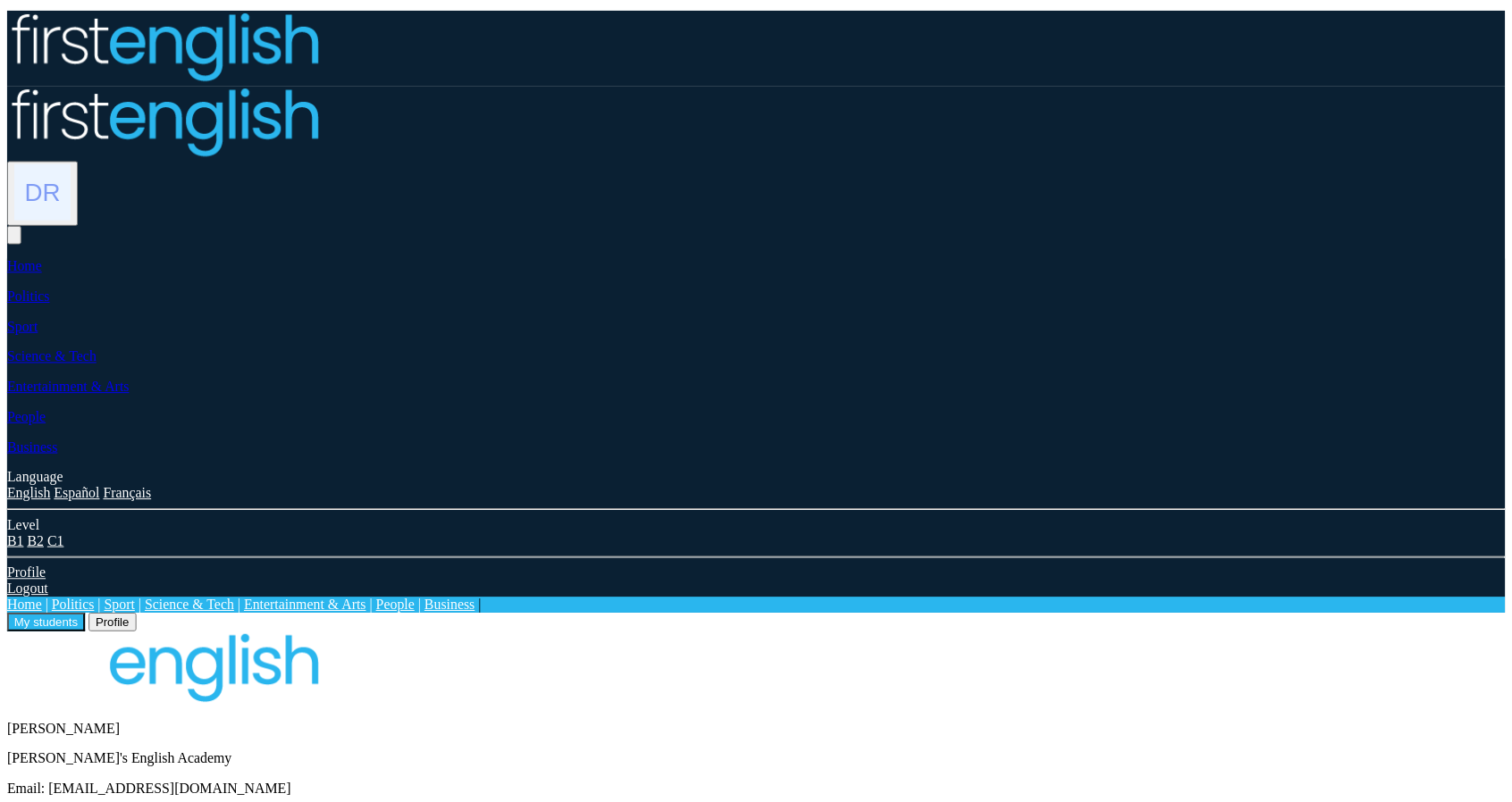
scroll to position [89, 0]
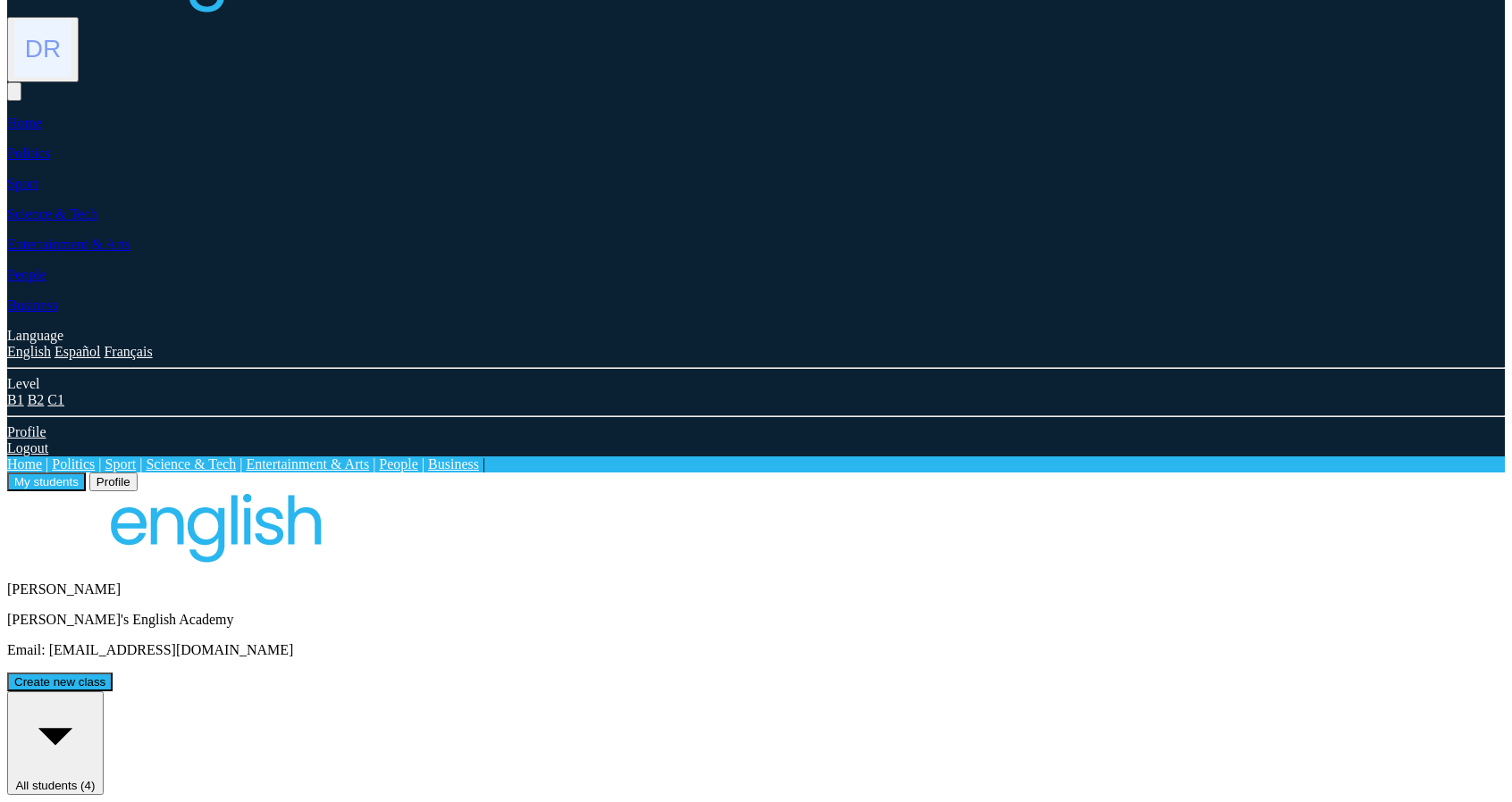
click at [104, 692] on button "All students ( 4 )" at bounding box center [56, 744] width 97 height 104
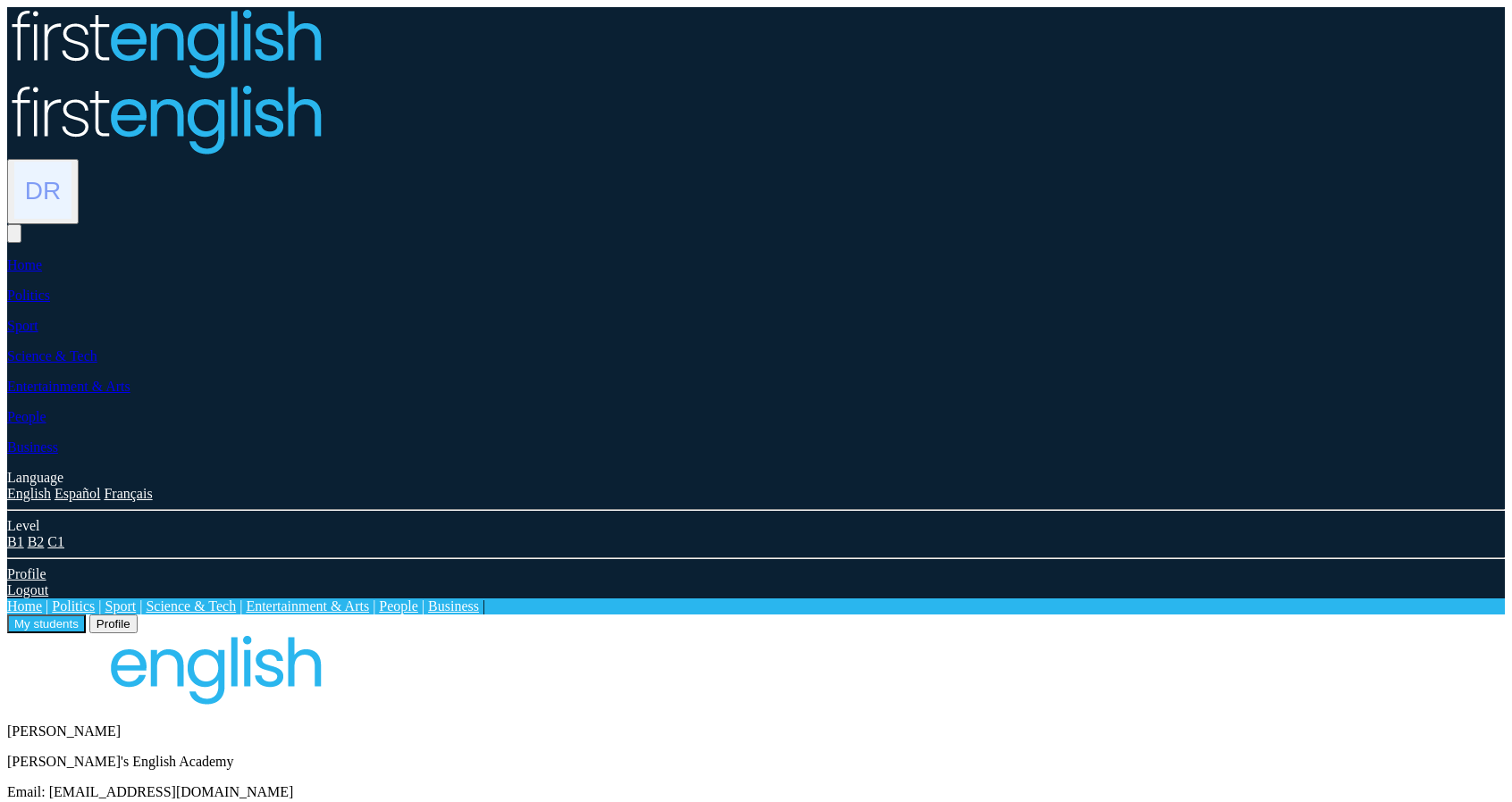
scroll to position [89, 0]
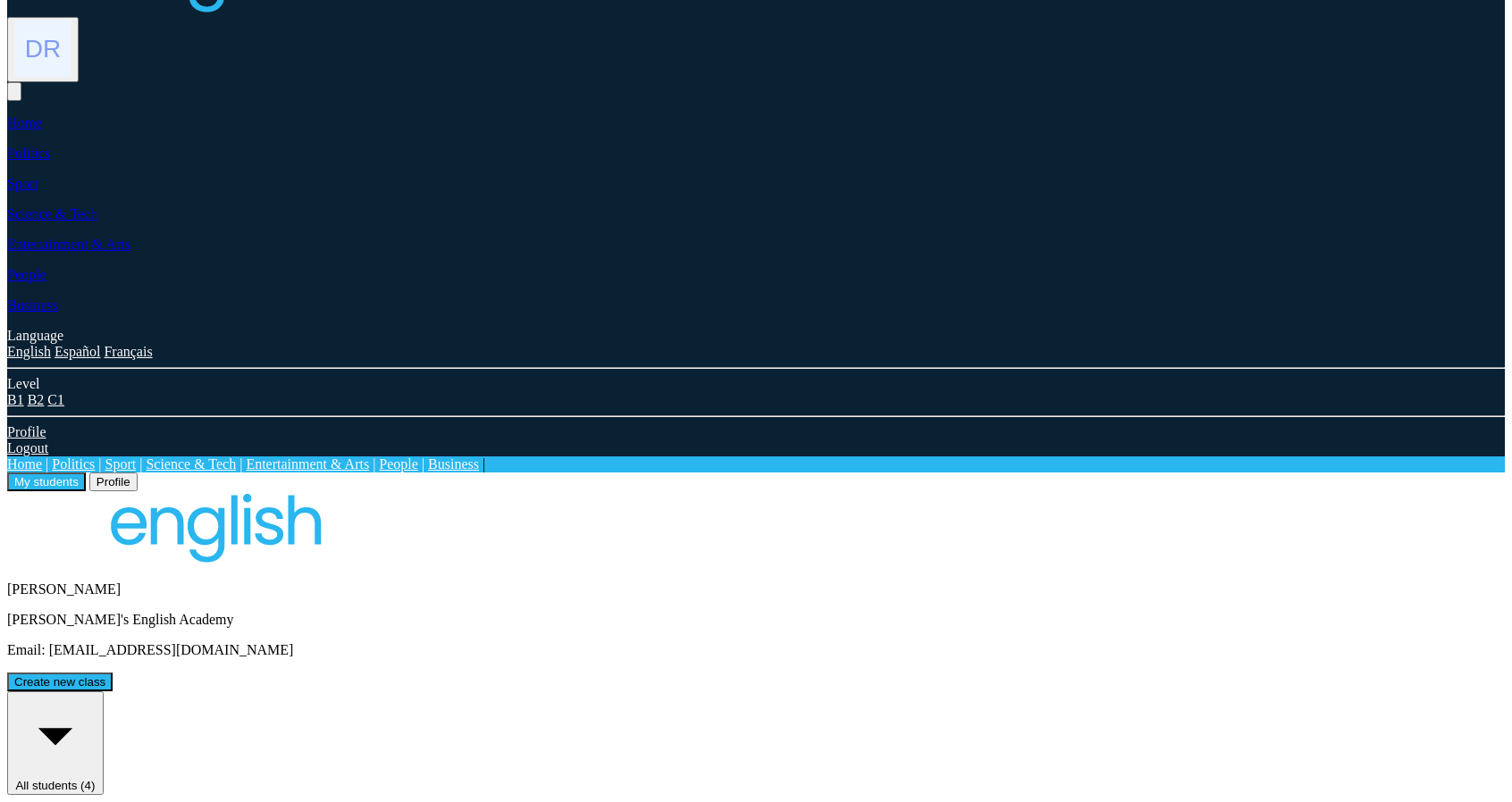
click at [95, 779] on span "( 4 )" at bounding box center [88, 786] width 15 height 14
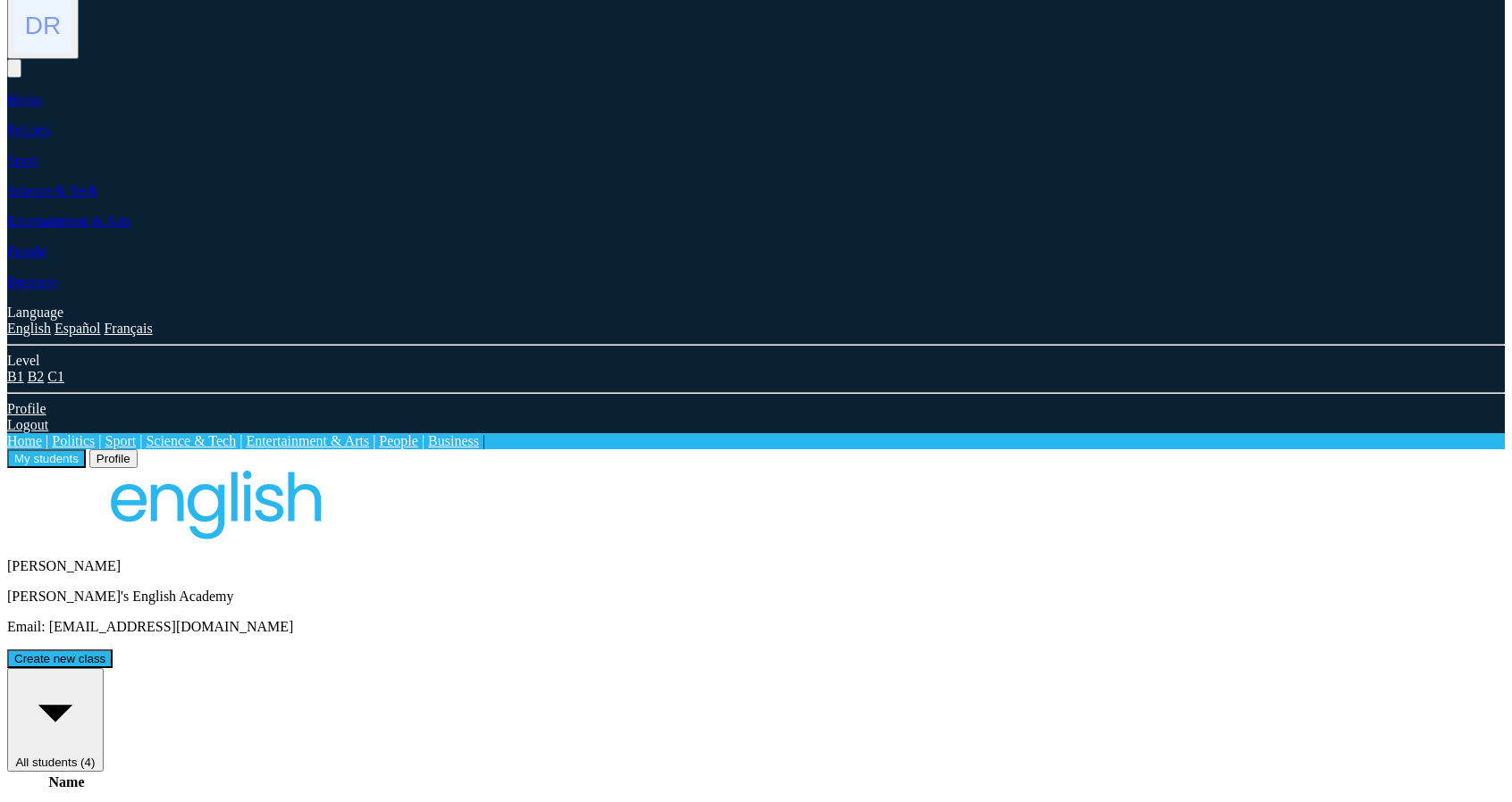
click at [104, 668] on button "All students ( 4 )" at bounding box center [56, 720] width 97 height 104
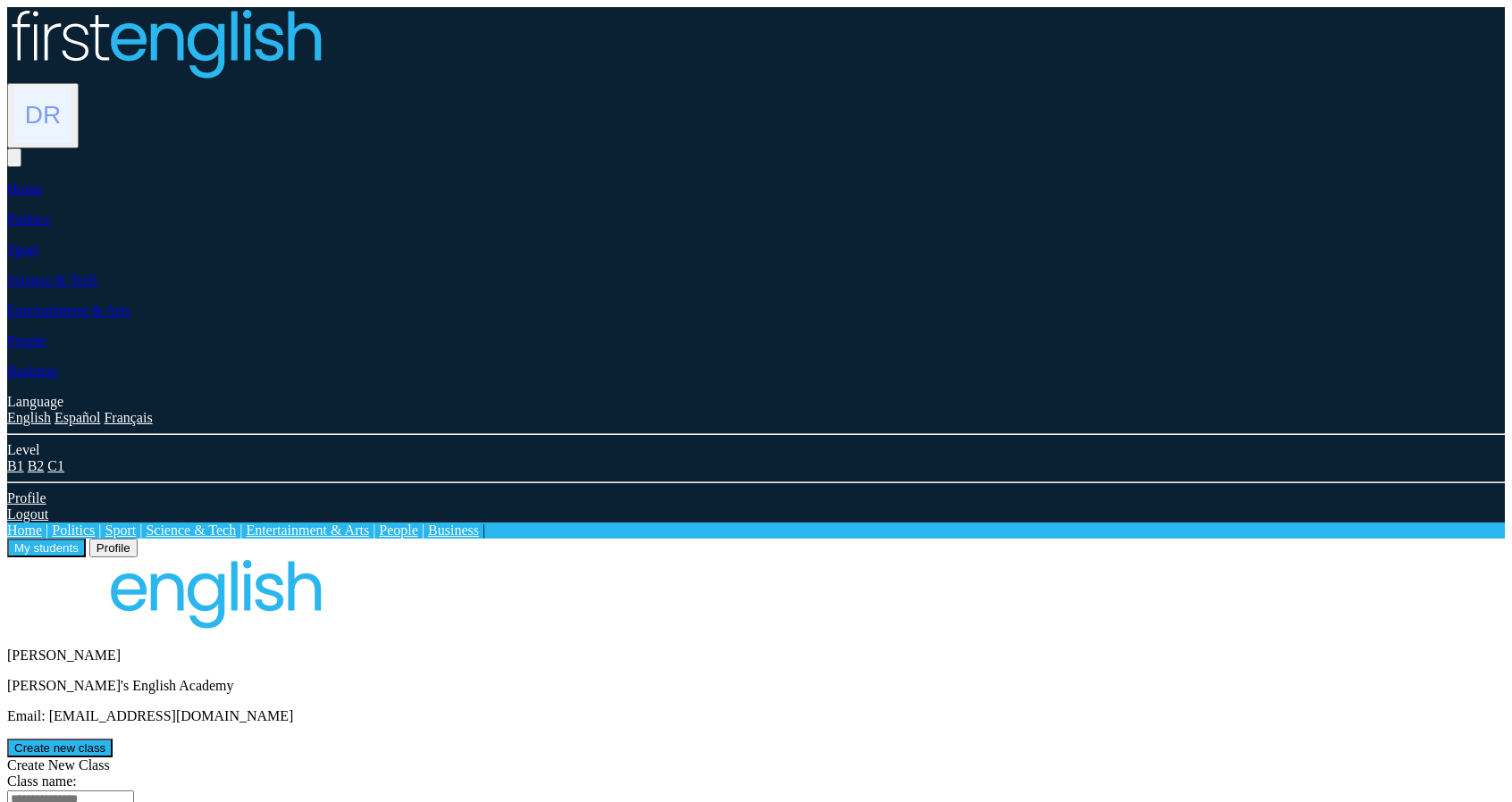
drag, startPoint x: 672, startPoint y: 314, endPoint x: 783, endPoint y: 391, distance: 135.1
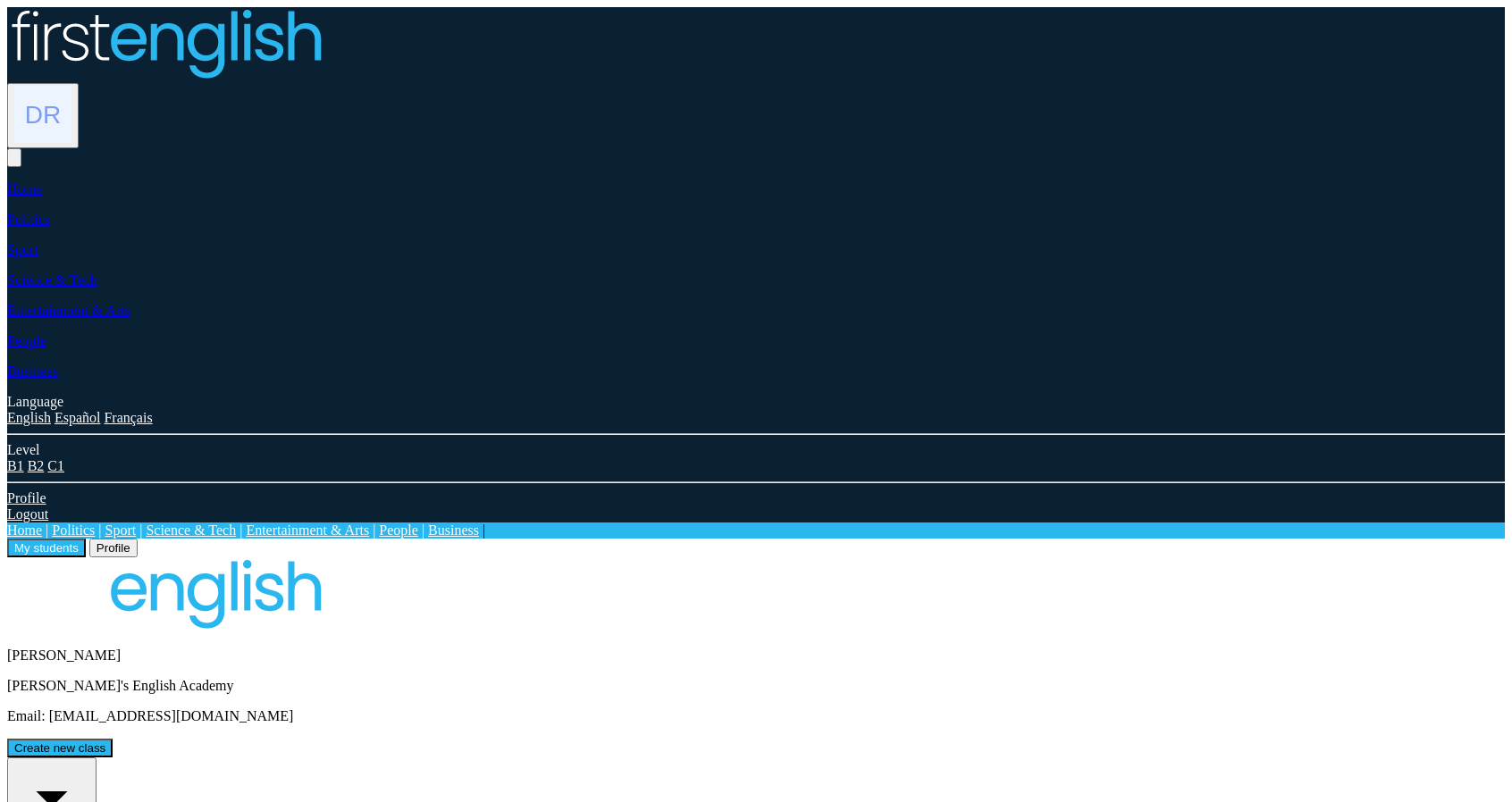
drag, startPoint x: 526, startPoint y: 326, endPoint x: 649, endPoint y: 324, distance: 123.0
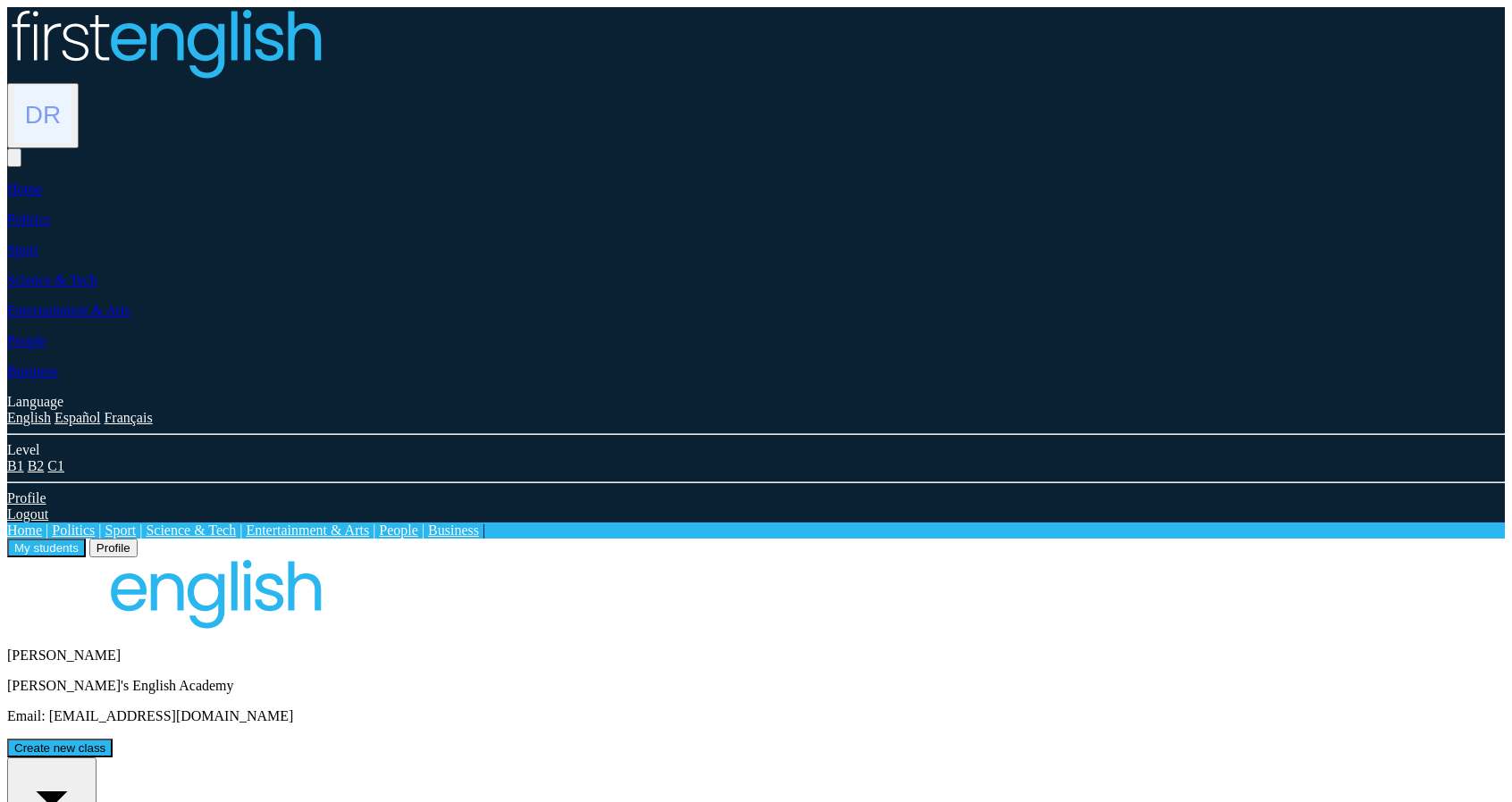
type input "***"
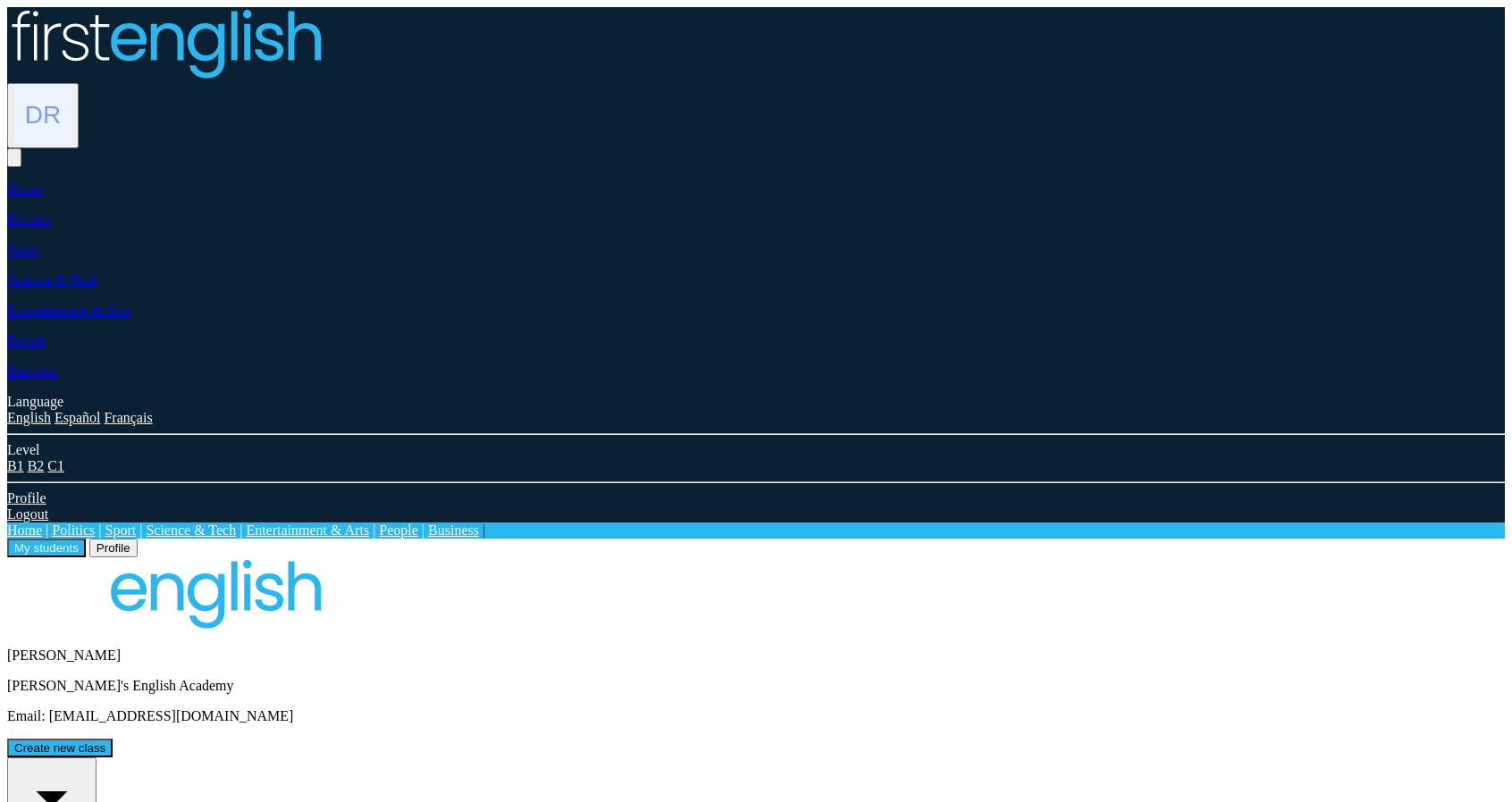
drag, startPoint x: 1001, startPoint y: 463, endPoint x: 1016, endPoint y: 478, distance: 21.2
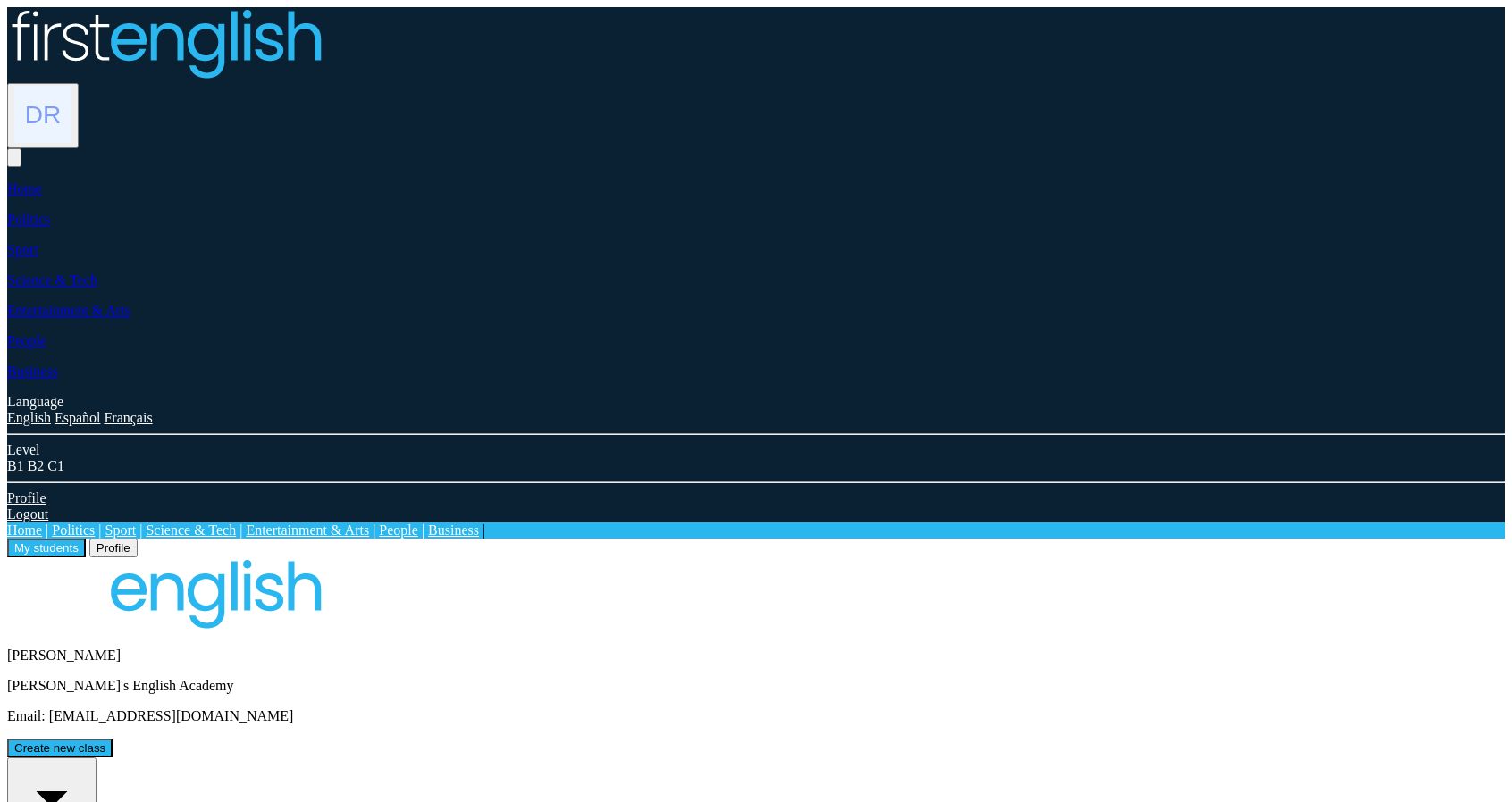
drag, startPoint x: 305, startPoint y: 391, endPoint x: 192, endPoint y: 398, distance: 113.2
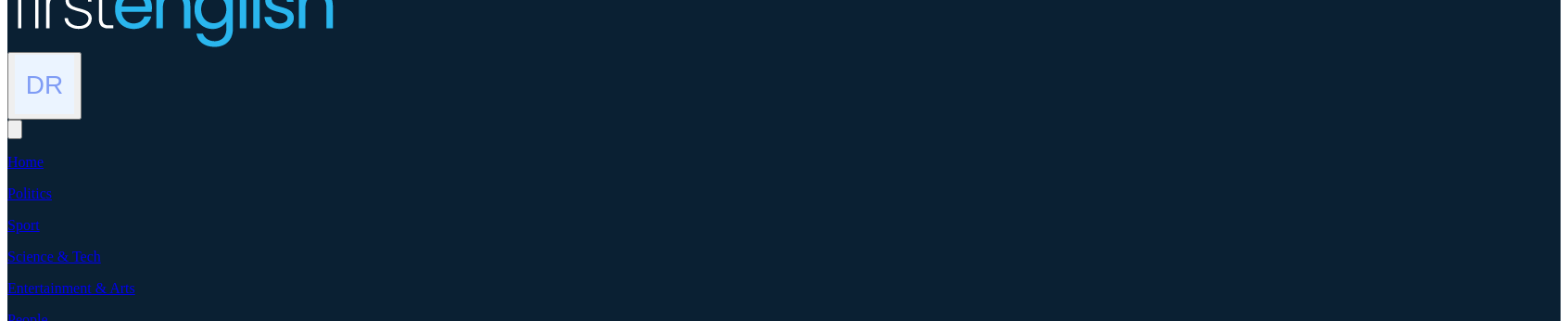
scroll to position [152, 0]
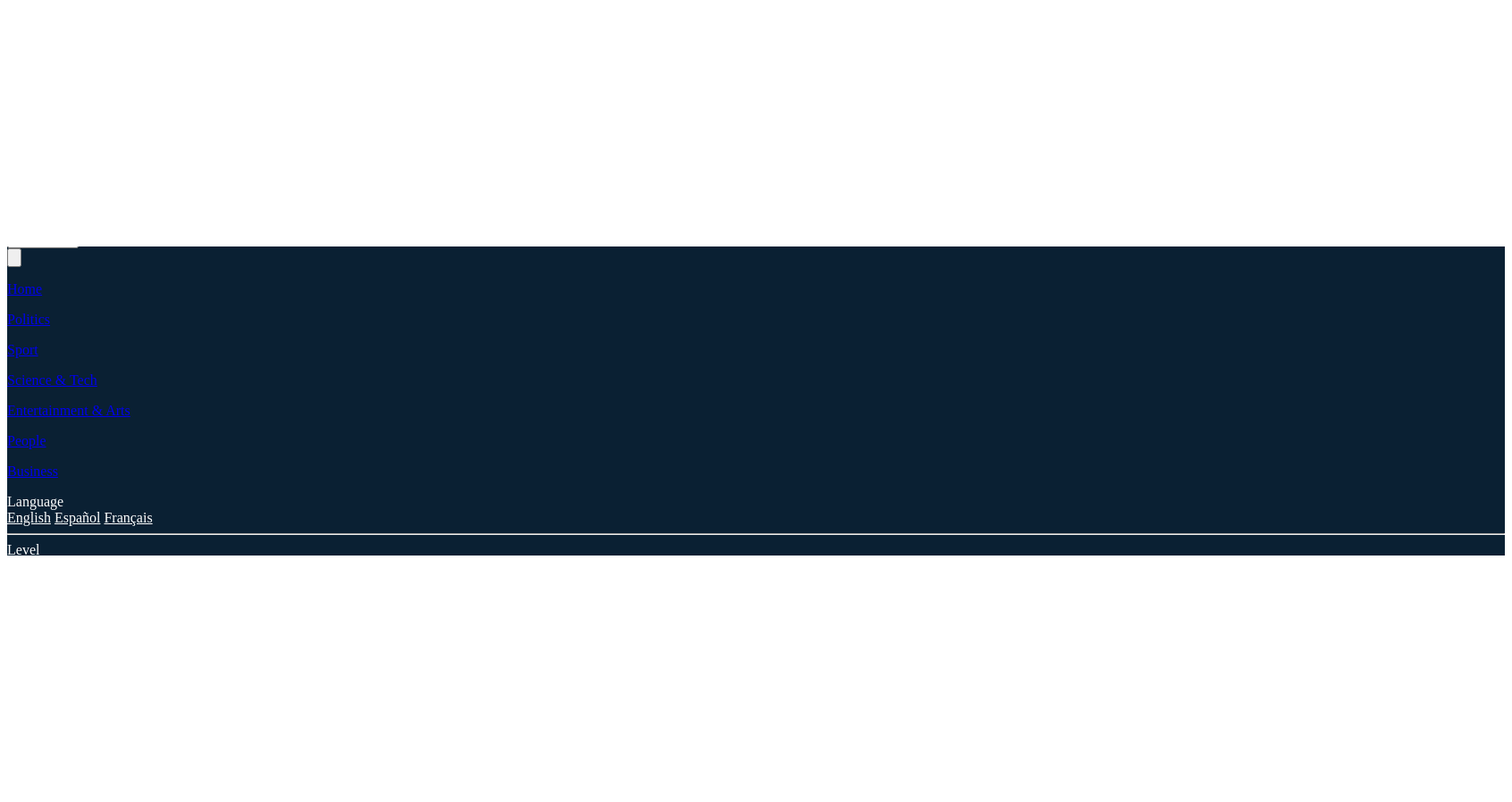
scroll to position [100, 0]
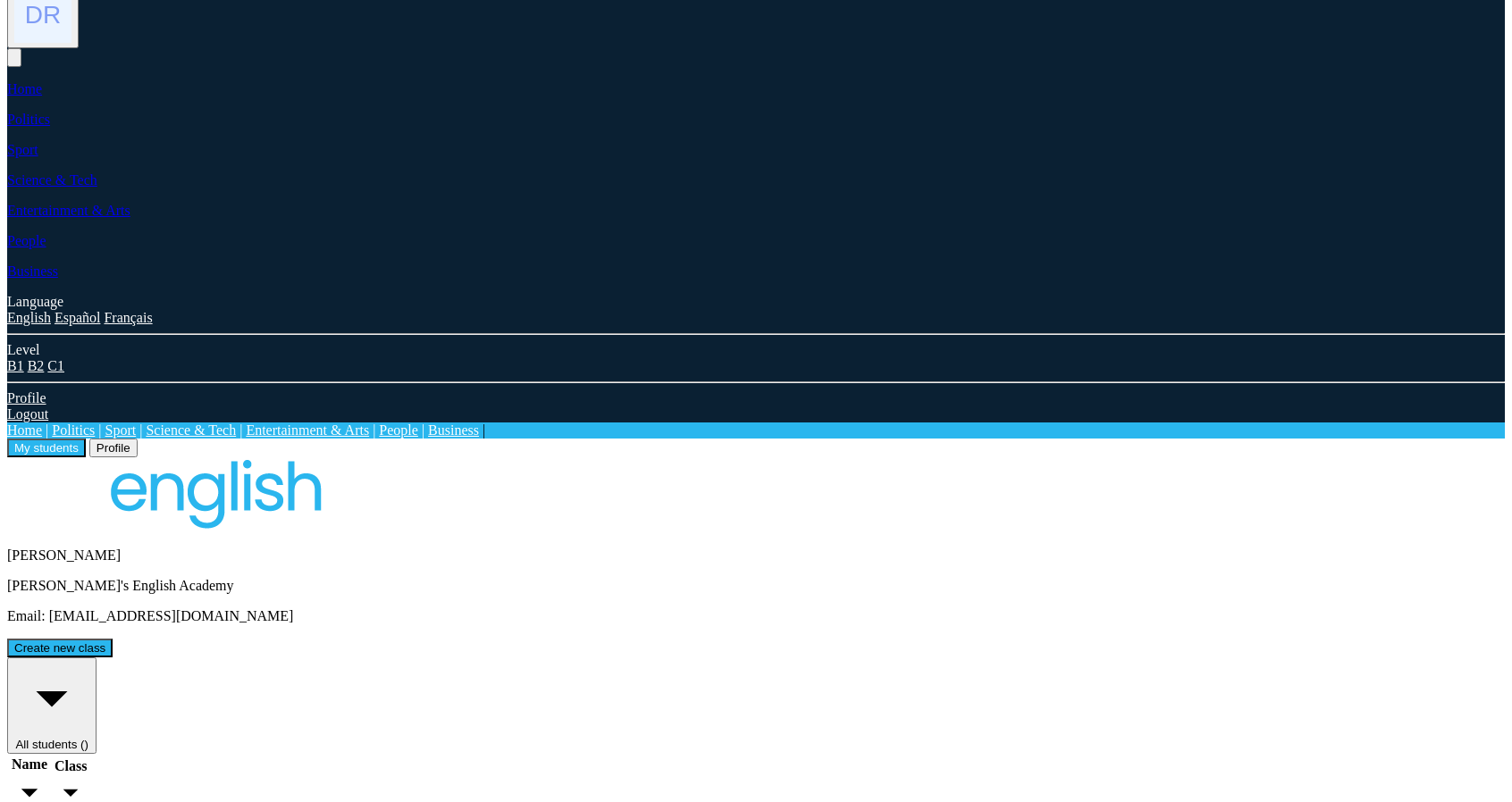
click at [97, 658] on button "All students ( )" at bounding box center [52, 706] width 89 height 97
drag, startPoint x: 418, startPoint y: 246, endPoint x: 288, endPoint y: 246, distance: 130.0
click at [97, 658] on button "All students ( )" at bounding box center [52, 706] width 89 height 97
click at [89, 661] on icon "button" at bounding box center [52, 698] width 75 height 75
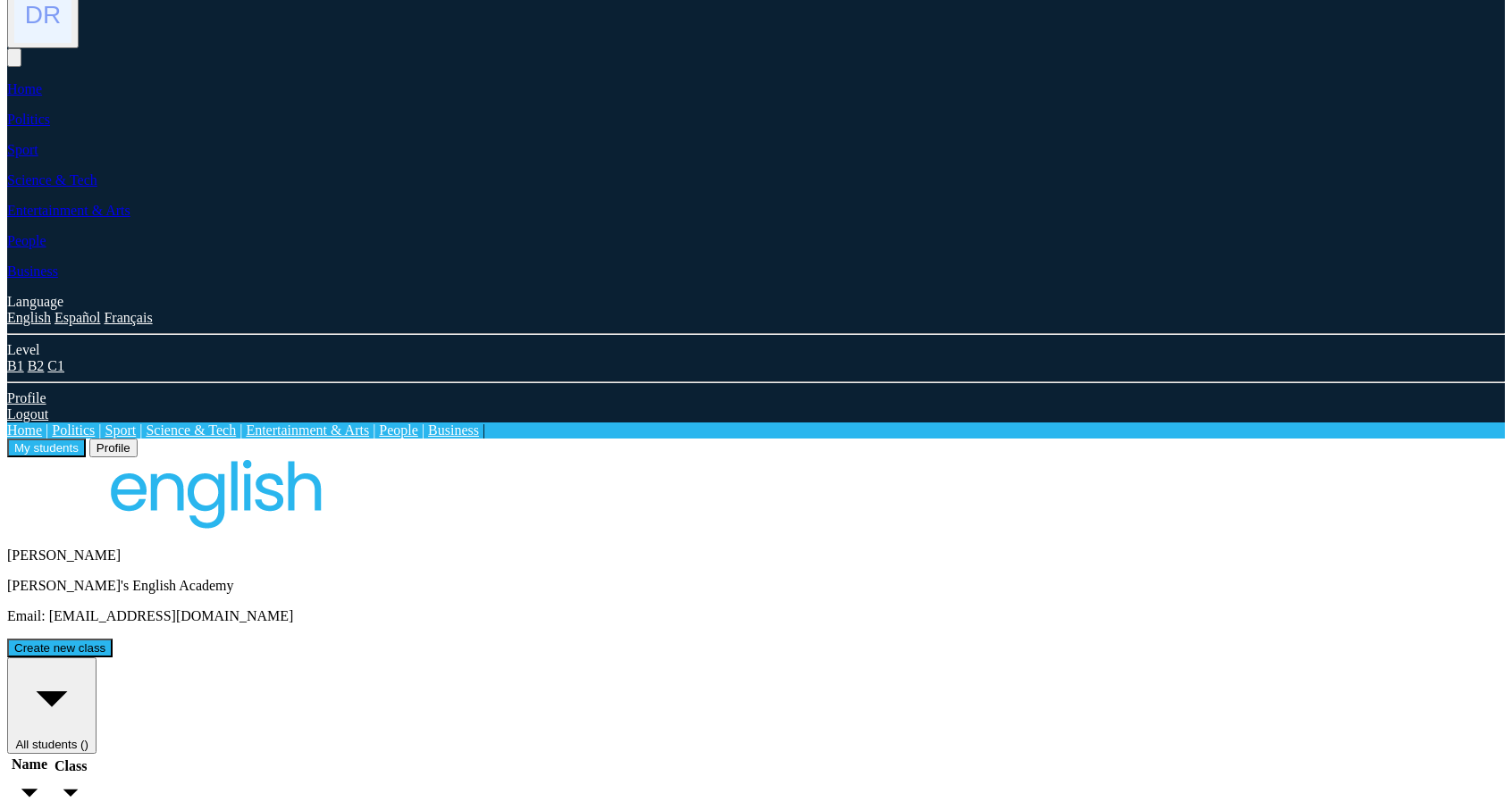
click at [89, 661] on icon "button" at bounding box center [52, 698] width 75 height 75
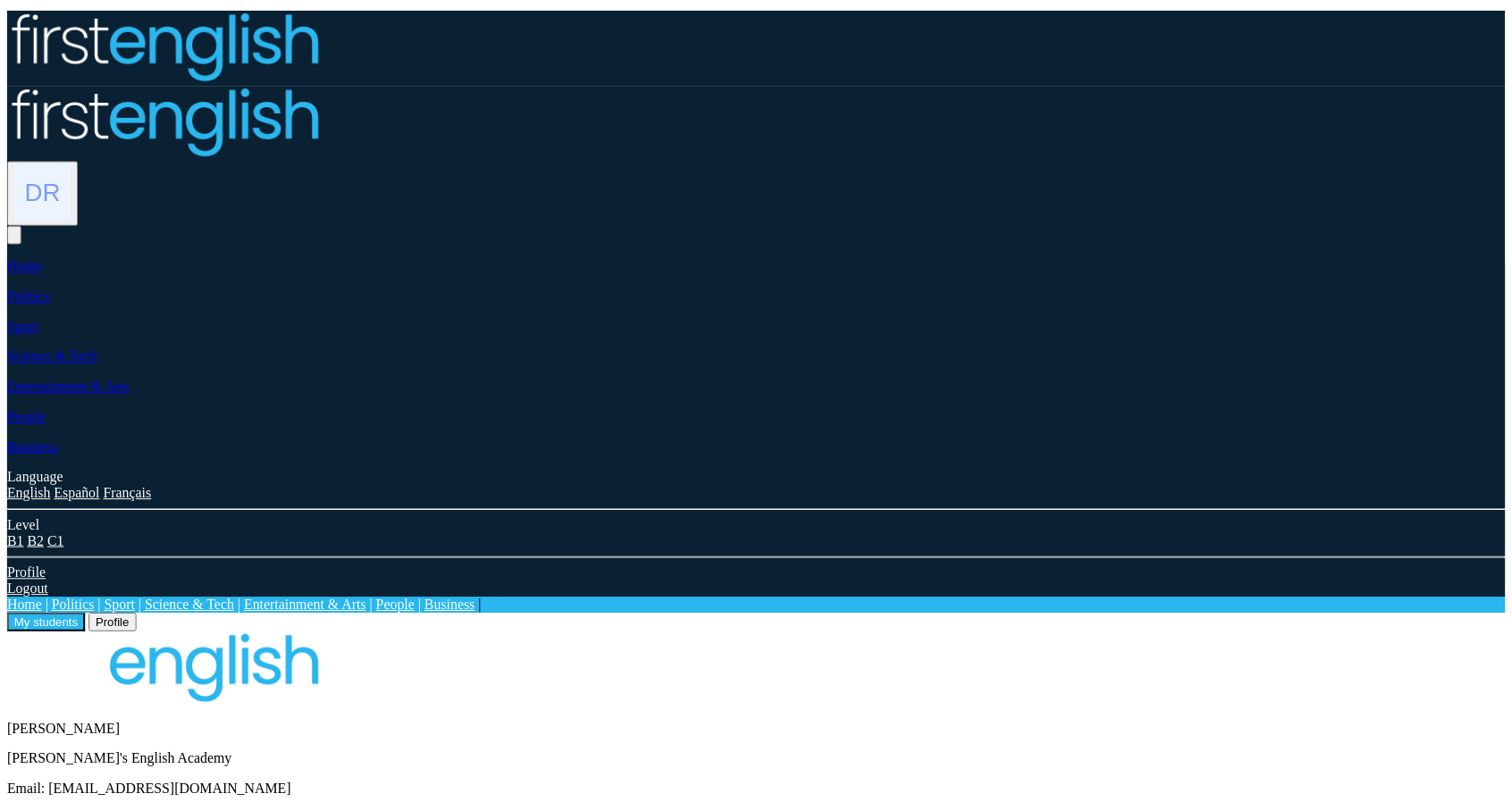
scroll to position [100, 0]
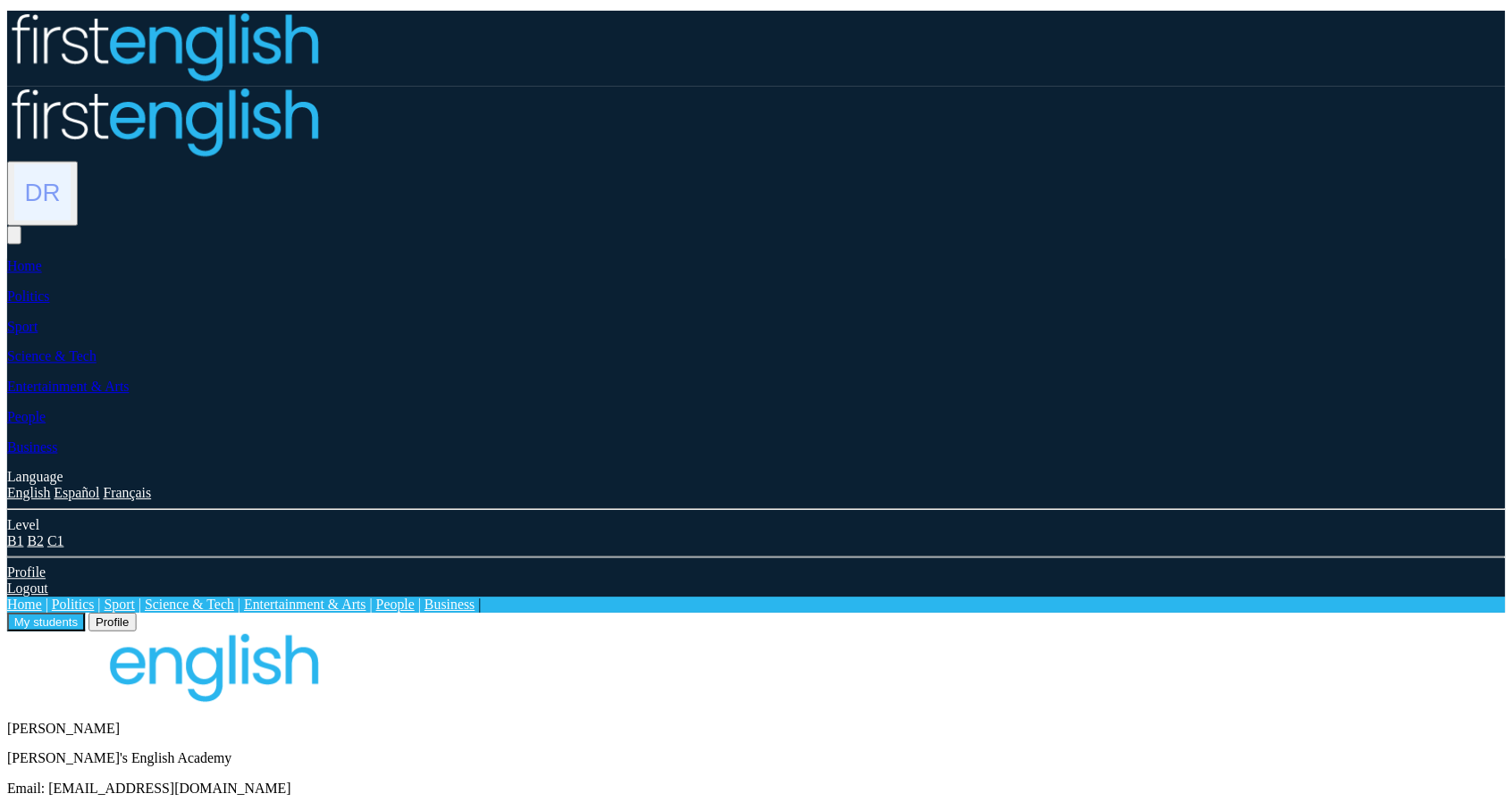
scroll to position [100, 0]
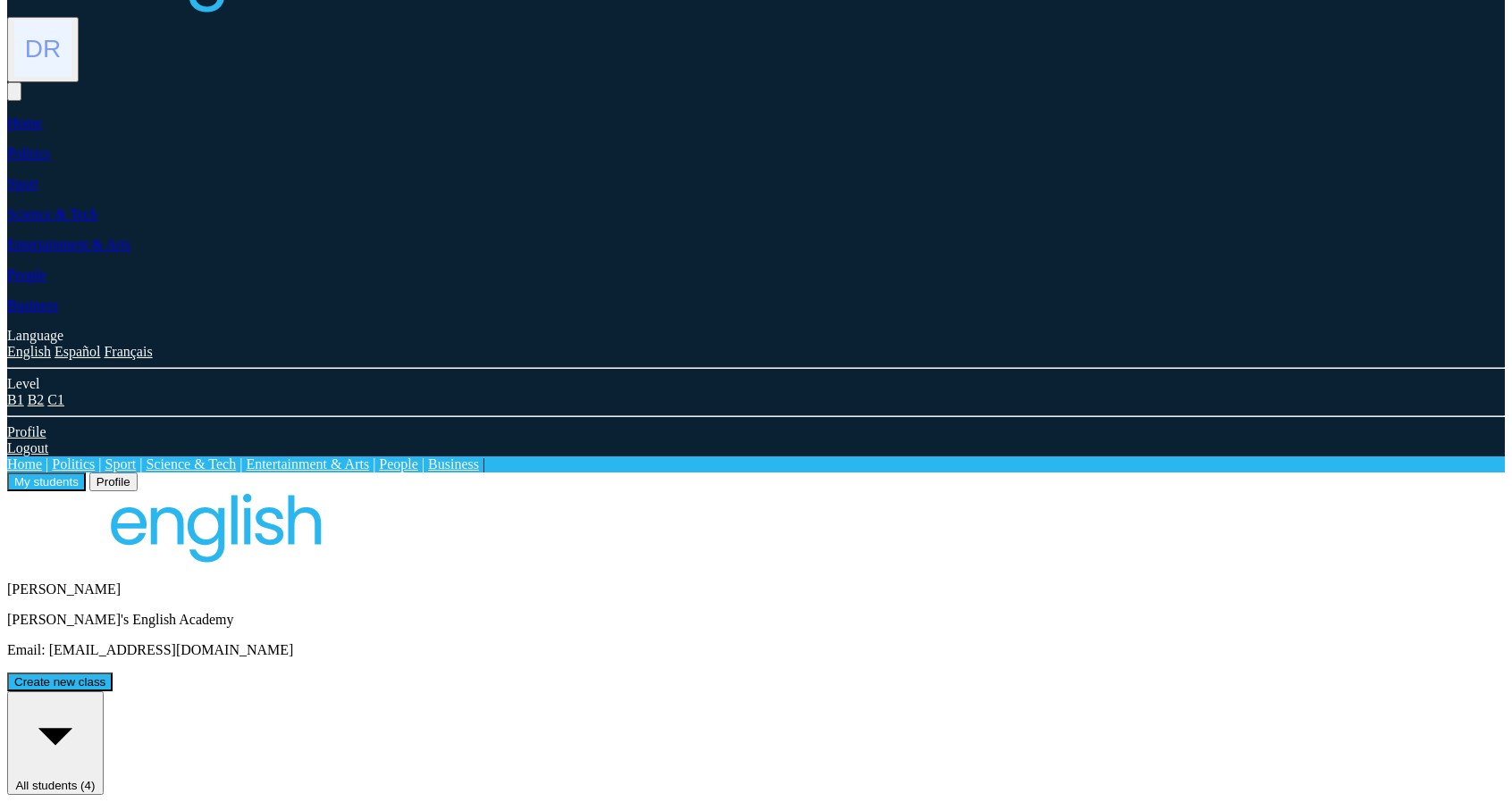
click at [104, 692] on button "All students ( 4 )" at bounding box center [56, 744] width 97 height 104
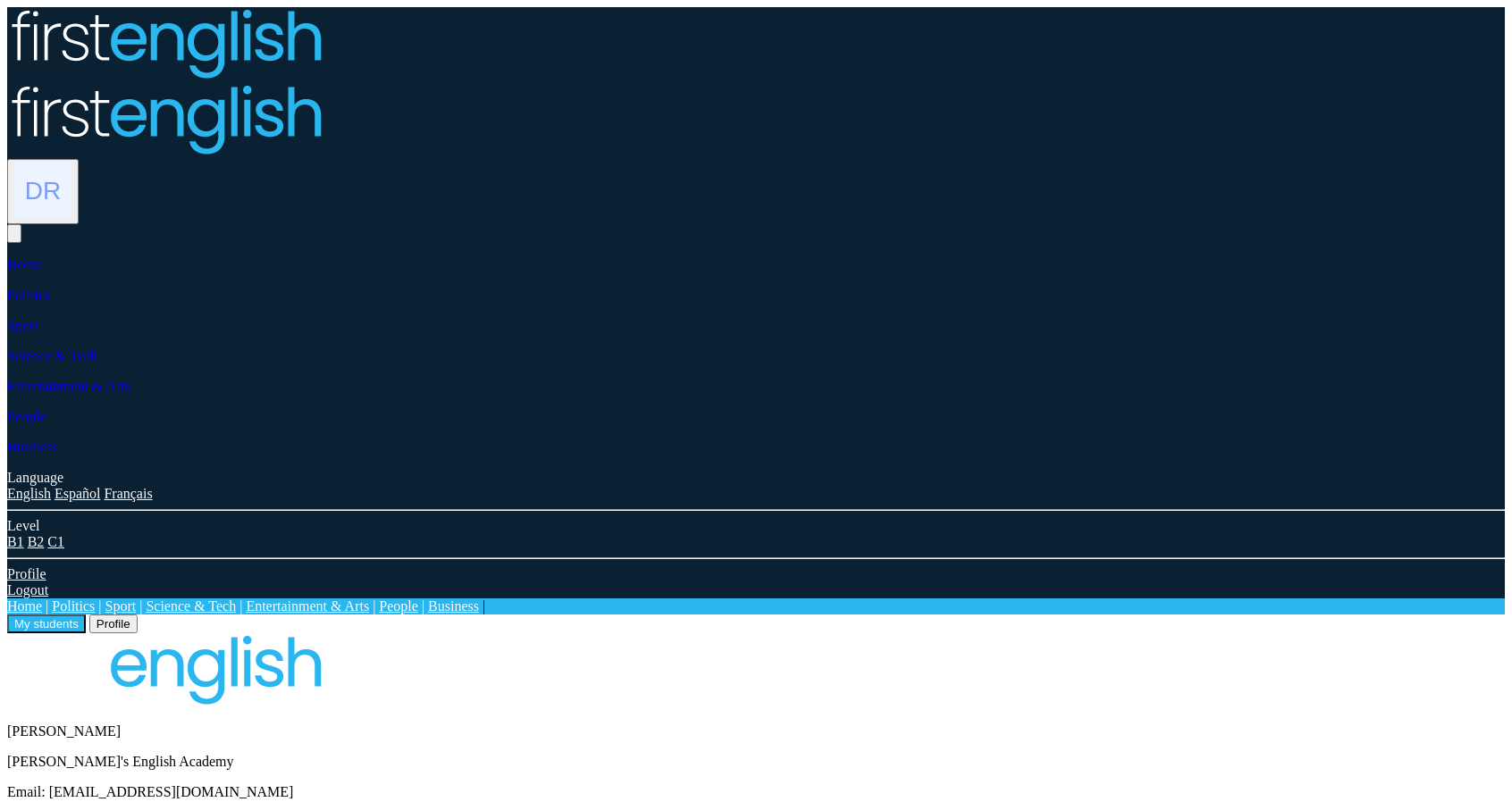
scroll to position [100, 0]
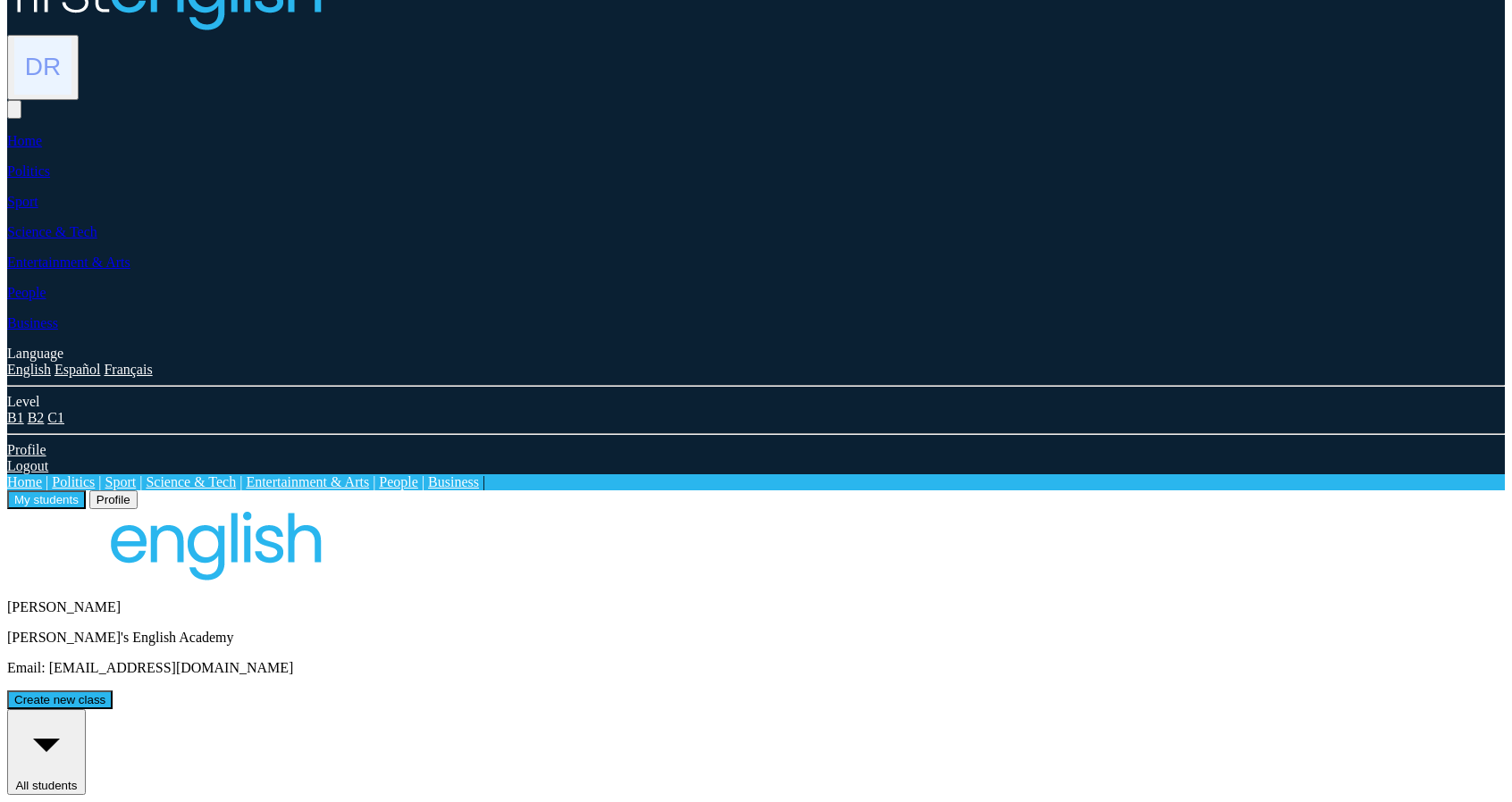
click at [86, 709] on button "All students" at bounding box center [47, 752] width 78 height 86
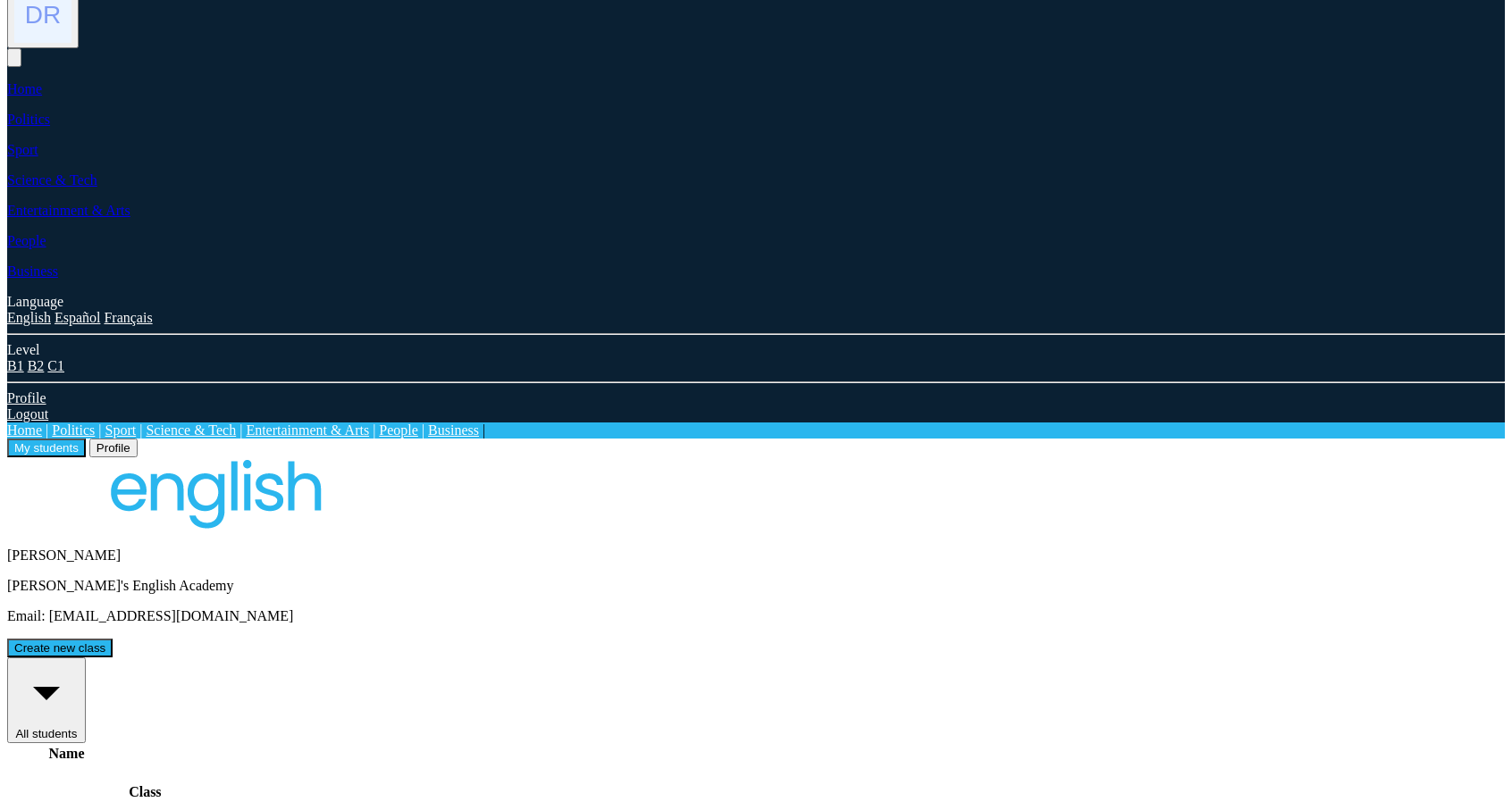
click at [86, 658] on button "All students" at bounding box center [47, 701] width 78 height 86
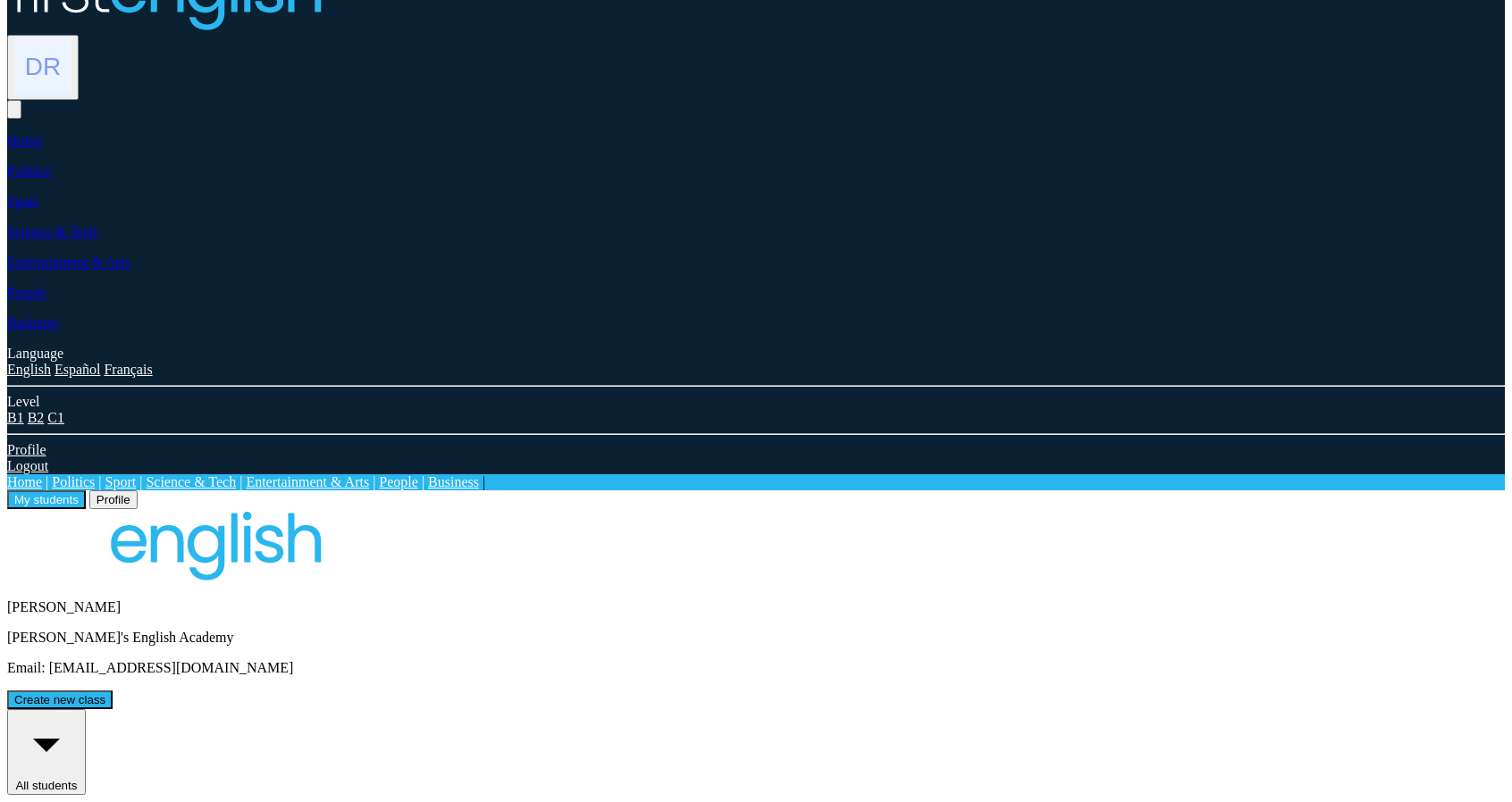
drag, startPoint x: 589, startPoint y: 435, endPoint x: 592, endPoint y: 376, distance: 59.1
click at [589, 491] on div "My students Profile [PERSON_NAME]'s English Academy Teacher:" at bounding box center [756, 643] width 1497 height 305
click at [86, 709] on button "All students" at bounding box center [47, 752] width 78 height 86
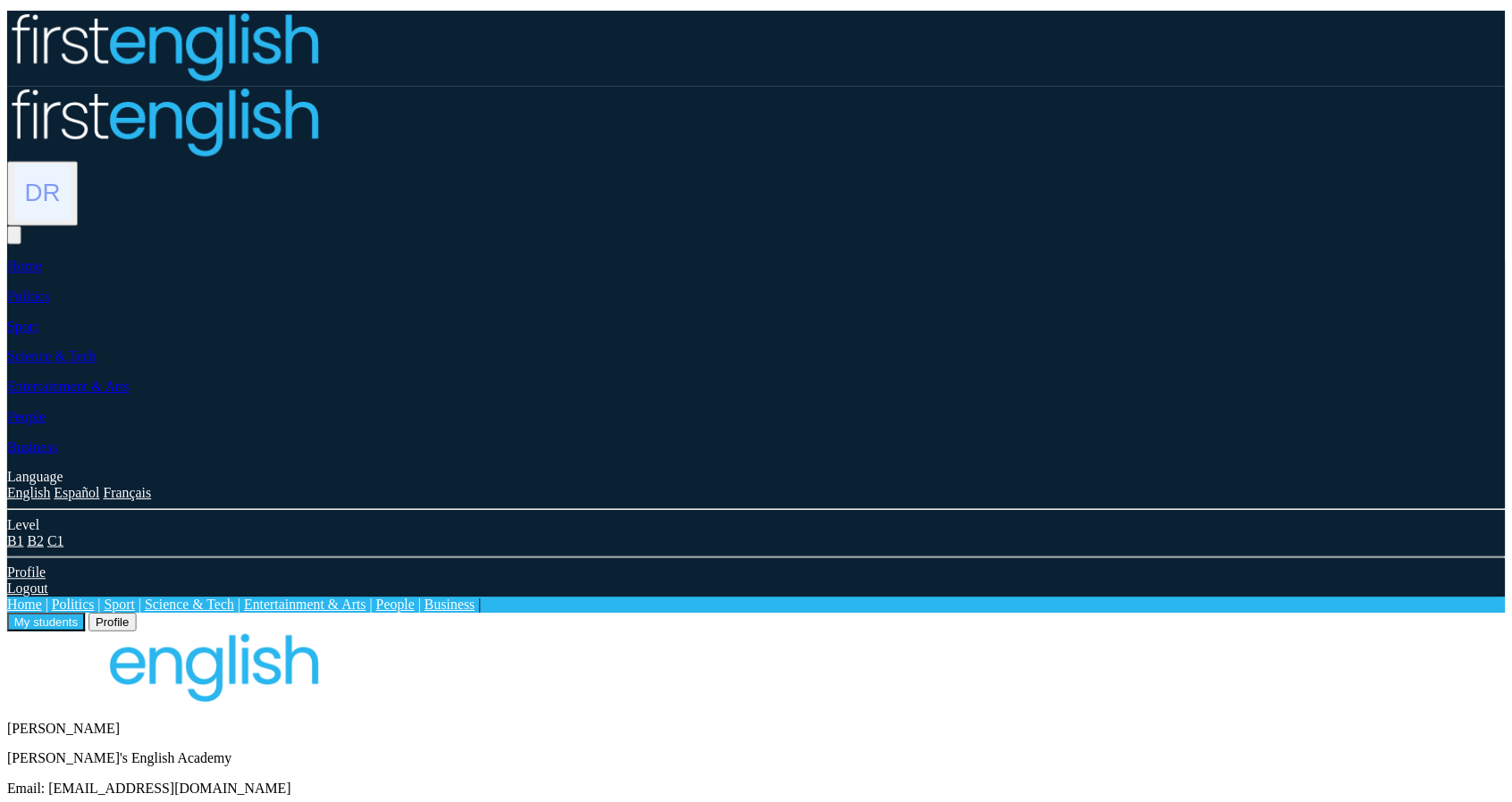
scroll to position [100, 0]
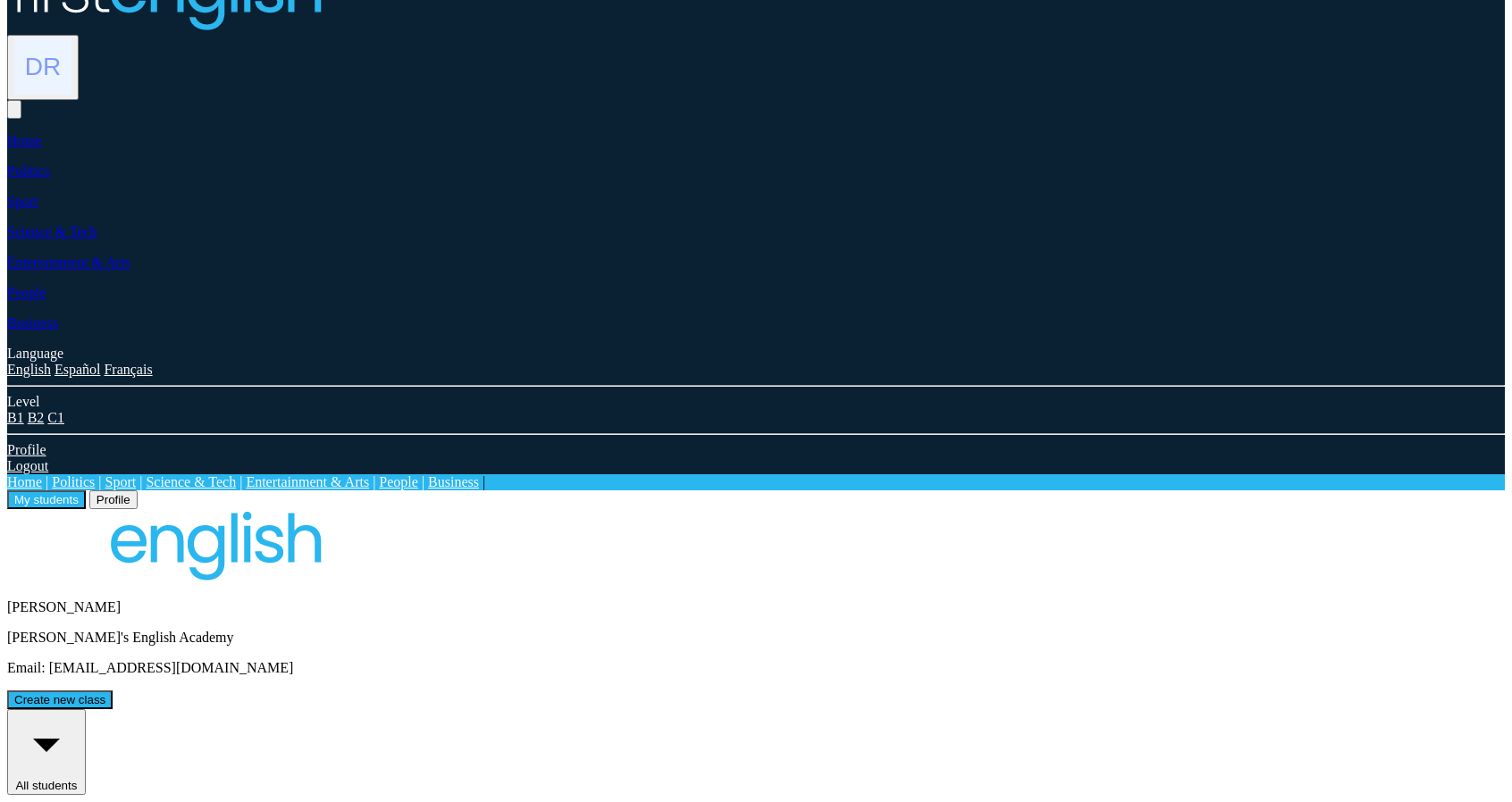
click at [86, 709] on button "All students" at bounding box center [47, 752] width 78 height 86
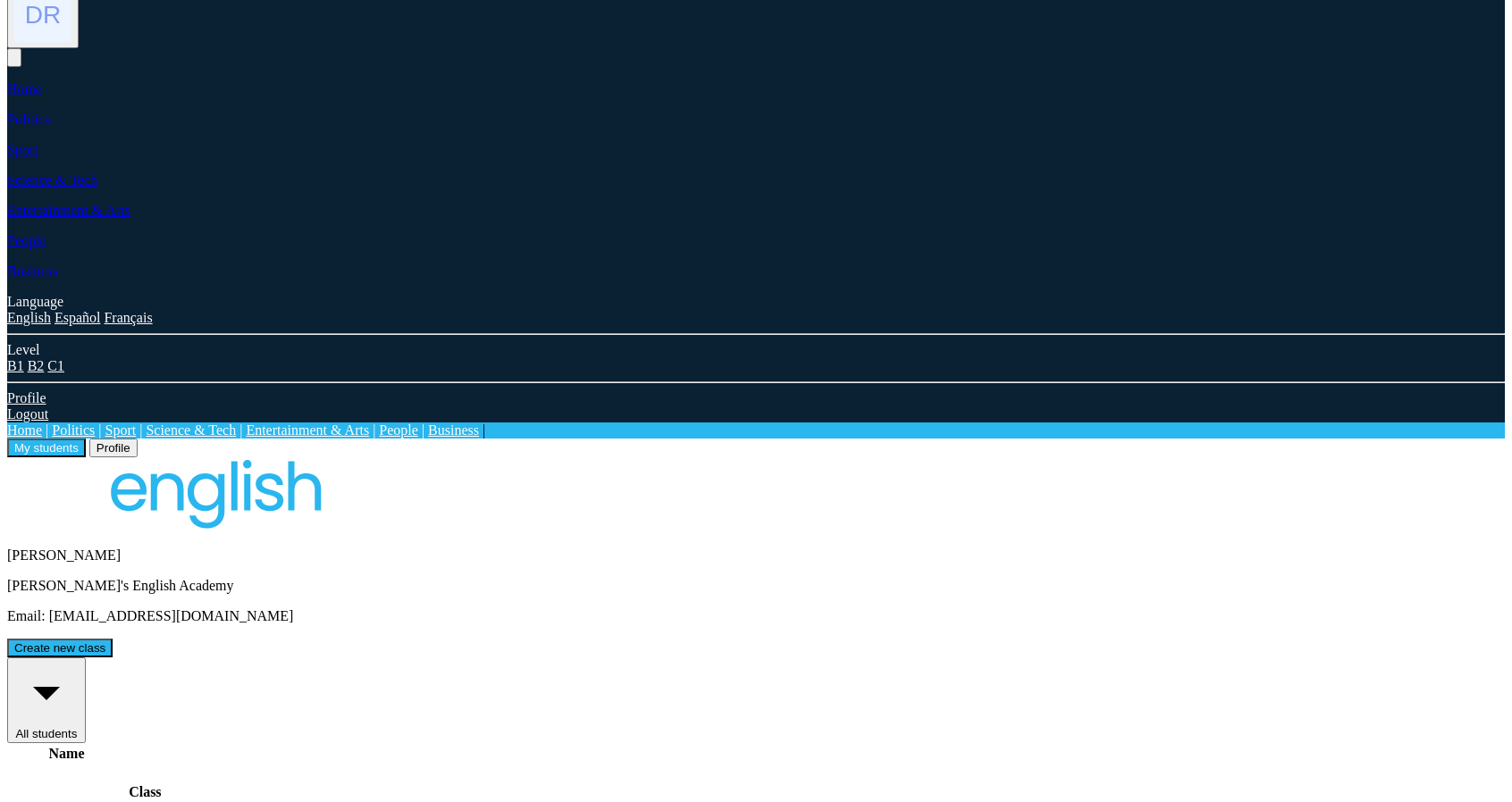
click at [162, 785] on div "Class" at bounding box center [144, 812] width 36 height 56
click at [123, 746] on div "Name" at bounding box center [67, 813] width 113 height 133
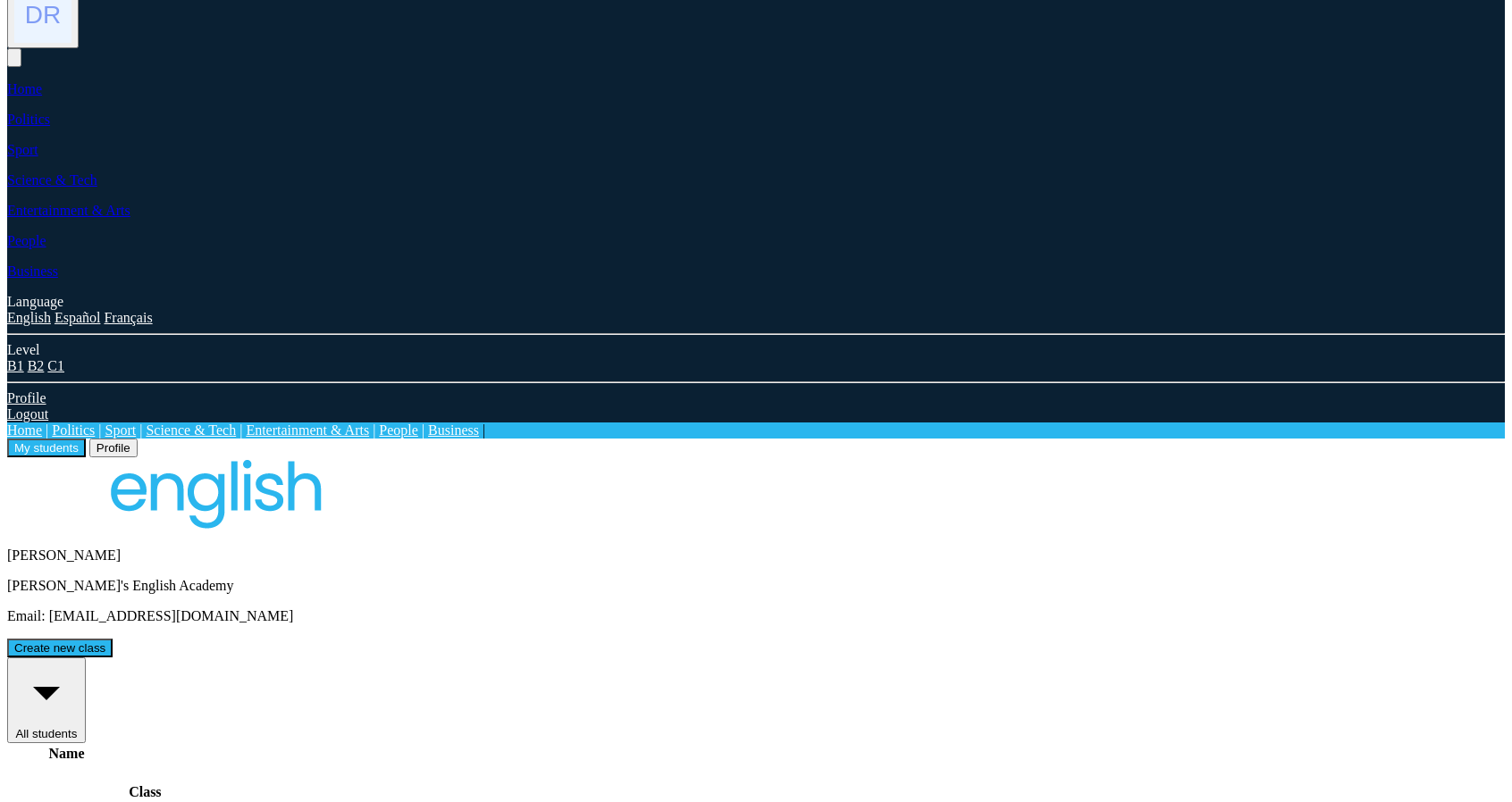
drag, startPoint x: 818, startPoint y: 368, endPoint x: 478, endPoint y: 364, distance: 340.0
click at [123, 746] on div "Name" at bounding box center [67, 813] width 113 height 133
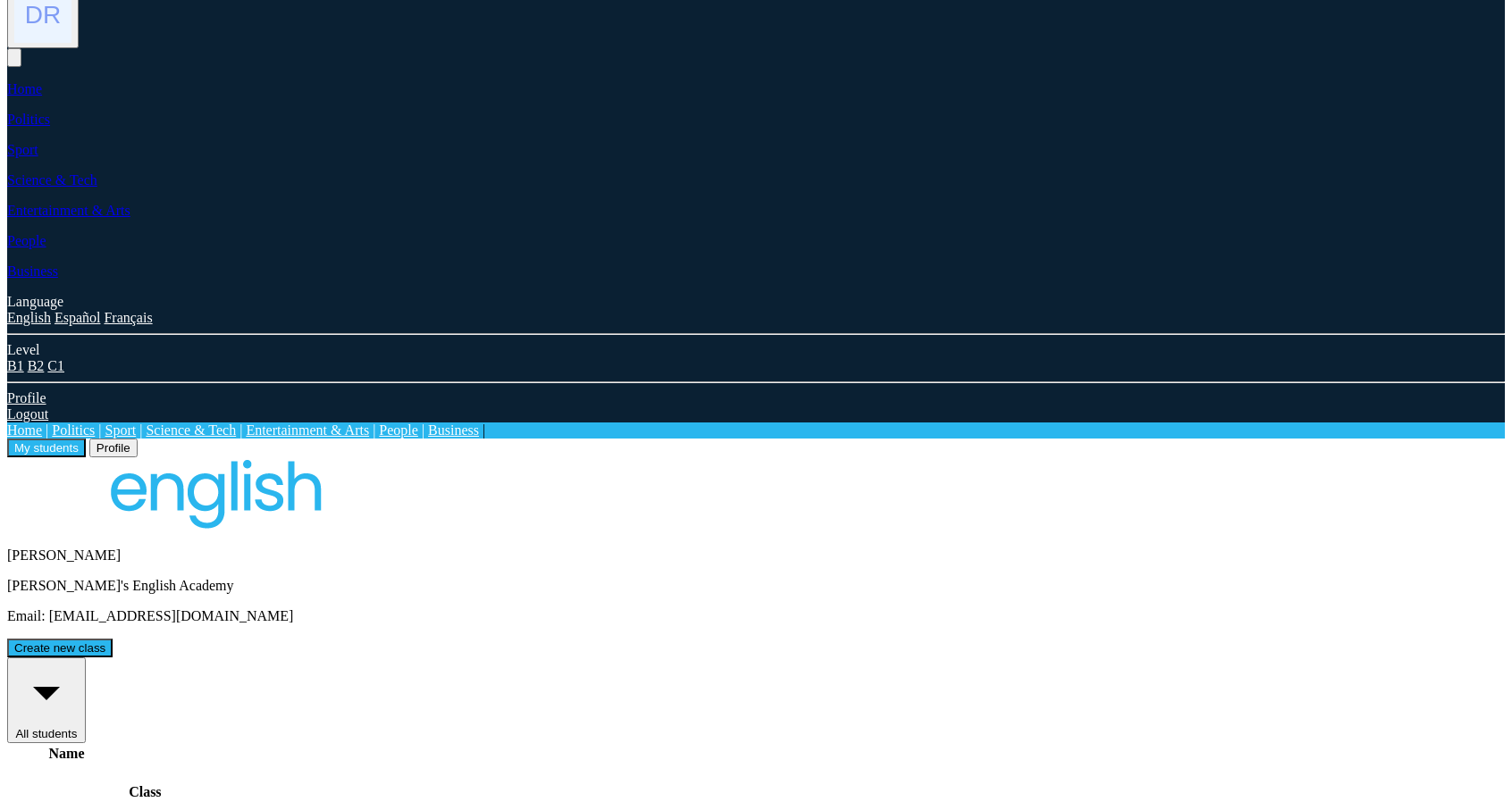
click at [123, 746] on div "Name" at bounding box center [67, 813] width 113 height 133
click at [1505, 439] on div "My students Profile [PERSON_NAME]'s English Academy Teacher:" at bounding box center [756, 700] width 1497 height 522
